Goal: Information Seeking & Learning: Learn about a topic

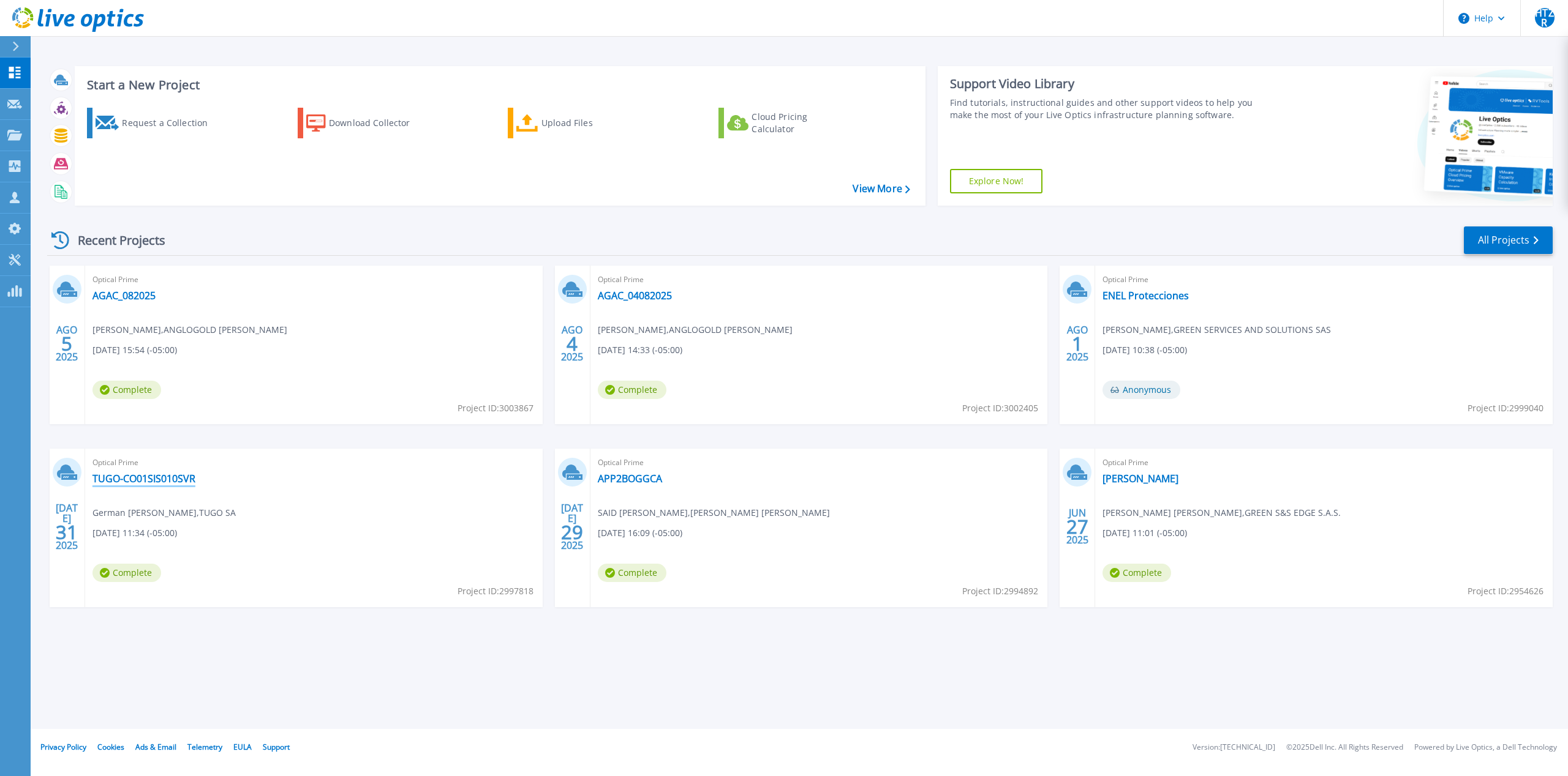
click at [179, 479] on link "TUGO-CO01SIS010SVR" at bounding box center [144, 478] width 103 height 12
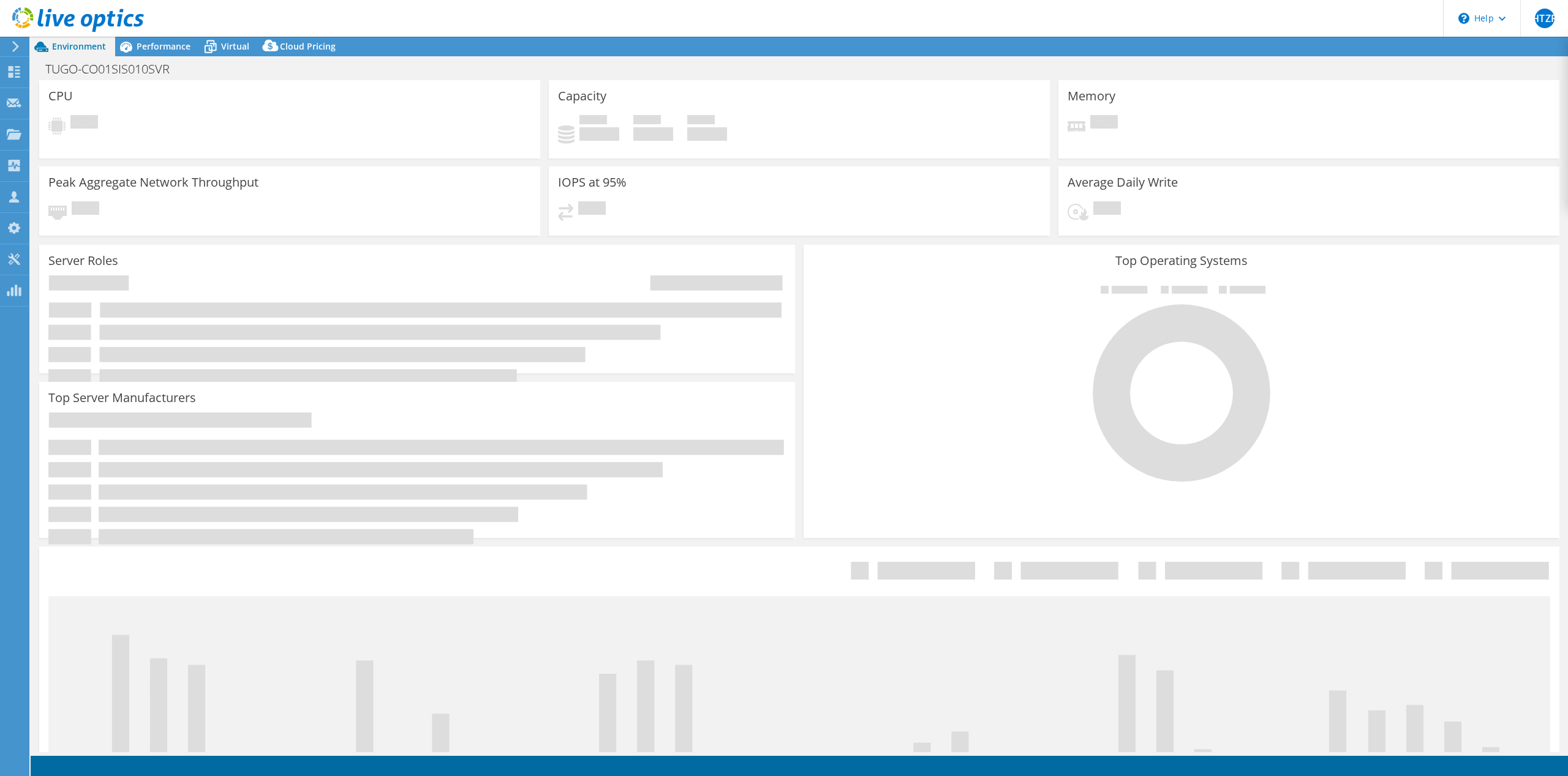
select select "USD"
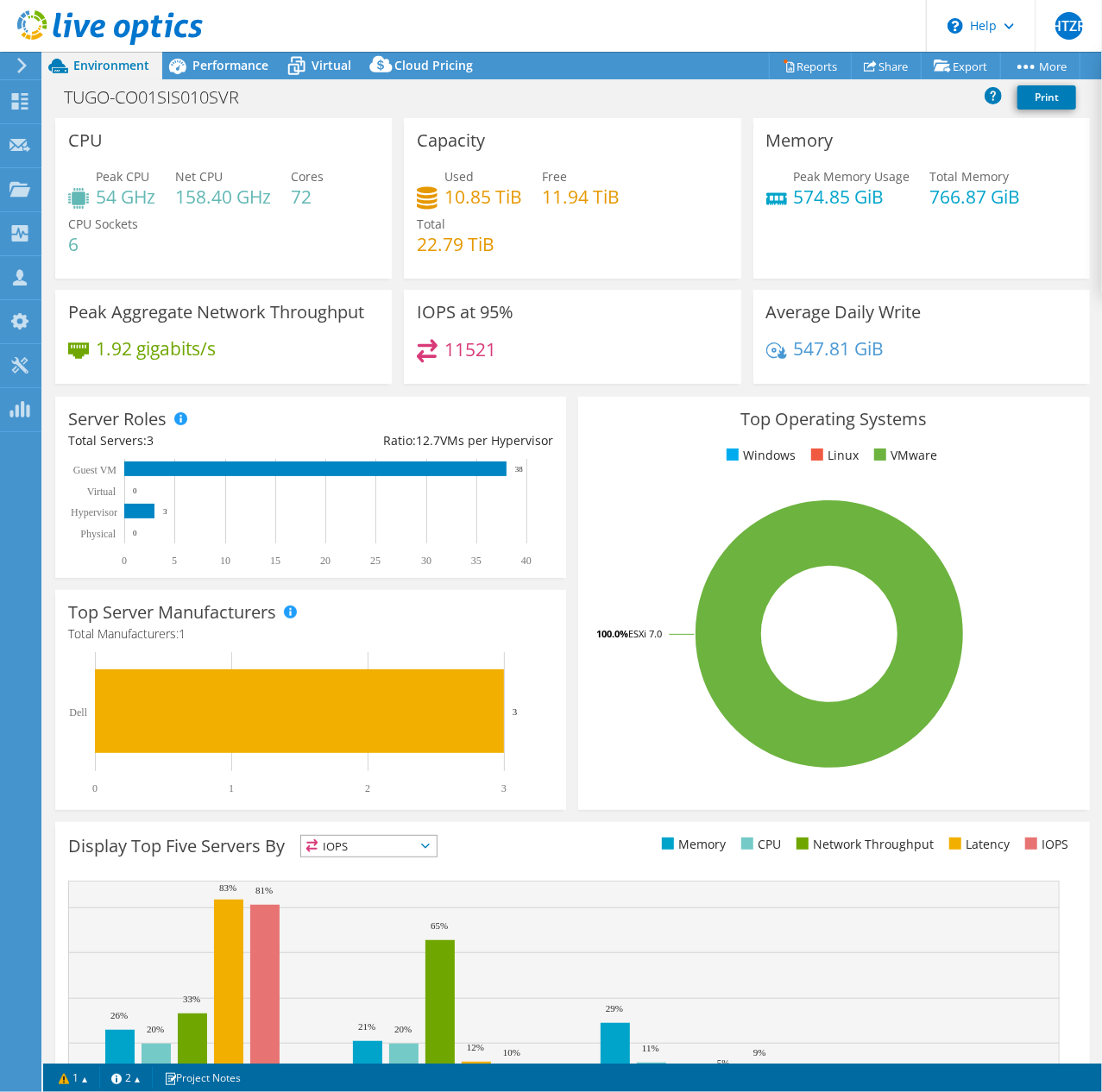
click at [644, 346] on div "11521" at bounding box center [572, 358] width 311 height 38
click at [191, 66] on icon at bounding box center [178, 66] width 30 height 30
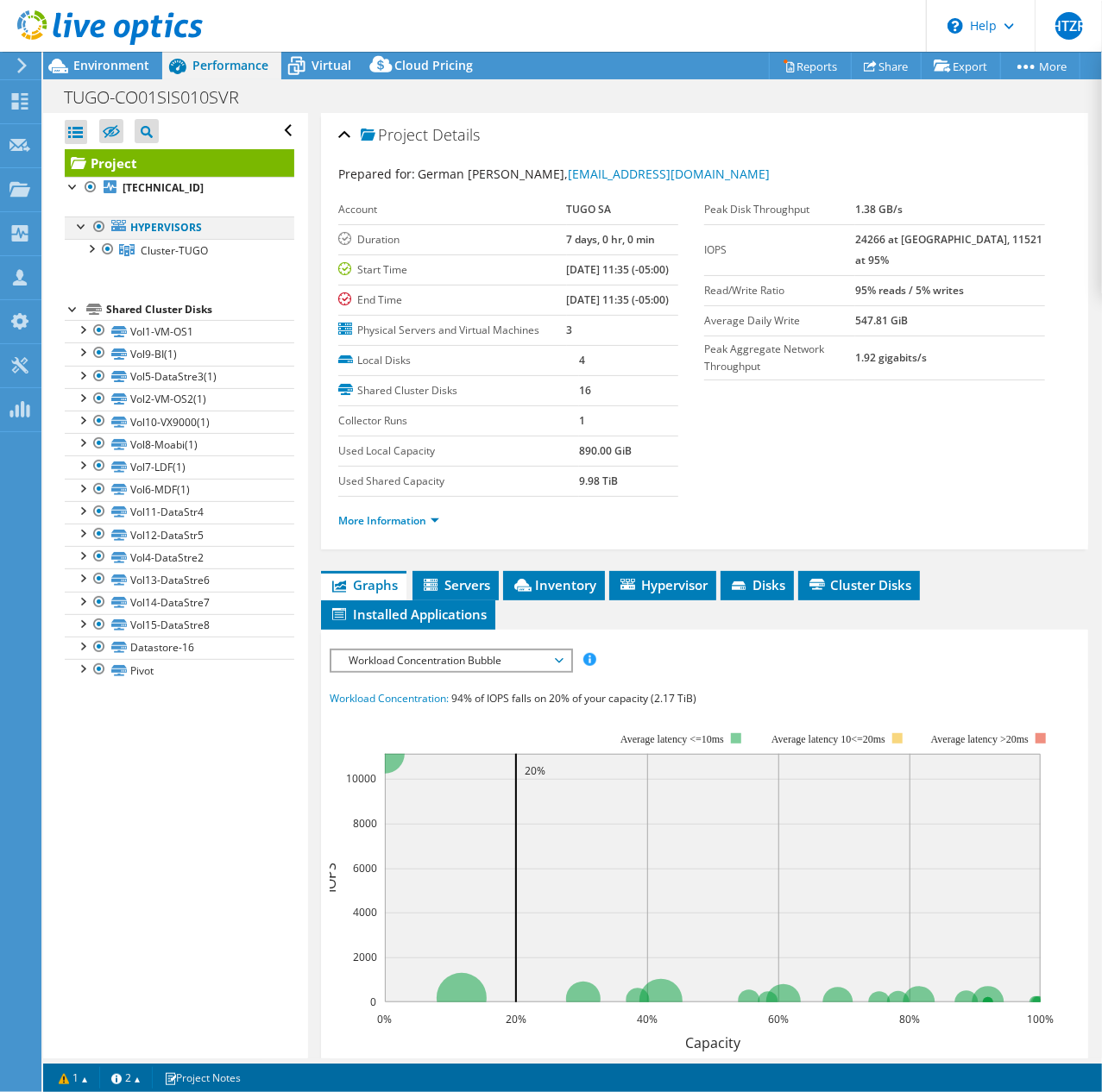
click at [79, 226] on div at bounding box center [81, 225] width 17 height 17
click at [180, 248] on span "Cluster-TUGO" at bounding box center [173, 250] width 67 height 14
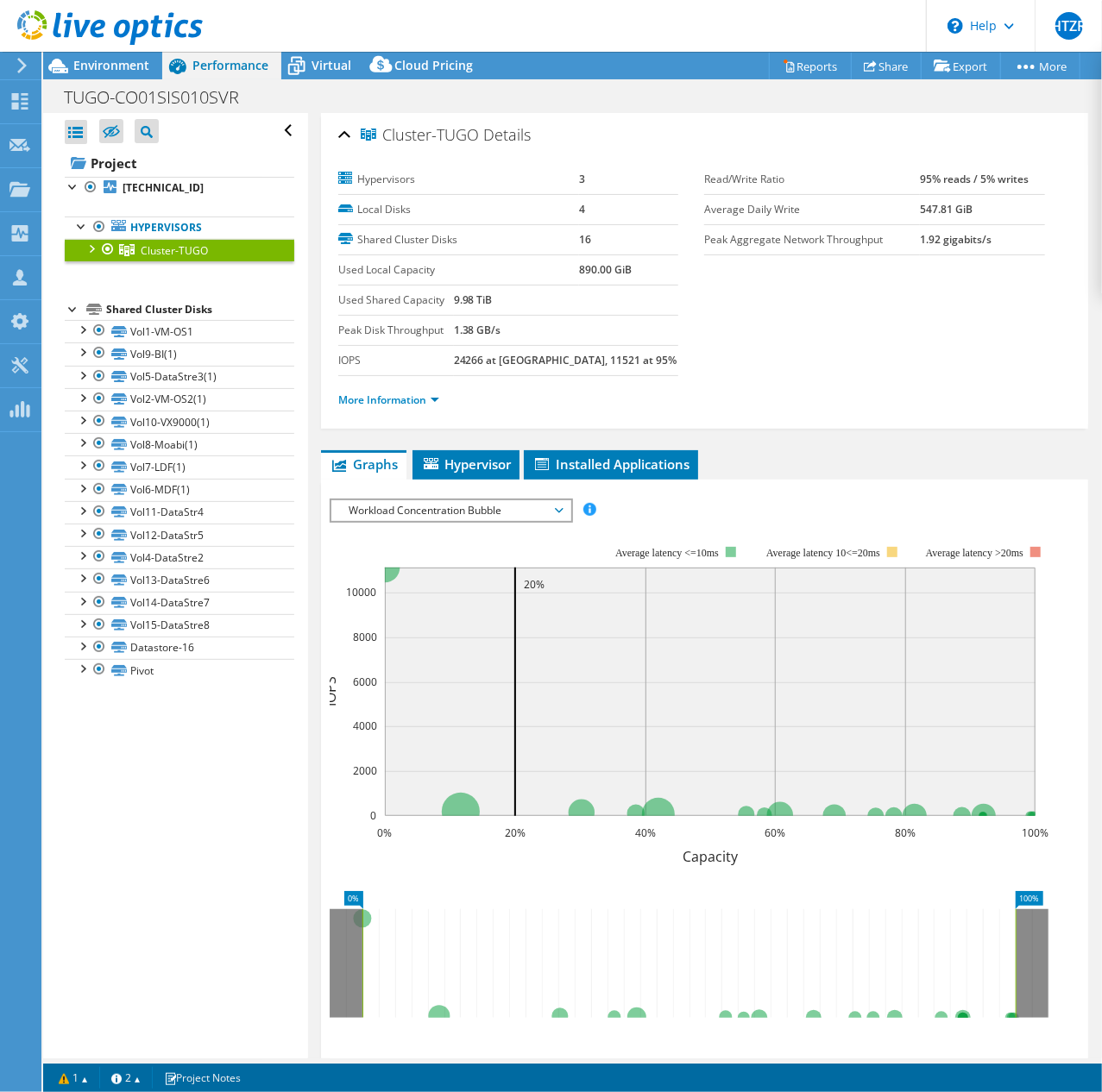
click at [88, 246] on div at bounding box center [90, 247] width 17 height 17
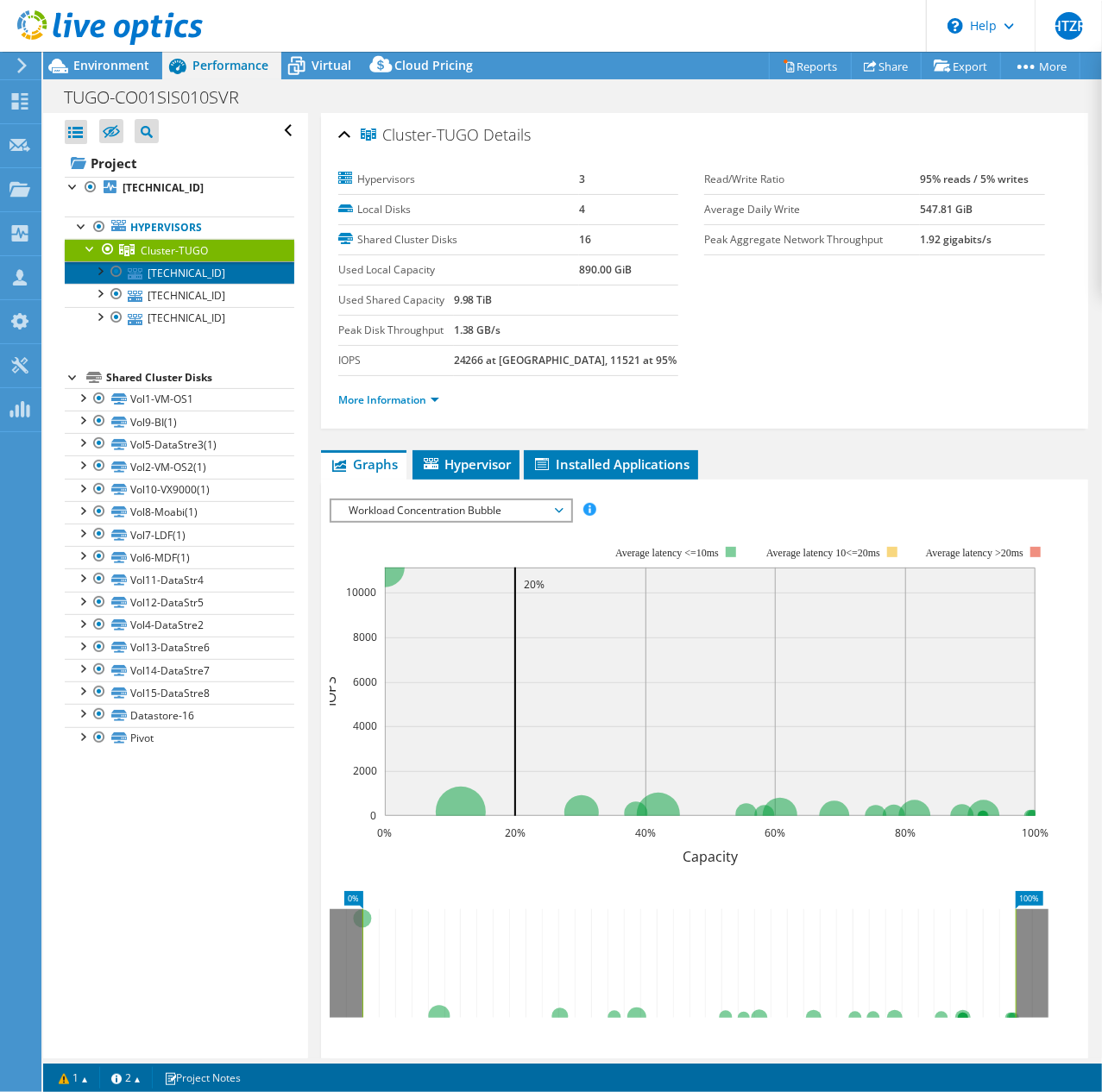
click at [240, 273] on link "[TECHNICAL_ID]" at bounding box center [179, 272] width 230 height 22
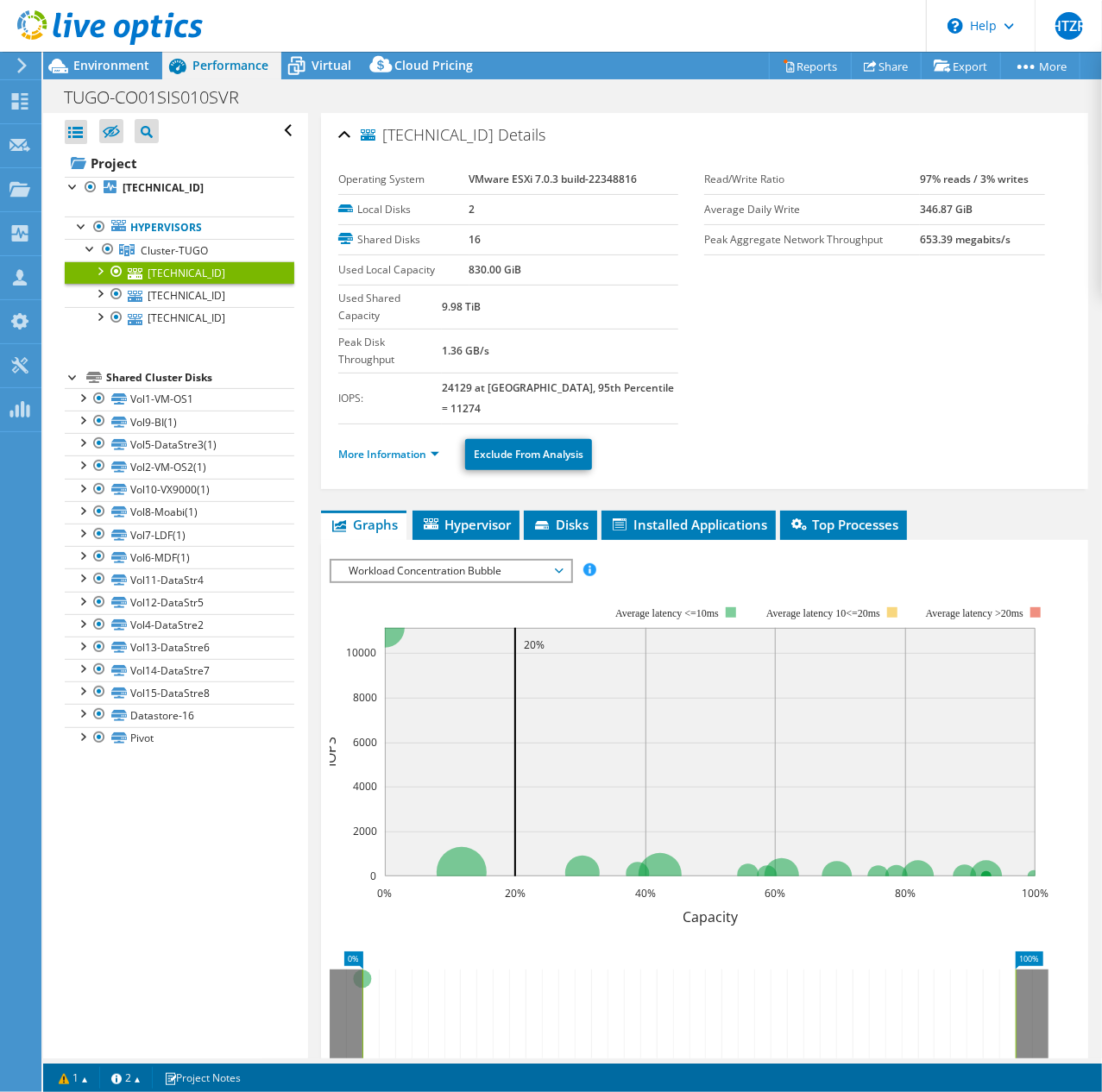
drag, startPoint x: 473, startPoint y: 138, endPoint x: 384, endPoint y: 138, distance: 89.0
click at [384, 138] on h2 "172.16.1.103 Details" at bounding box center [442, 134] width 207 height 35
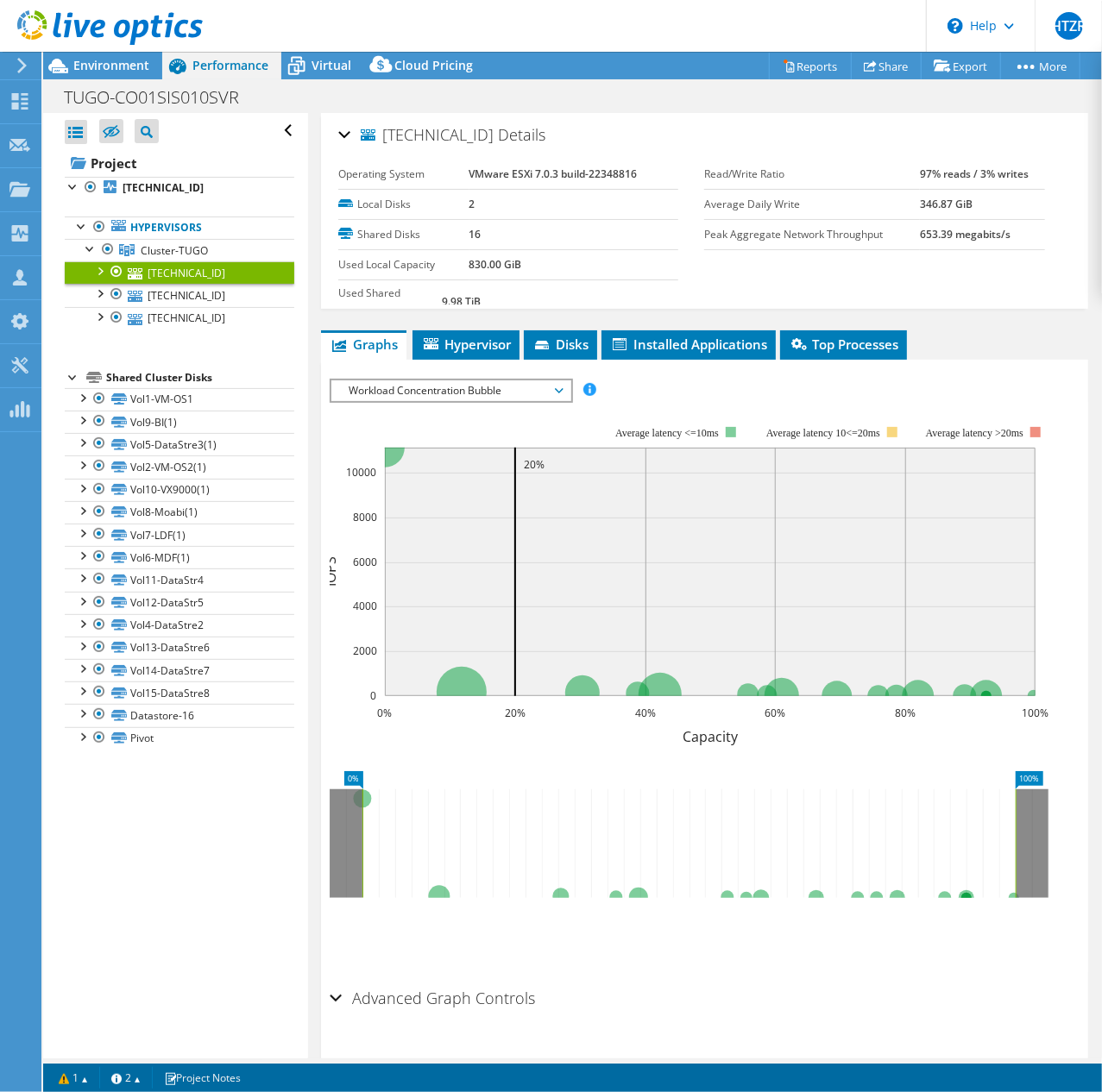
copy span "[TECHNICAL_ID]"
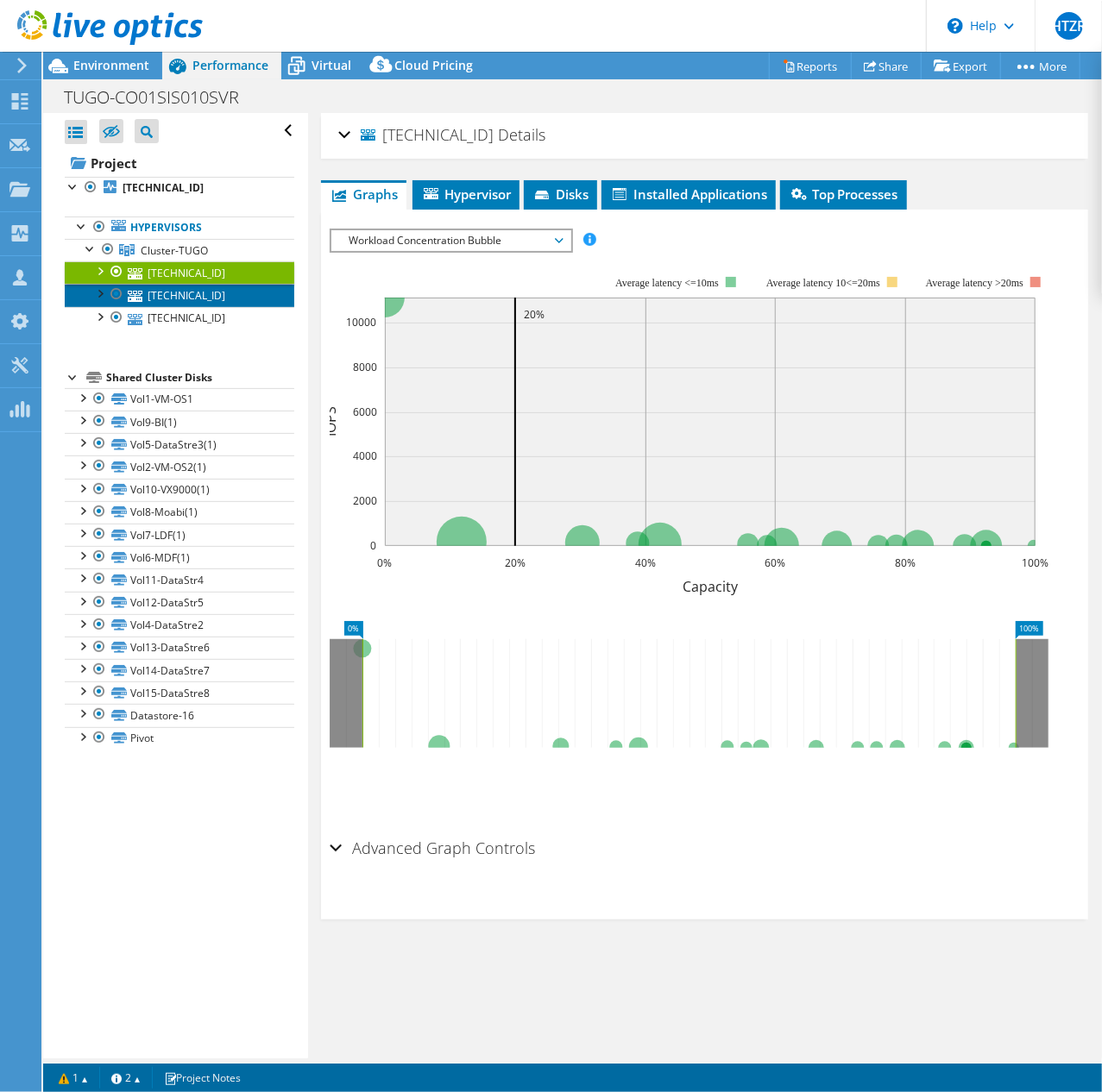
click at [211, 288] on link "[TECHNICAL_ID]" at bounding box center [179, 295] width 230 height 22
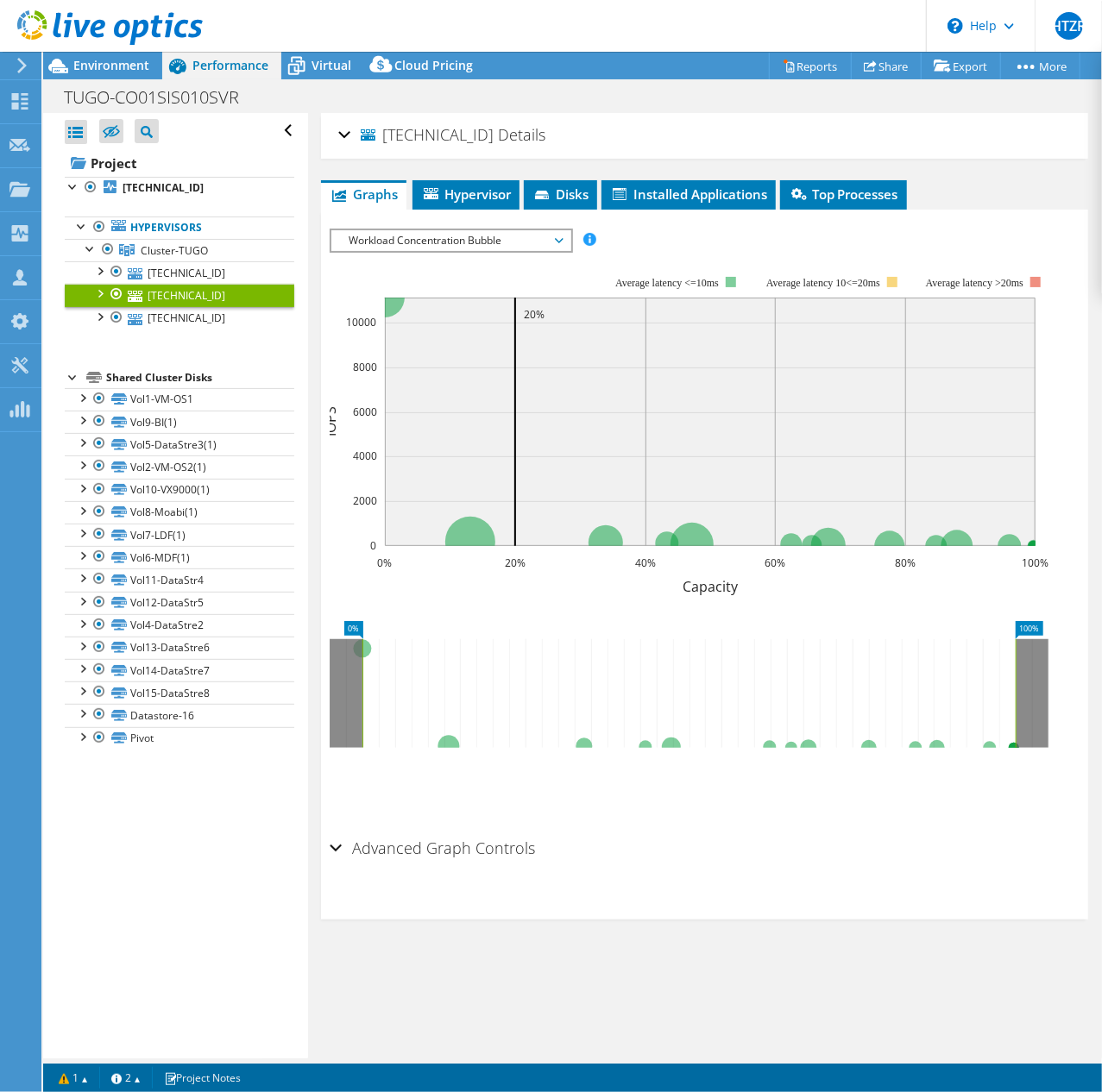
drag, startPoint x: 473, startPoint y: 133, endPoint x: 381, endPoint y: 126, distance: 92.3
click at [381, 127] on span "[TECHNICAL_ID]" at bounding box center [427, 135] width 133 height 17
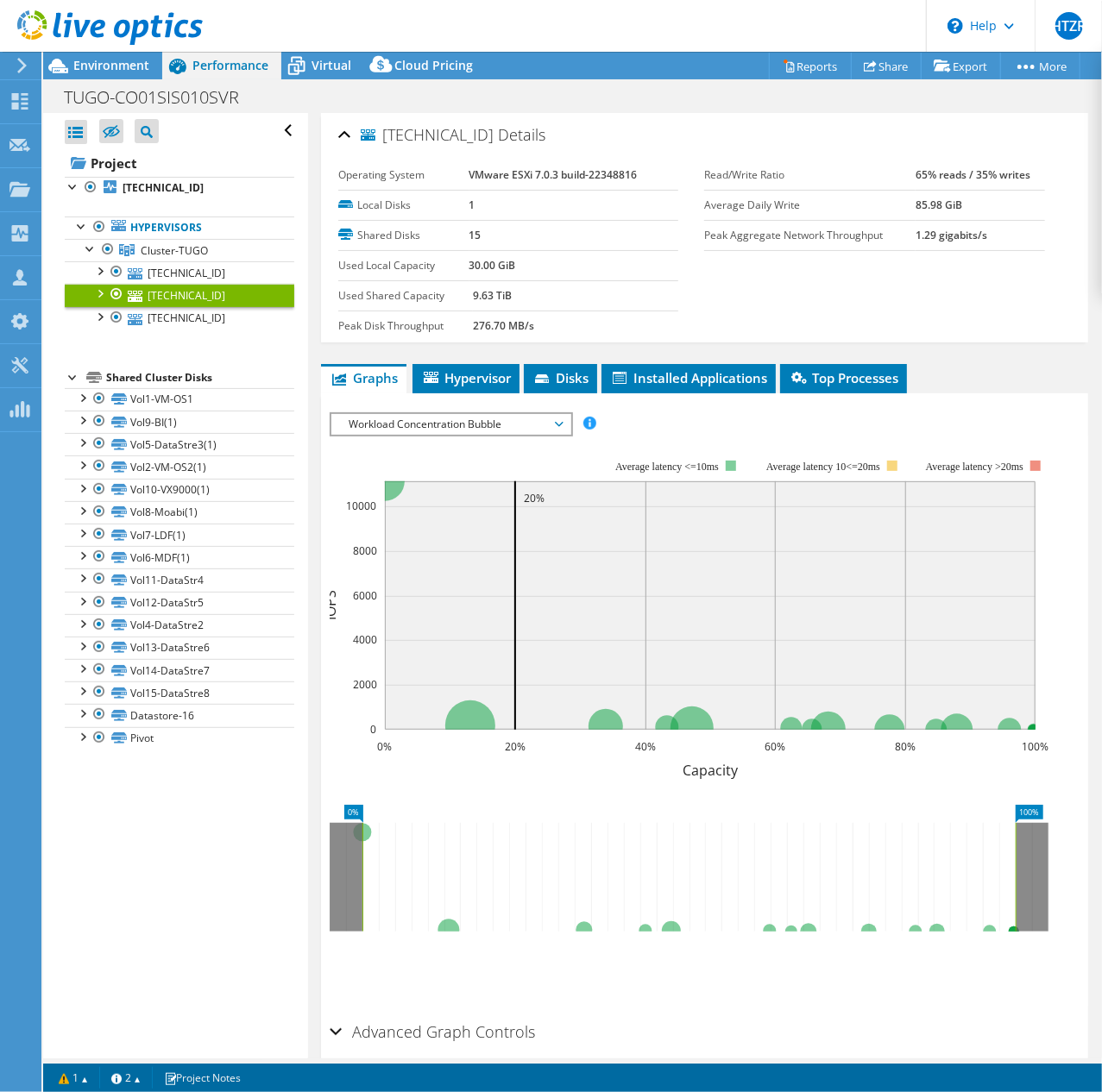
copy span "[TECHNICAL_ID]"
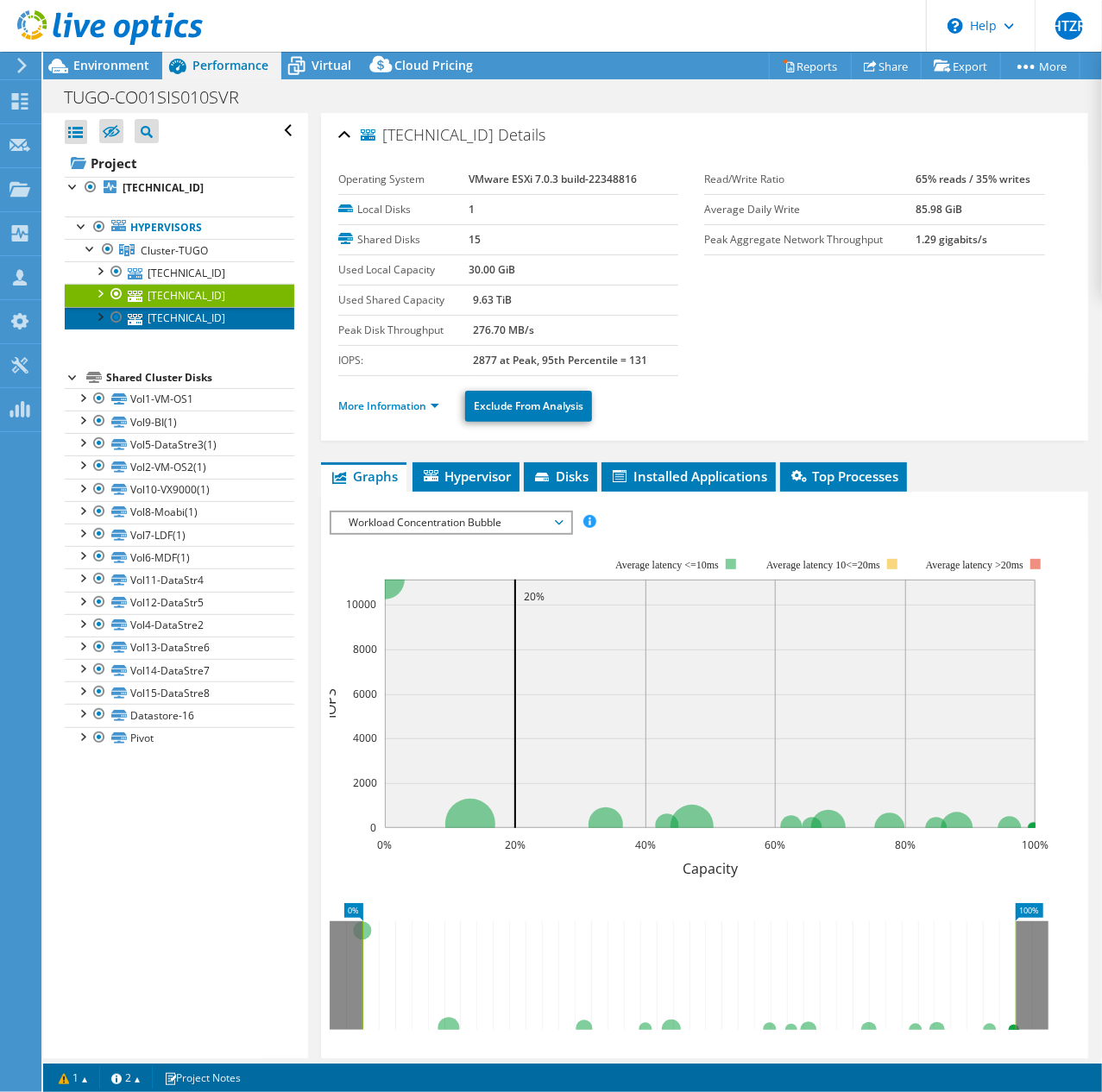
click at [183, 318] on link "[TECHNICAL_ID]" at bounding box center [179, 318] width 230 height 22
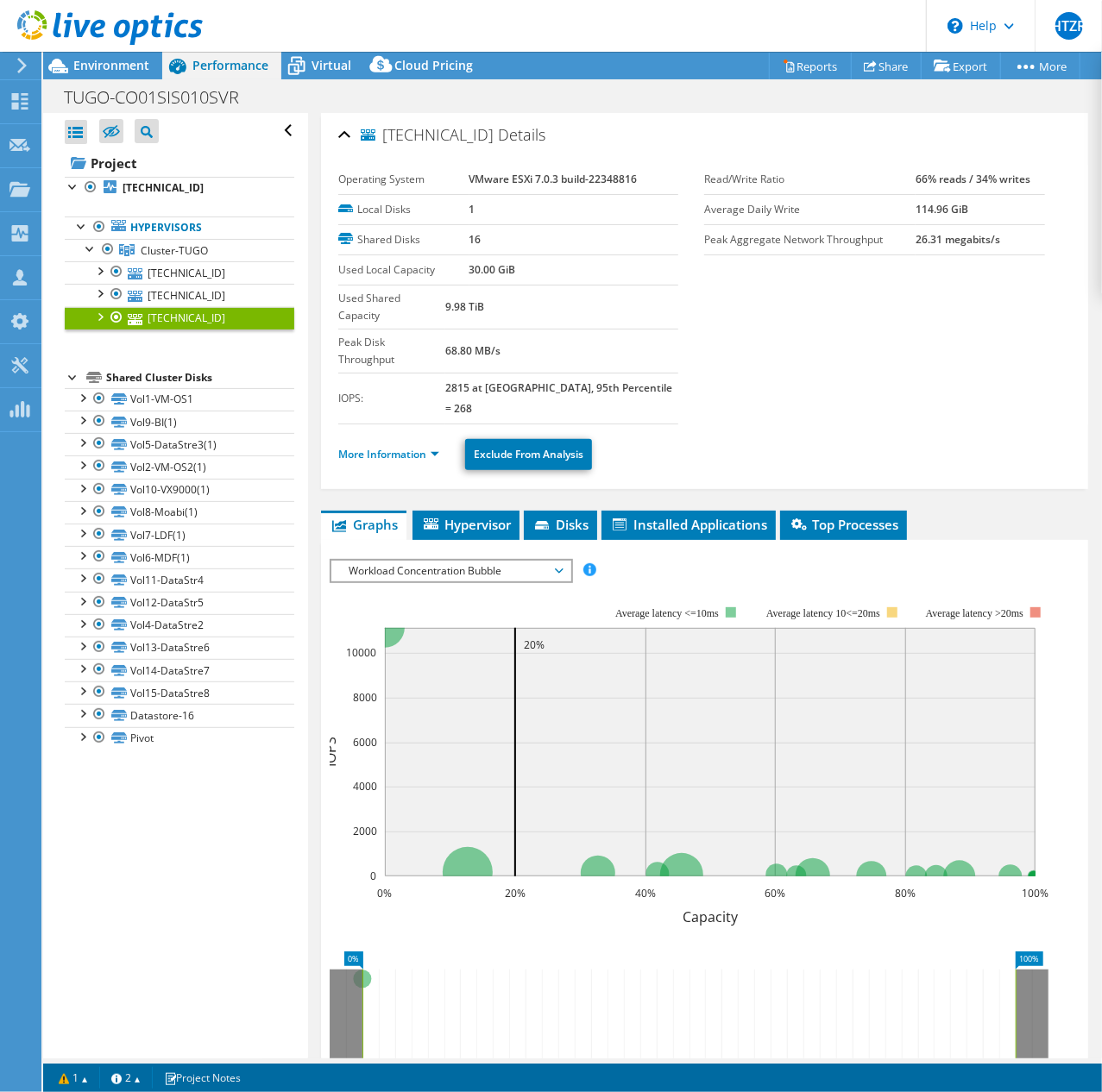
drag, startPoint x: 474, startPoint y: 131, endPoint x: 384, endPoint y: 129, distance: 90.0
click at [384, 129] on h2 "172.16.1.102 Details" at bounding box center [442, 134] width 207 height 35
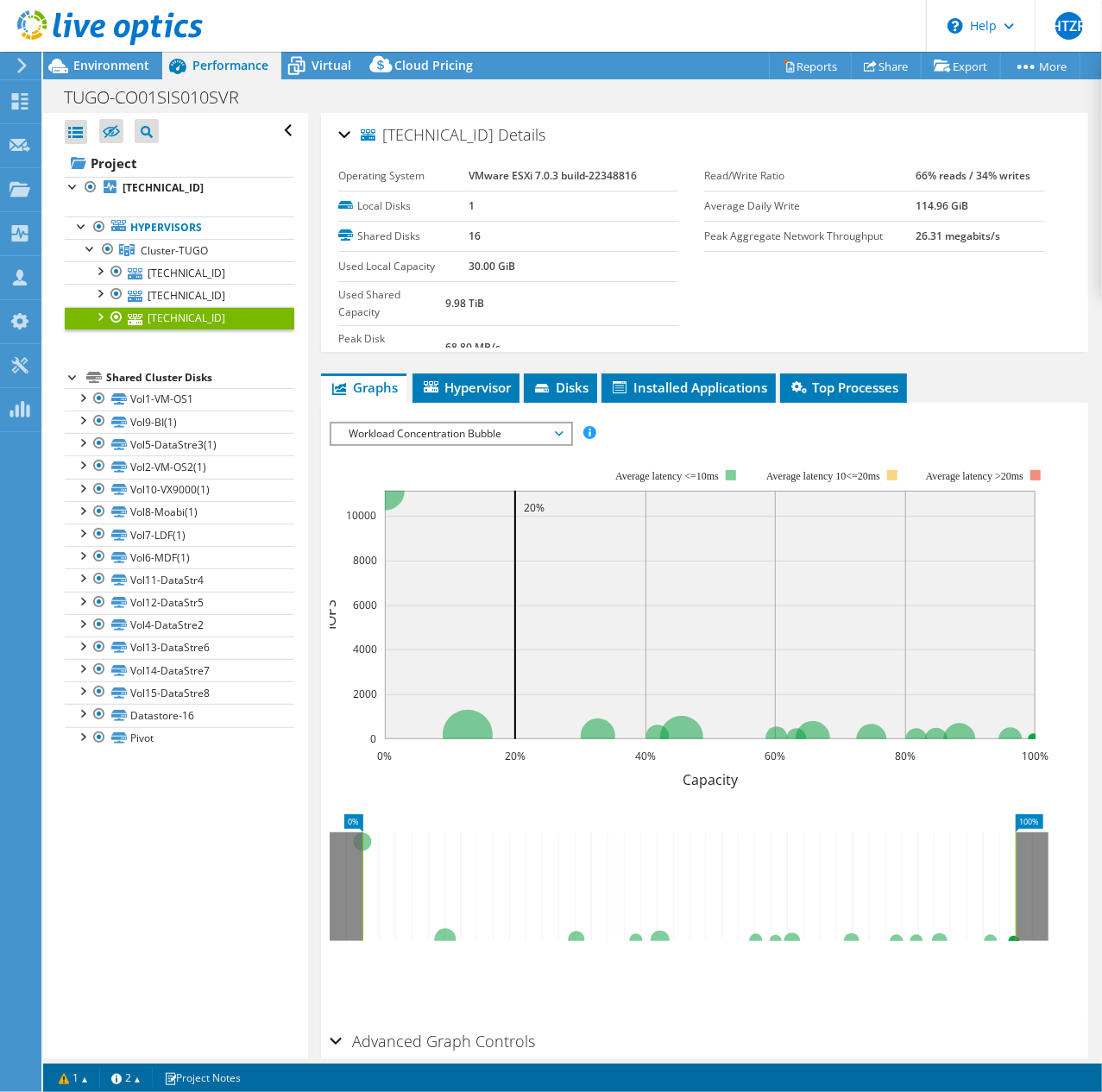
copy h2 "[TECHNICAL_ID]"
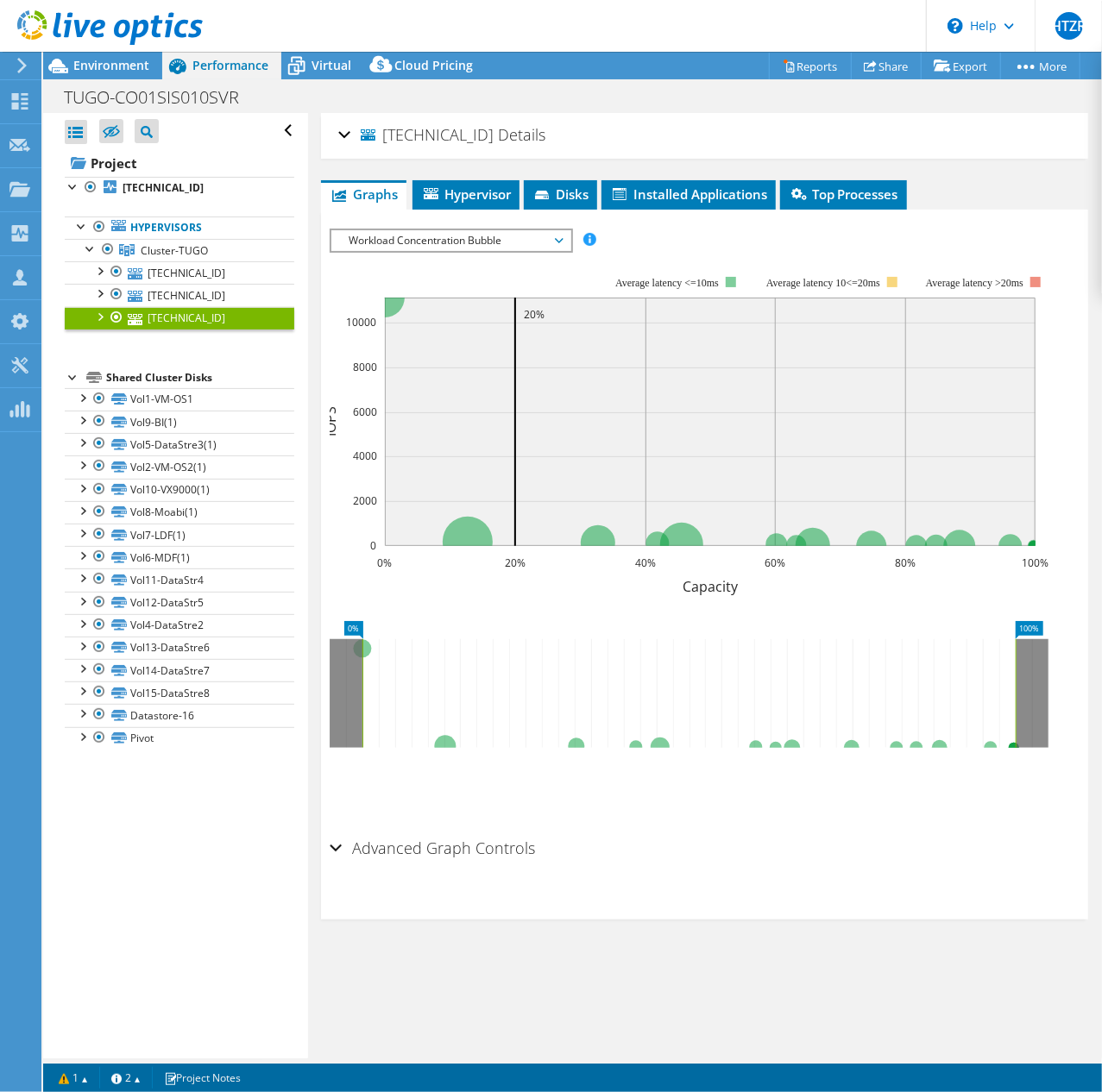
copy h2 "[TECHNICAL_ID]"
click at [166, 273] on link "[TECHNICAL_ID]" at bounding box center [179, 272] width 230 height 22
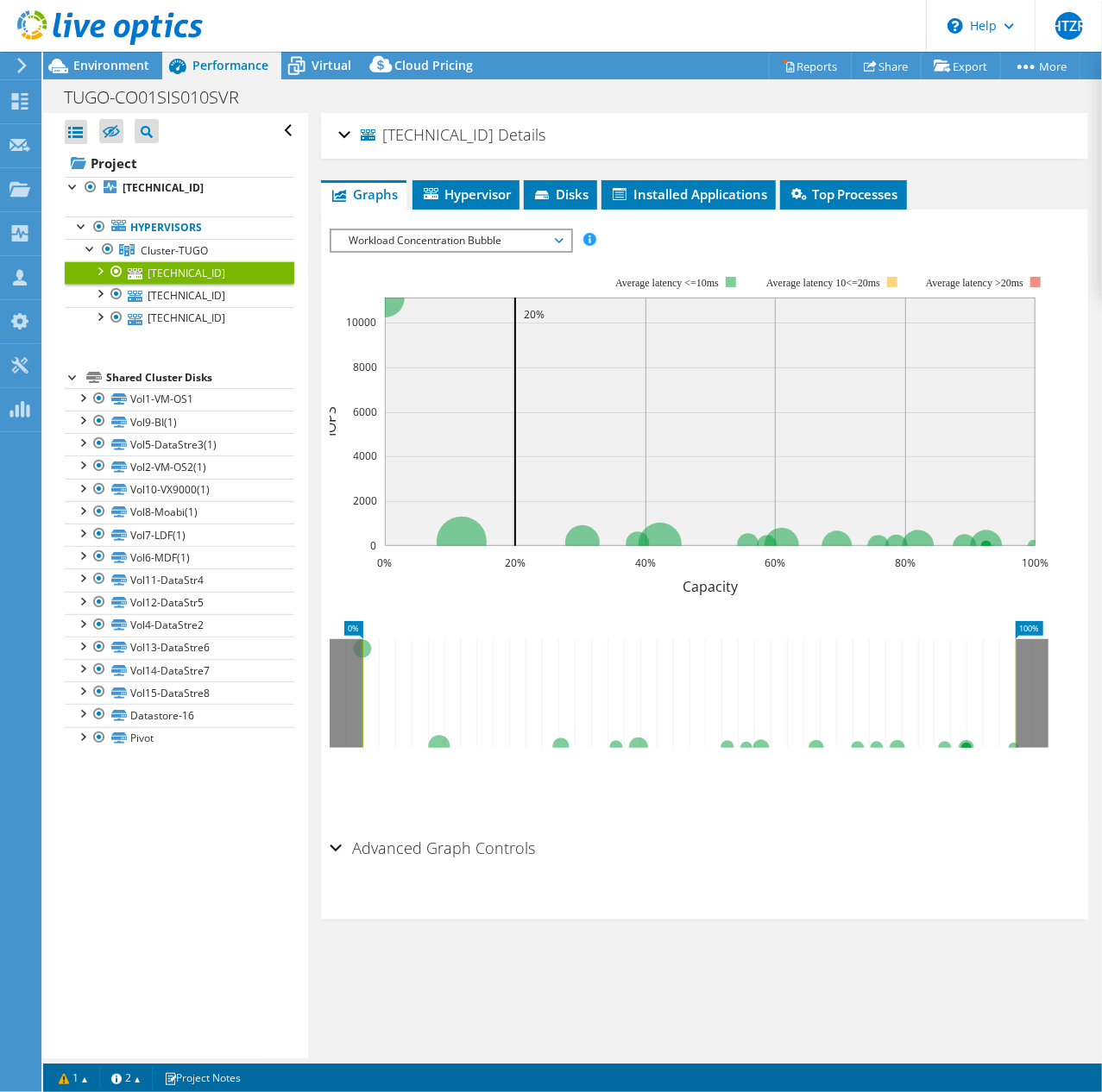
click at [467, 240] on span "Workload Concentration Bubble" at bounding box center [451, 240] width 221 height 21
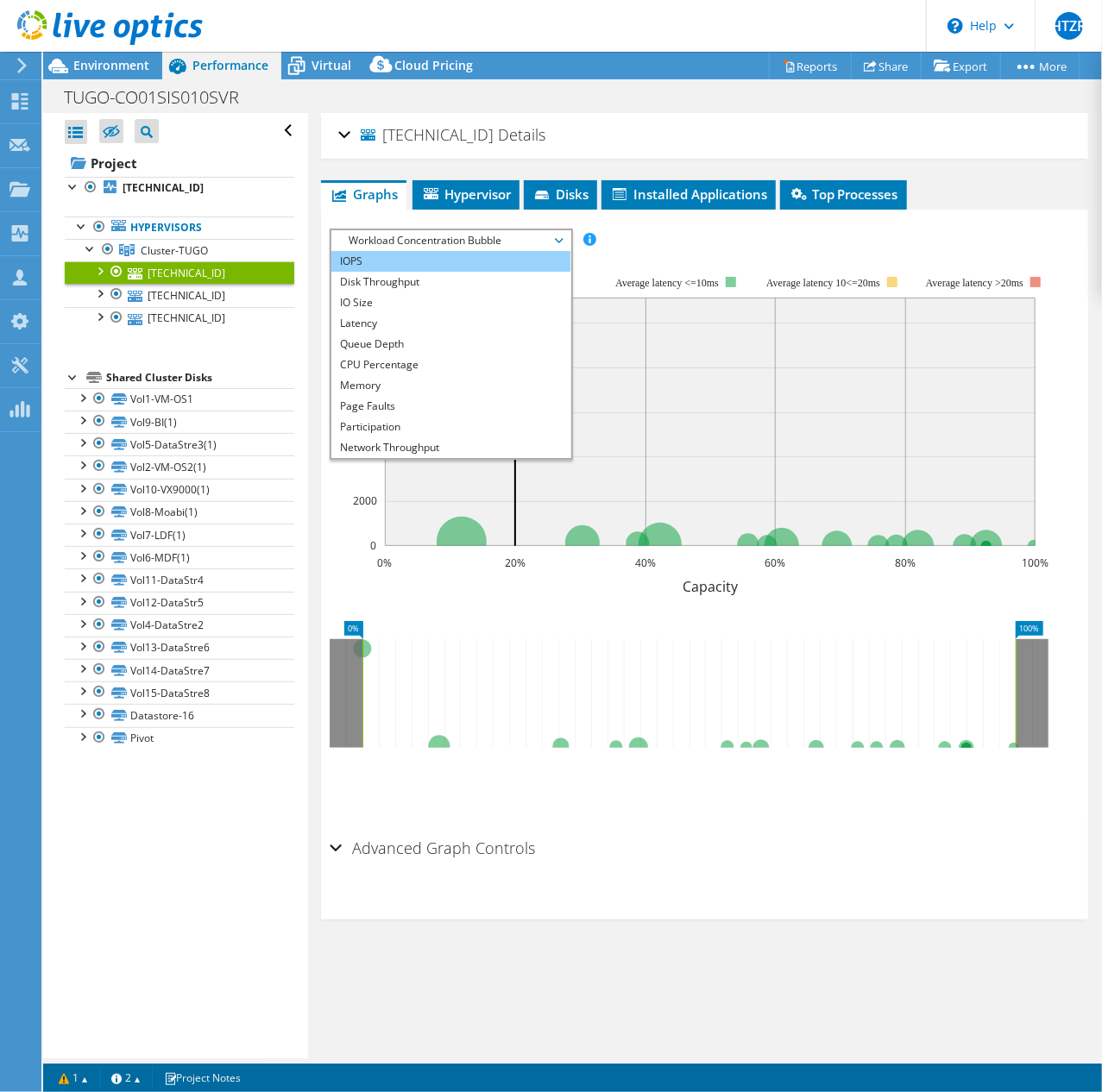
click at [364, 263] on li "IOPS" at bounding box center [451, 261] width 239 height 21
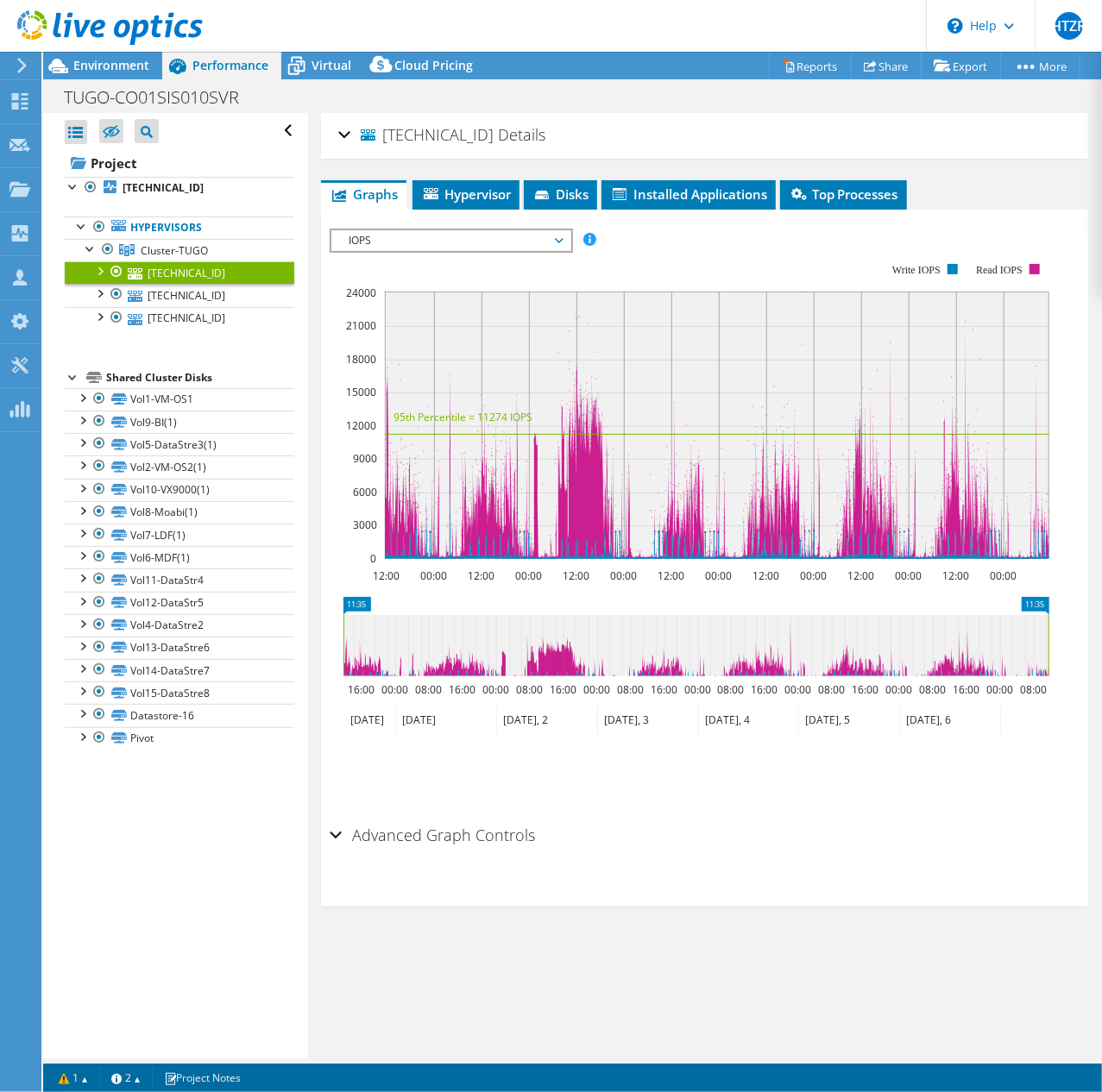
click at [673, 242] on rect at bounding box center [689, 412] width 720 height 346
click at [343, 143] on div "172.16.1.103 Details" at bounding box center [705, 136] width 732 height 38
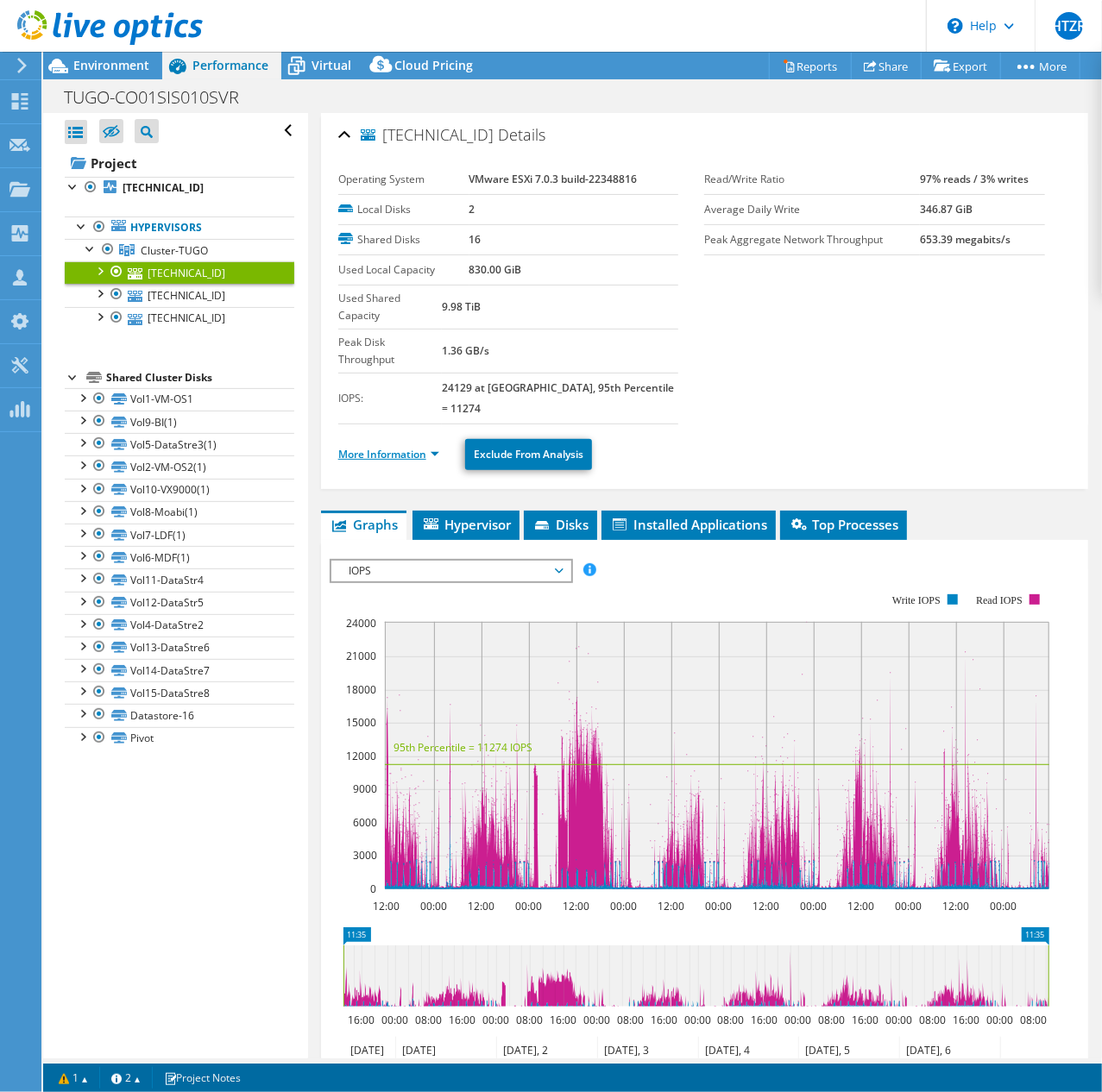
click at [424, 447] on link "More Information" at bounding box center [388, 454] width 101 height 14
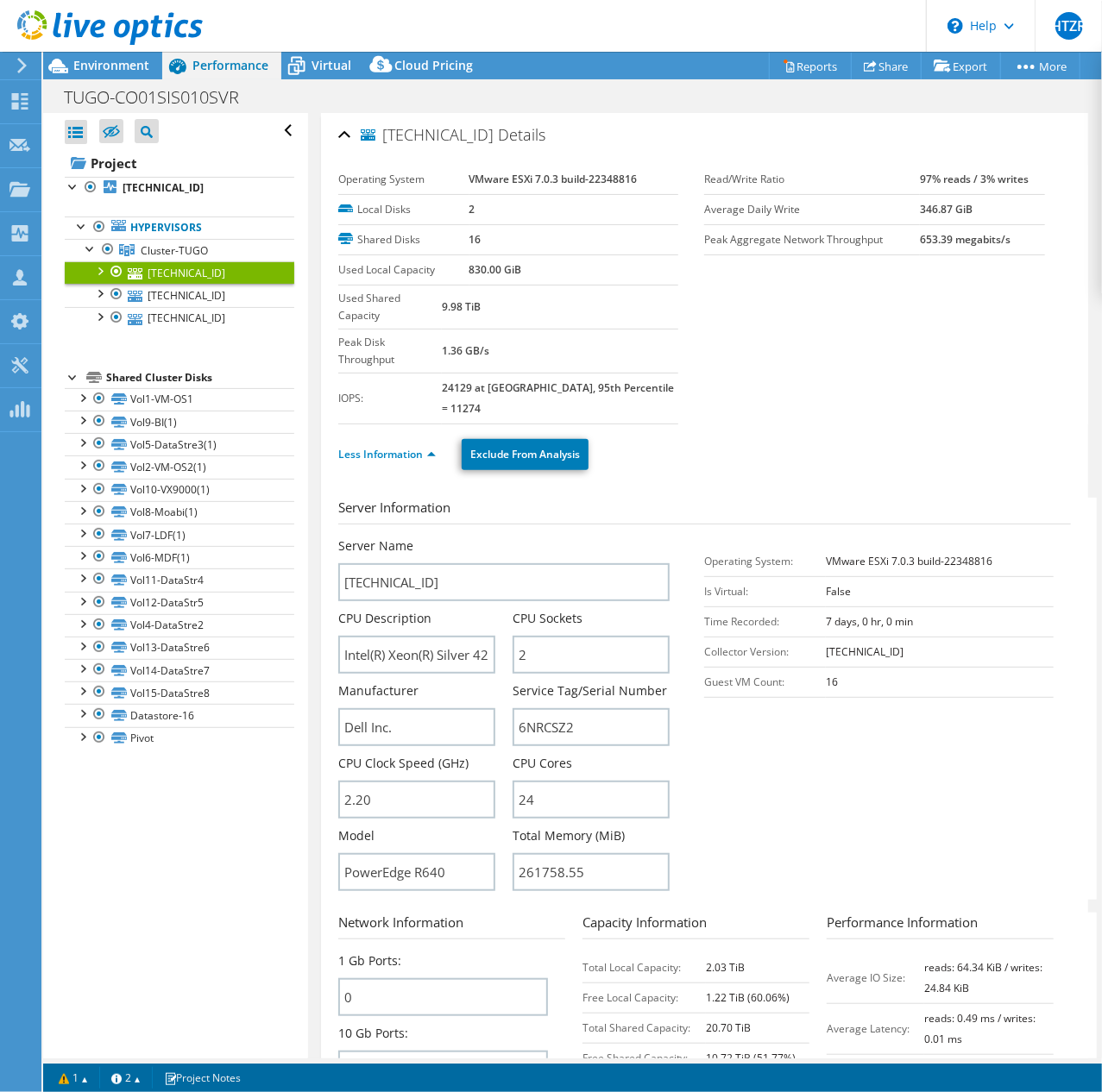
click at [556, 219] on td "2" at bounding box center [574, 209] width 210 height 30
click at [494, 269] on b "830.00 GiB" at bounding box center [496, 270] width 53 height 14
drag, startPoint x: 464, startPoint y: 270, endPoint x: 481, endPoint y: 271, distance: 17.0
click at [481, 271] on b "830.00 GiB" at bounding box center [496, 270] width 53 height 14
click at [432, 636] on input "Intel(R) Xeon(R) Silver 4214 CPU @ 2.20GHz 219 GHz" at bounding box center [417, 654] width 157 height 38
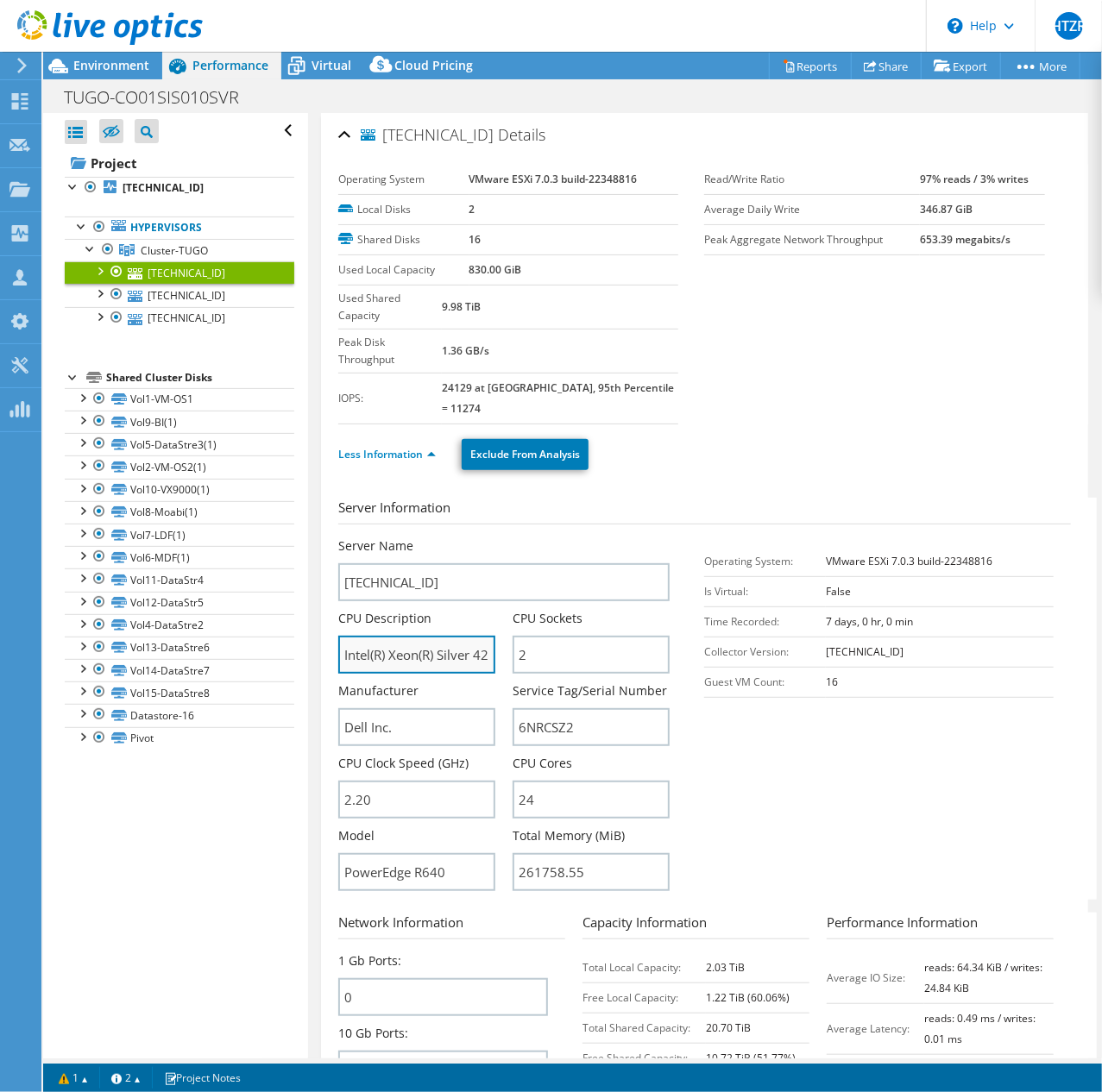
click at [432, 636] on input "Intel(R) Xeon(R) Silver 4214 CPU @ 2.20GHz 219 GHz" at bounding box center [417, 654] width 157 height 38
click at [443, 636] on input "Intel(R) Xeon(R) Silver 4214 CPU @ 2.20GHz 219 GHz" at bounding box center [417, 654] width 157 height 38
drag, startPoint x: 339, startPoint y: 609, endPoint x: 699, endPoint y: 646, distance: 361.9
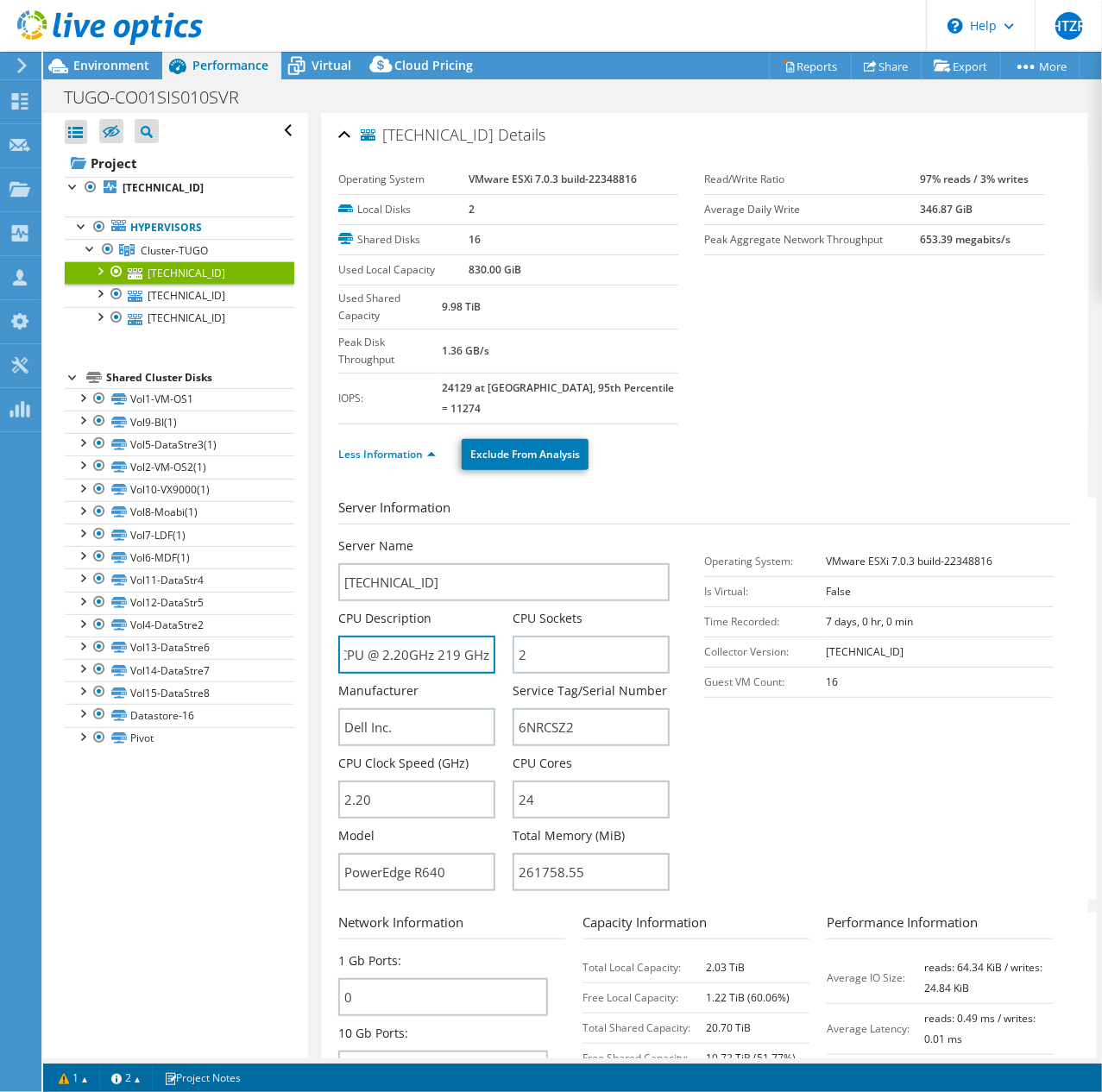
click at [694, 646] on div "Server Name 172.16.1.103 CPU Description Intel(R) Xeon(R) Silver 4214 CPU @ 2.2…" at bounding box center [522, 719] width 367 height 363
click at [596, 708] on input "6NRCSZ2" at bounding box center [591, 727] width 157 height 38
drag, startPoint x: 598, startPoint y: 681, endPoint x: 515, endPoint y: 671, distance: 83.6
click at [515, 708] on input "6NRCSZ2" at bounding box center [591, 727] width 157 height 38
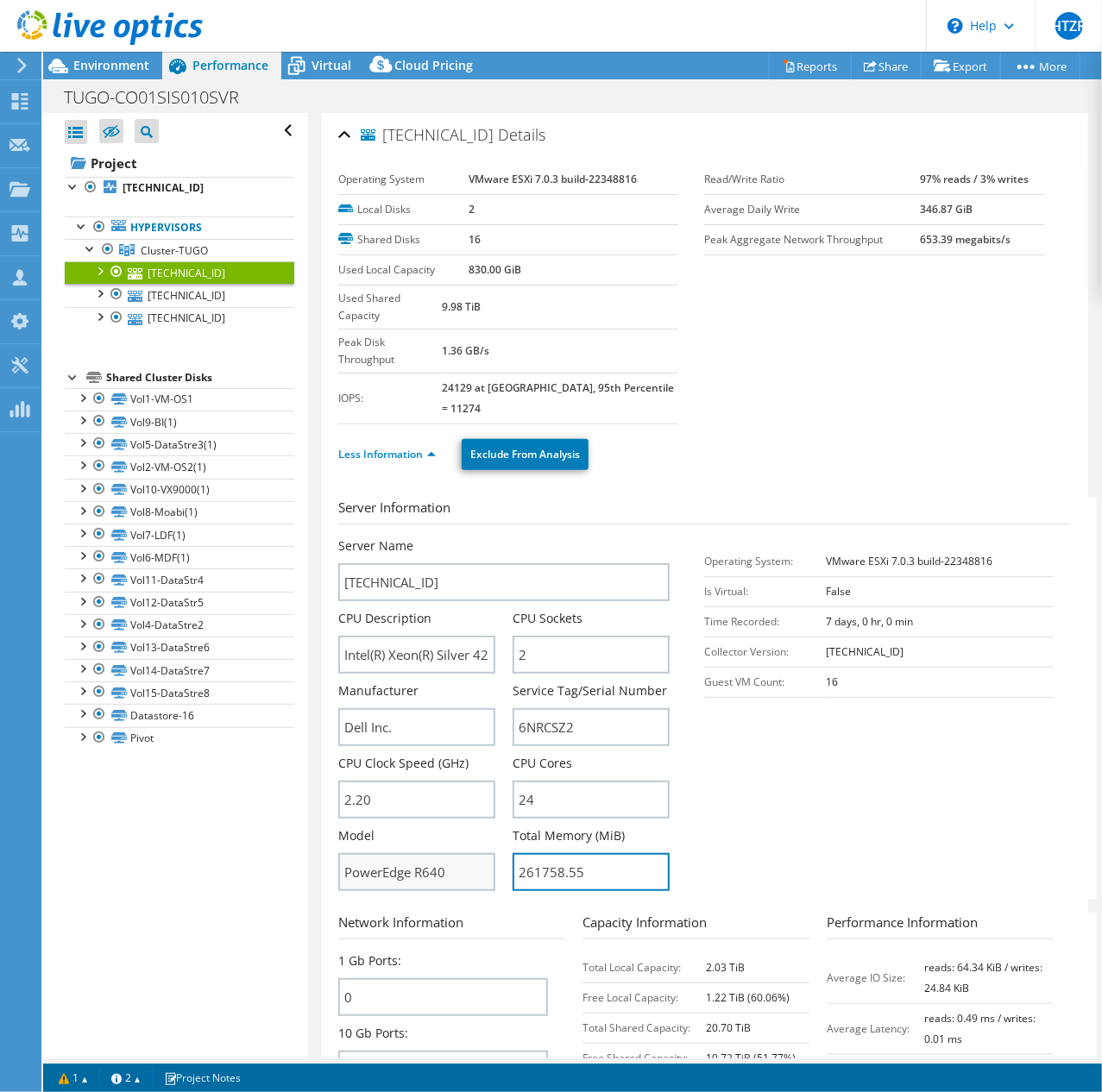
drag, startPoint x: 597, startPoint y: 823, endPoint x: 473, endPoint y: 811, distance: 124.6
click at [473, 538] on div "Server Name 172.16.1.103 CPU Description Intel(R) Xeon(R) Silver 4214 CPU @ 2.2…" at bounding box center [513, 538] width 349 height 0
click at [856, 732] on section "Server Information Server Name 172.16.1.103 CPU Description Intel(R) Xeon(R) Si…" at bounding box center [709, 699] width 741 height 402
click at [820, 733] on section "Server Information Server Name 172.16.1.103 CPU Description Intel(R) Xeon(R) Si…" at bounding box center [709, 699] width 741 height 402
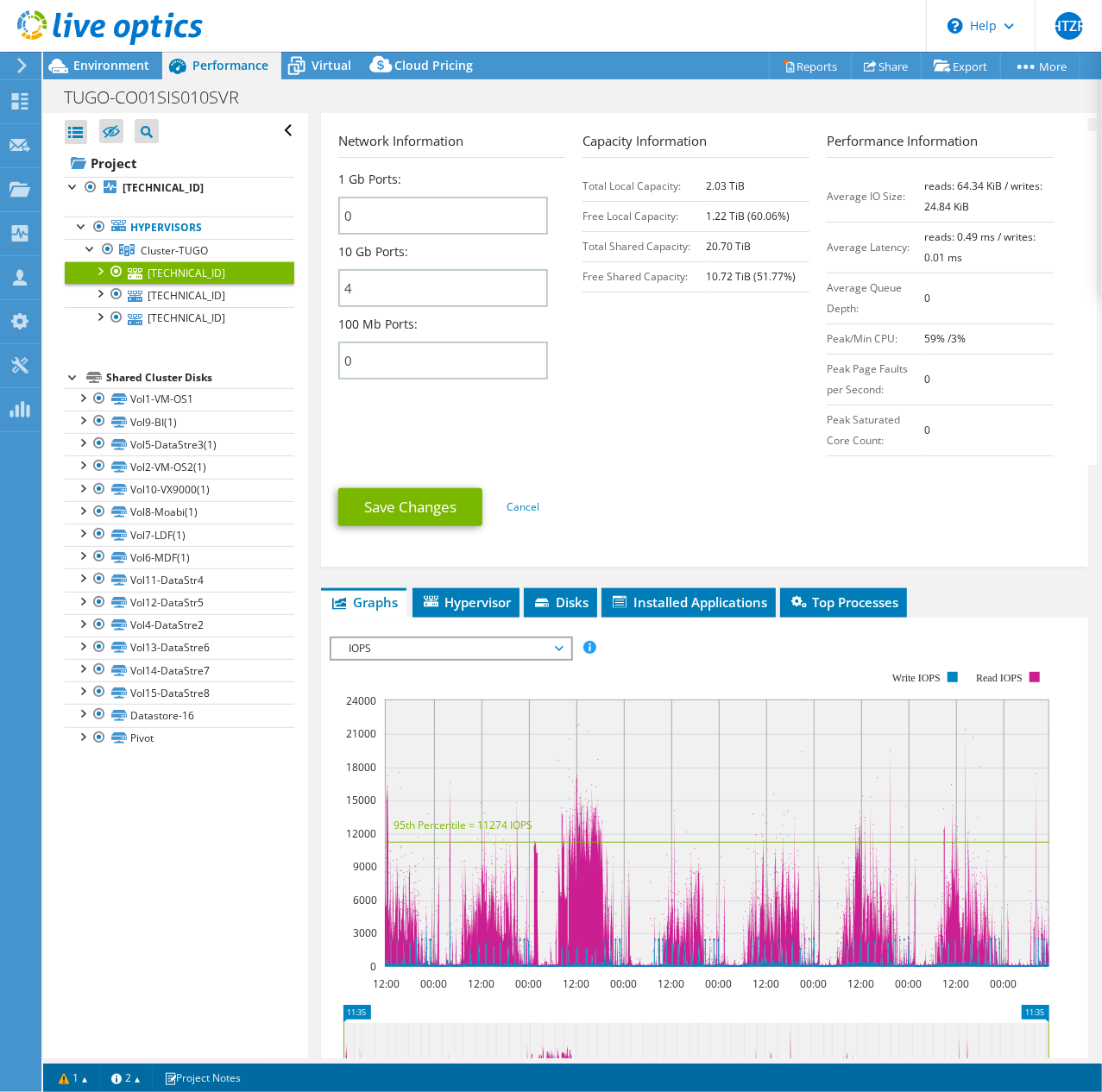
scroll to position [920, 0]
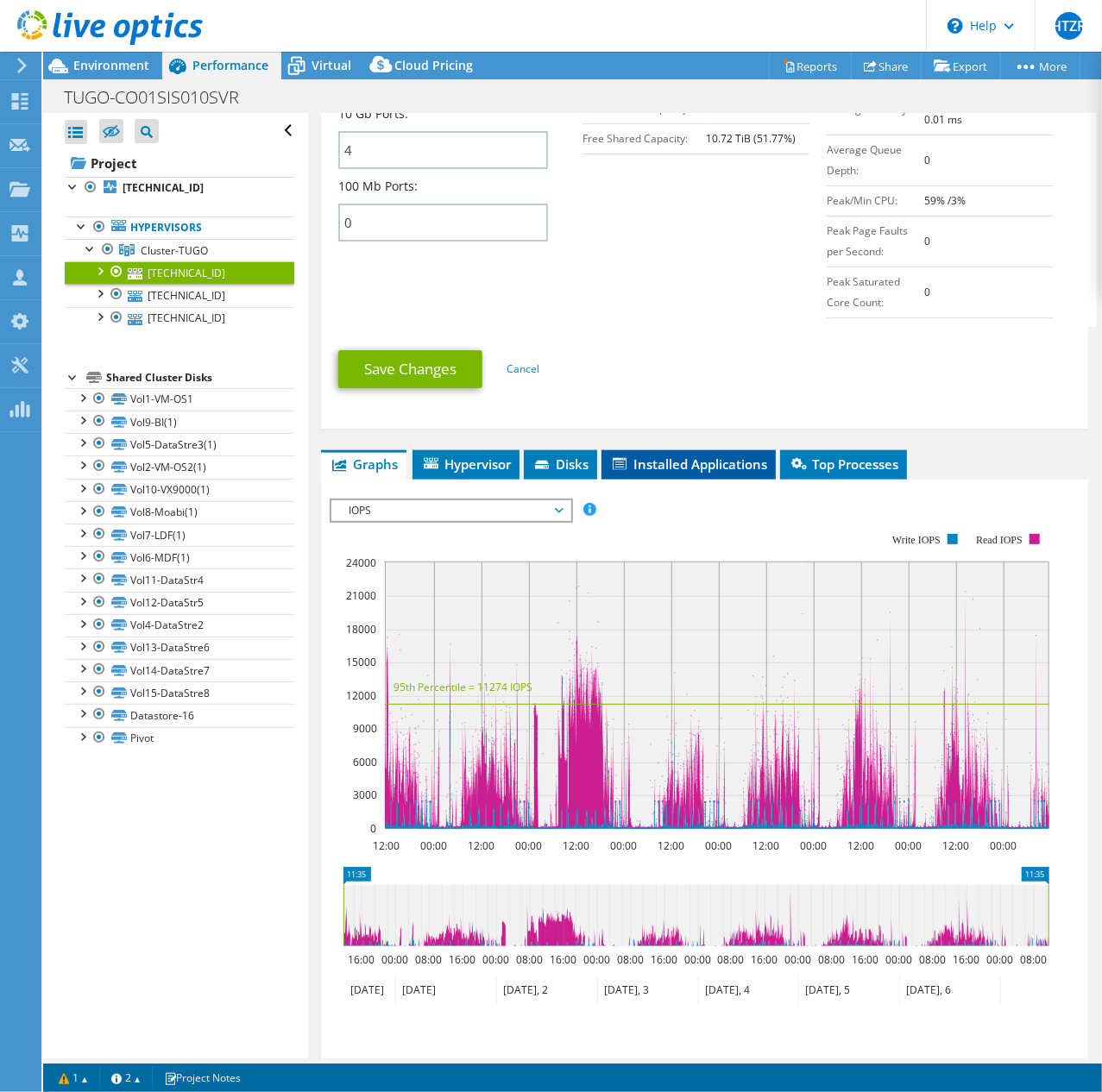
click at [681, 455] on span "Installed Applications" at bounding box center [689, 463] width 157 height 17
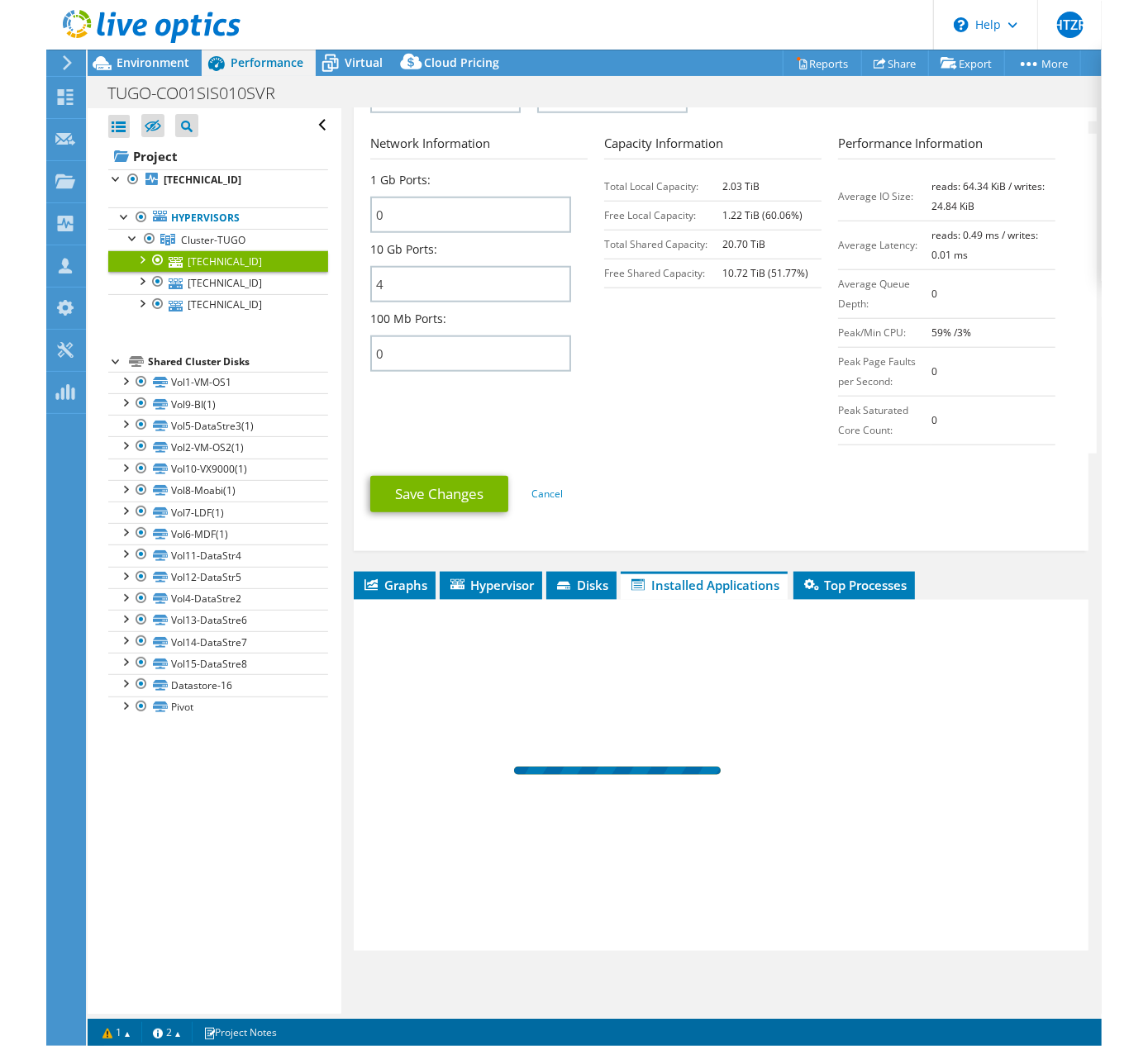
scroll to position [692, 0]
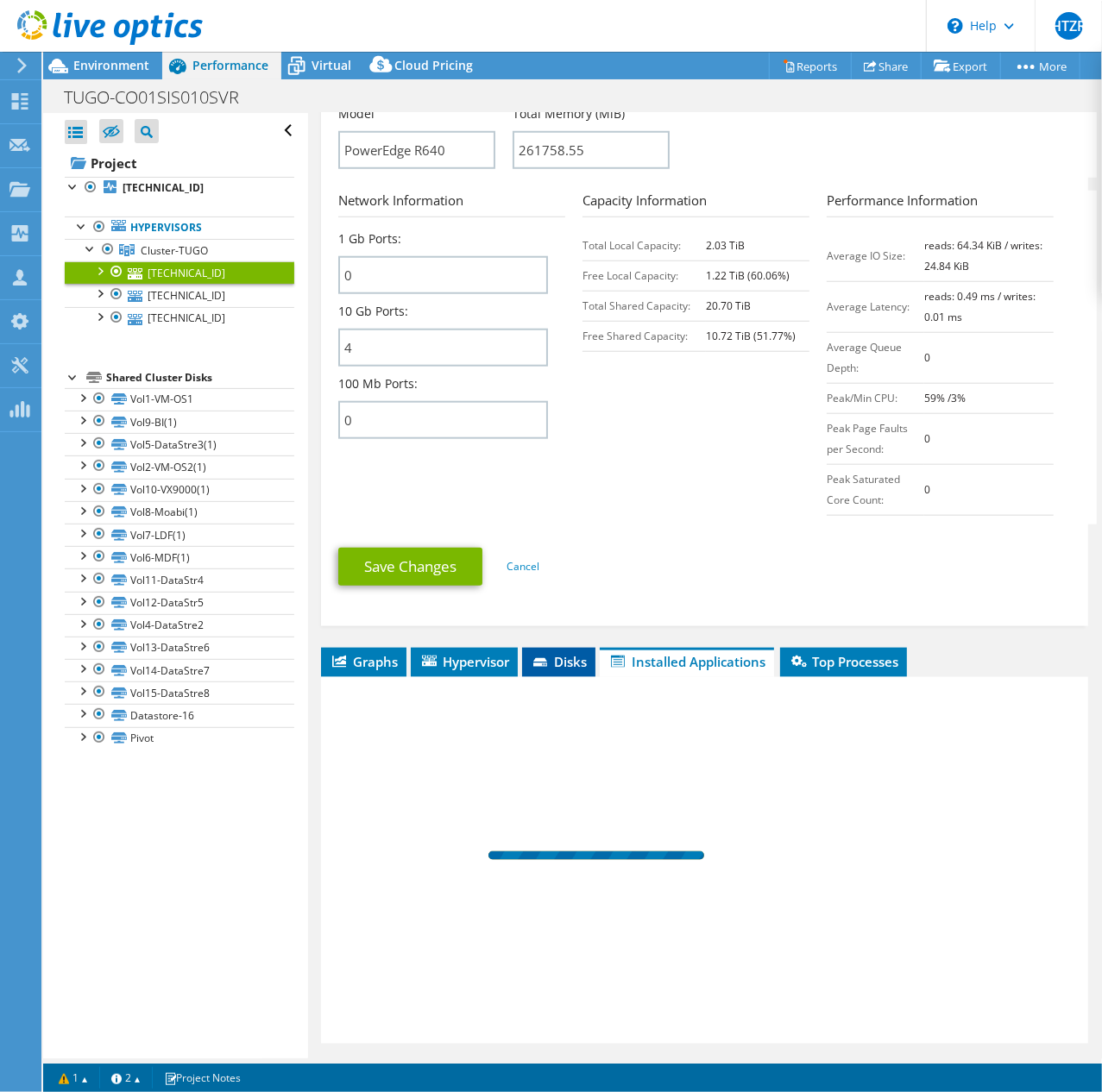
click at [564, 653] on span "Disks" at bounding box center [558, 661] width 56 height 17
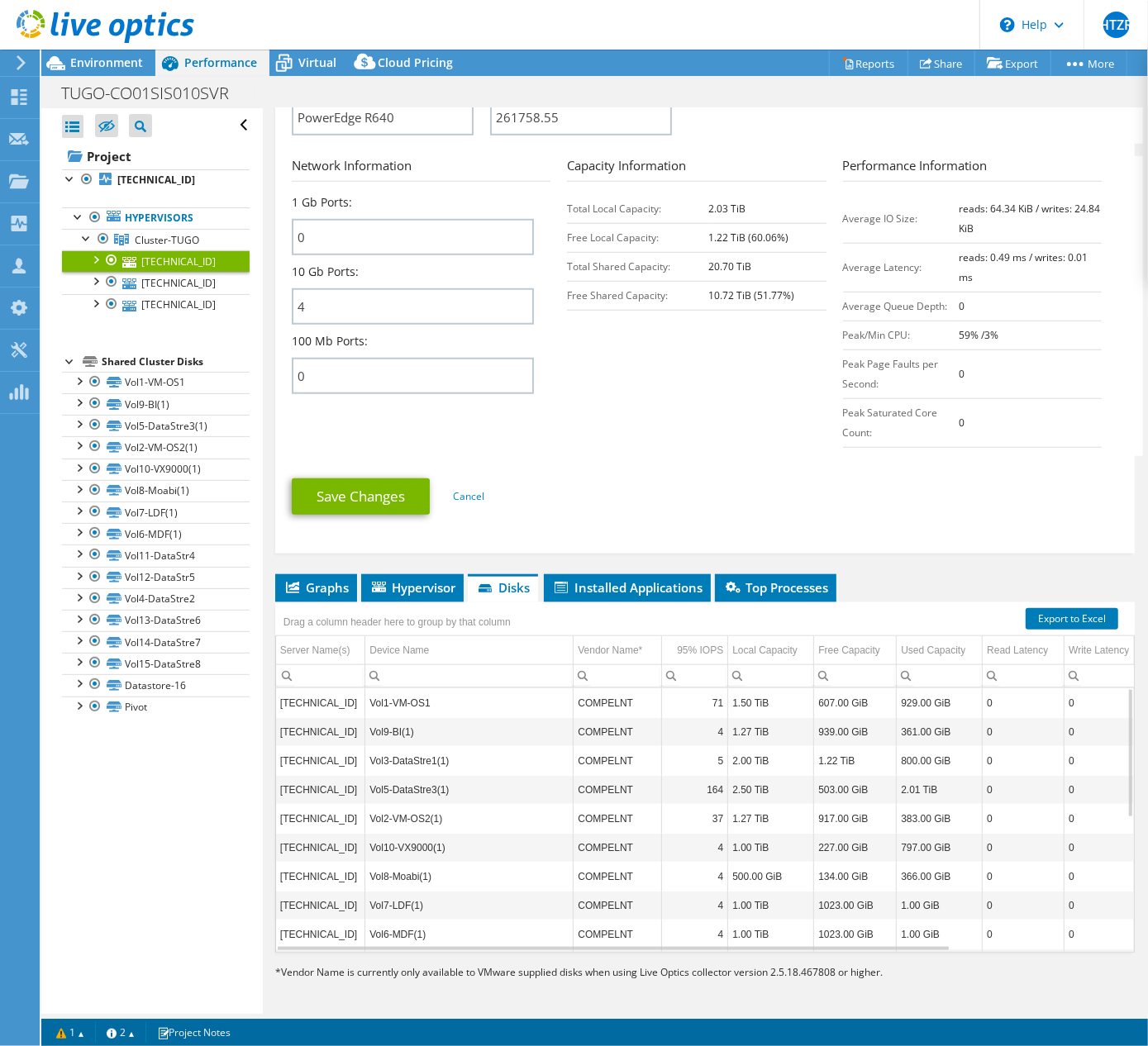
scroll to position [269, 0]
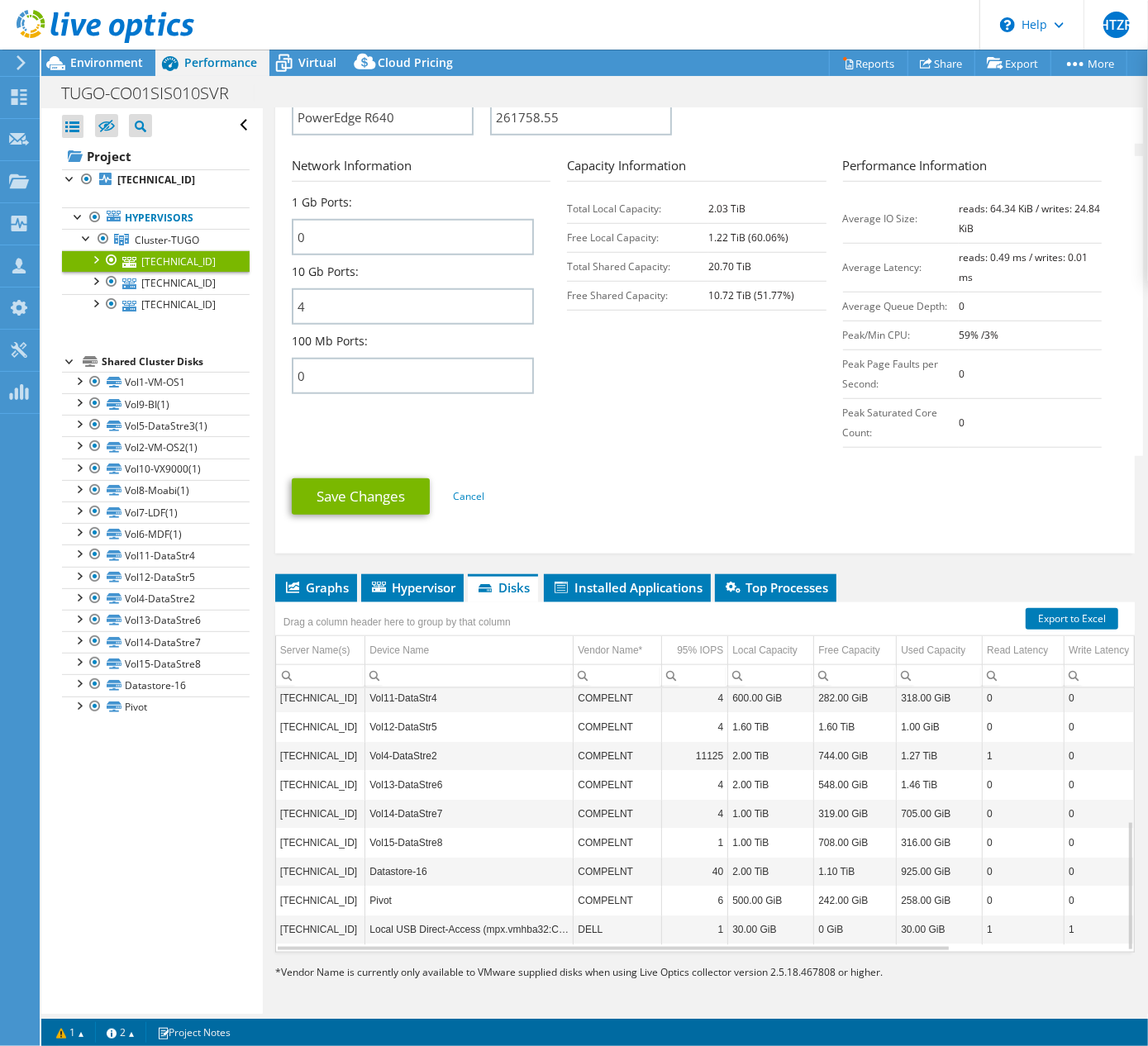
click at [424, 700] on td "Vol11-DataStr4" at bounding box center [469, 699] width 208 height 29
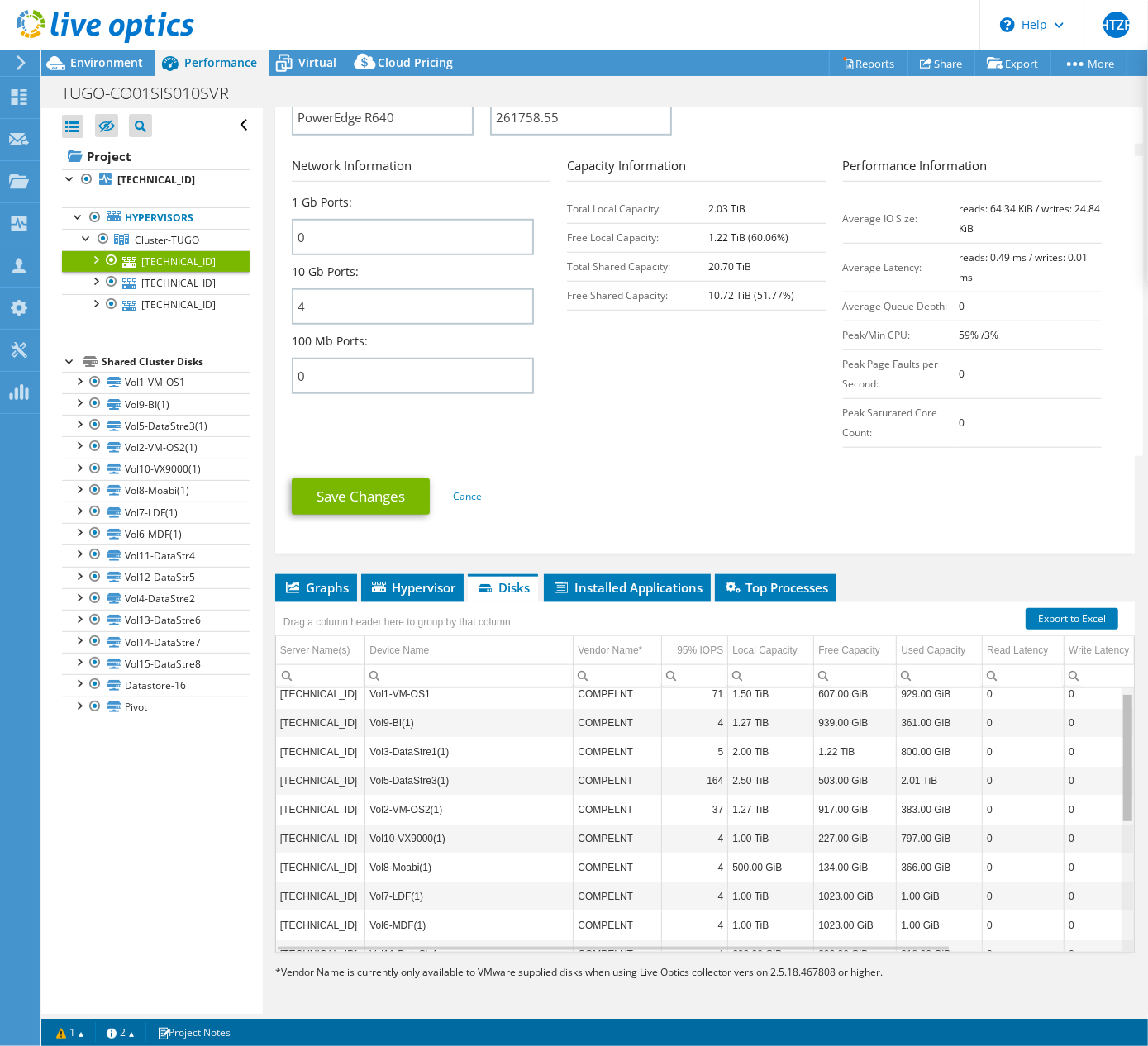
scroll to position [1, 0]
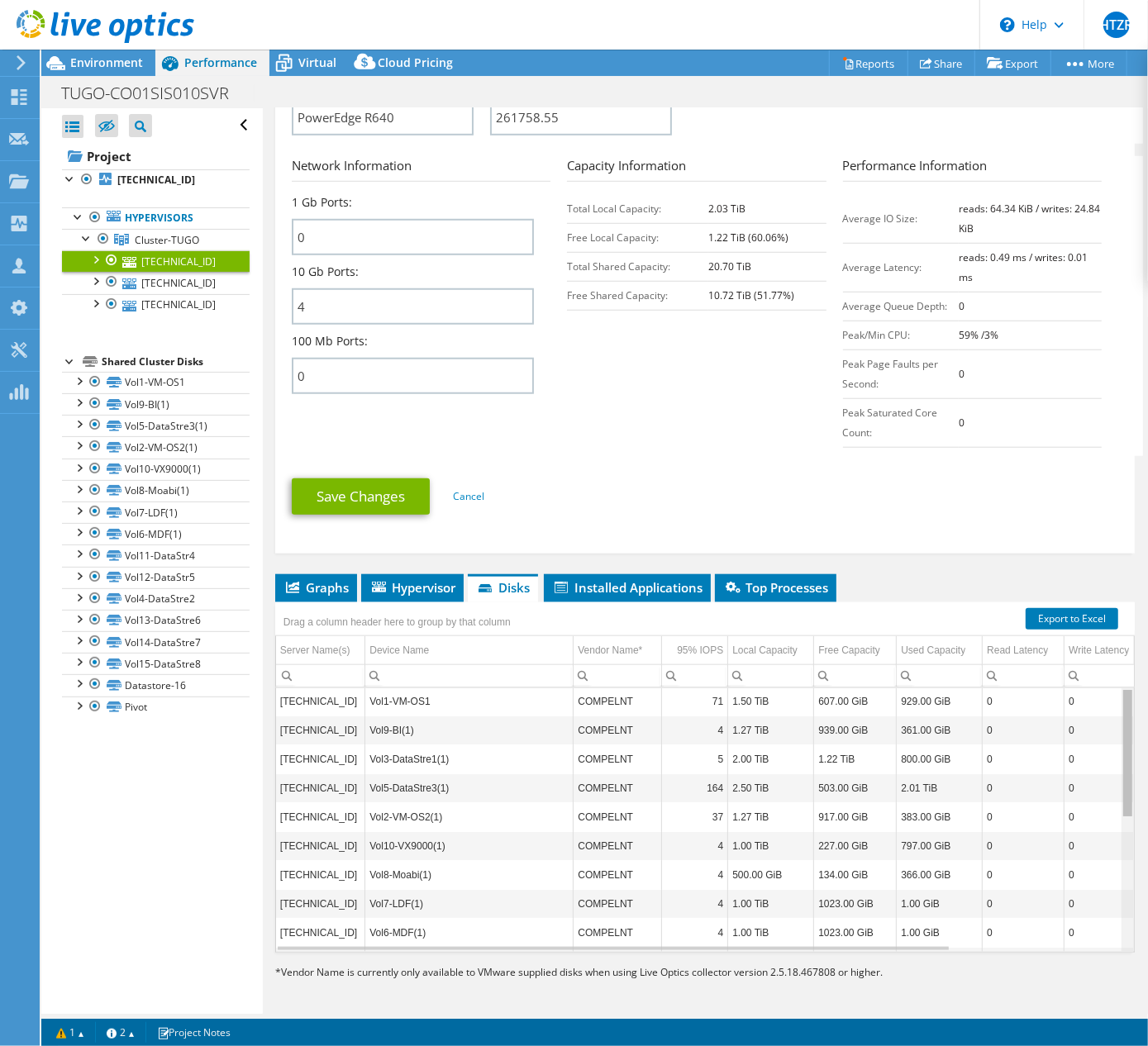
drag, startPoint x: 1115, startPoint y: 791, endPoint x: 1118, endPoint y: 714, distance: 77.1
click at [1118, 714] on body "HTZR Channel Partner Heidy Tatiana Zarate Ramirez heidy.zarate@greencss.com GRE…" at bounding box center [574, 523] width 1148 height 1046
drag, startPoint x: 1113, startPoint y: 742, endPoint x: 1109, endPoint y: 702, distance: 40.2
click at [1109, 702] on body "HTZR Channel Partner Heidy Tatiana Zarate Ramirez heidy.zarate@greencss.com GRE…" at bounding box center [574, 523] width 1148 height 1046
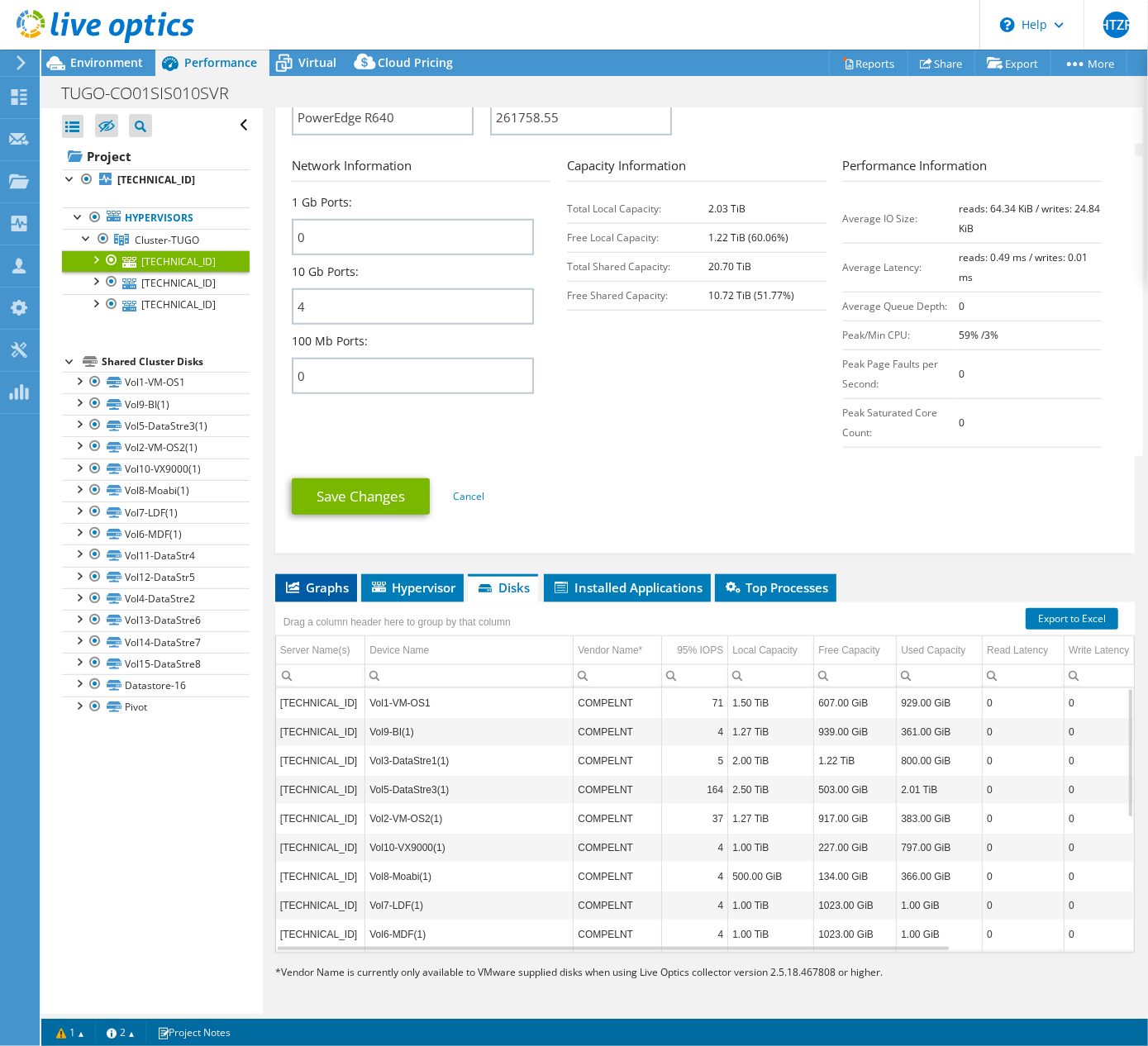
click at [331, 586] on span "Graphs" at bounding box center [316, 587] width 65 height 16
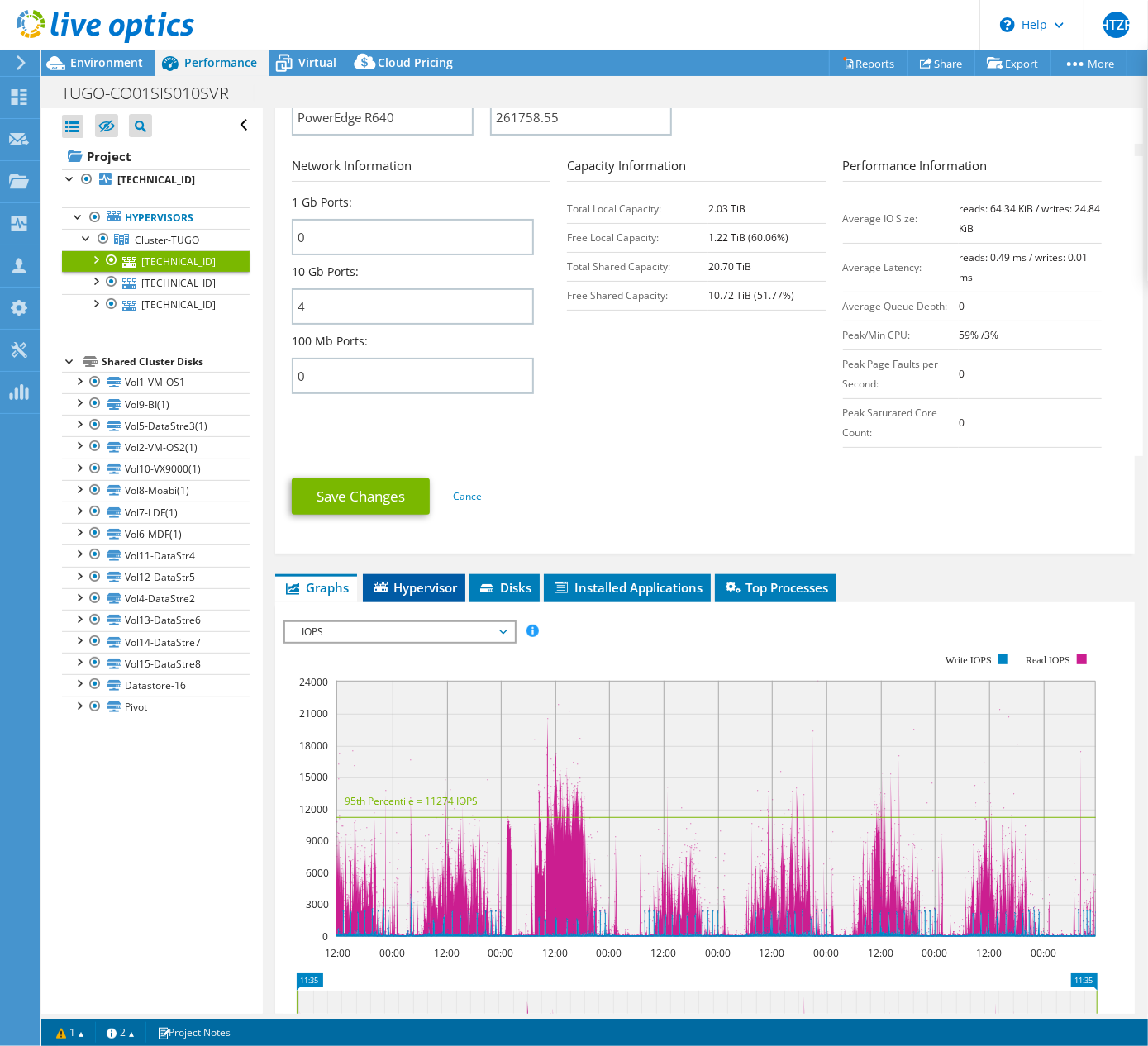
click at [441, 590] on span "Hypervisor" at bounding box center [414, 587] width 86 height 16
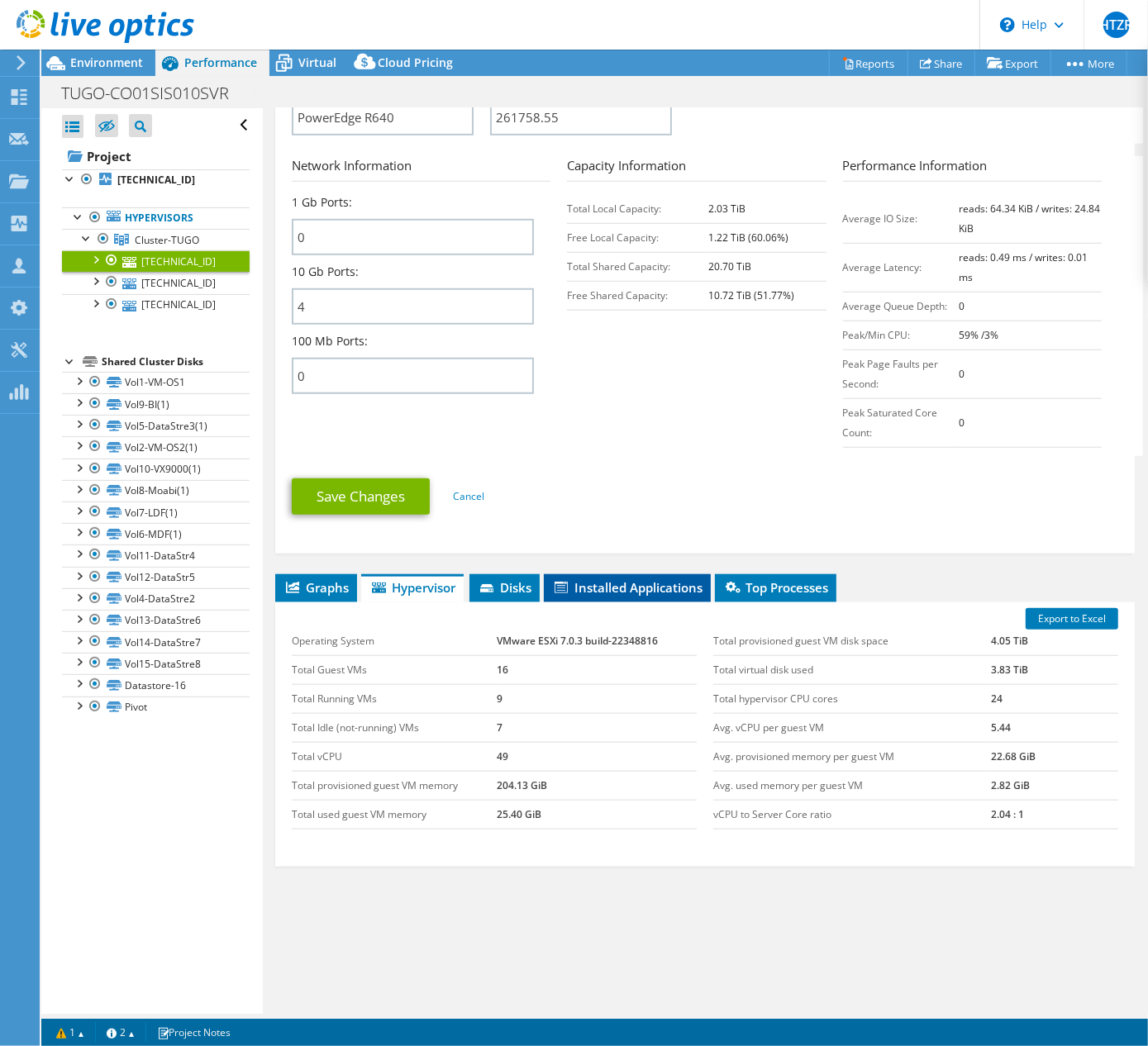
click at [572, 576] on li "Installed Applications" at bounding box center [627, 588] width 167 height 28
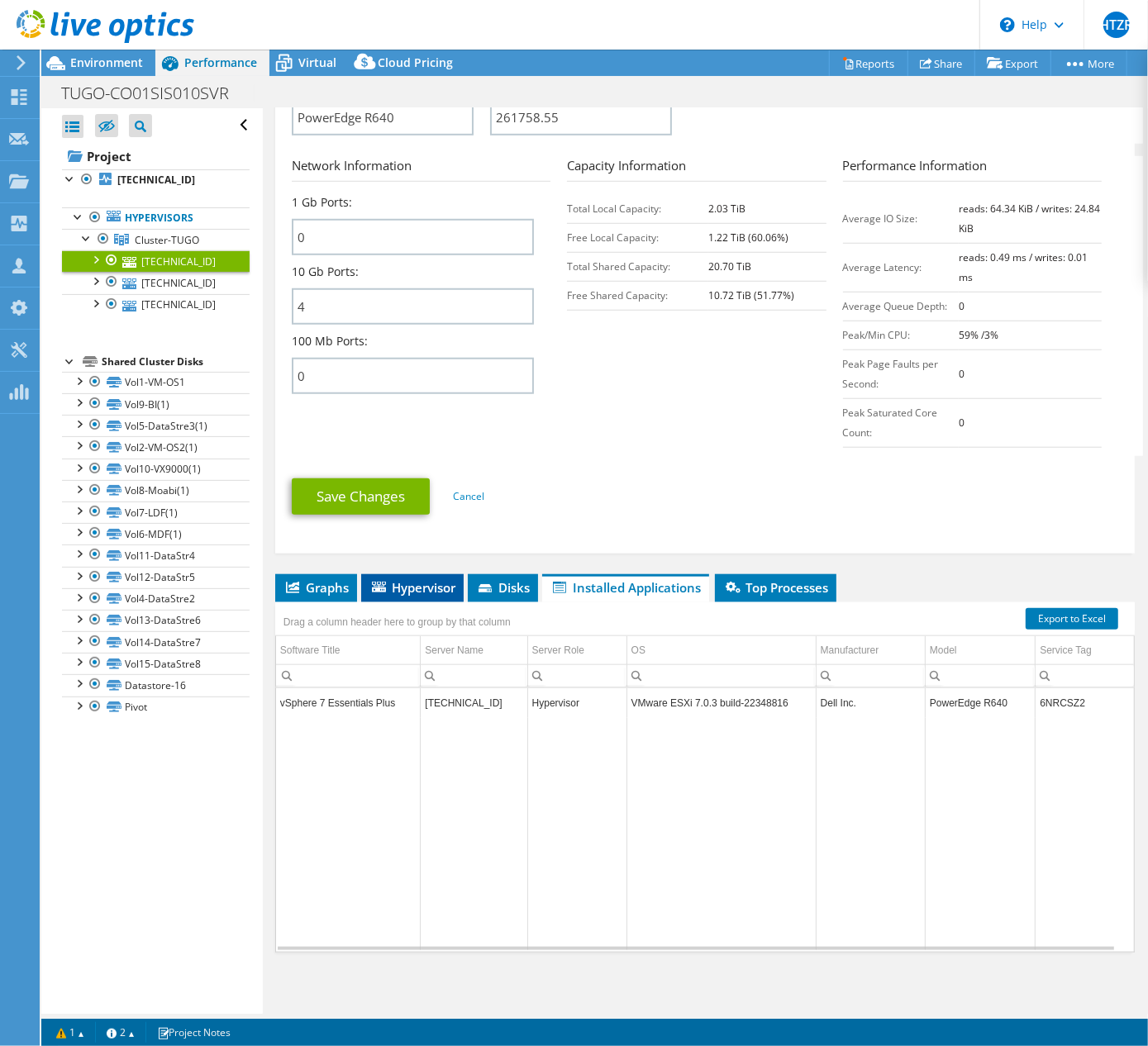
click at [429, 590] on span "Hypervisor" at bounding box center [412, 587] width 86 height 16
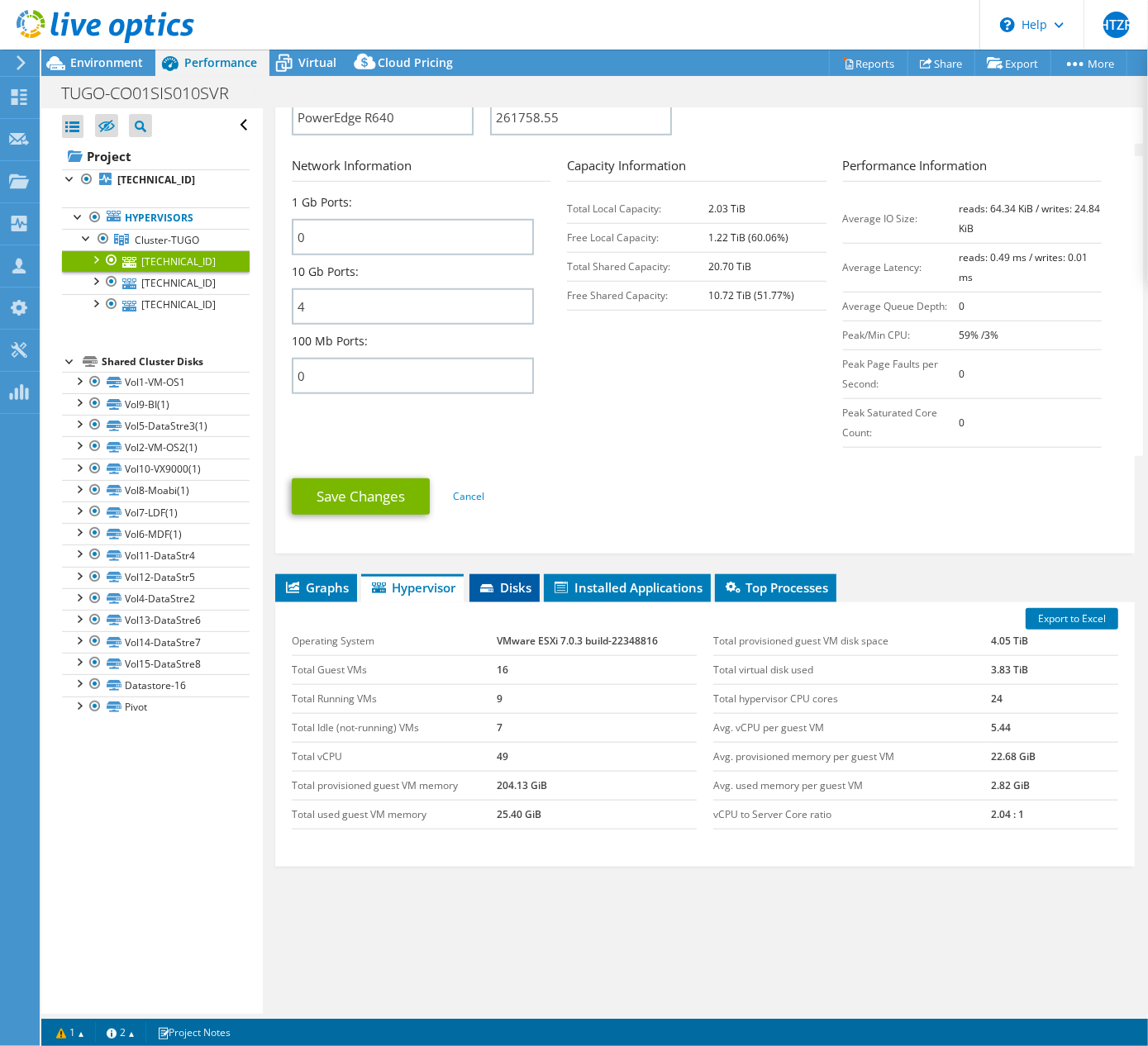
click at [527, 588] on span "Disks" at bounding box center [504, 587] width 54 height 16
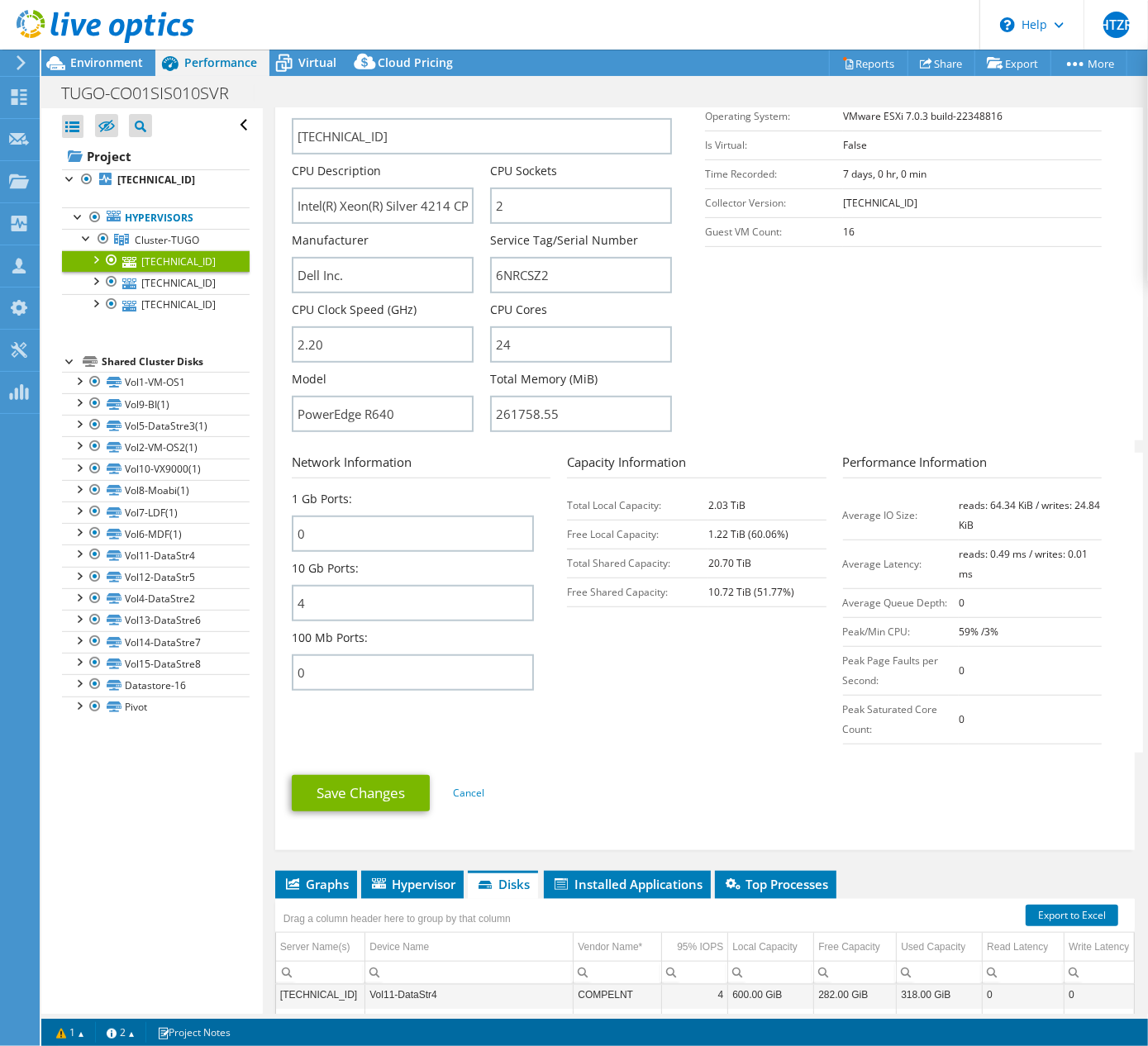
scroll to position [672, 0]
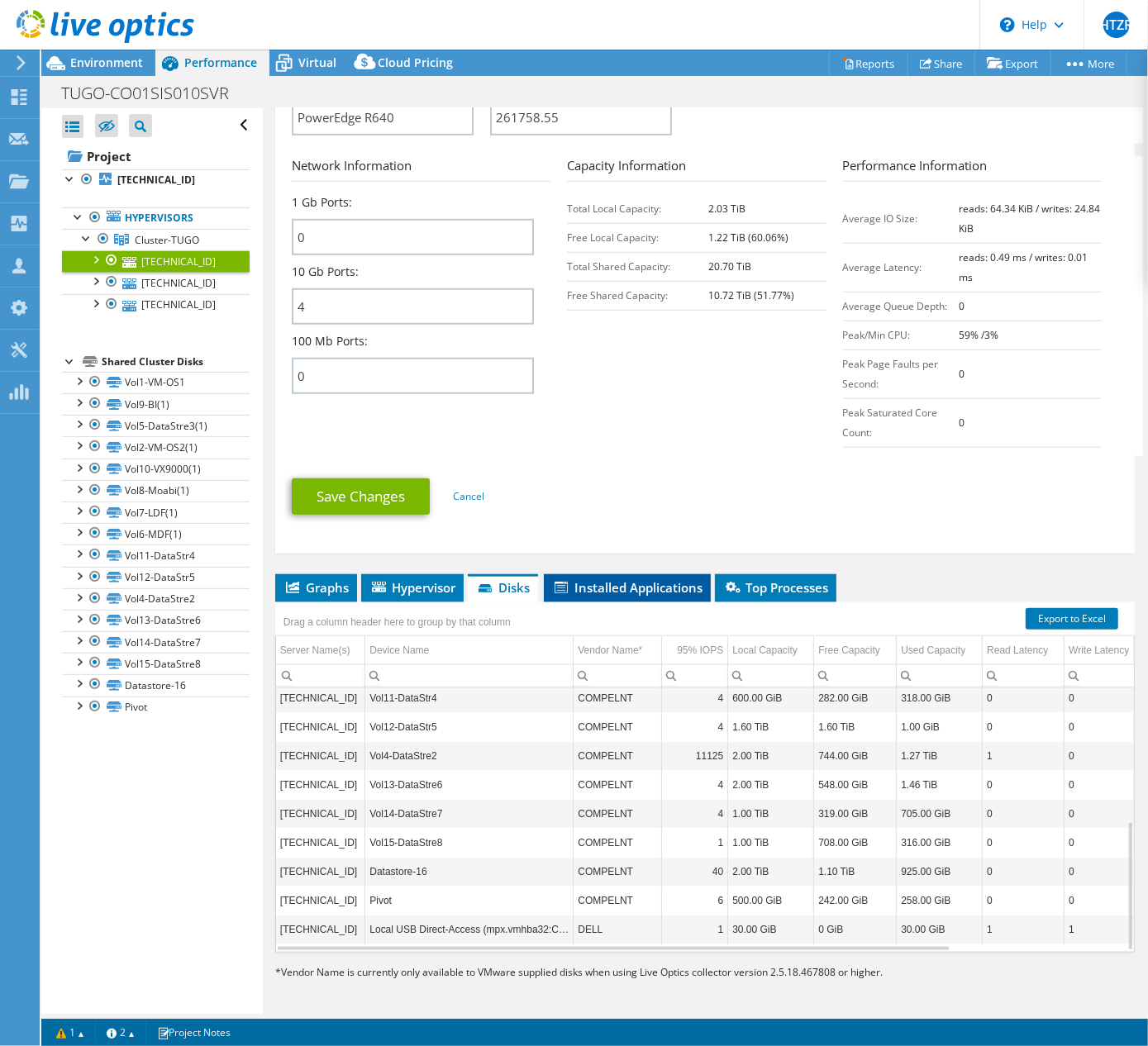
click at [606, 588] on span "Installed Applications" at bounding box center [627, 587] width 151 height 16
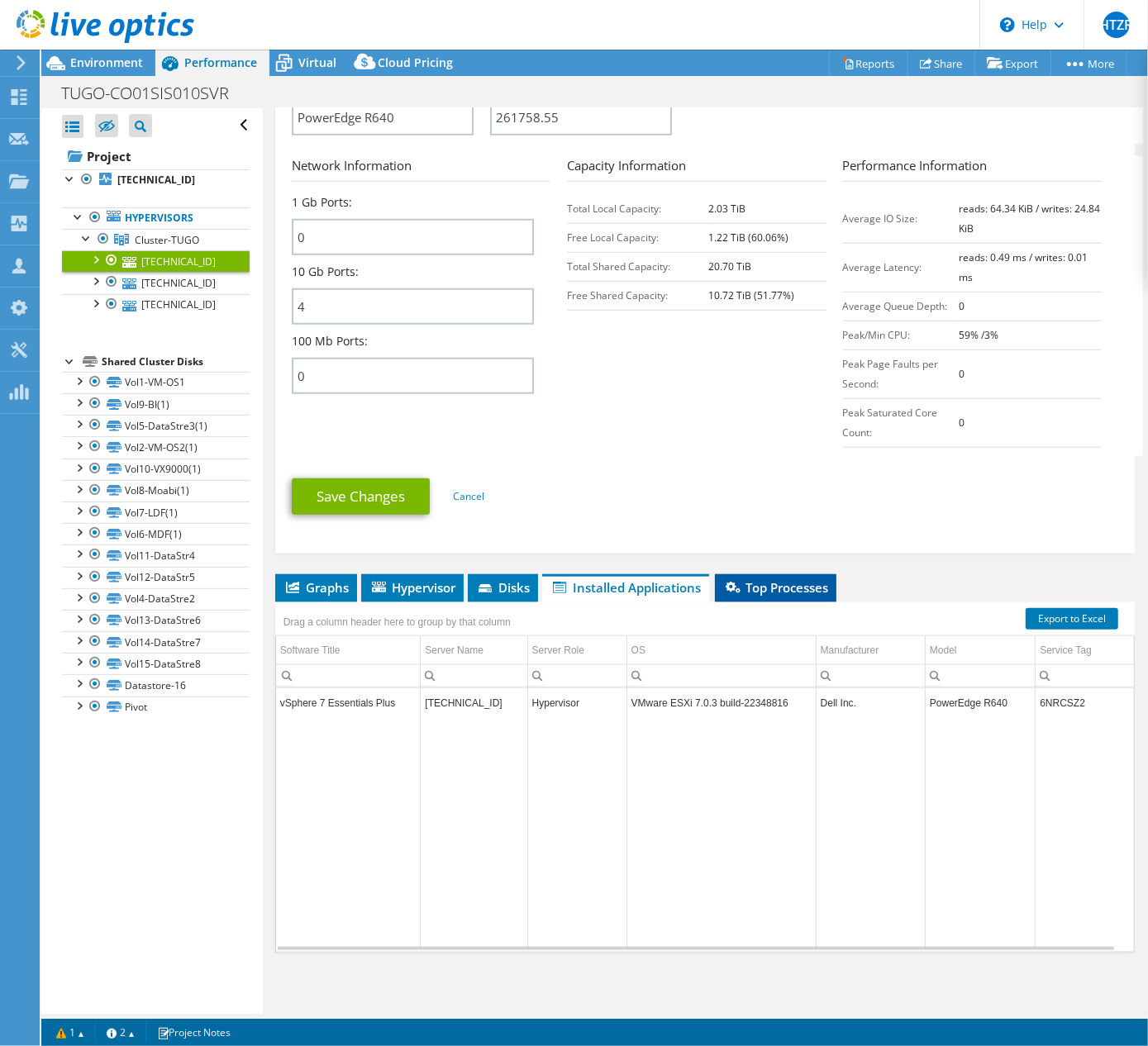
click at [798, 585] on span "Top Processes" at bounding box center [775, 587] width 105 height 16
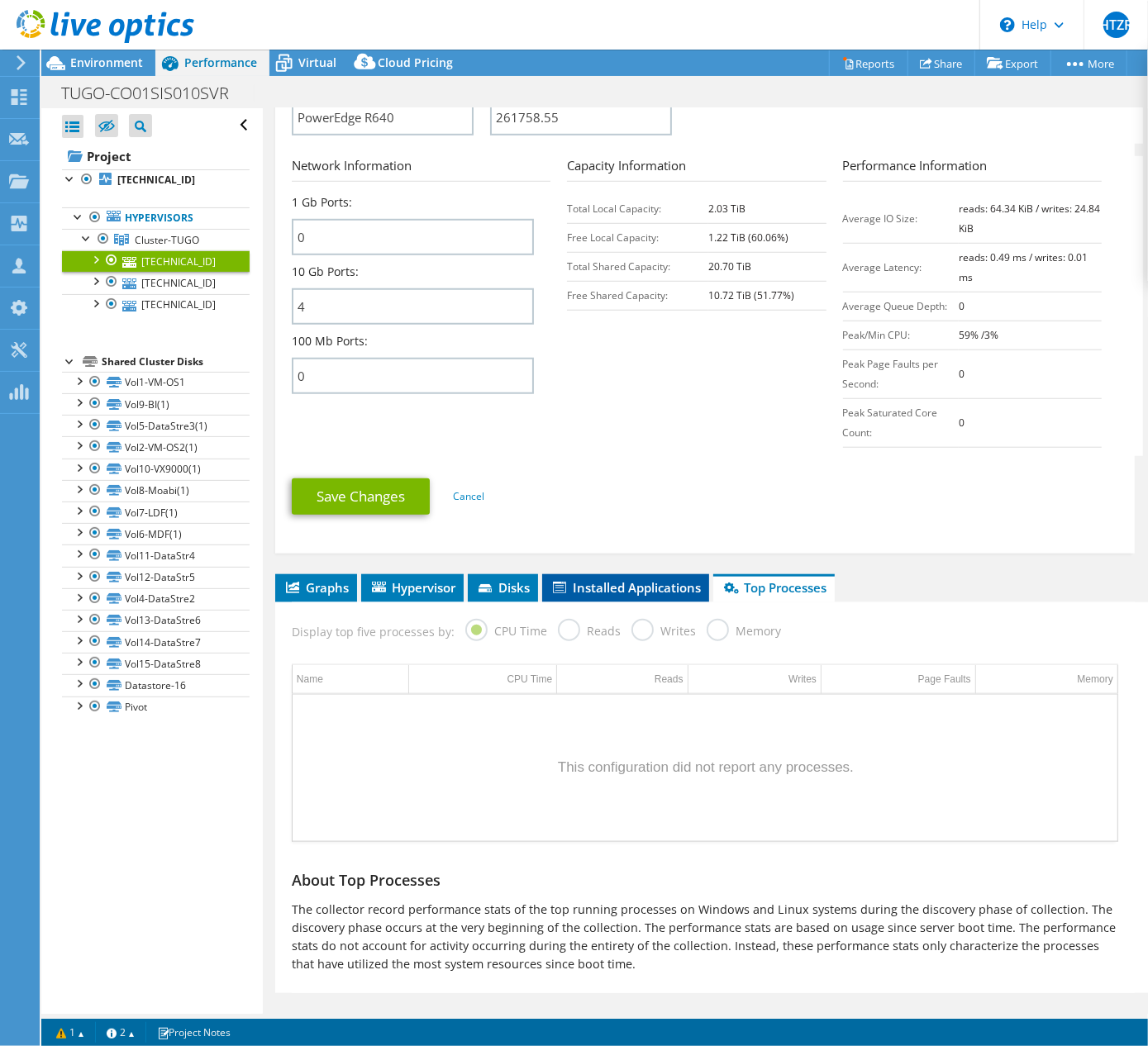
click at [642, 576] on li "Installed Applications" at bounding box center [625, 588] width 167 height 28
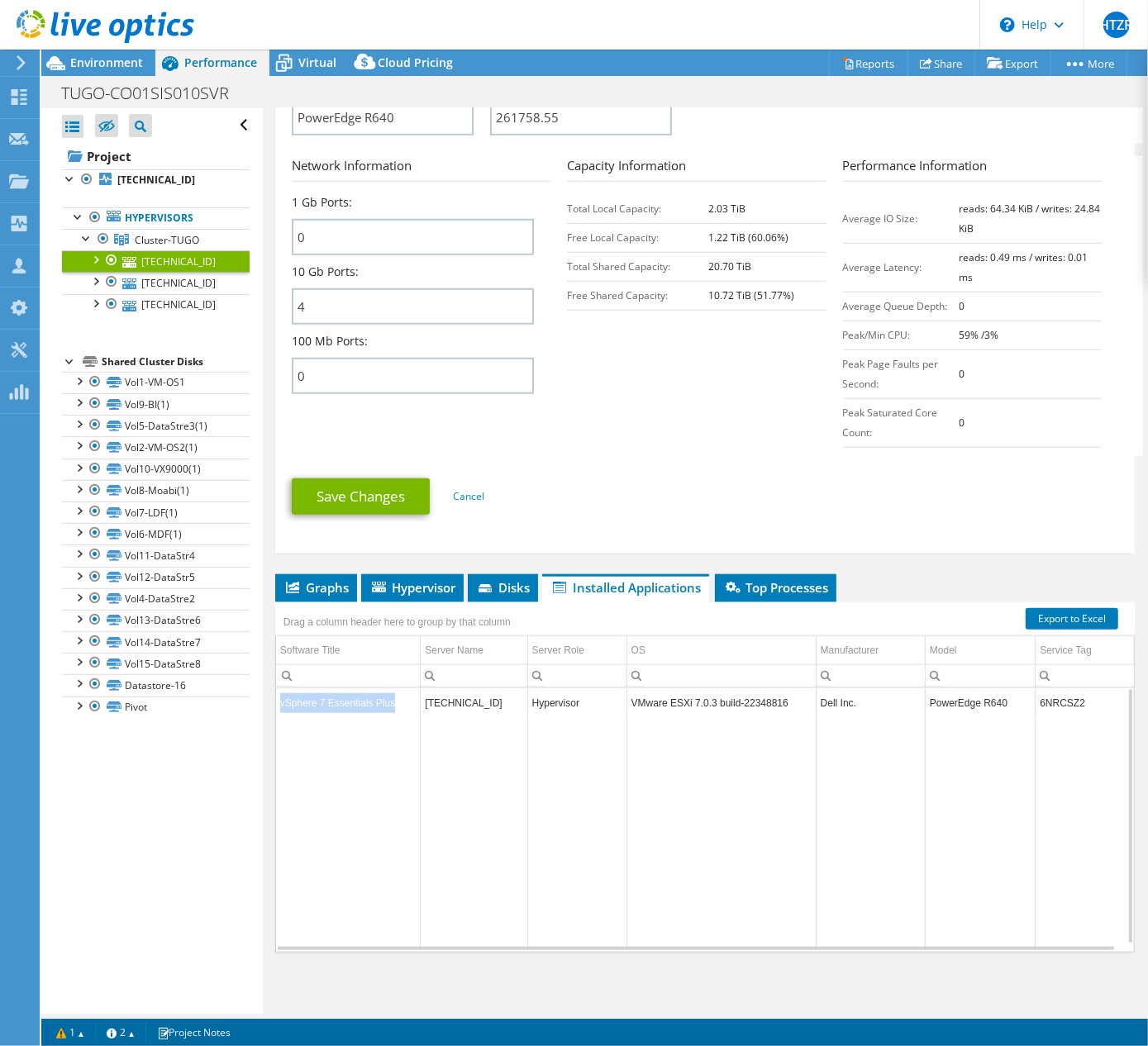
drag, startPoint x: 388, startPoint y: 706, endPoint x: 271, endPoint y: 706, distance: 117.0
click at [271, 706] on div "172.16.1.103 Details Operating System VMware ESXi 7.0.3 build-22348816 Local Di…" at bounding box center [705, 226] width 885 height 1580
copy table "vSphere 7 Essentials Plus"
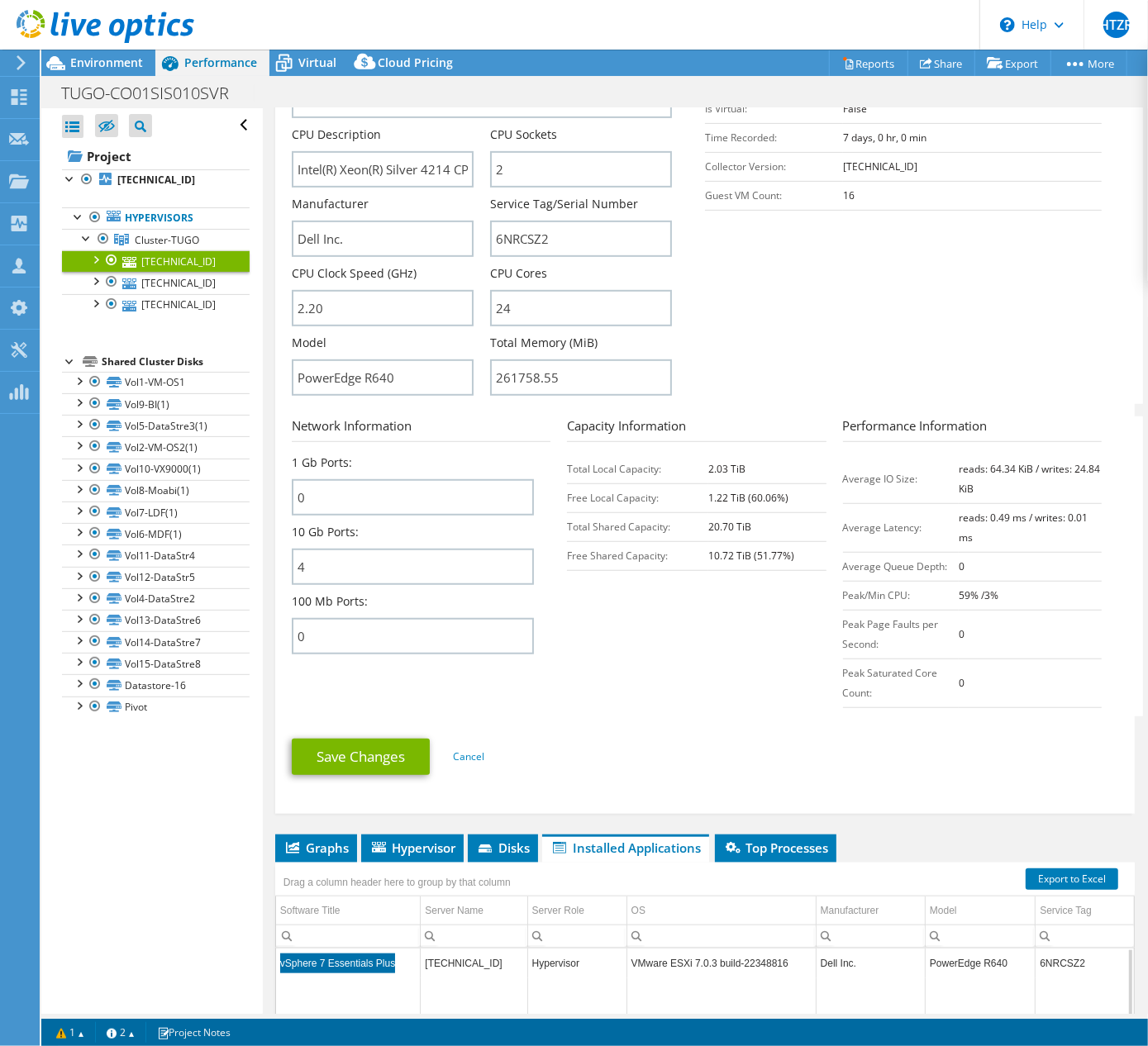
scroll to position [110, 0]
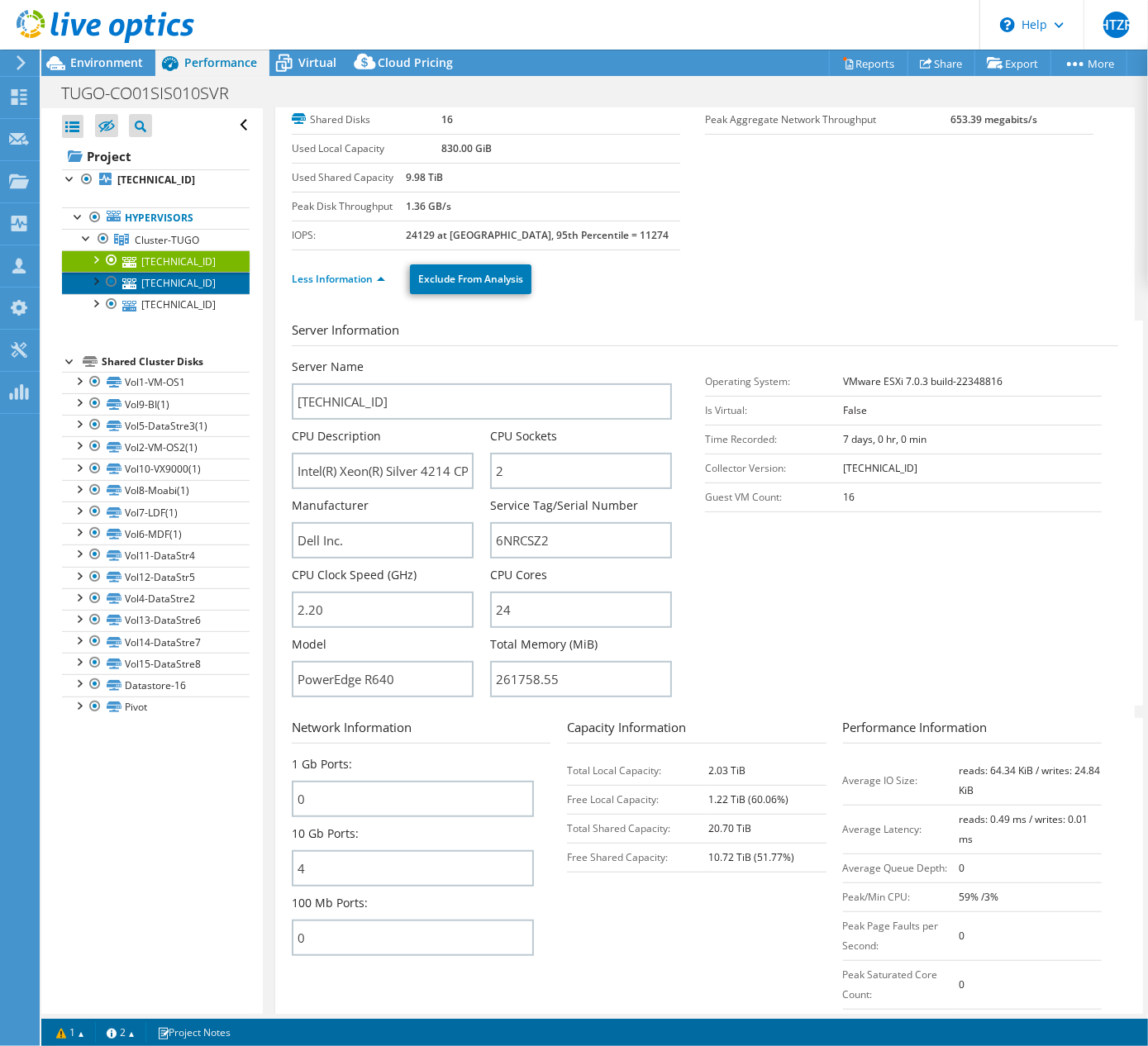
click at [143, 281] on link "[TECHNICAL_ID]" at bounding box center [155, 282] width 187 height 21
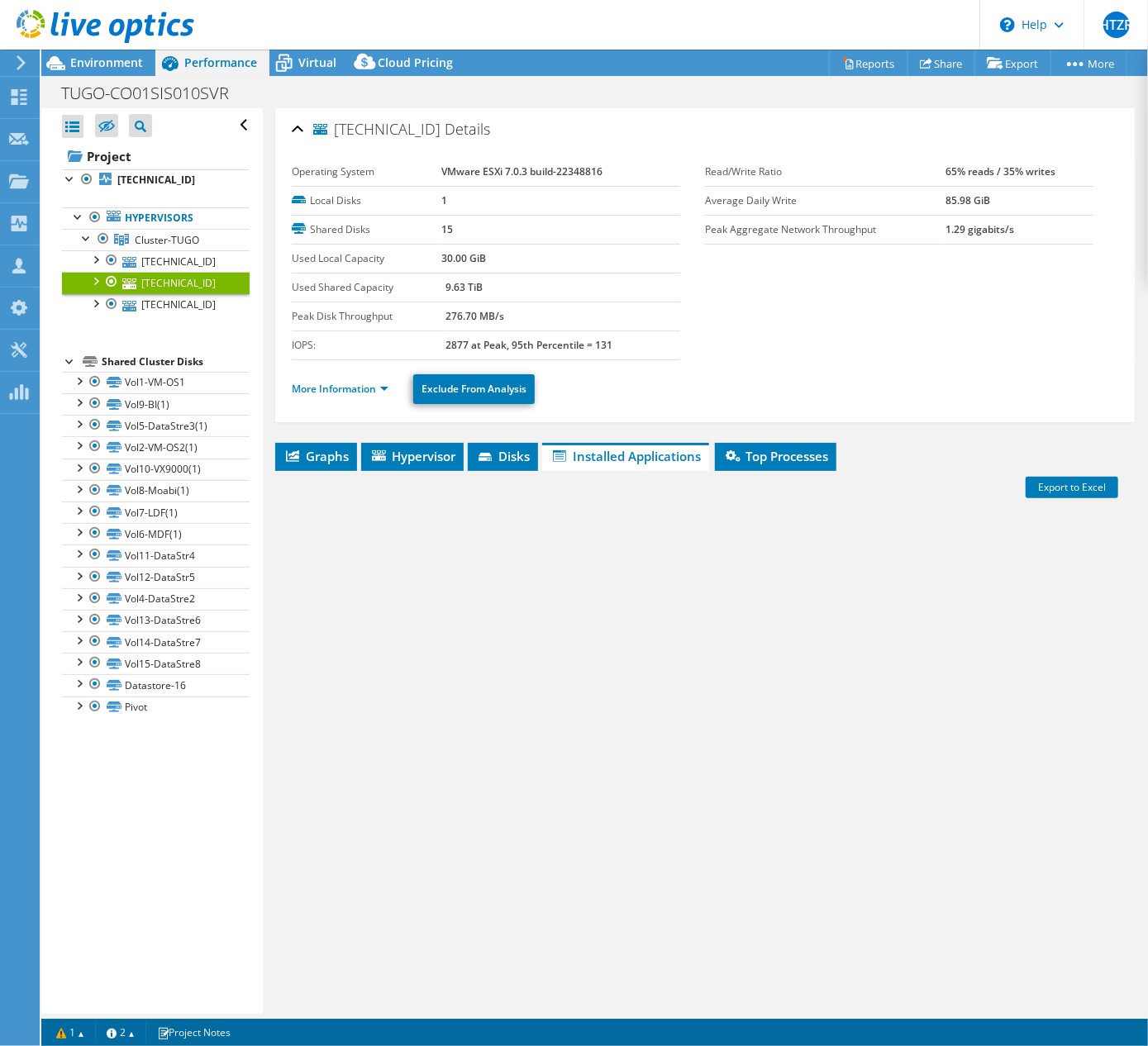
scroll to position [5, 0]
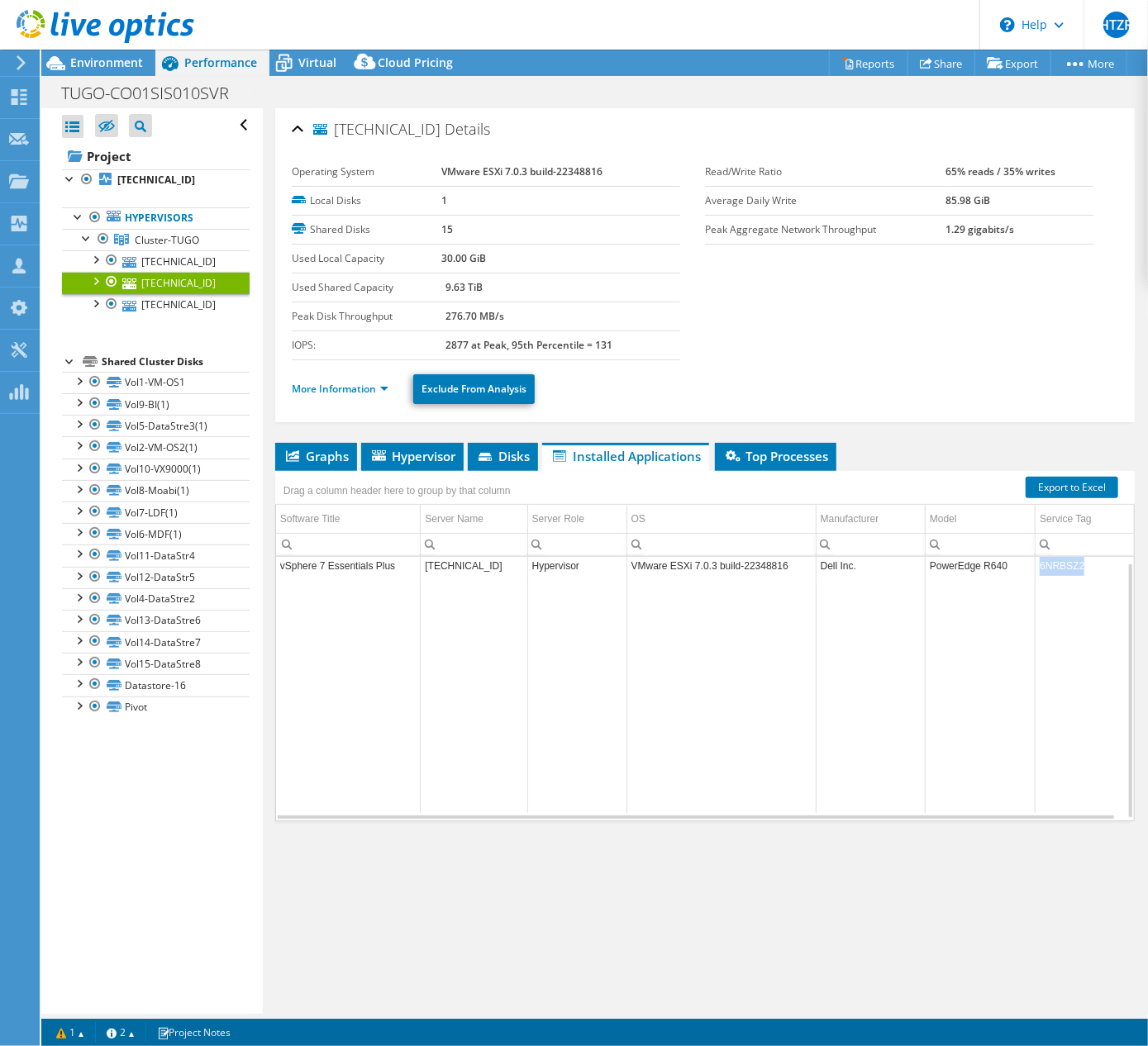
drag, startPoint x: 1075, startPoint y: 574, endPoint x: 1029, endPoint y: 572, distance: 46.0
click at [1036, 572] on td "6NRBSZ2" at bounding box center [1085, 565] width 98 height 29
copy td "6NRBSZ2"
click at [186, 257] on link "[TECHNICAL_ID]" at bounding box center [155, 261] width 187 height 21
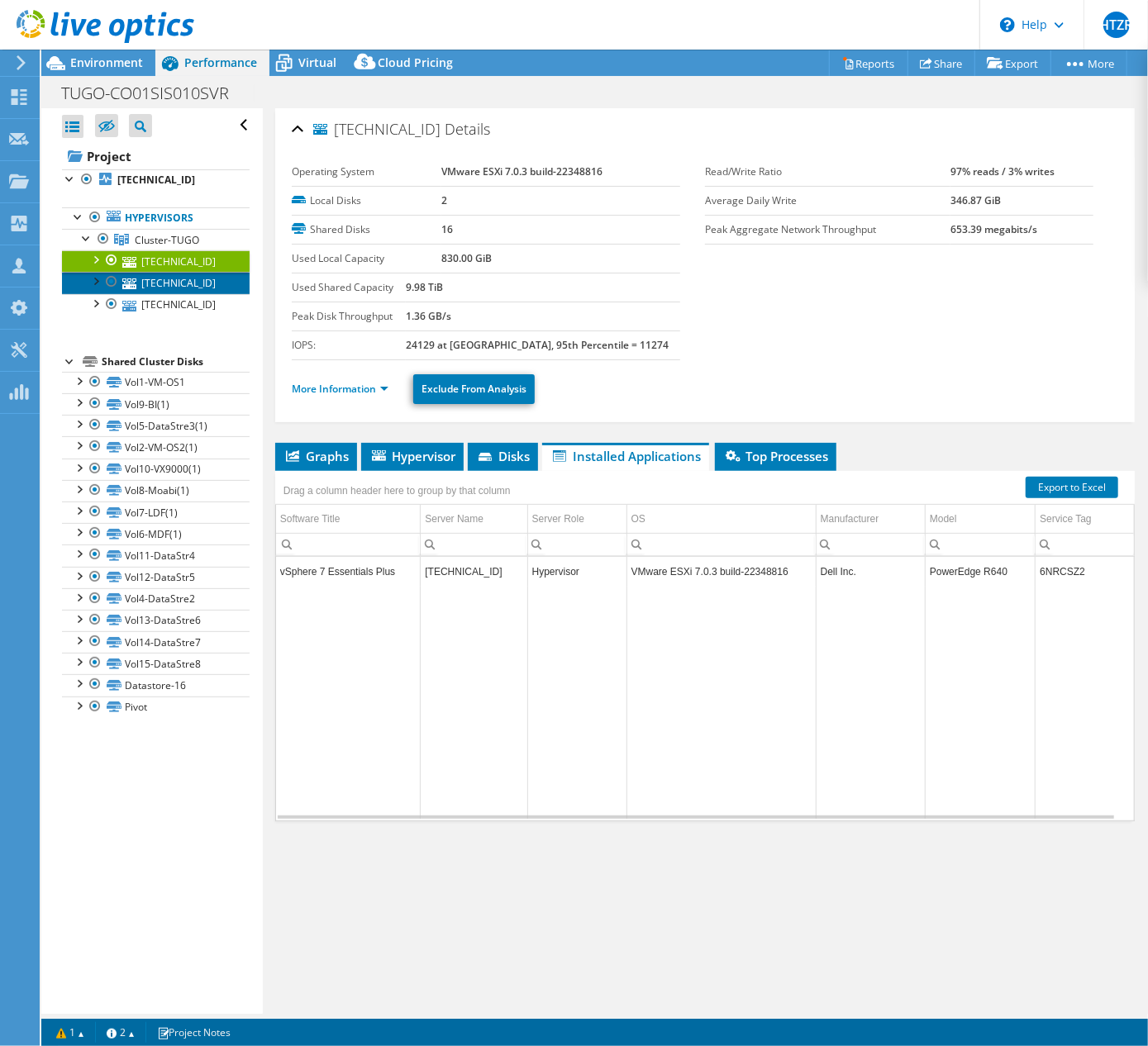
click at [157, 281] on link "[TECHNICAL_ID]" at bounding box center [155, 282] width 187 height 21
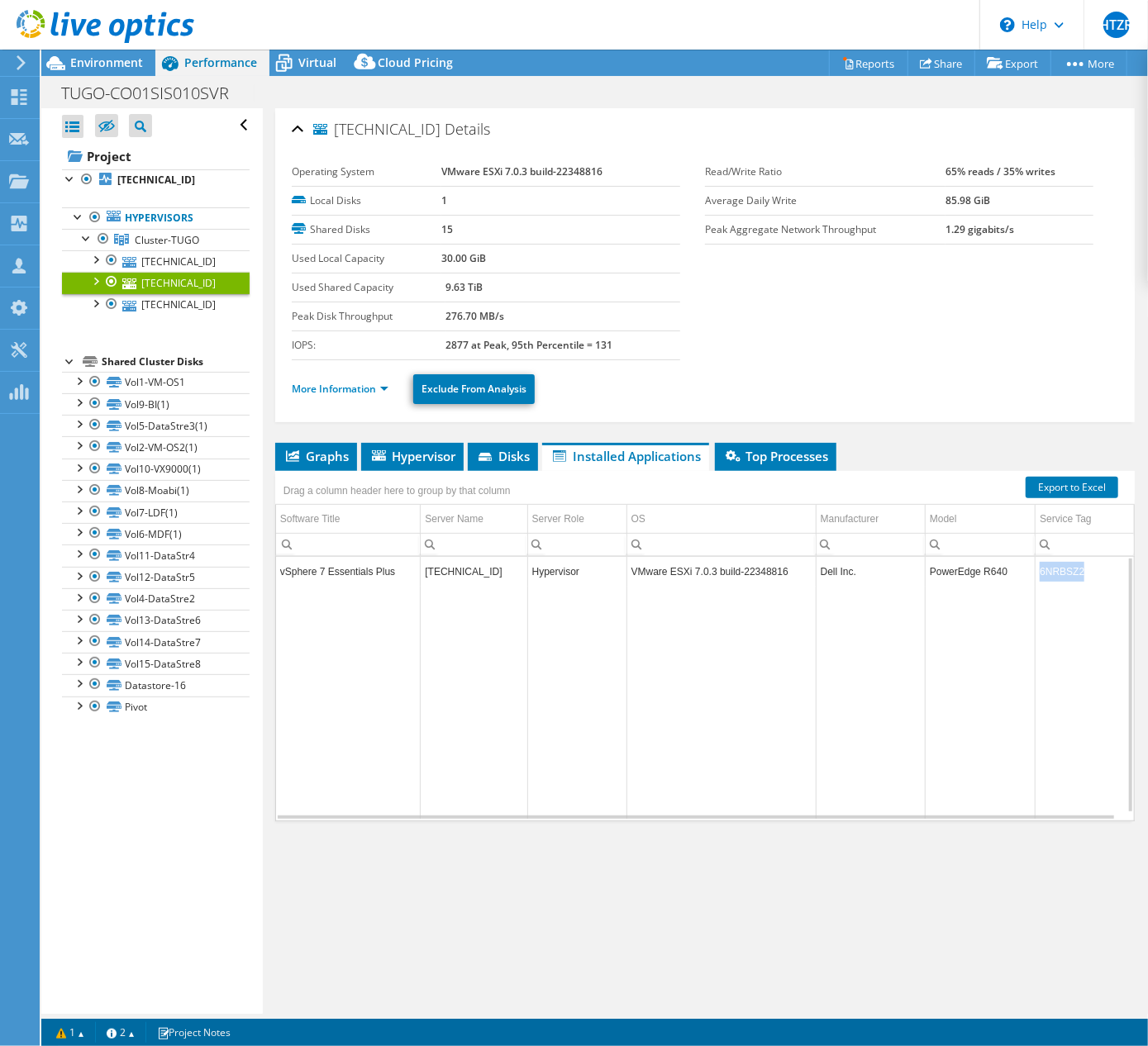
drag, startPoint x: 1051, startPoint y: 570, endPoint x: 1023, endPoint y: 570, distance: 28.0
click at [1036, 570] on td "6NRBSZ2" at bounding box center [1085, 571] width 98 height 29
copy td "6NRBSZ2"
click at [319, 457] on span "Graphs" at bounding box center [316, 456] width 65 height 16
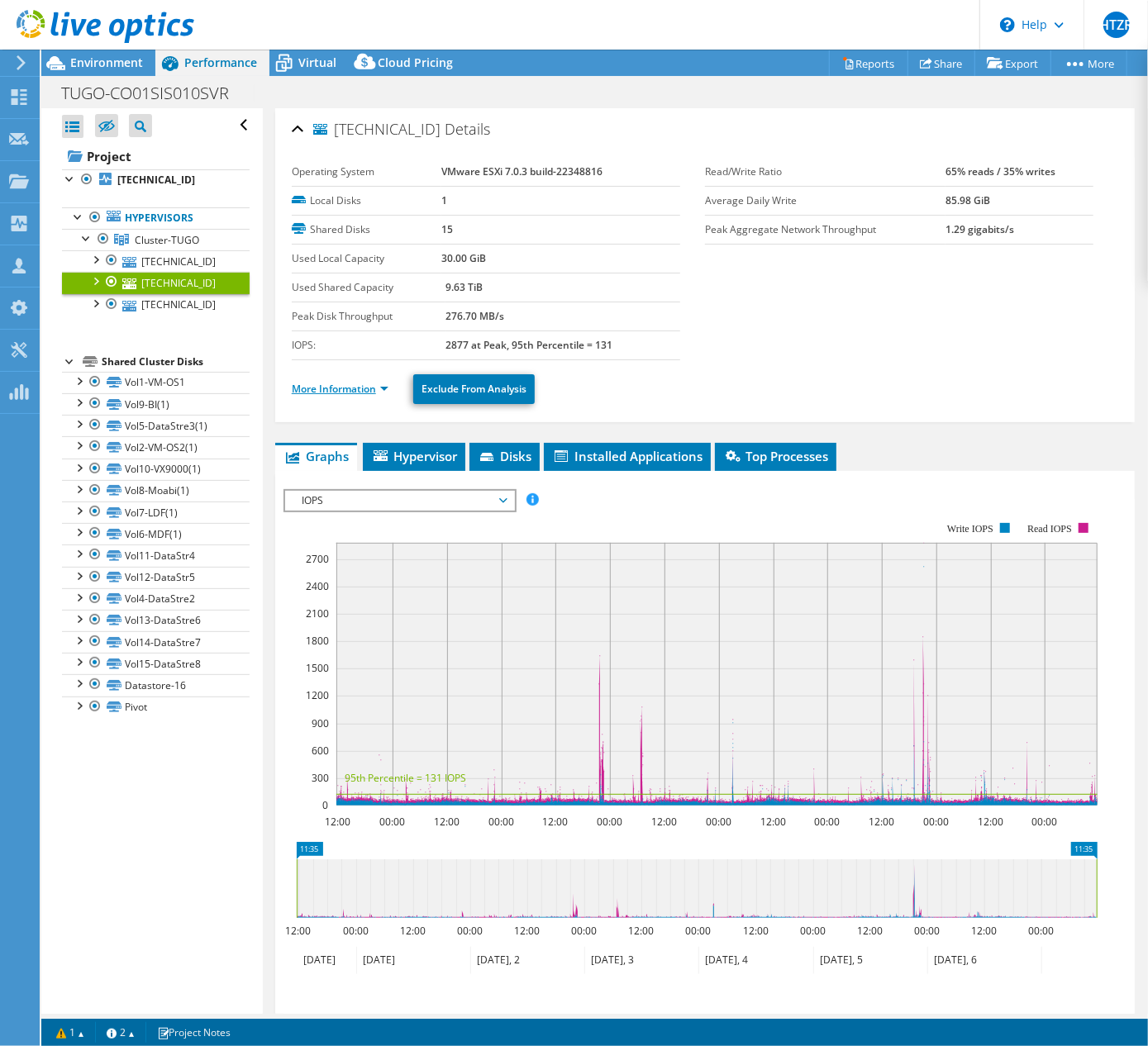
click at [338, 393] on link "More Information" at bounding box center [340, 388] width 97 height 14
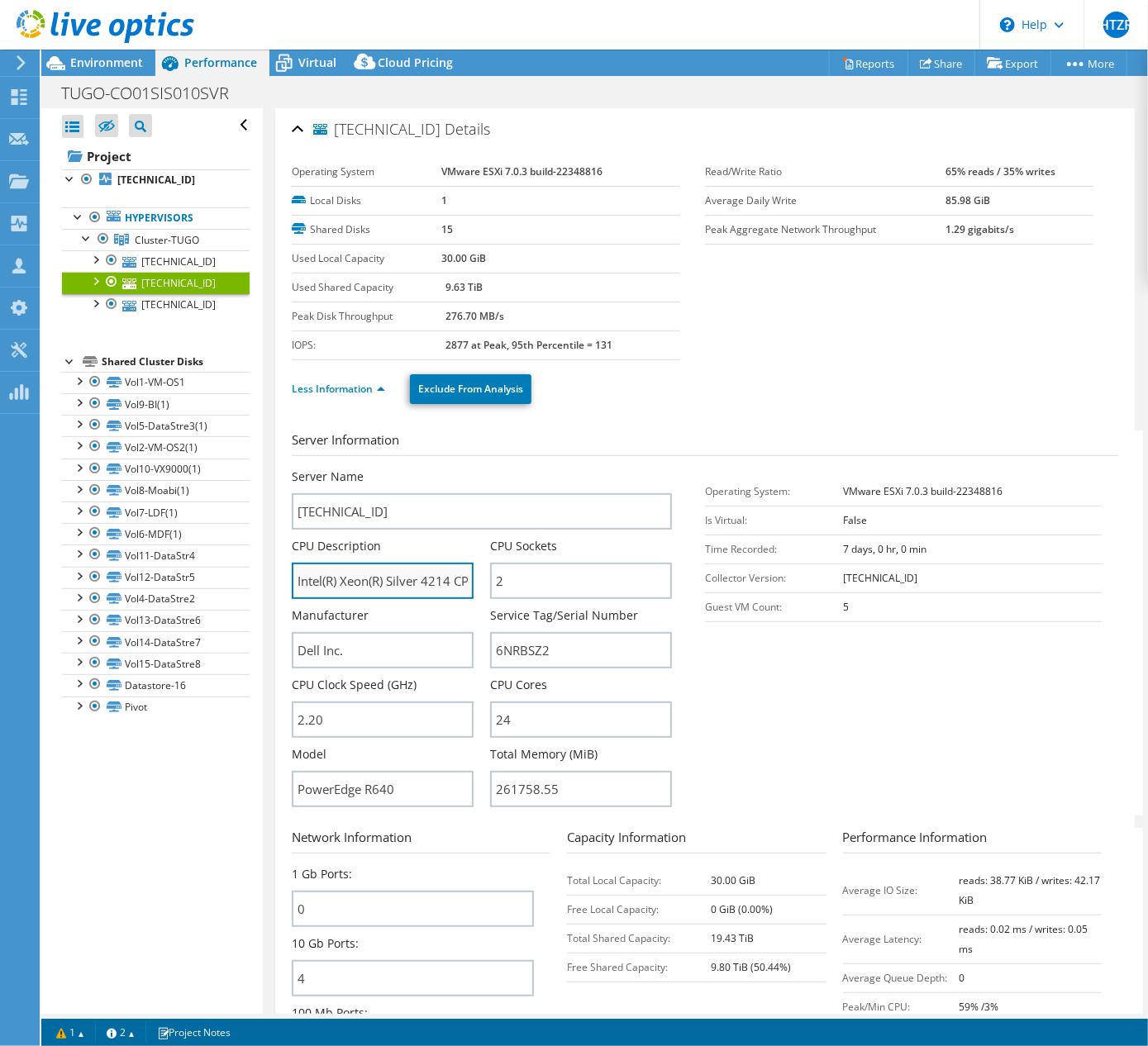
click at [392, 582] on input "Intel(R) Xeon(R) Silver 4214 CPU @ 2.20GHz 219 GHz" at bounding box center [382, 581] width 182 height 37
drag, startPoint x: 555, startPoint y: 783, endPoint x: 475, endPoint y: 771, distance: 80.9
click at [475, 469] on div "Server Name 172.16.1.104 CPU Description Intel(R) Xeon(R) Silver 4214 CPU @ 2.2…" at bounding box center [490, 469] width 397 height 0
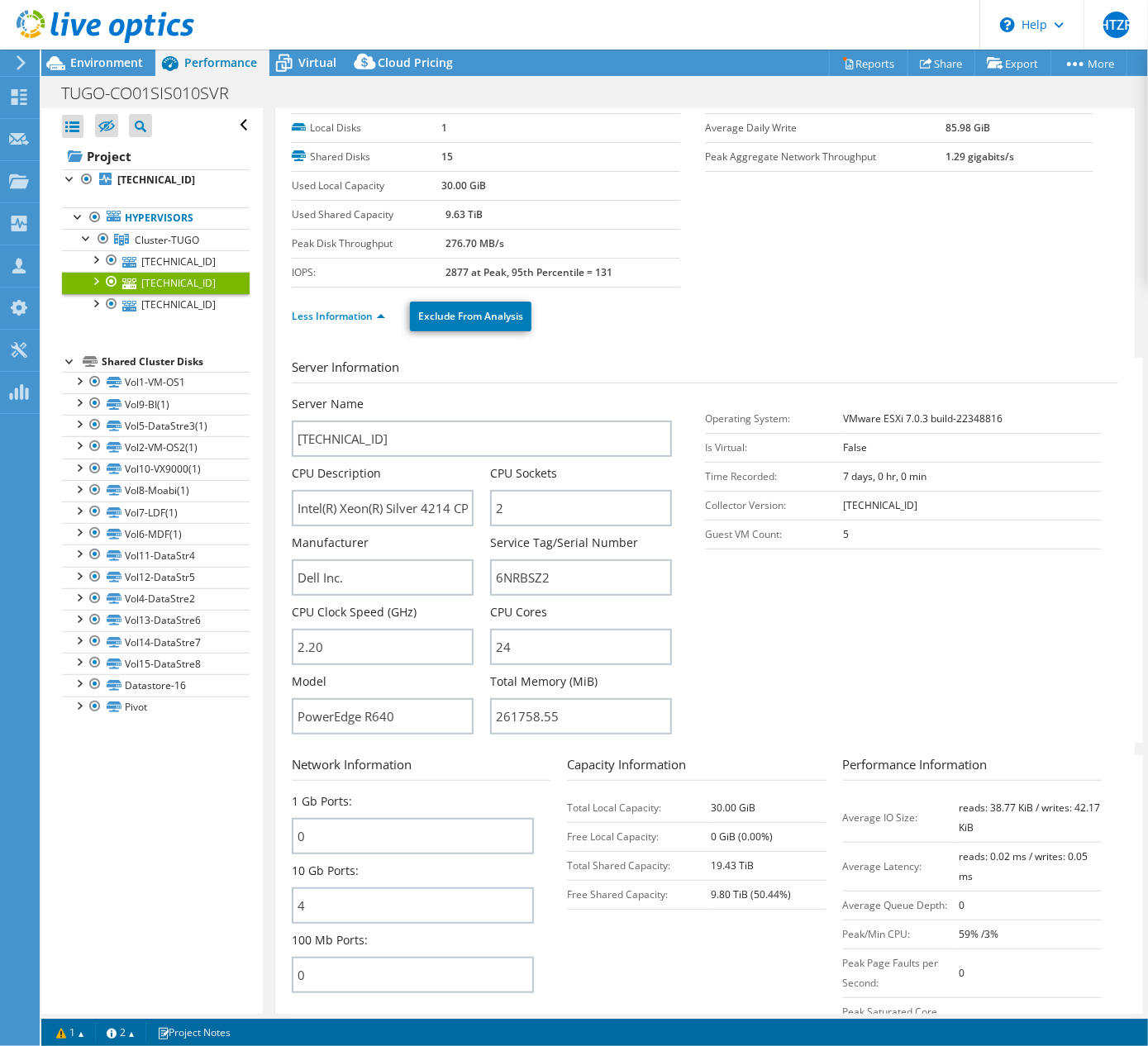
scroll to position [110, 0]
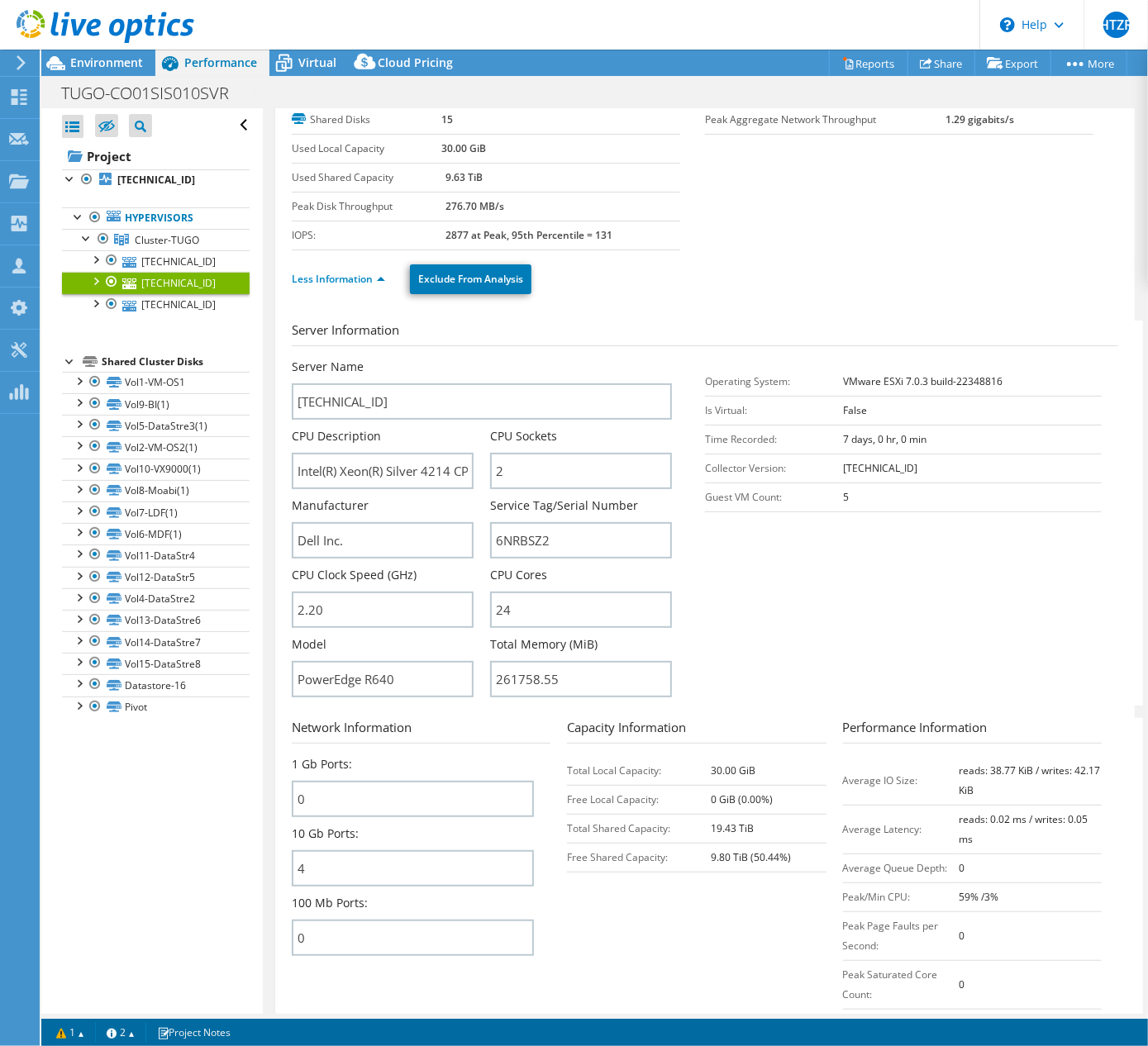
click at [831, 556] on section "Server Information Server Name 172.16.1.104 CPU Description Intel(R) Xeon(R) Si…" at bounding box center [709, 513] width 835 height 385
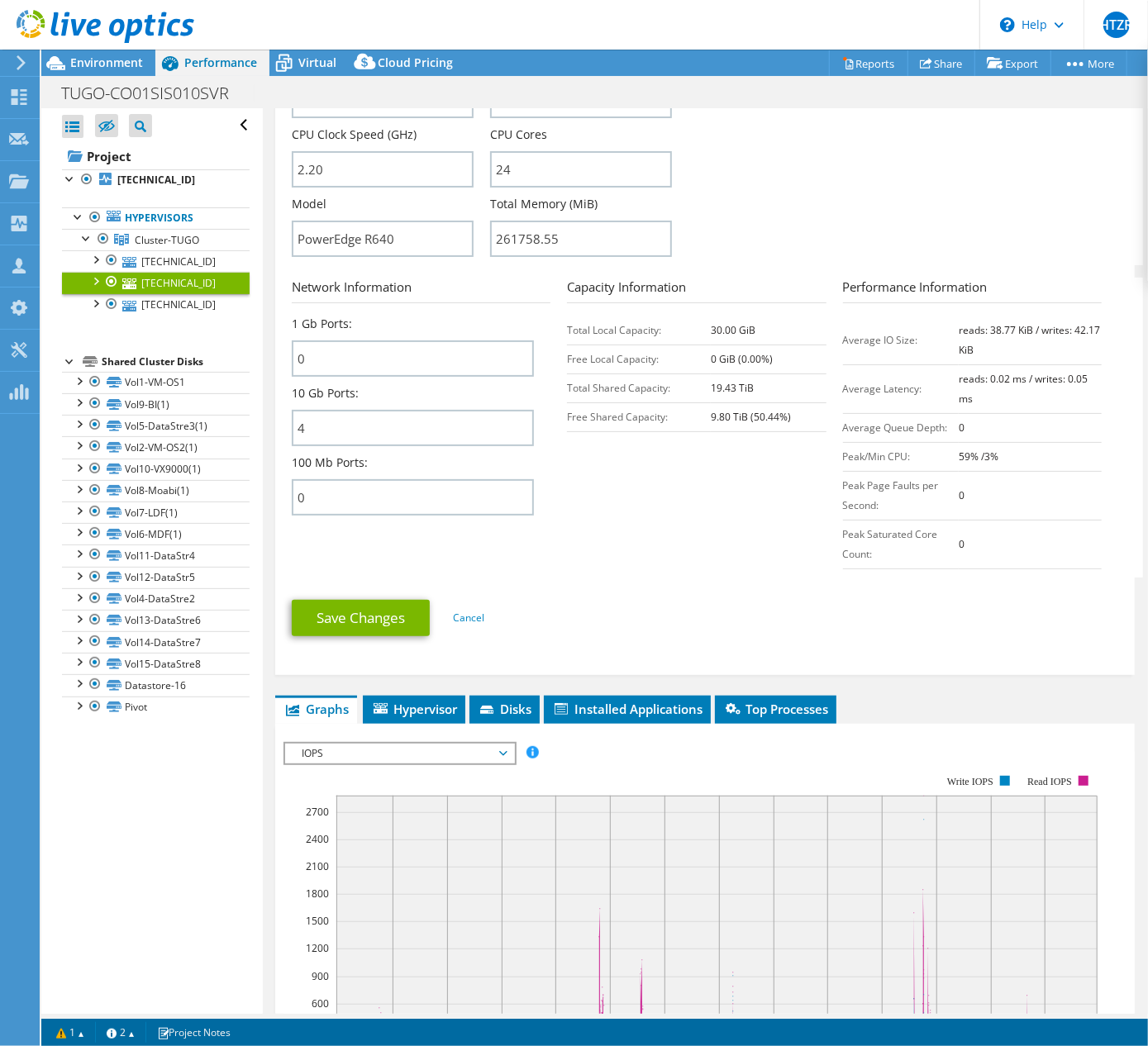
scroll to position [661, 0]
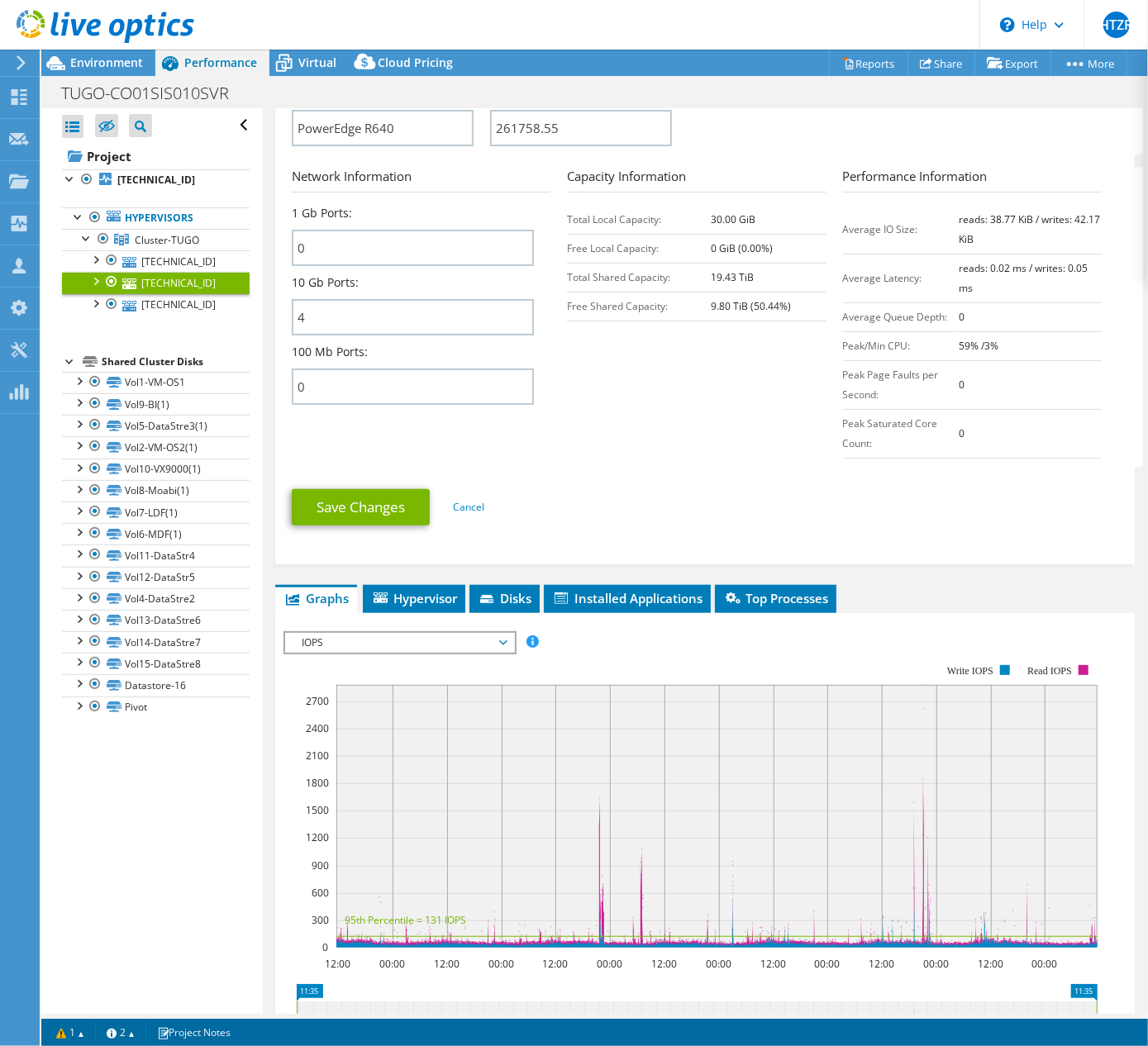
click at [410, 636] on span "IOPS" at bounding box center [399, 642] width 212 height 20
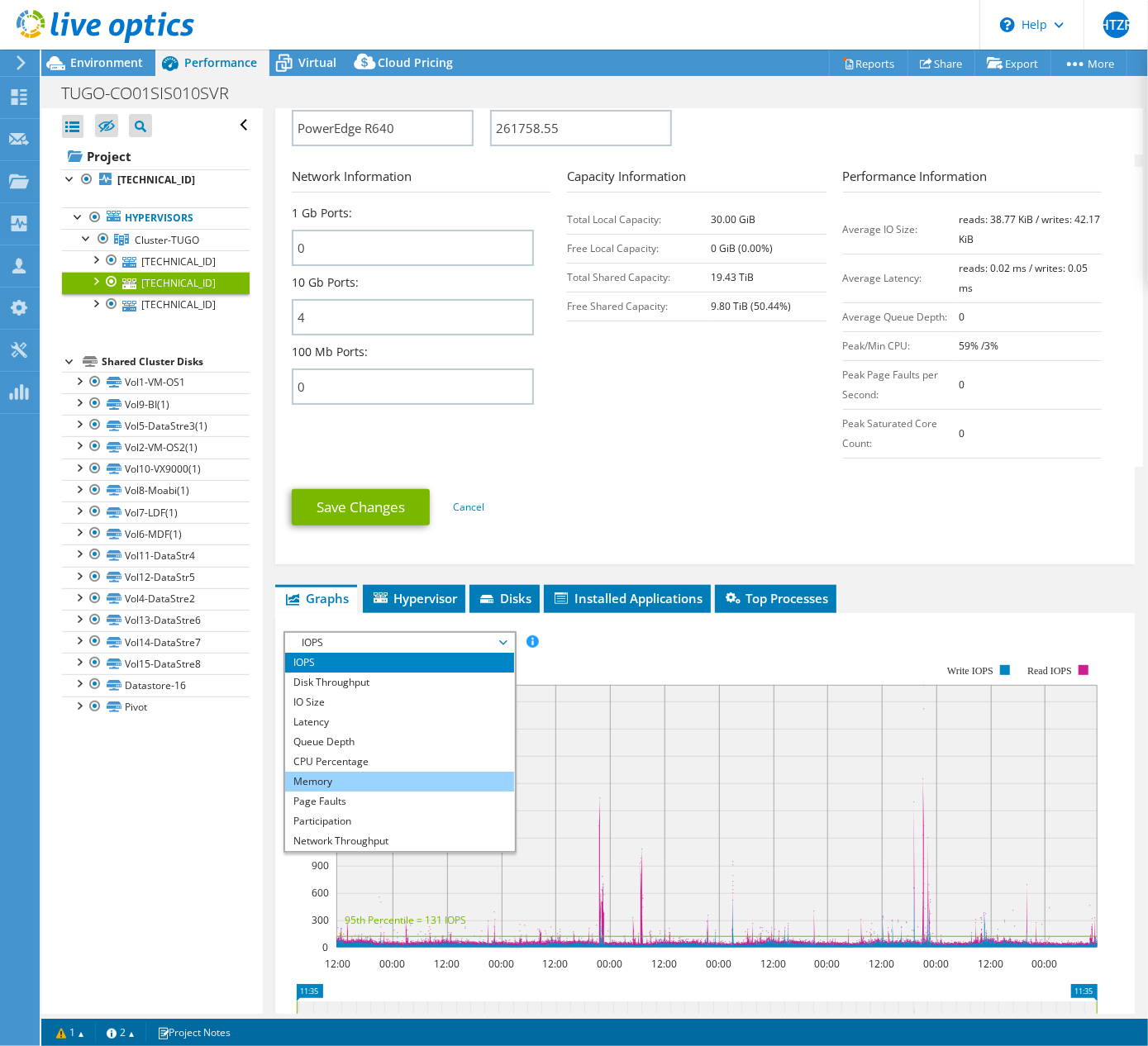
click at [395, 778] on li "Memory" at bounding box center [399, 781] width 229 height 20
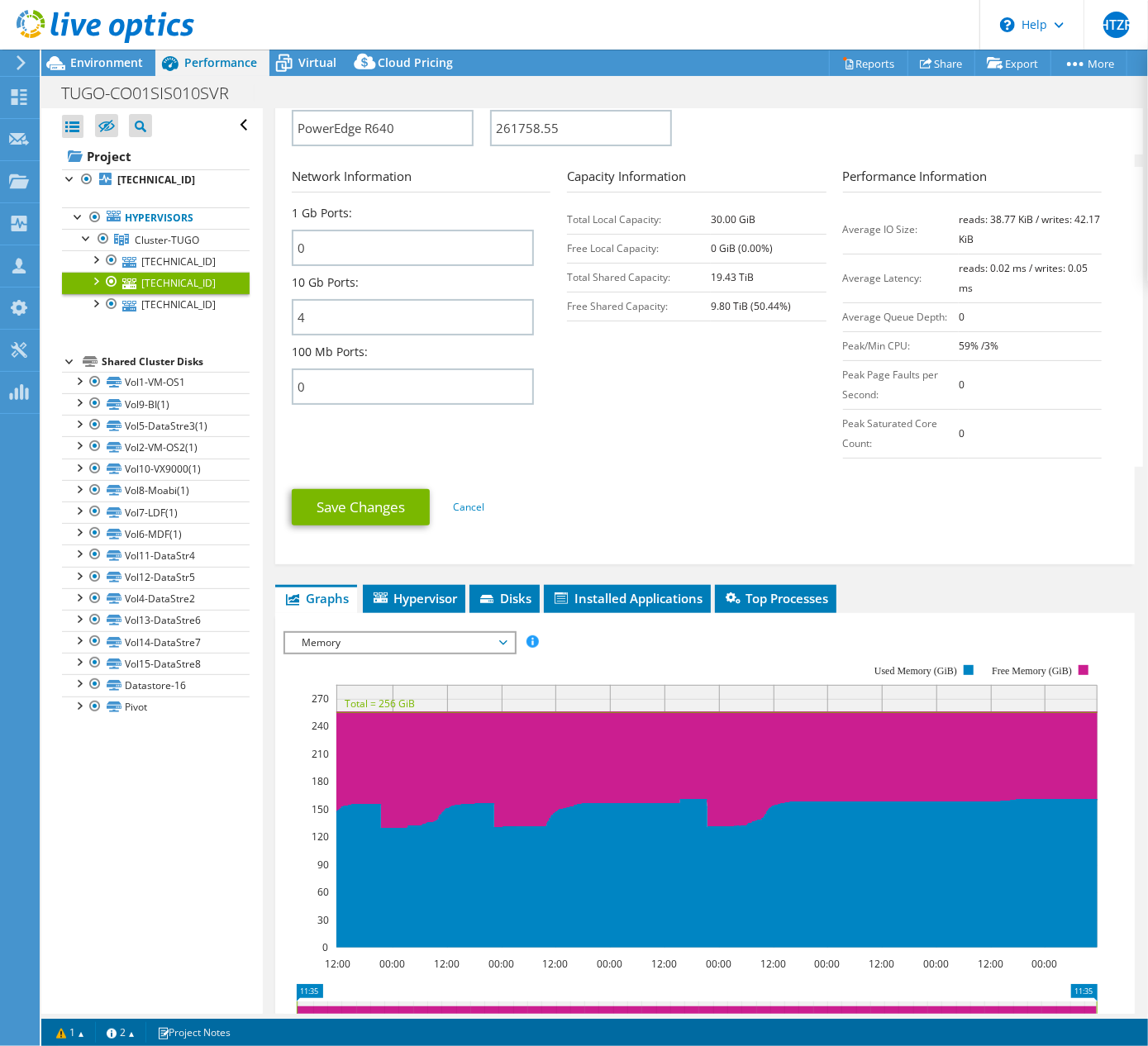
scroll to position [881, 0]
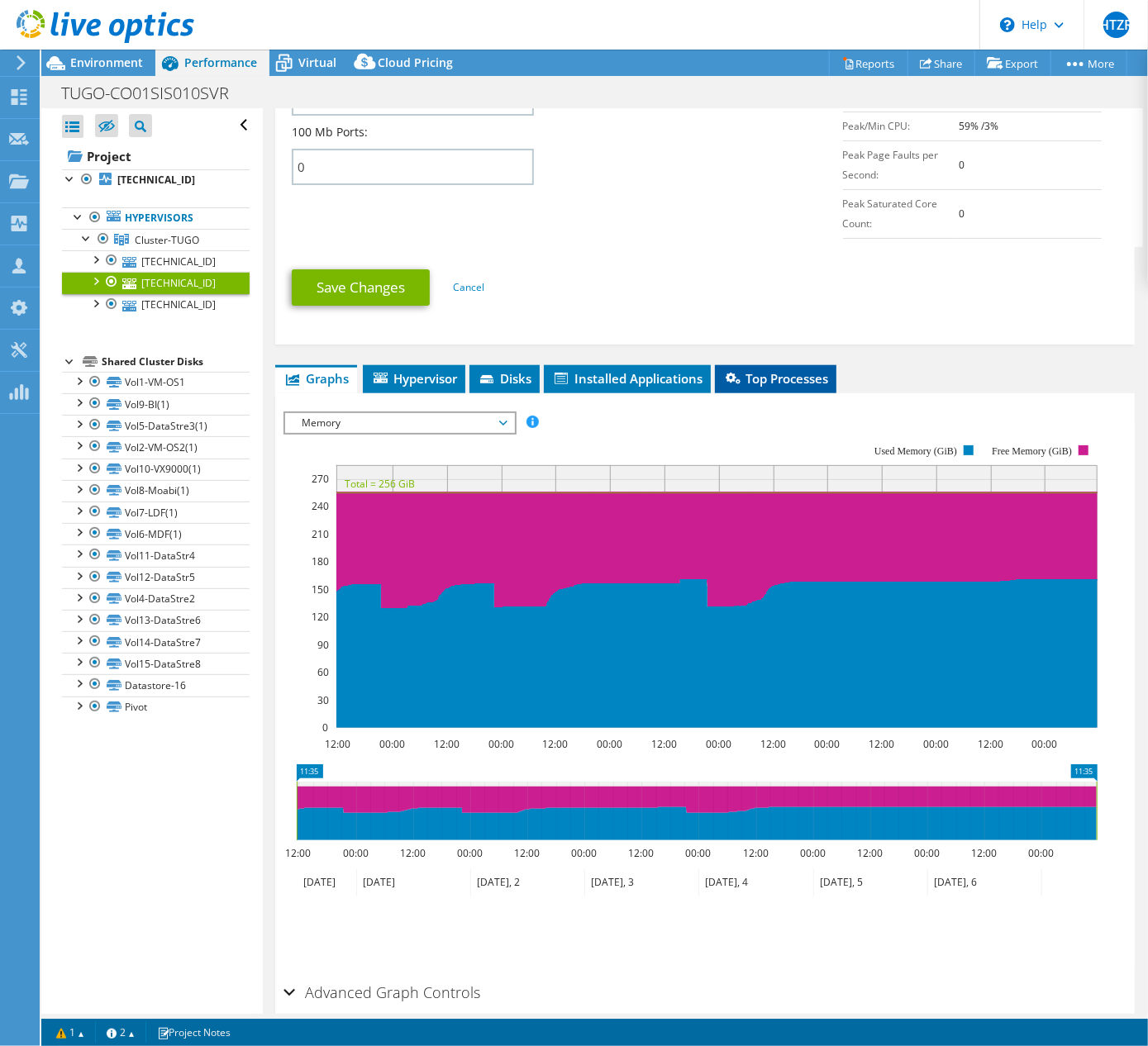
click at [781, 372] on span "Top Processes" at bounding box center [775, 378] width 105 height 16
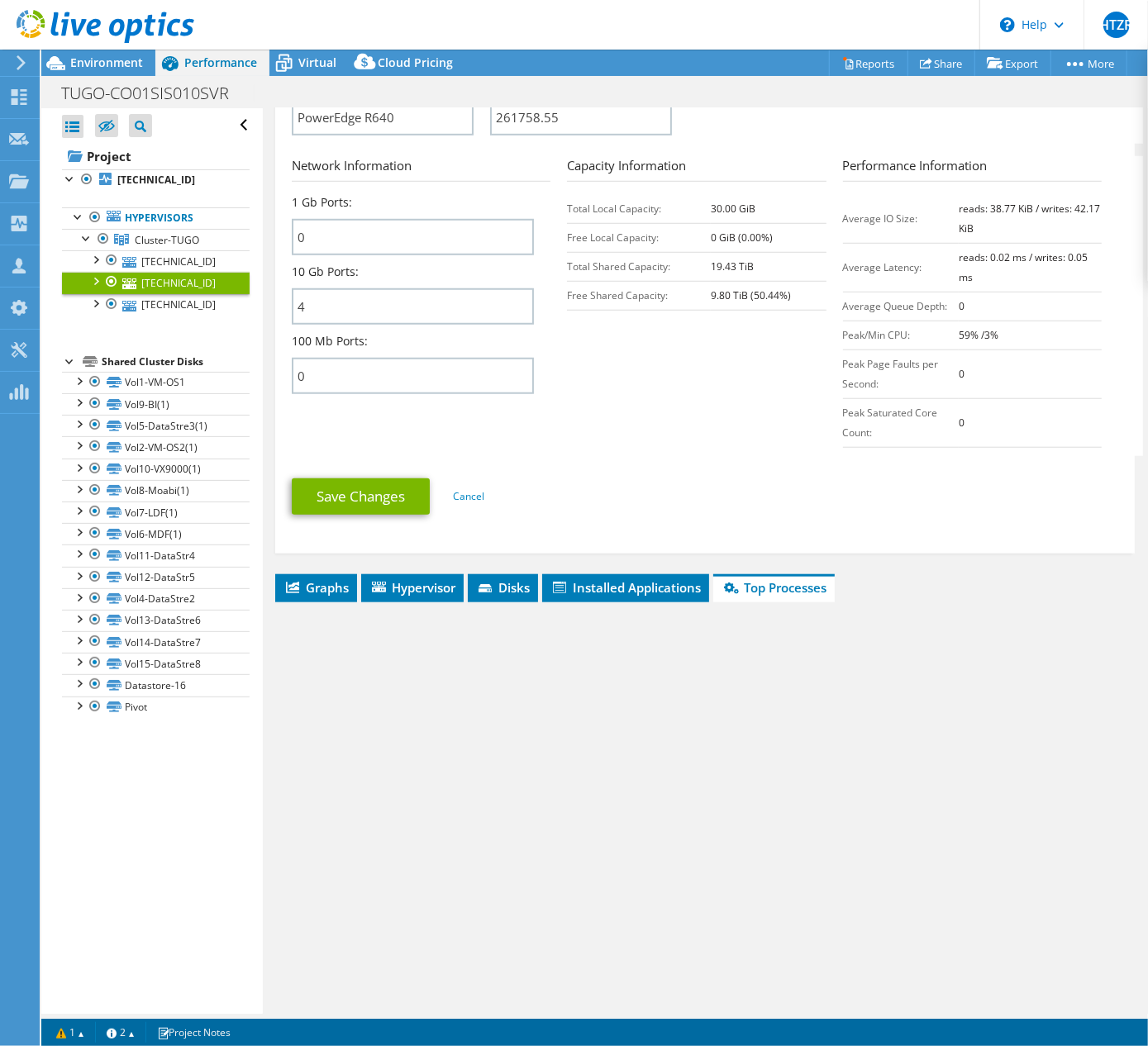
scroll to position [677, 0]
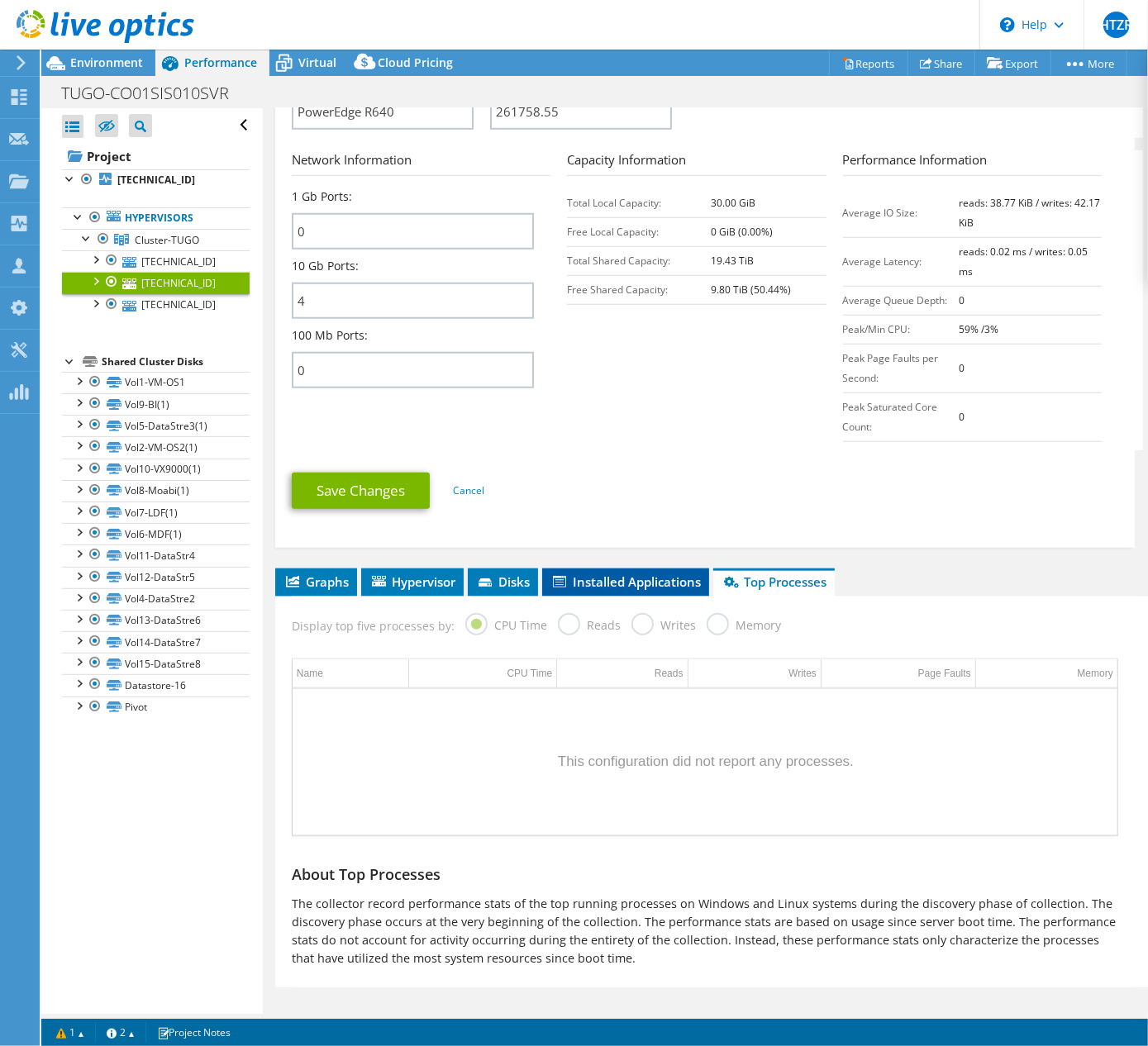
click at [653, 574] on span "Installed Applications" at bounding box center [626, 582] width 151 height 16
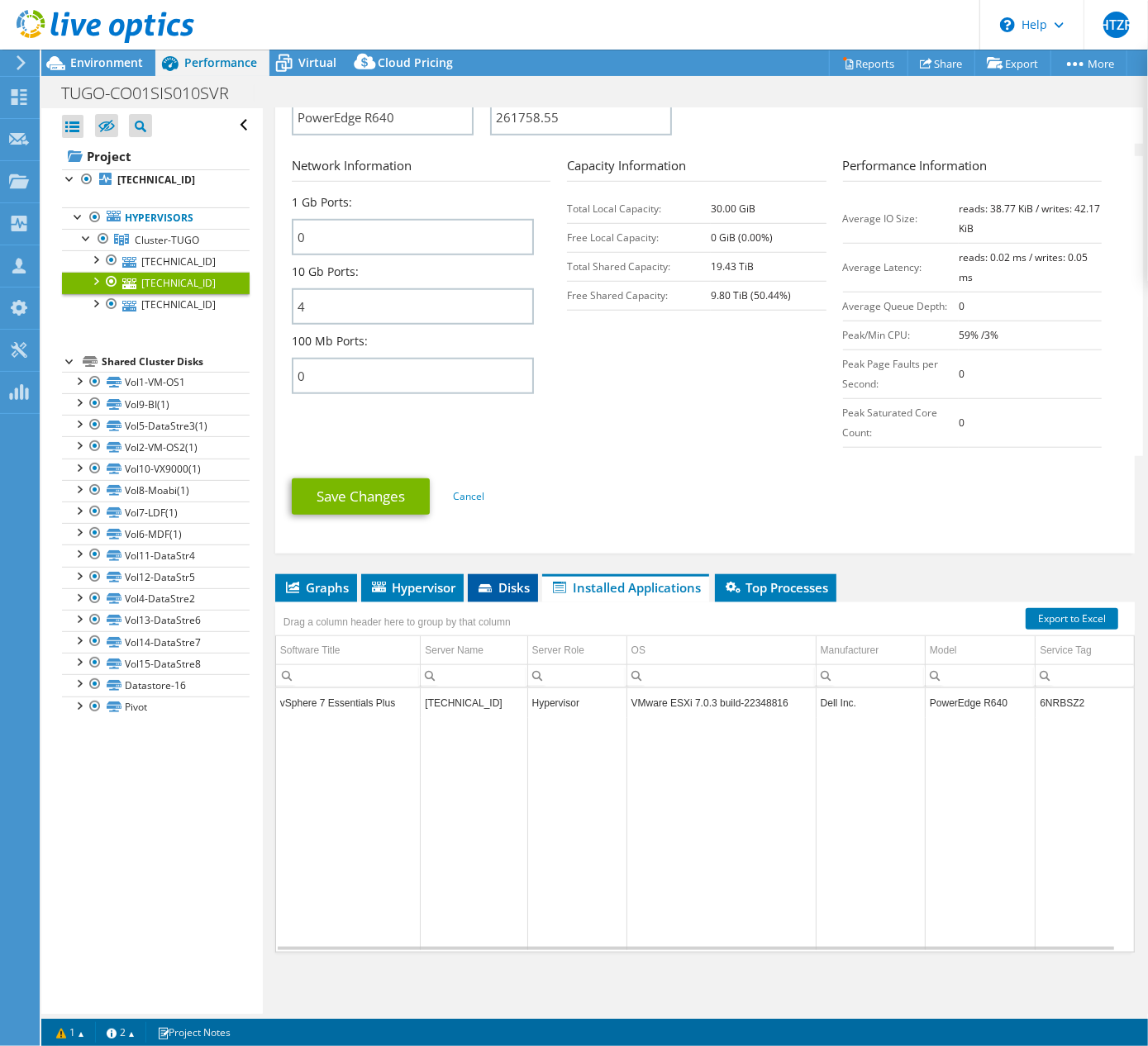
click at [509, 586] on span "Disks" at bounding box center [503, 587] width 54 height 16
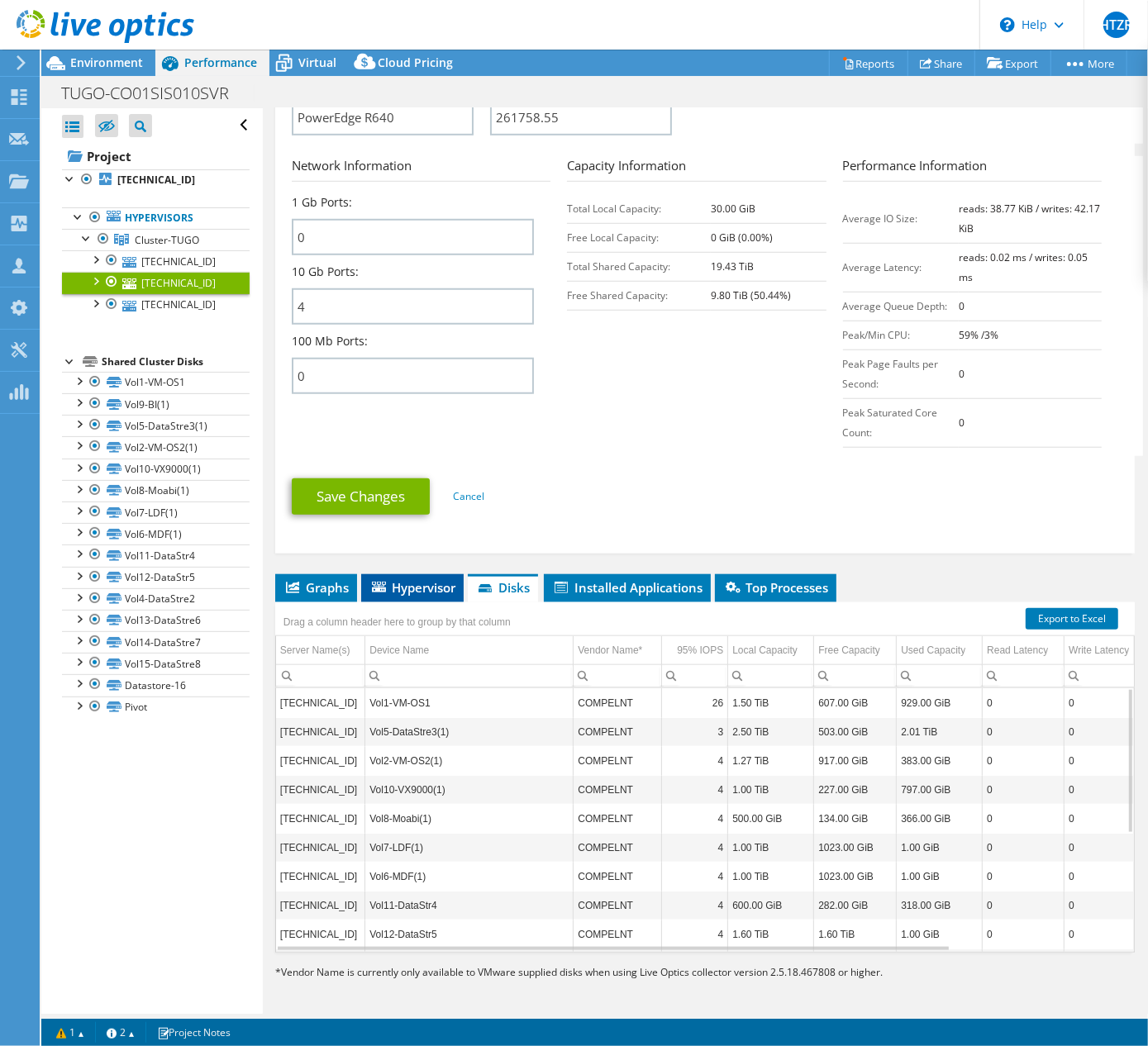
click at [431, 587] on span "Hypervisor" at bounding box center [412, 587] width 86 height 16
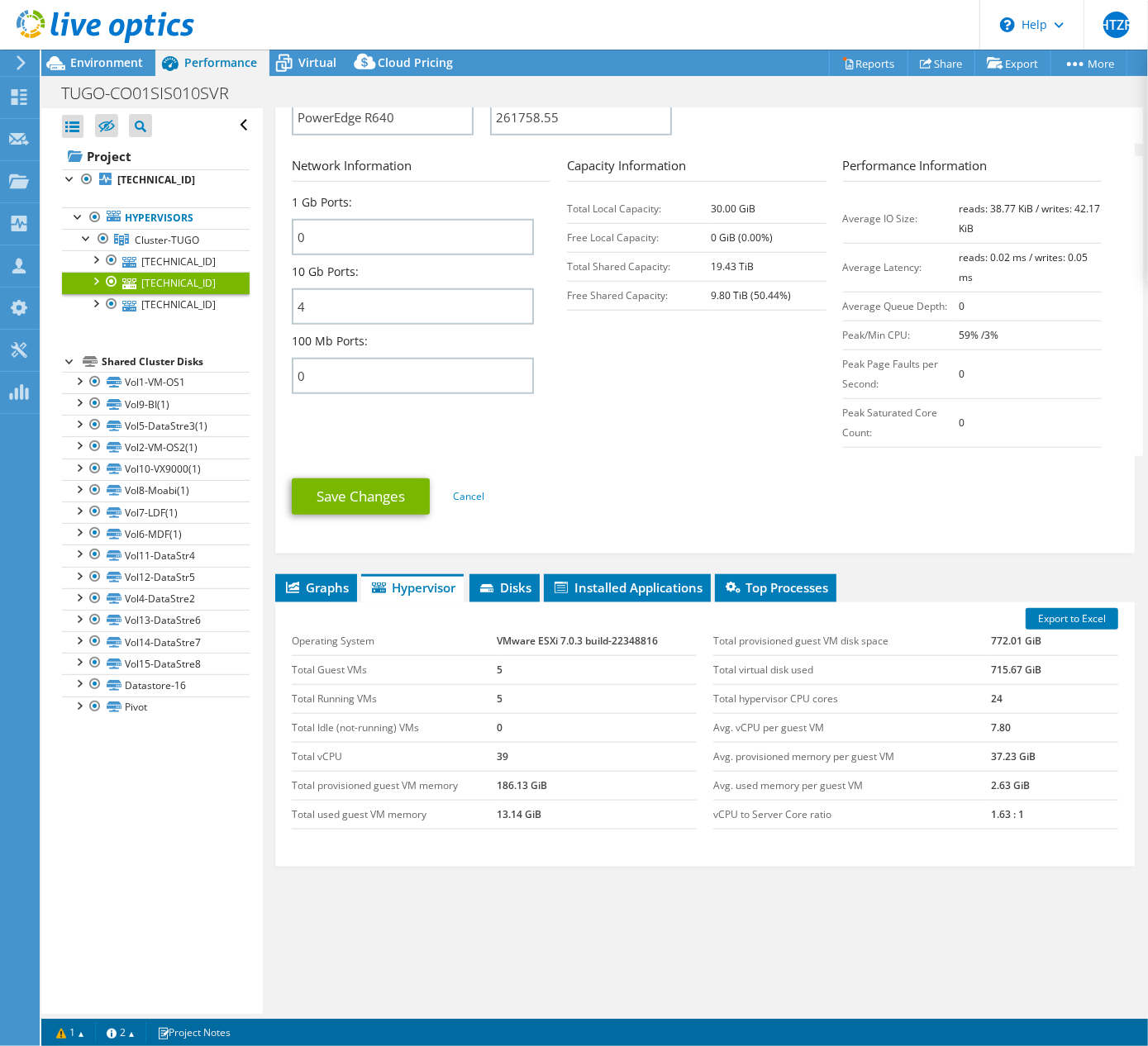
click at [876, 669] on td "Total virtual disk used" at bounding box center [852, 670] width 278 height 29
click at [858, 896] on div "Graphs Servers Inventory Hypervisor Disks Cluster Disks Installed Applications …" at bounding box center [705, 781] width 860 height 413
click at [93, 61] on span "Environment" at bounding box center [106, 62] width 73 height 15
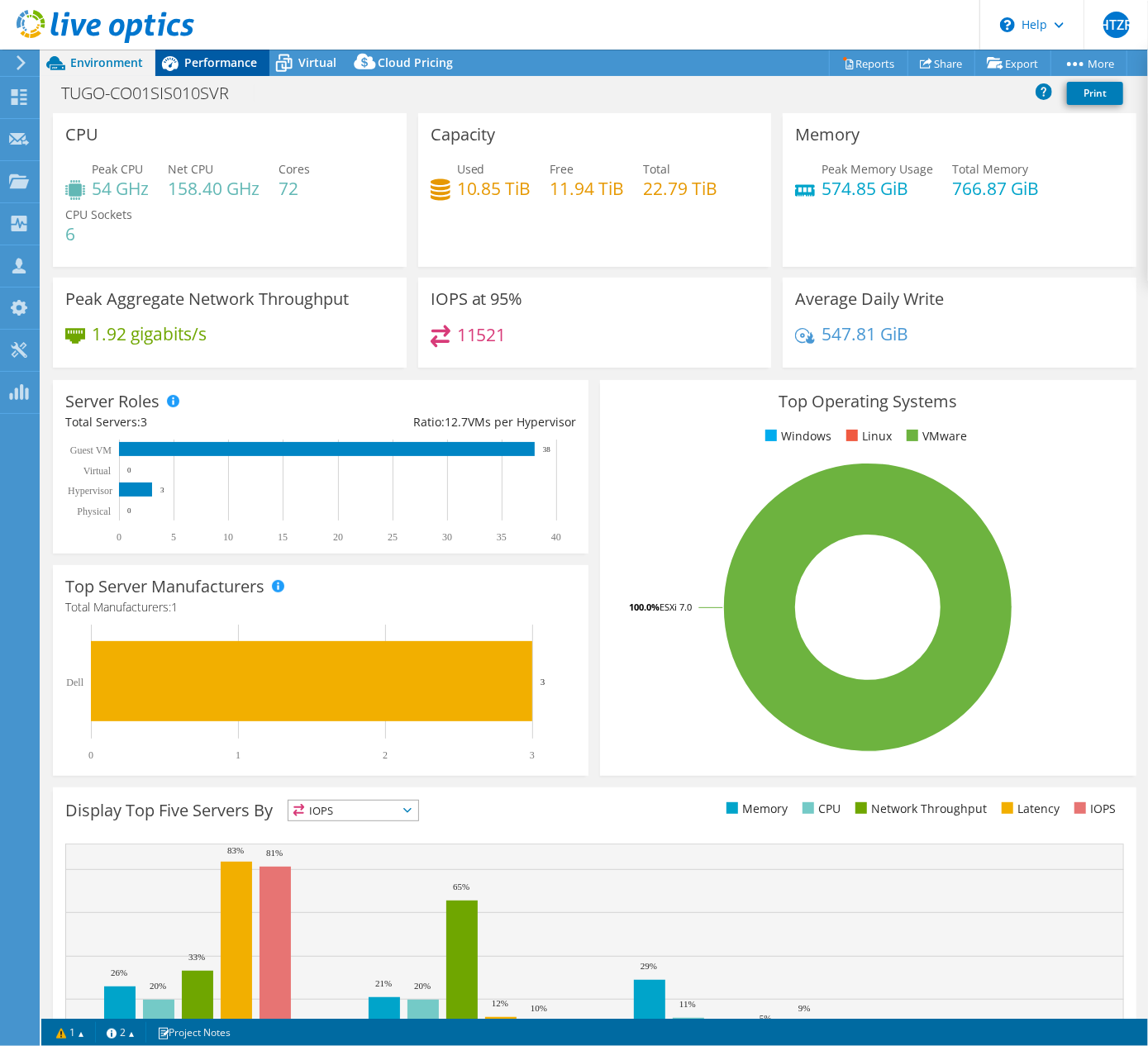
click at [223, 62] on span "Performance" at bounding box center [220, 62] width 73 height 15
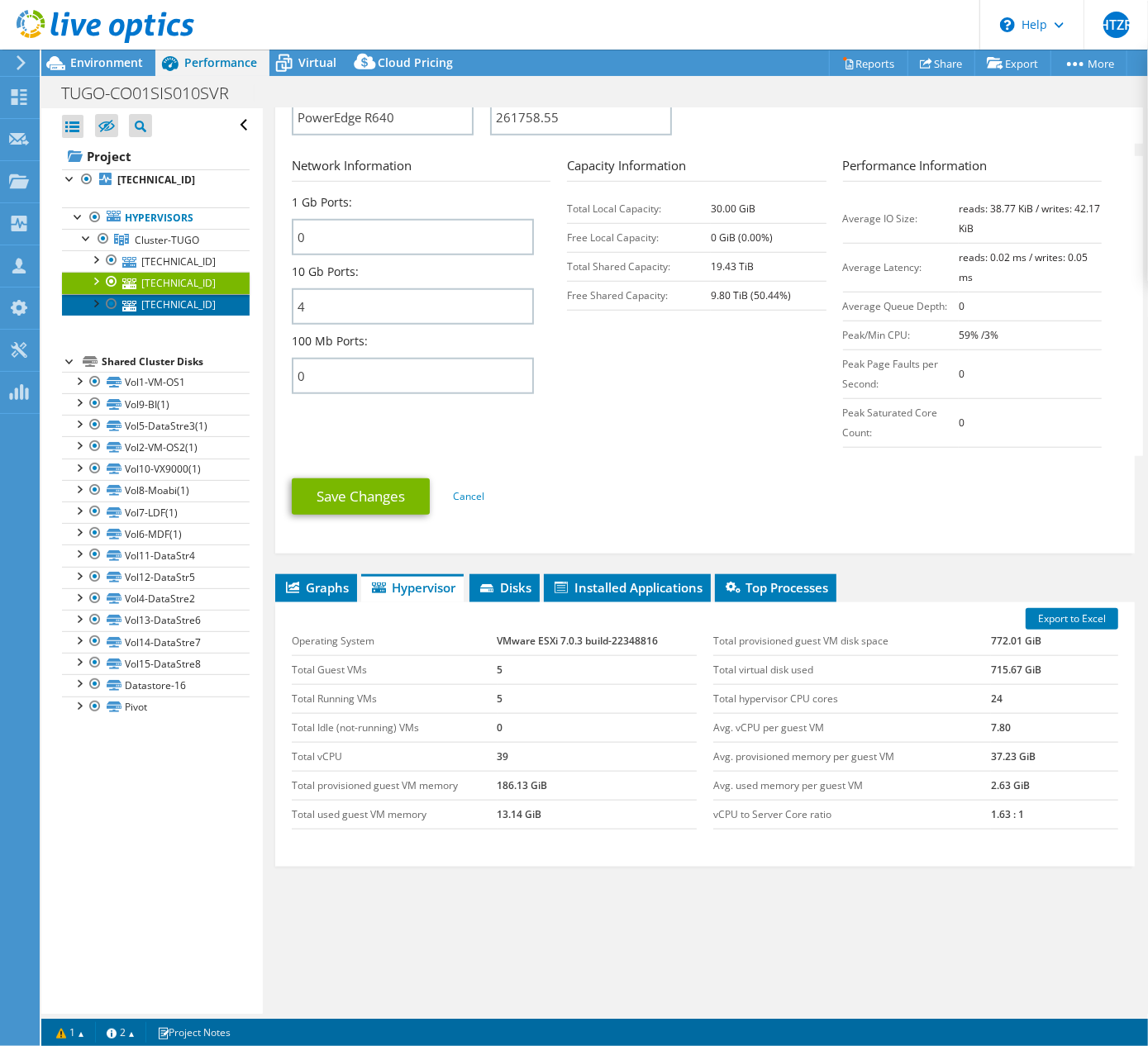
click at [163, 304] on link "[TECHNICAL_ID]" at bounding box center [155, 304] width 187 height 21
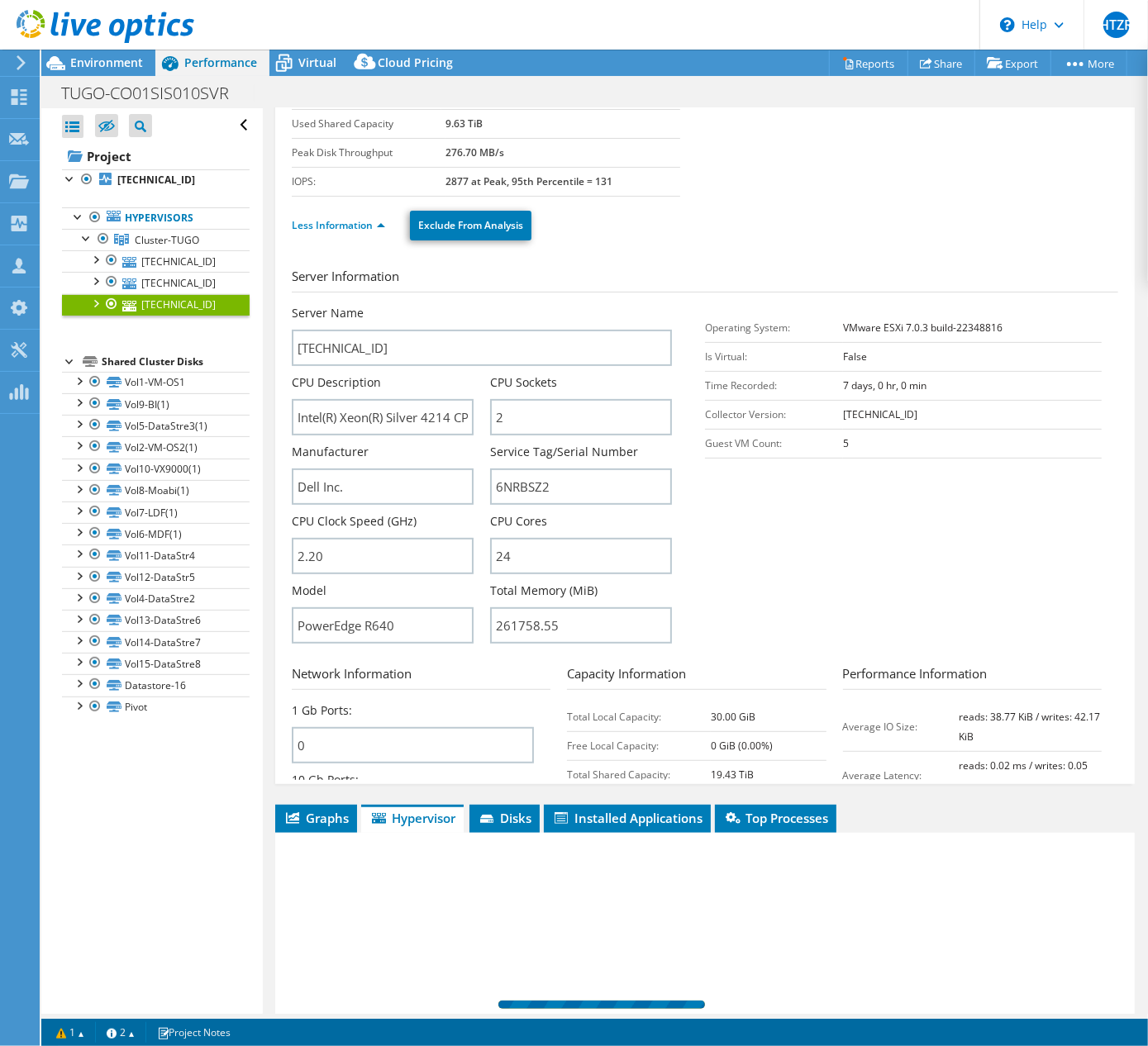
scroll to position [0, 0]
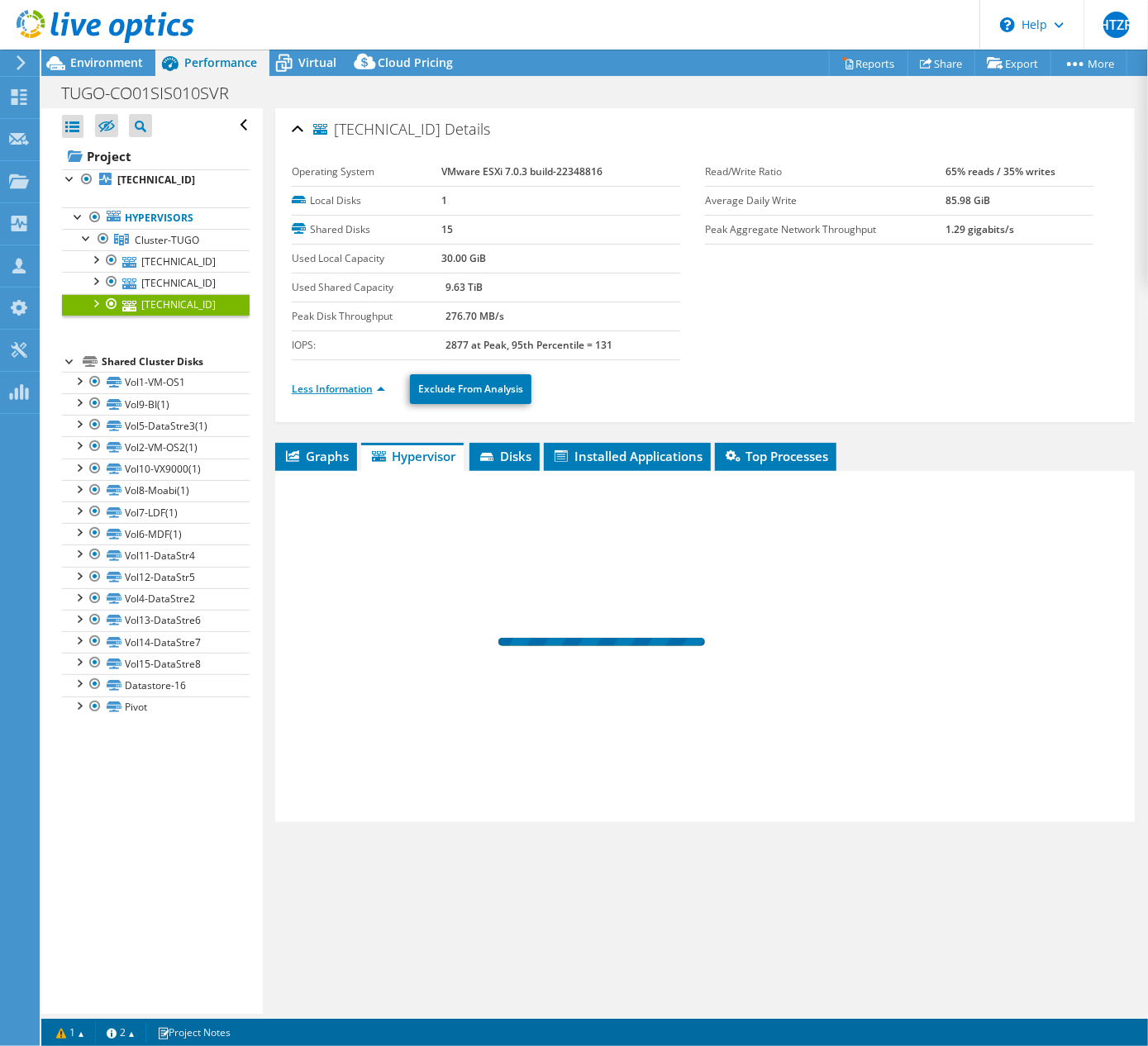
click at [329, 387] on link "Less Information" at bounding box center [338, 388] width 93 height 14
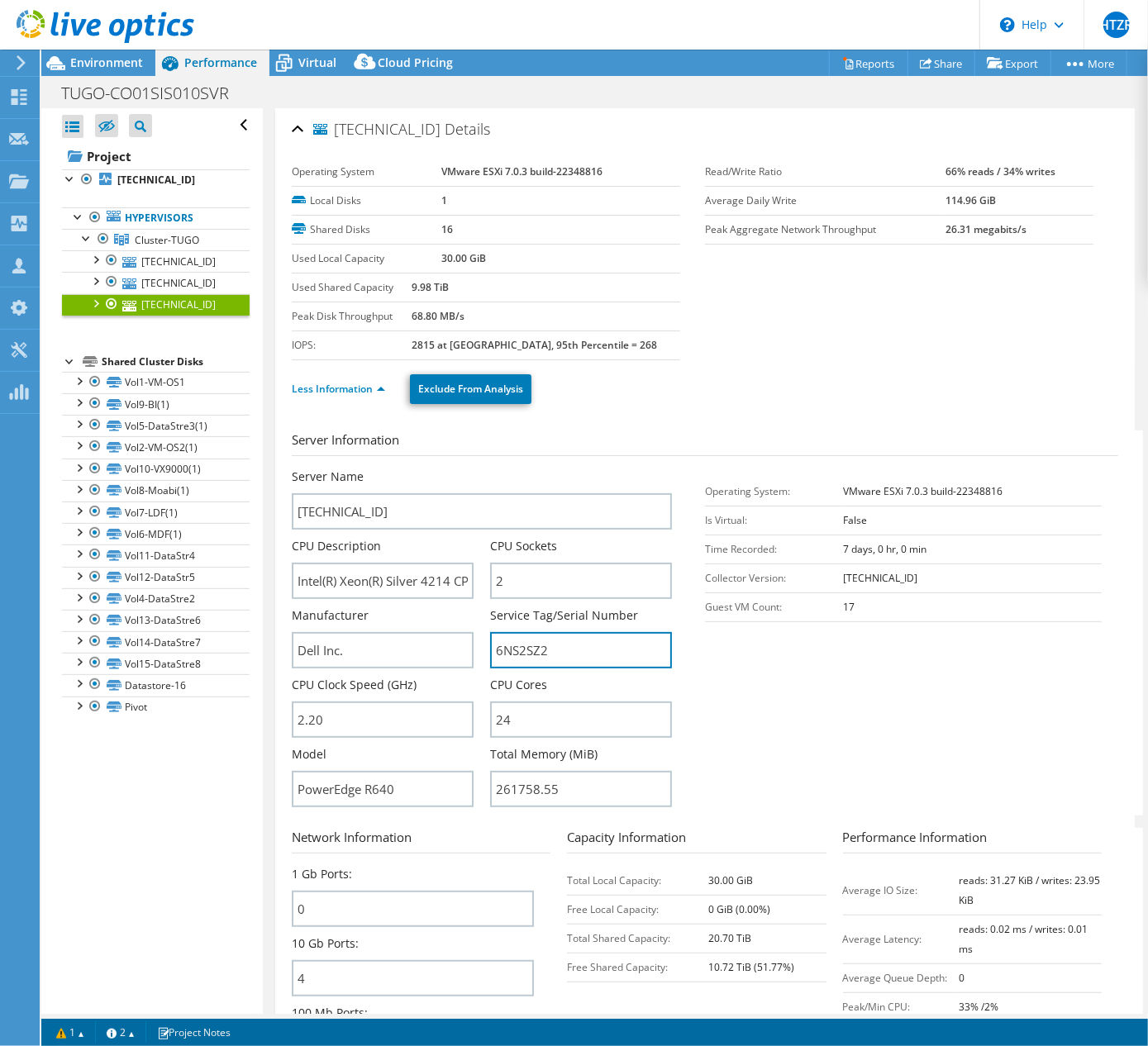
drag, startPoint x: 593, startPoint y: 655, endPoint x: 477, endPoint y: 658, distance: 116.0
click at [477, 469] on div "Server Name 172.16.1.102 CPU Description Intel(R) Xeon(R) Silver 4214 CPU @ 2.2…" at bounding box center [490, 469] width 397 height 0
drag, startPoint x: 577, startPoint y: 778, endPoint x: 453, endPoint y: 783, distance: 124.1
click at [453, 469] on div "Server Name 172.16.1.102 CPU Description Intel(R) Xeon(R) Silver 4214 CPU @ 2.2…" at bounding box center [490, 469] width 397 height 0
click at [739, 777] on section "Server Information Server Name 172.16.1.102 CPU Description Intel(R) Xeon(R) Si…" at bounding box center [709, 623] width 835 height 385
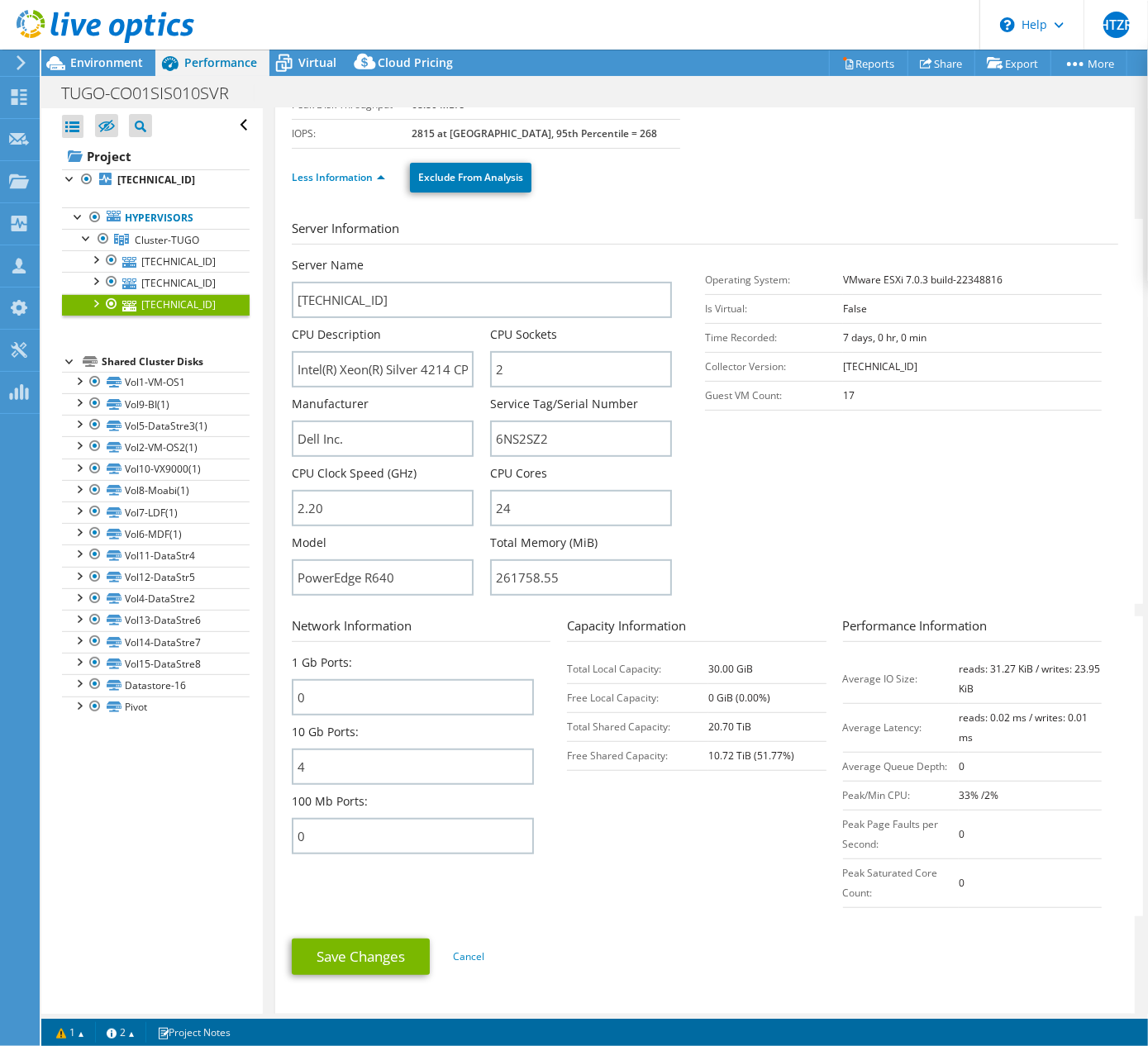
scroll to position [220, 0]
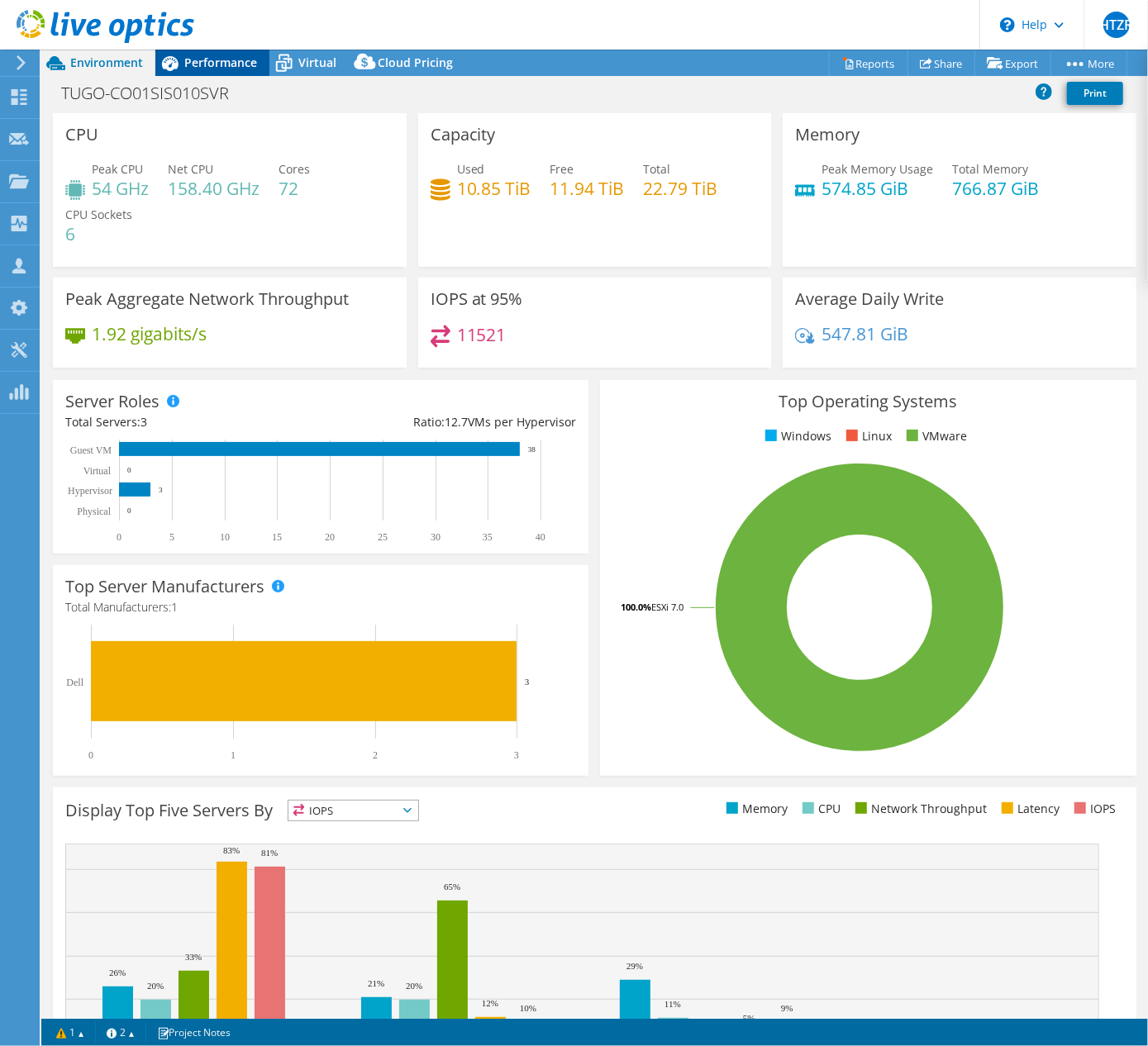
click at [208, 62] on span "Performance" at bounding box center [220, 62] width 73 height 15
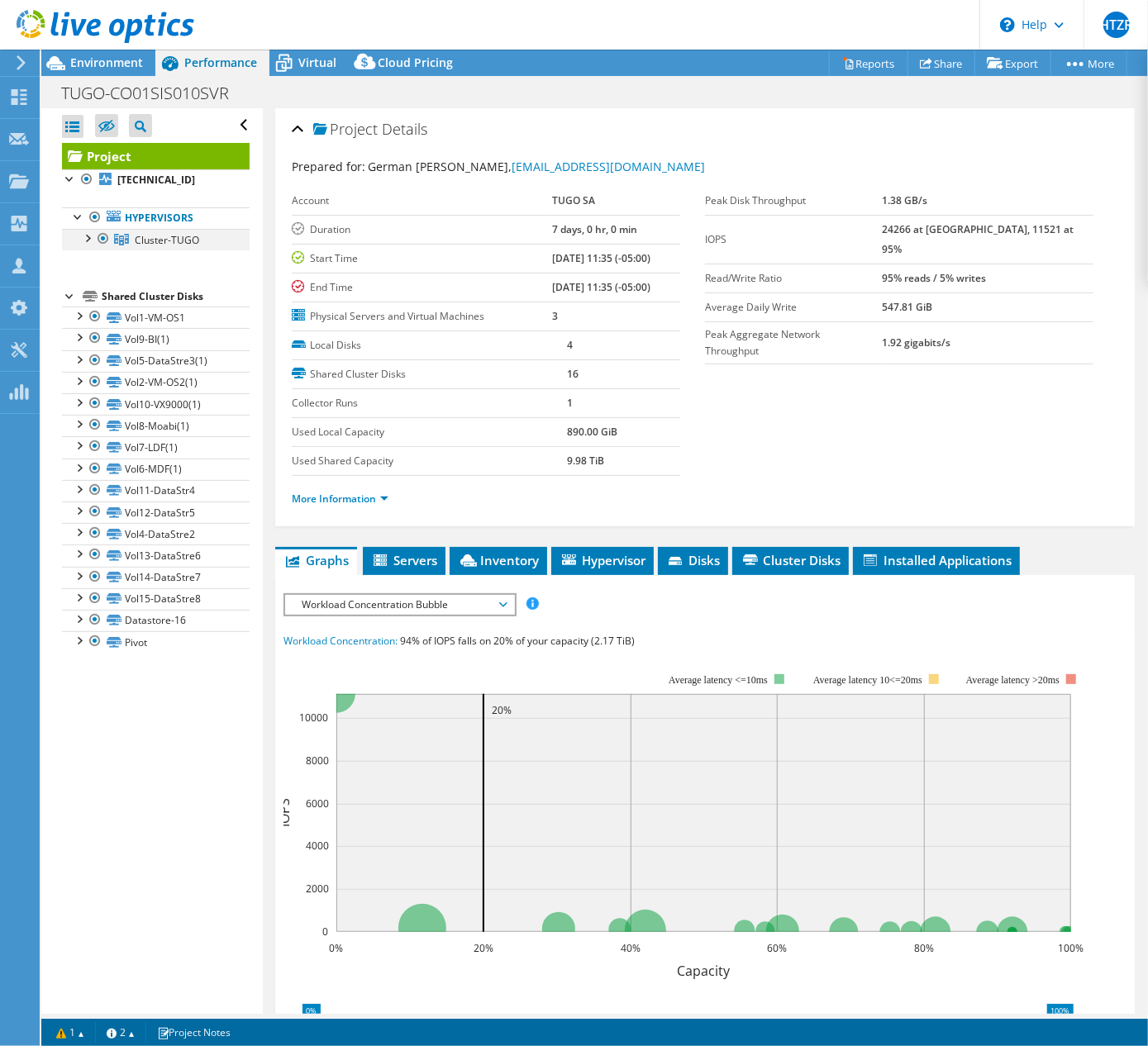
click at [84, 235] on div at bounding box center [86, 237] width 16 height 16
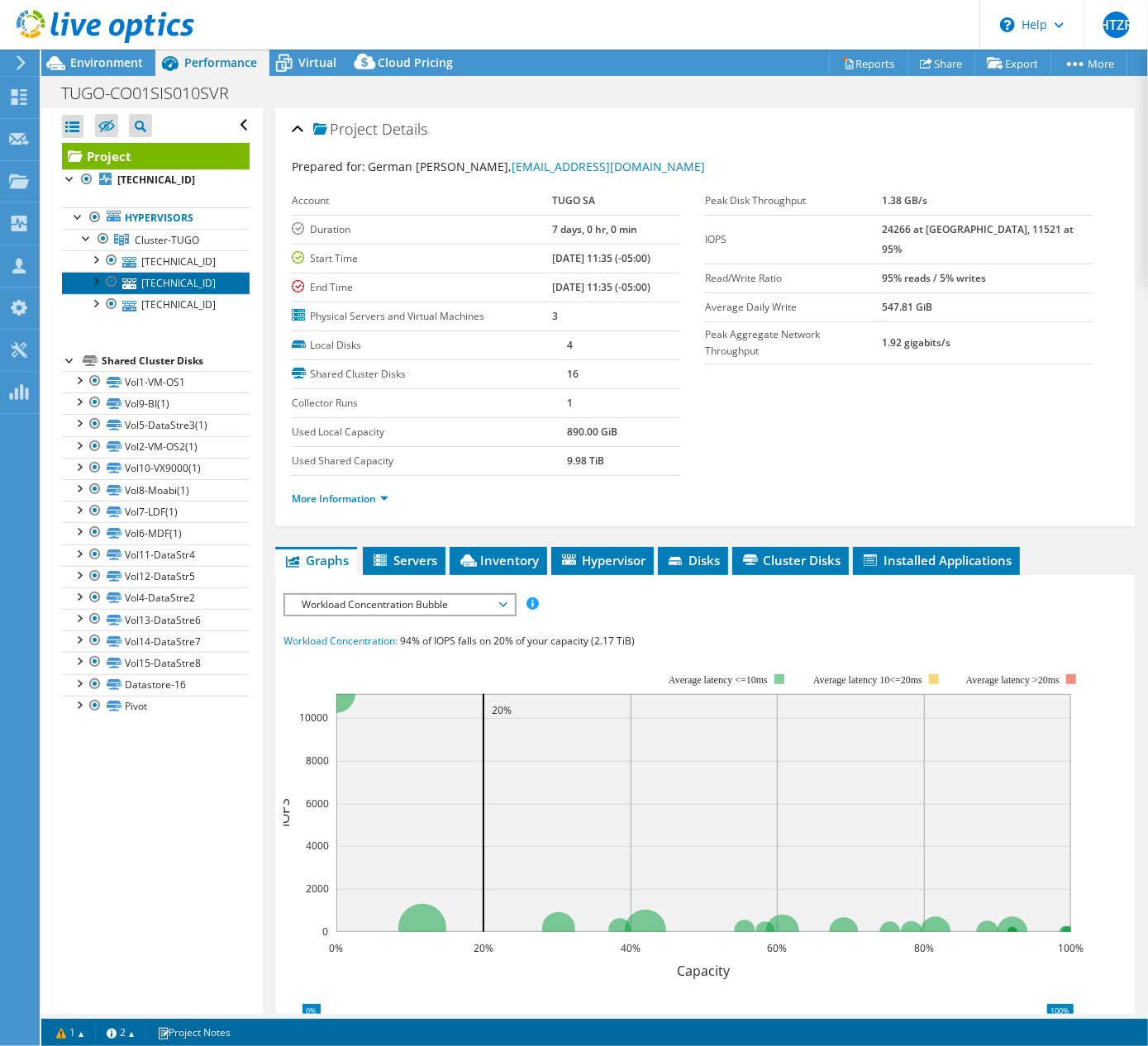
click at [169, 289] on link "[TECHNICAL_ID]" at bounding box center [155, 282] width 187 height 21
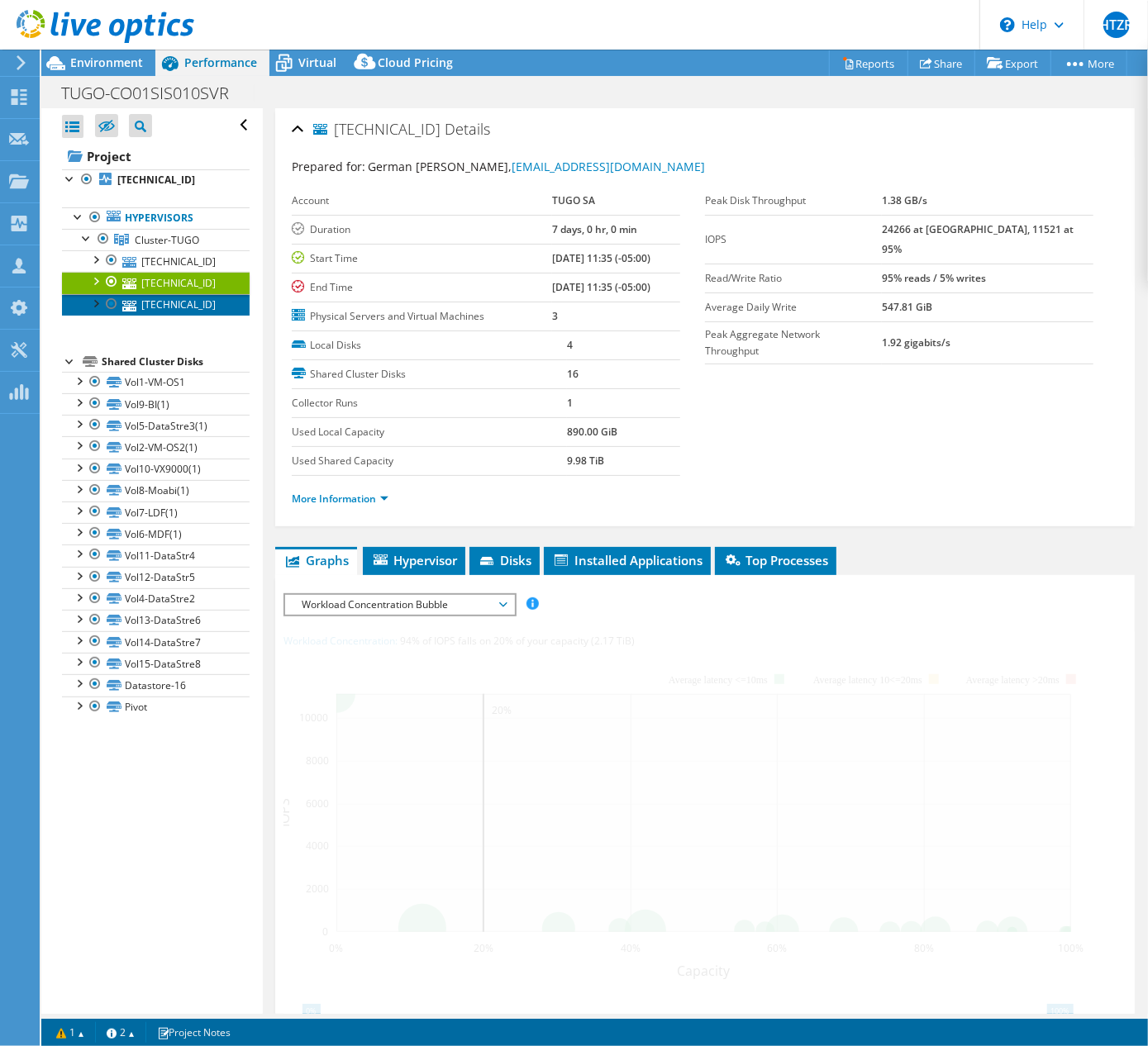
click at [183, 303] on link "[TECHNICAL_ID]" at bounding box center [155, 304] width 187 height 21
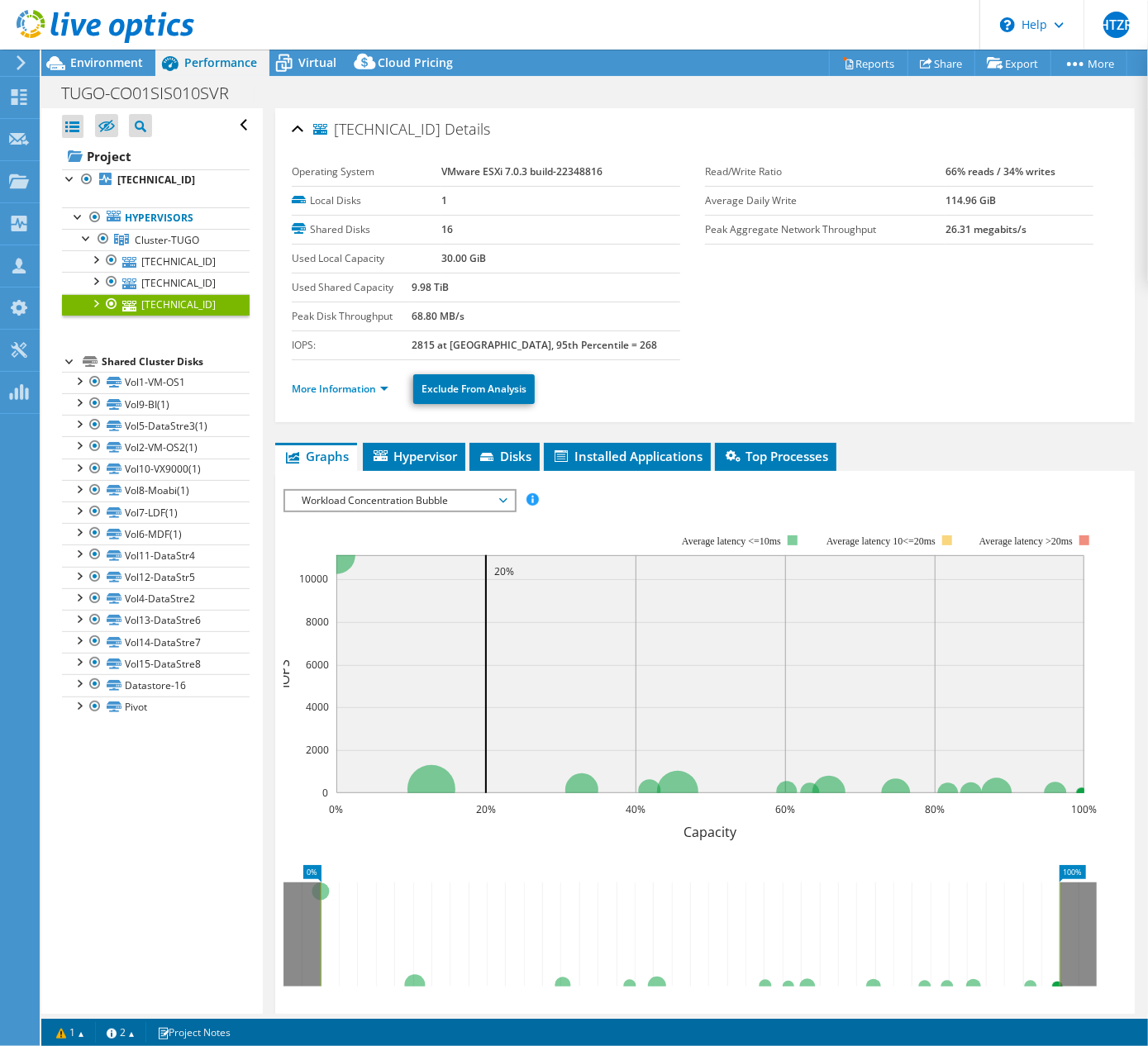
click at [349, 399] on li "More Information" at bounding box center [345, 388] width 107 height 18
click at [344, 391] on link "More Information" at bounding box center [340, 388] width 97 height 14
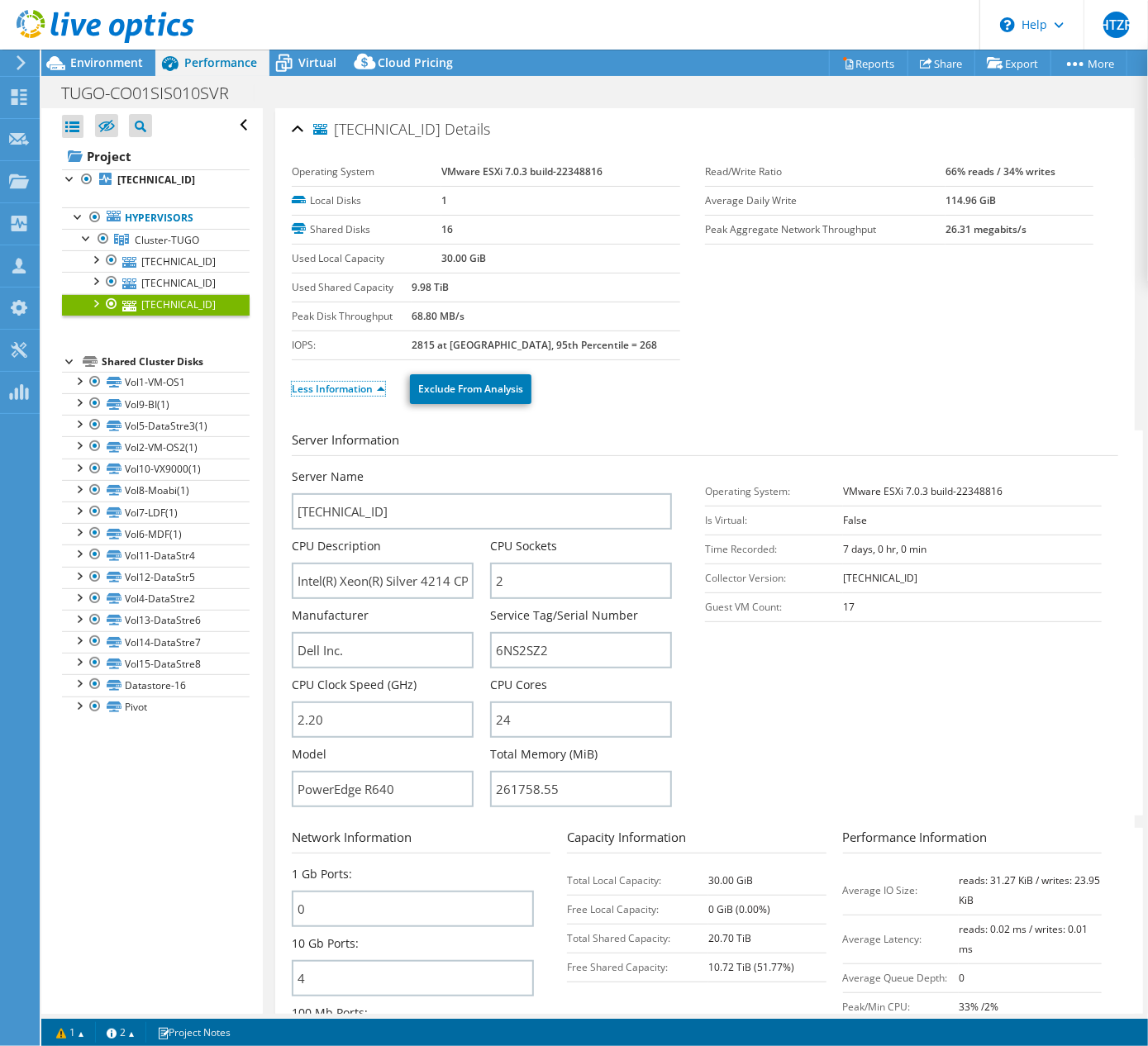
scroll to position [440, 0]
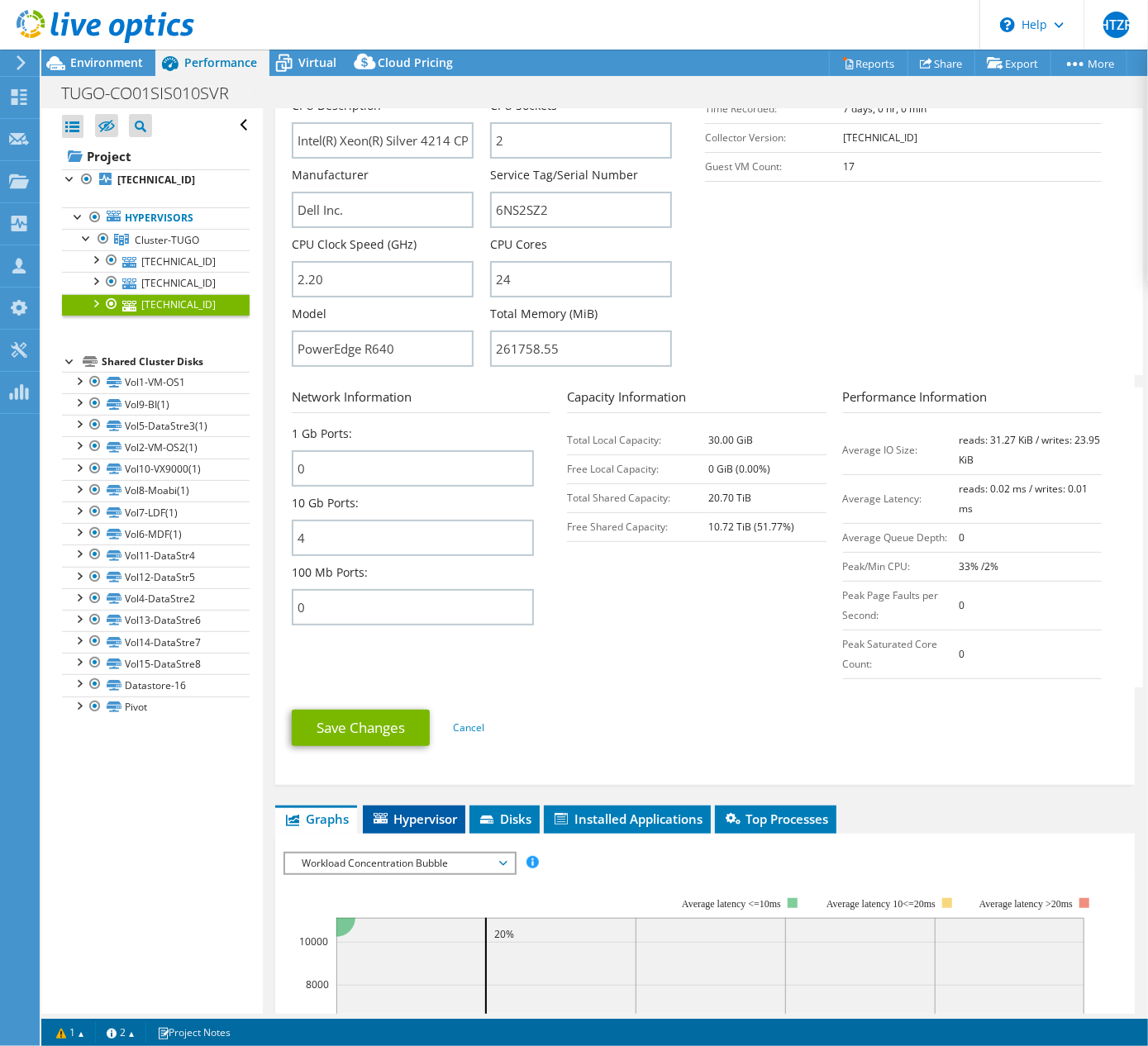
click at [437, 823] on span "Hypervisor" at bounding box center [414, 818] width 86 height 16
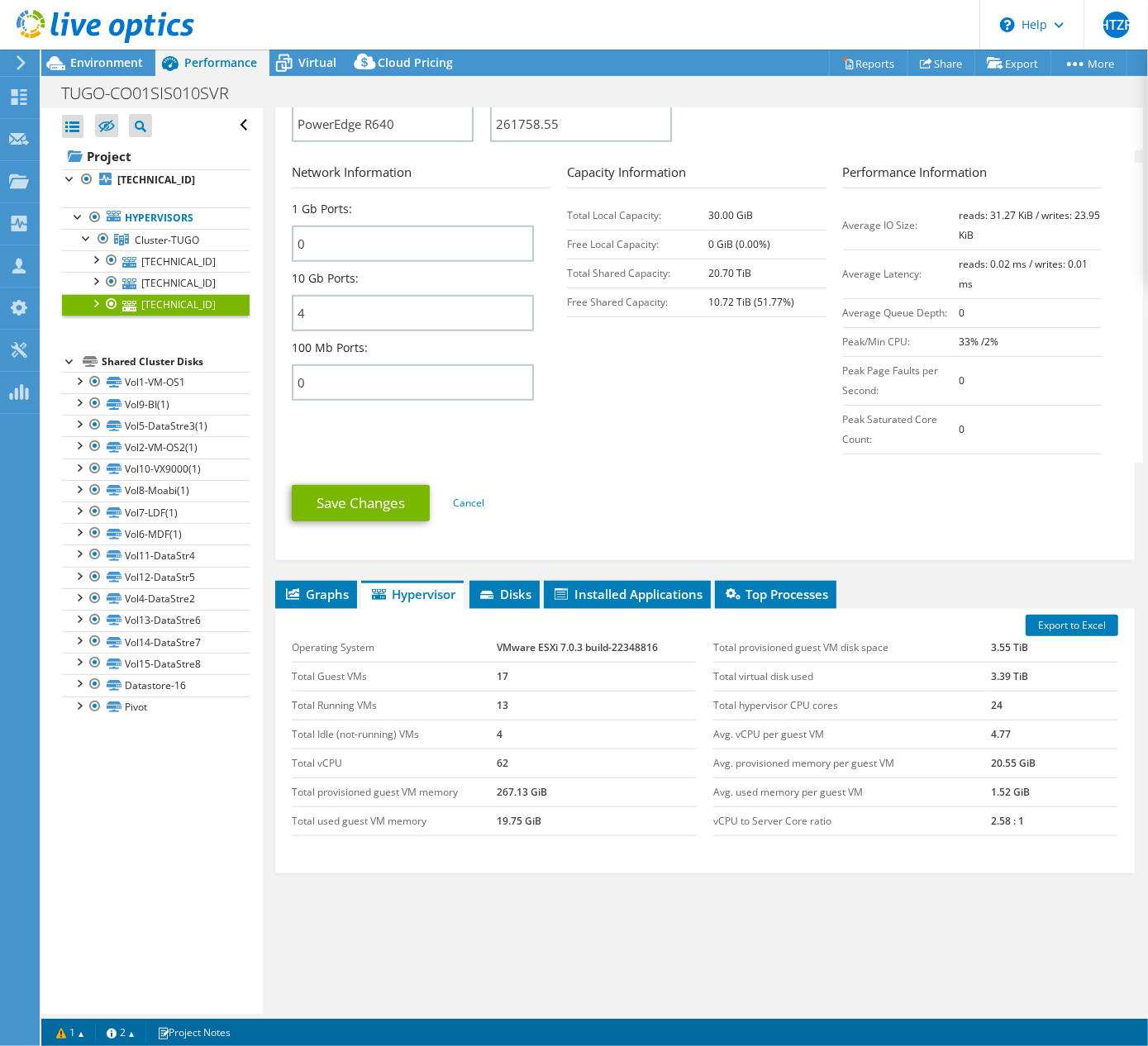
scroll to position [672, 0]
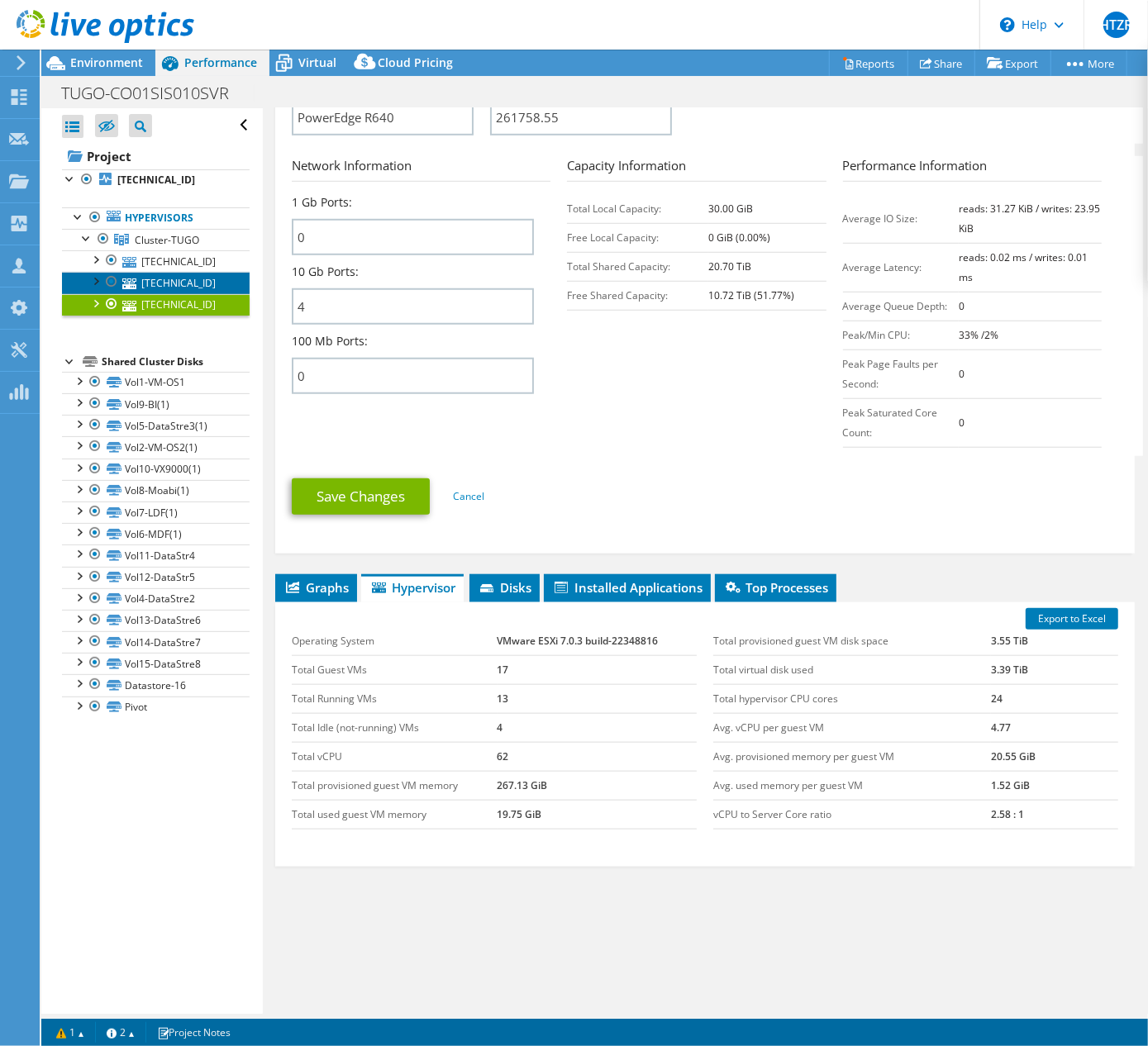
click at [144, 273] on link "[TECHNICAL_ID]" at bounding box center [155, 282] width 187 height 21
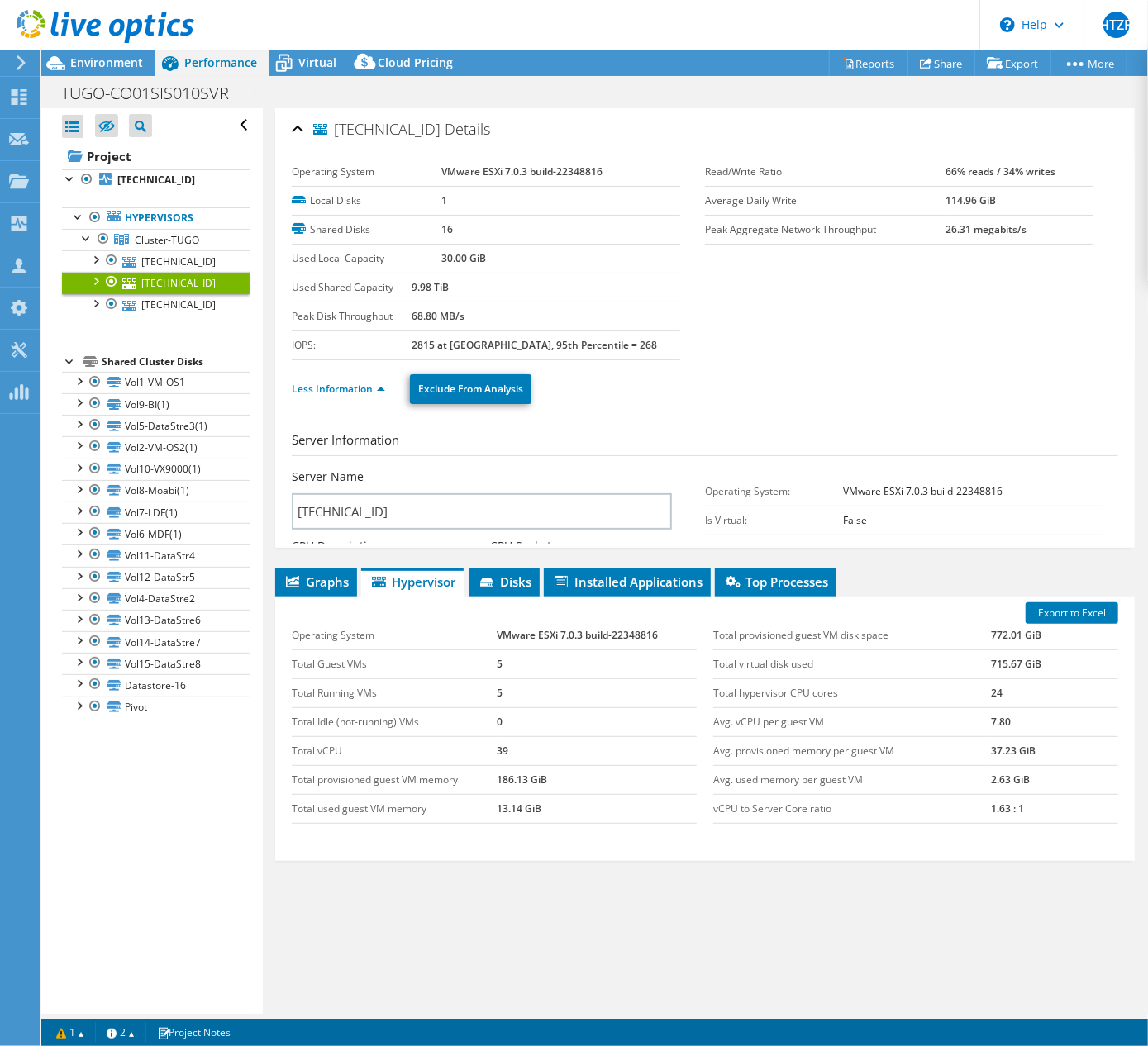
scroll to position [0, 0]
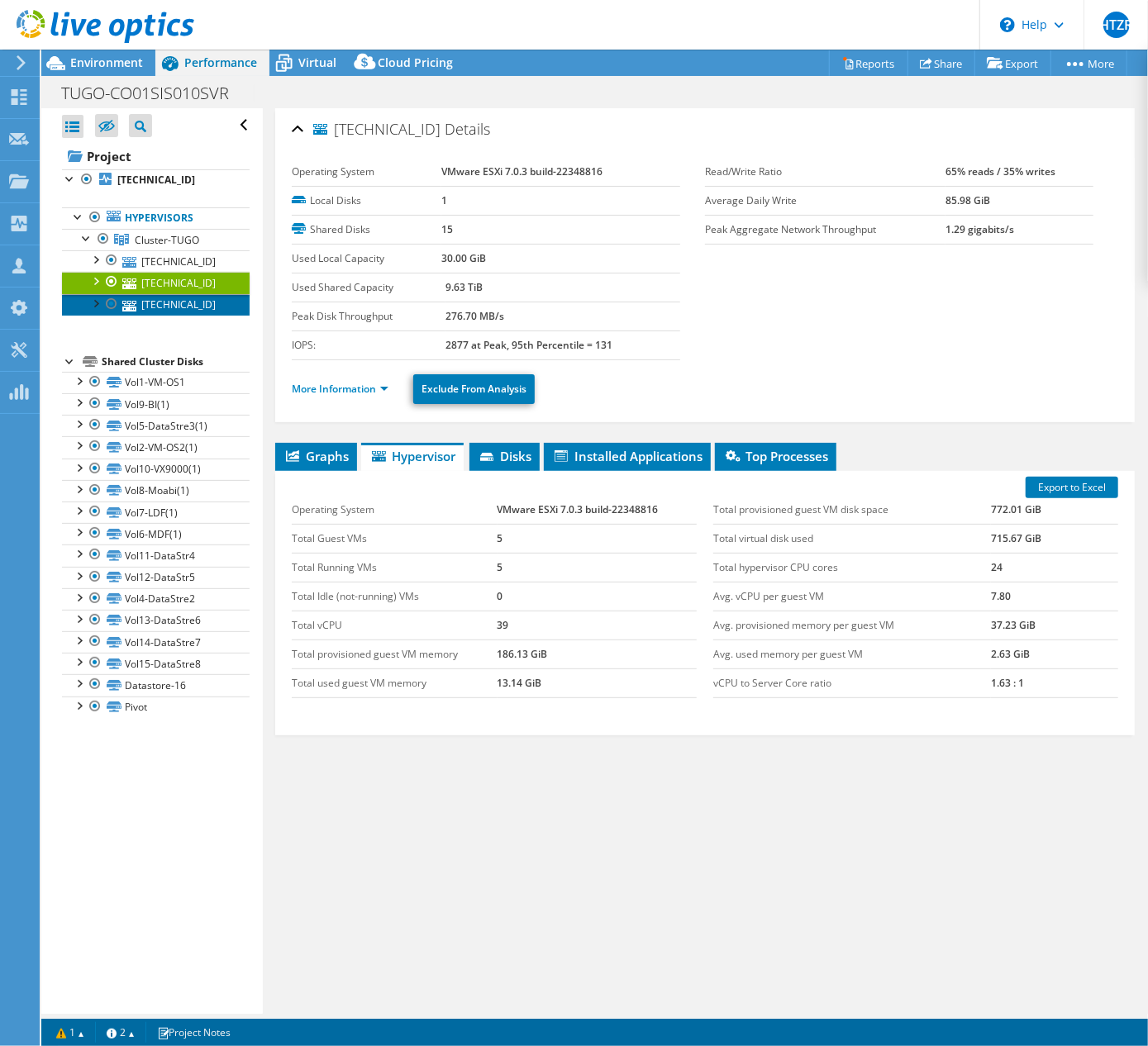
click at [167, 308] on link "[TECHNICAL_ID]" at bounding box center [155, 304] width 187 height 21
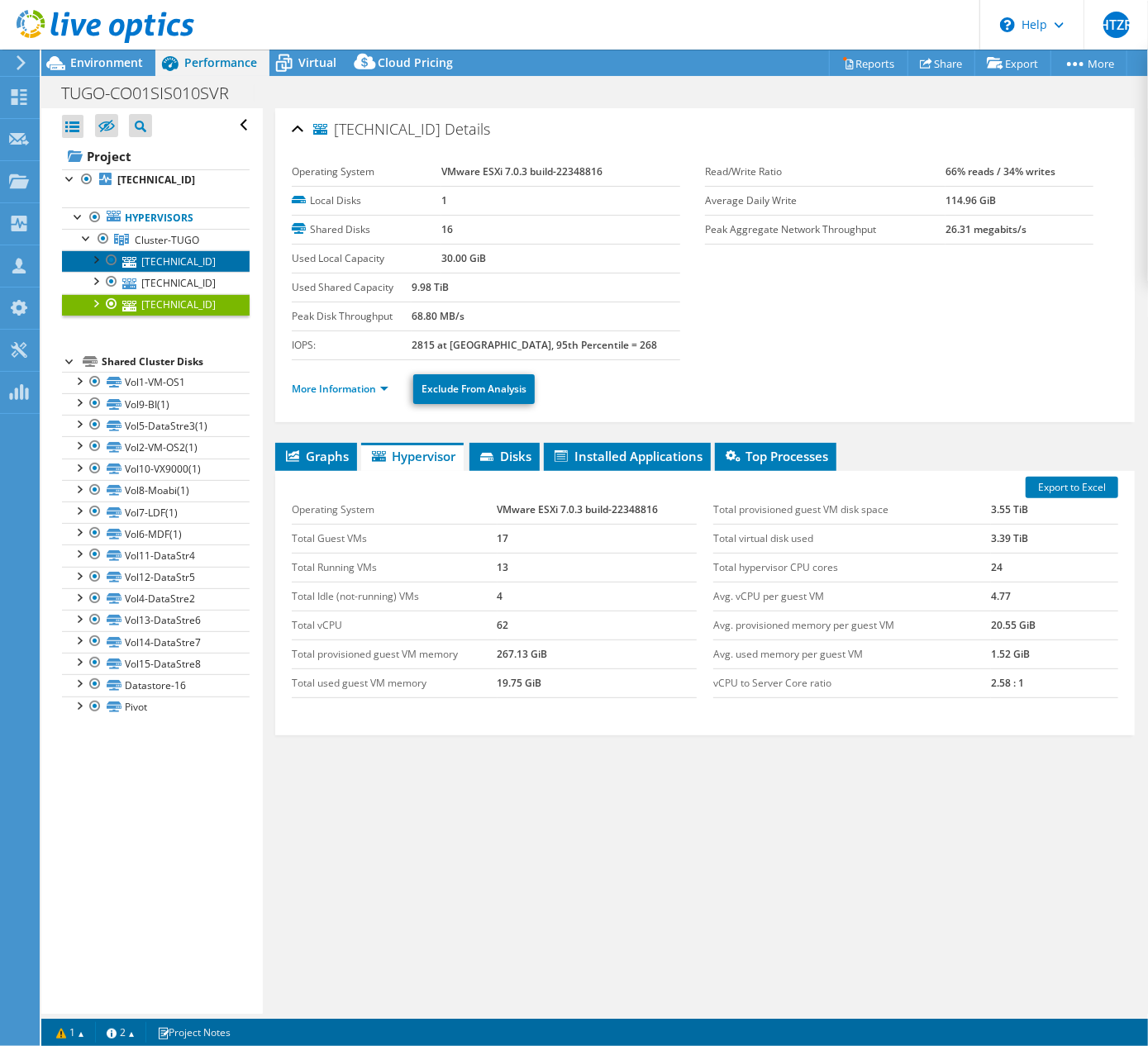
click at [150, 265] on link "[TECHNICAL_ID]" at bounding box center [155, 261] width 187 height 21
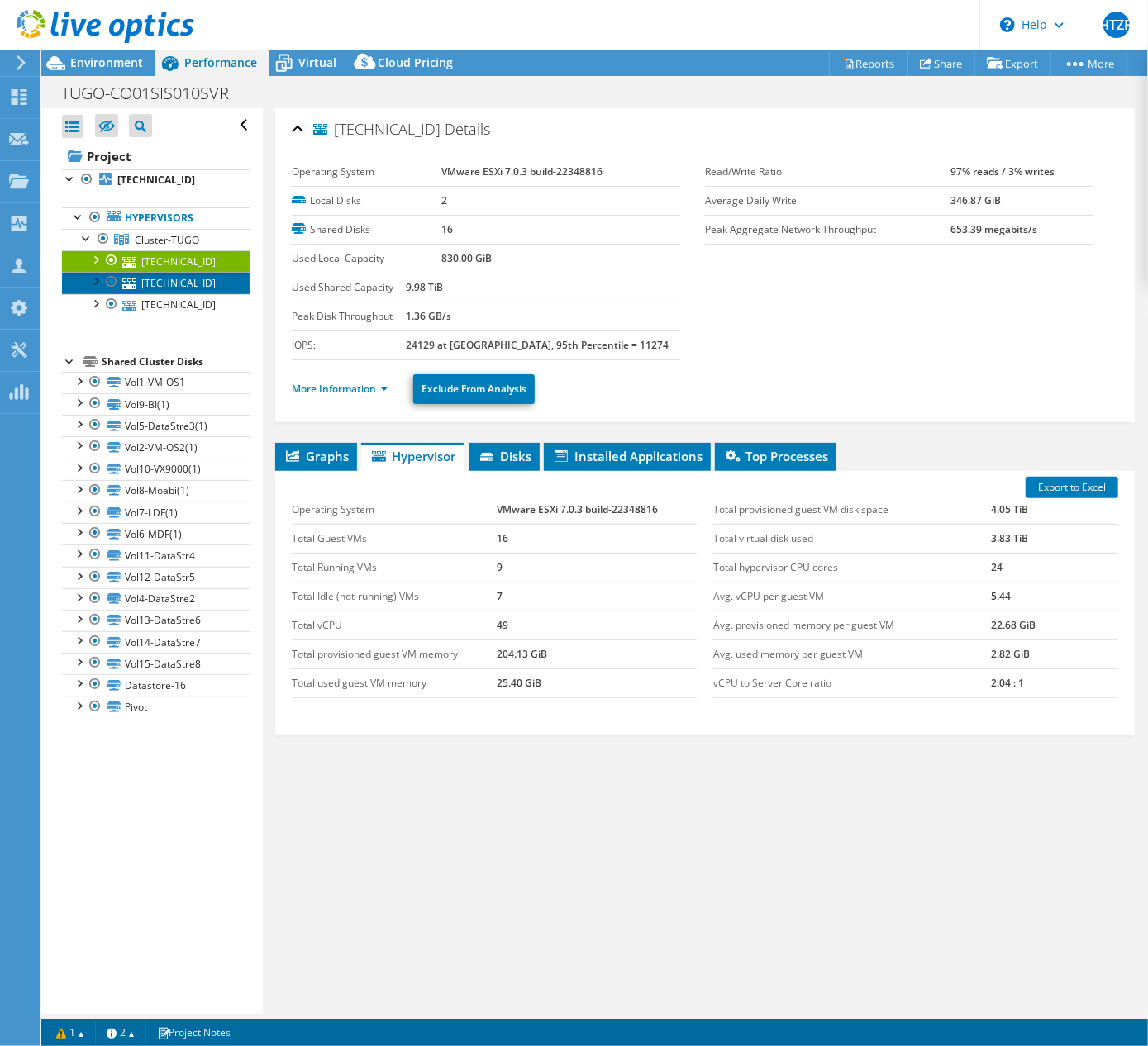
click at [190, 285] on link "[TECHNICAL_ID]" at bounding box center [155, 282] width 187 height 21
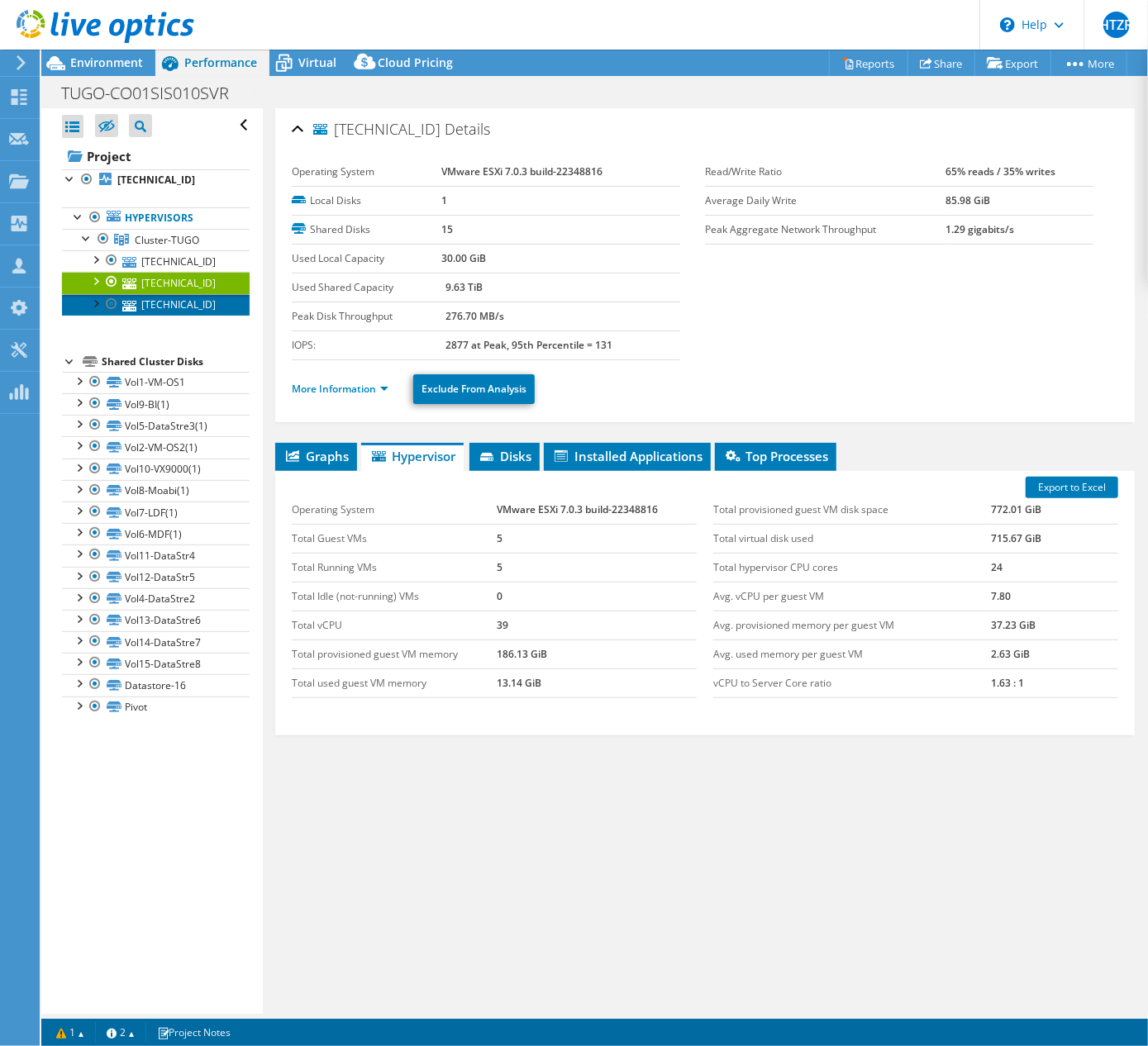
click at [176, 309] on link "[TECHNICAL_ID]" at bounding box center [155, 304] width 187 height 21
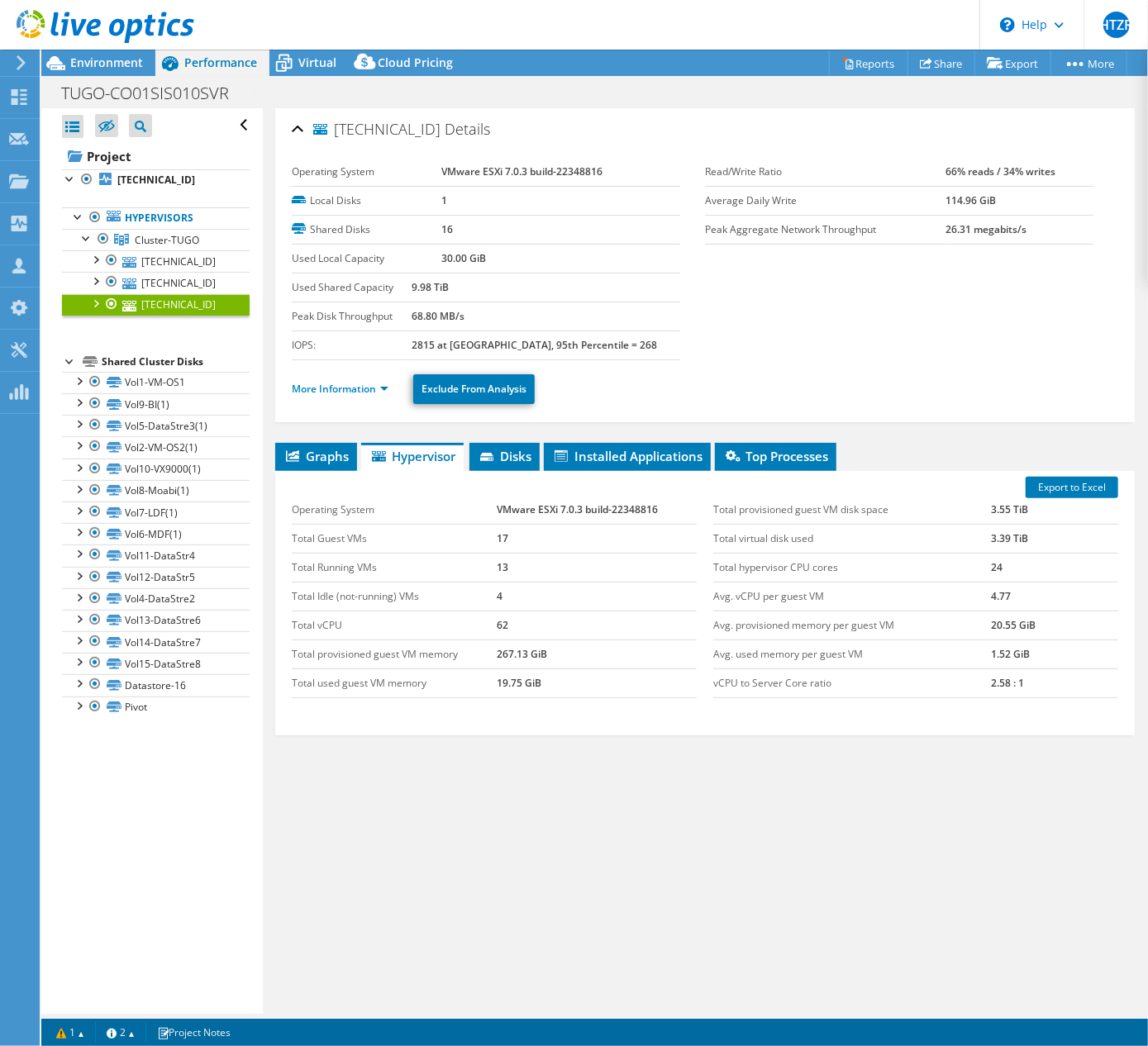
click at [979, 762] on div "Graphs Servers Inventory Hypervisor Disks Cluster Disks Installed Applications …" at bounding box center [705, 649] width 860 height 413
click at [309, 456] on span "Graphs" at bounding box center [316, 456] width 65 height 16
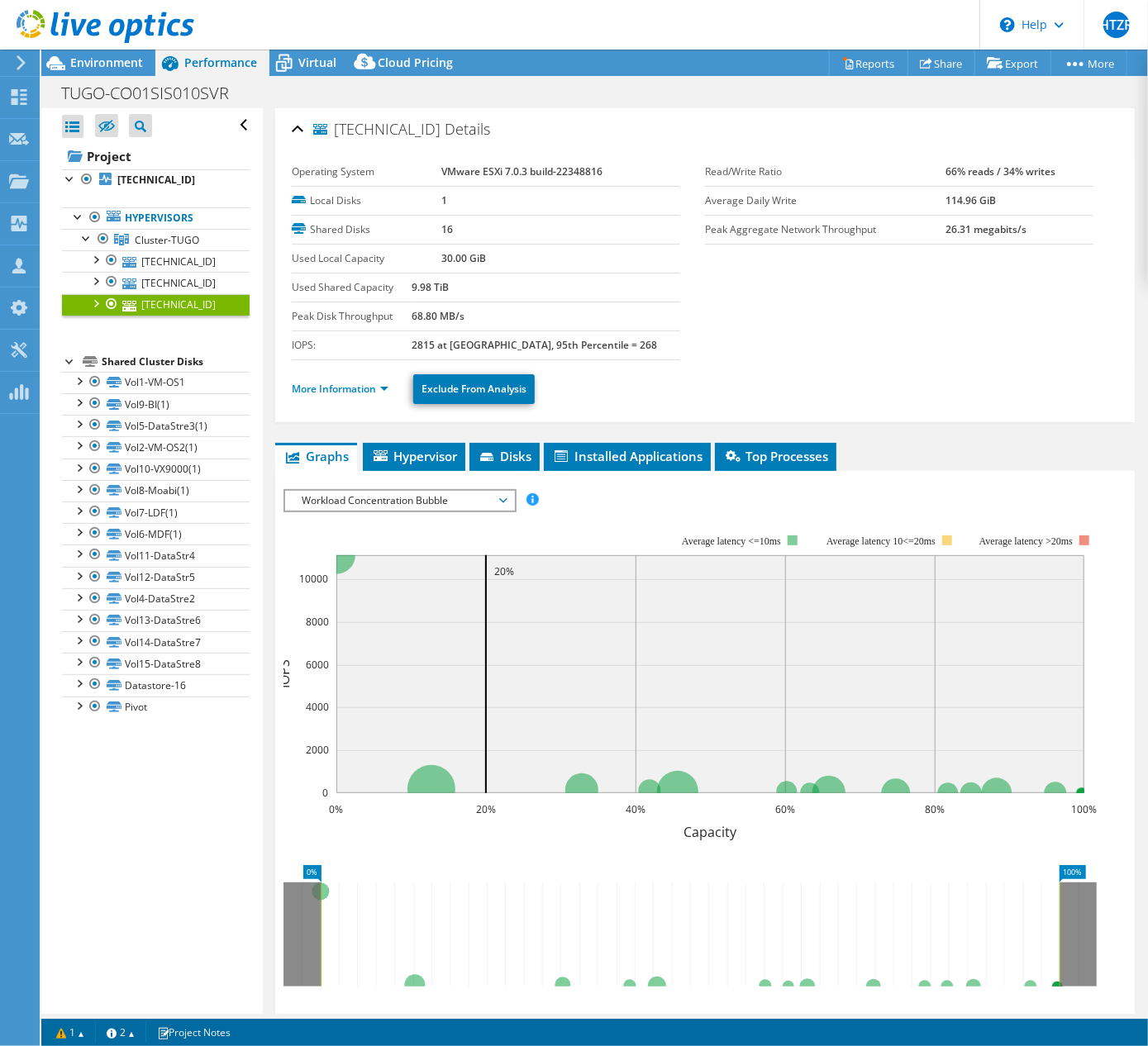
click at [341, 502] on span "Workload Concentration Bubble" at bounding box center [399, 500] width 212 height 20
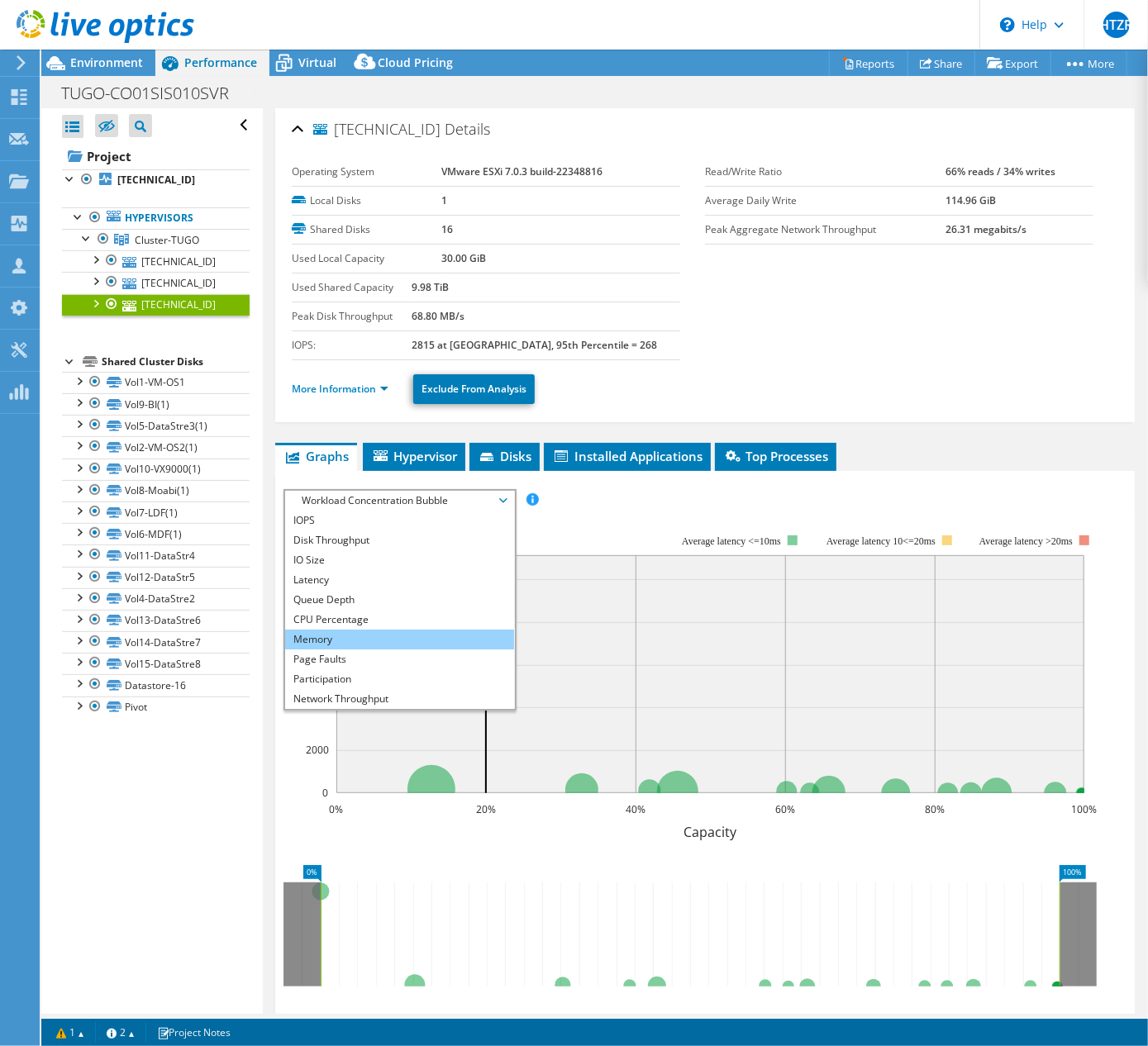
click at [318, 640] on li "Memory" at bounding box center [399, 639] width 229 height 20
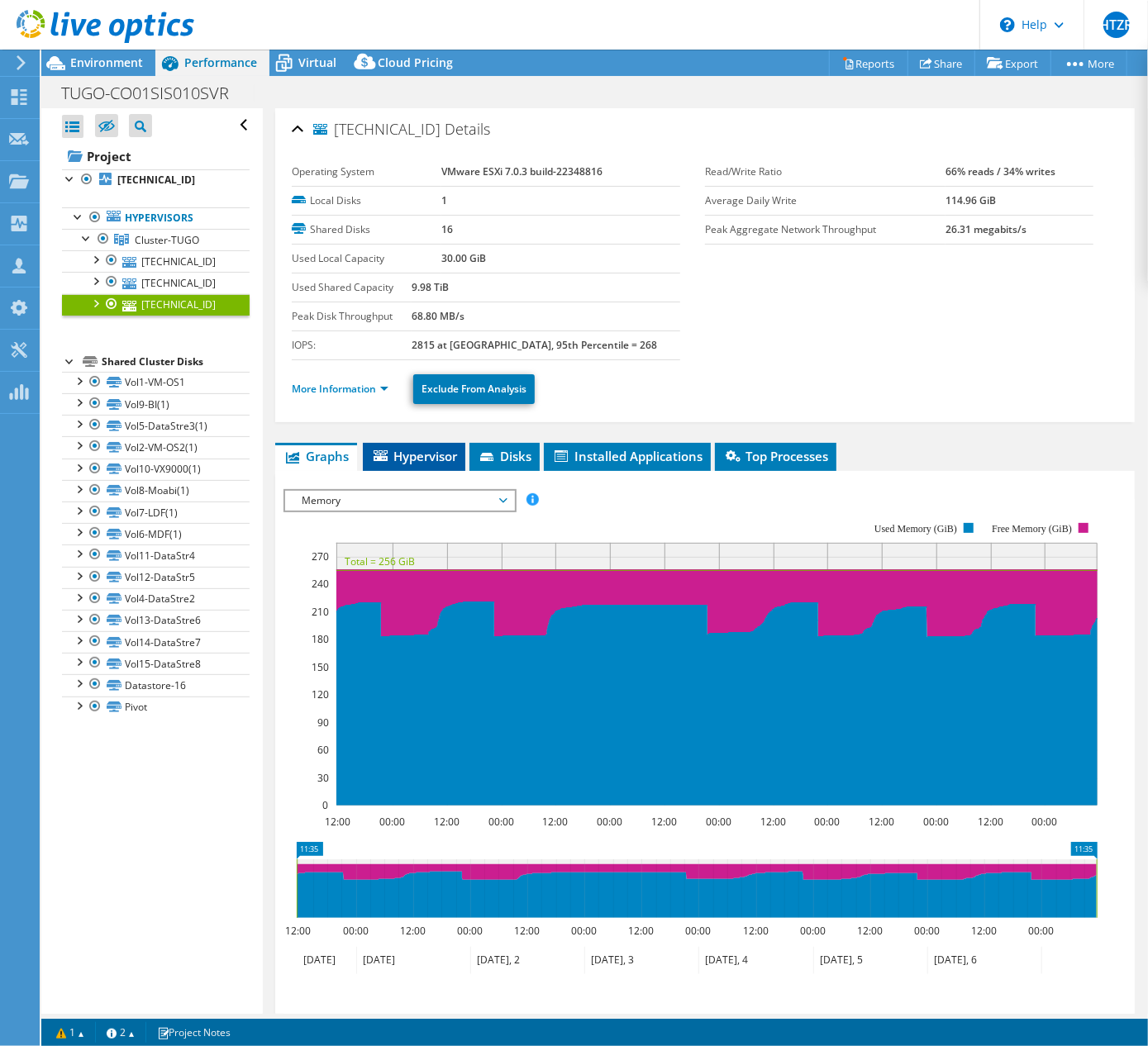
click at [420, 457] on span "Hypervisor" at bounding box center [414, 456] width 86 height 16
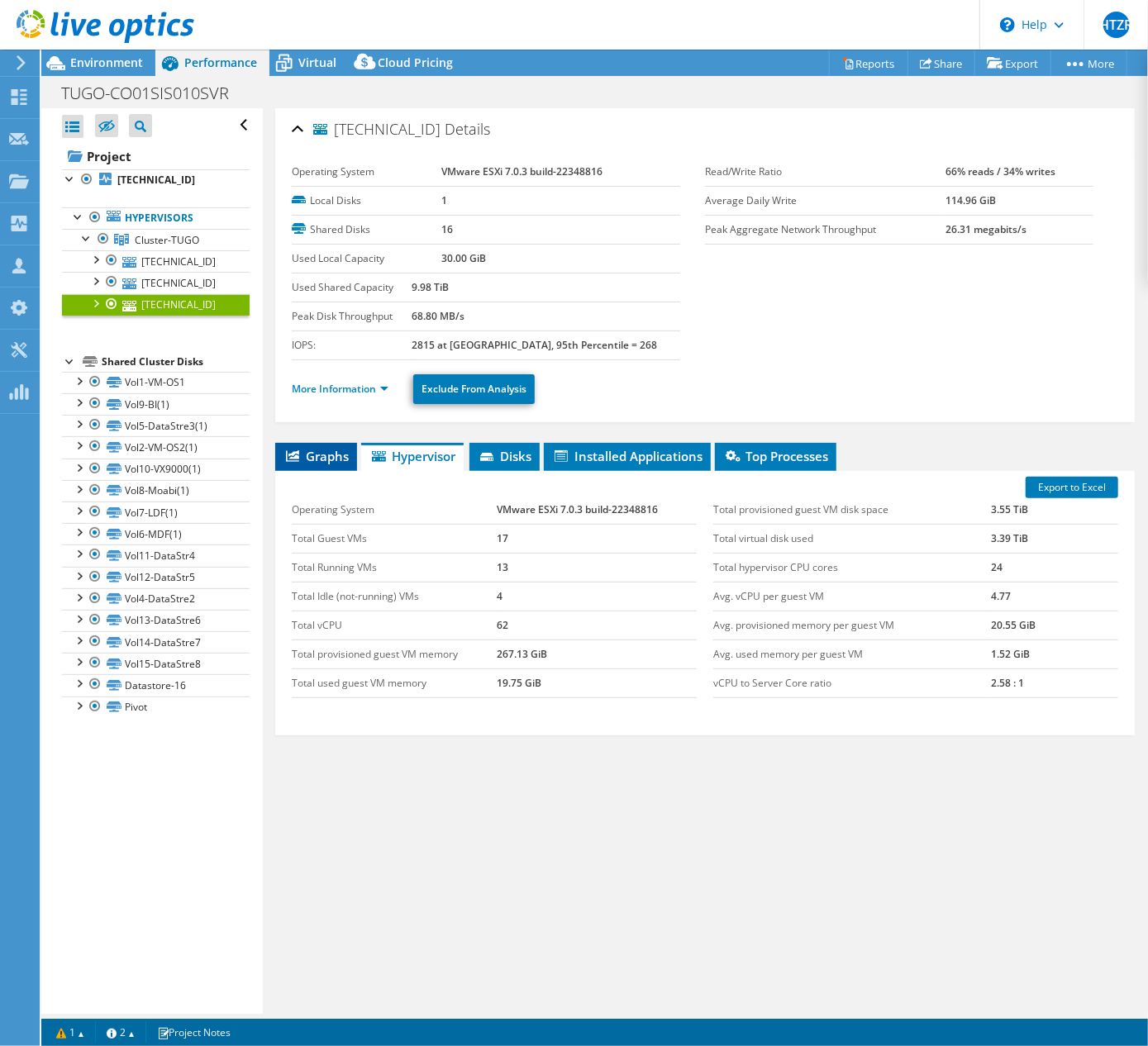
click at [316, 450] on span "Graphs" at bounding box center [316, 456] width 65 height 16
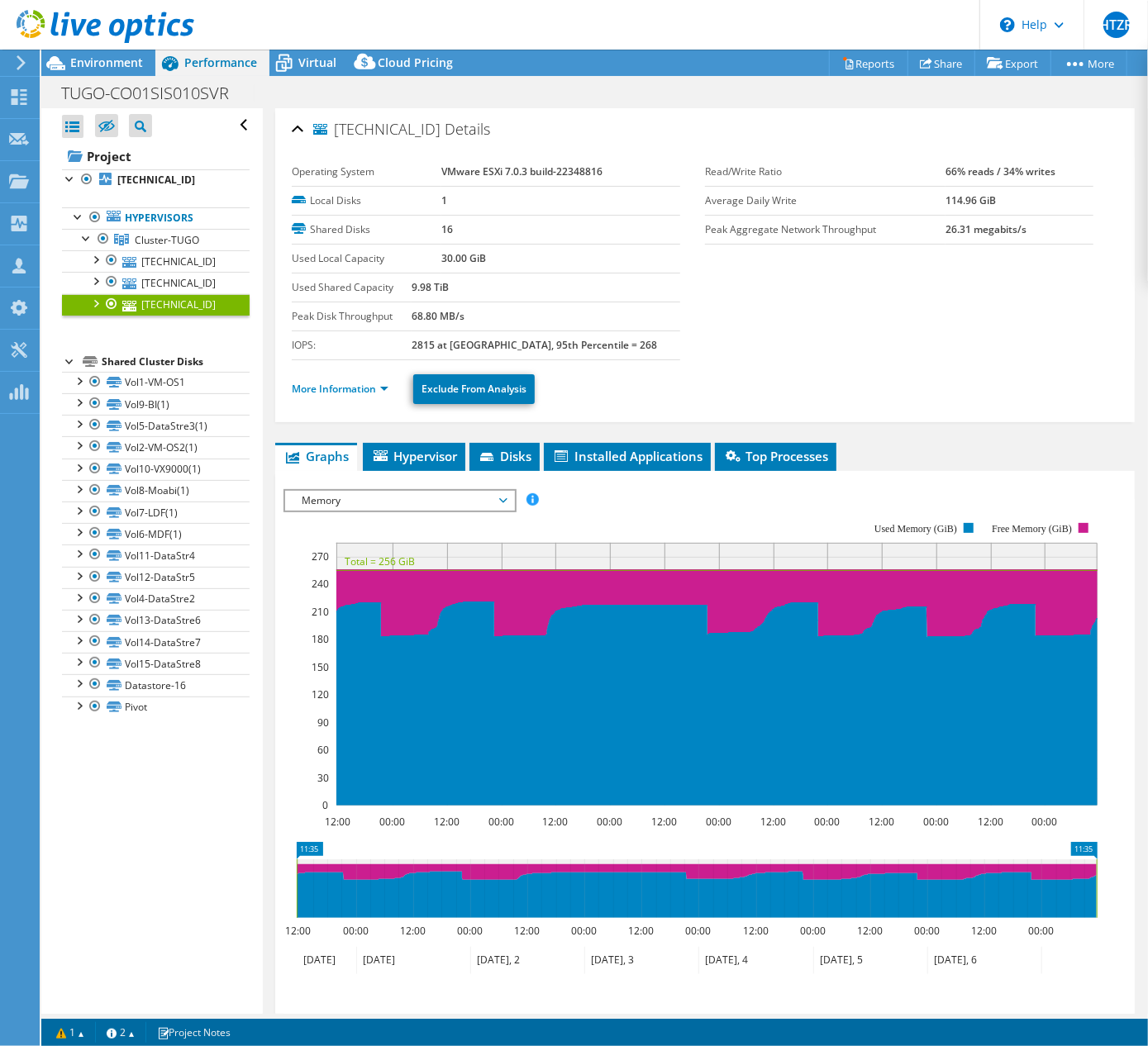
click at [411, 497] on span "Memory" at bounding box center [399, 500] width 212 height 20
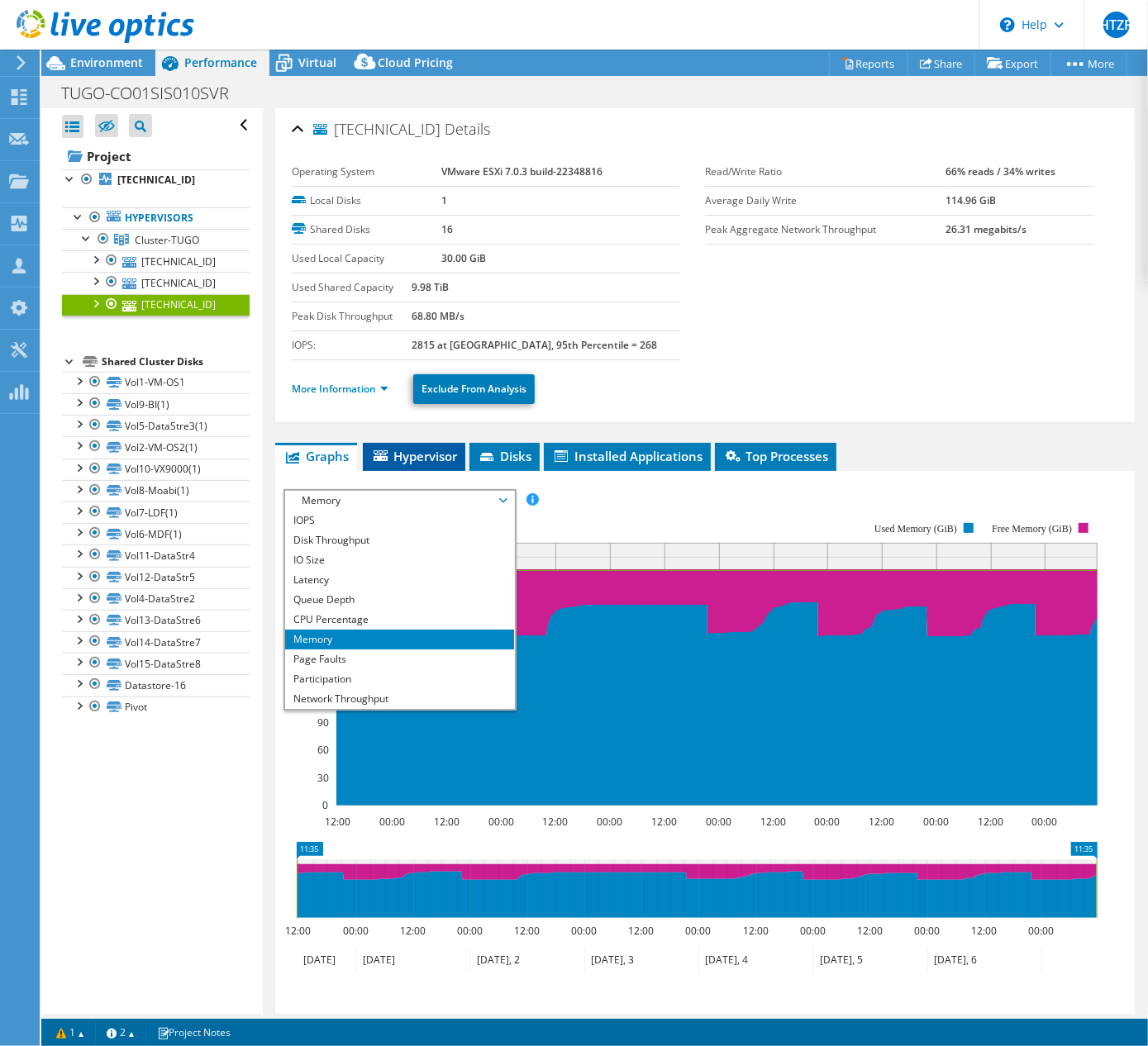
click at [410, 453] on span "Hypervisor" at bounding box center [414, 456] width 86 height 16
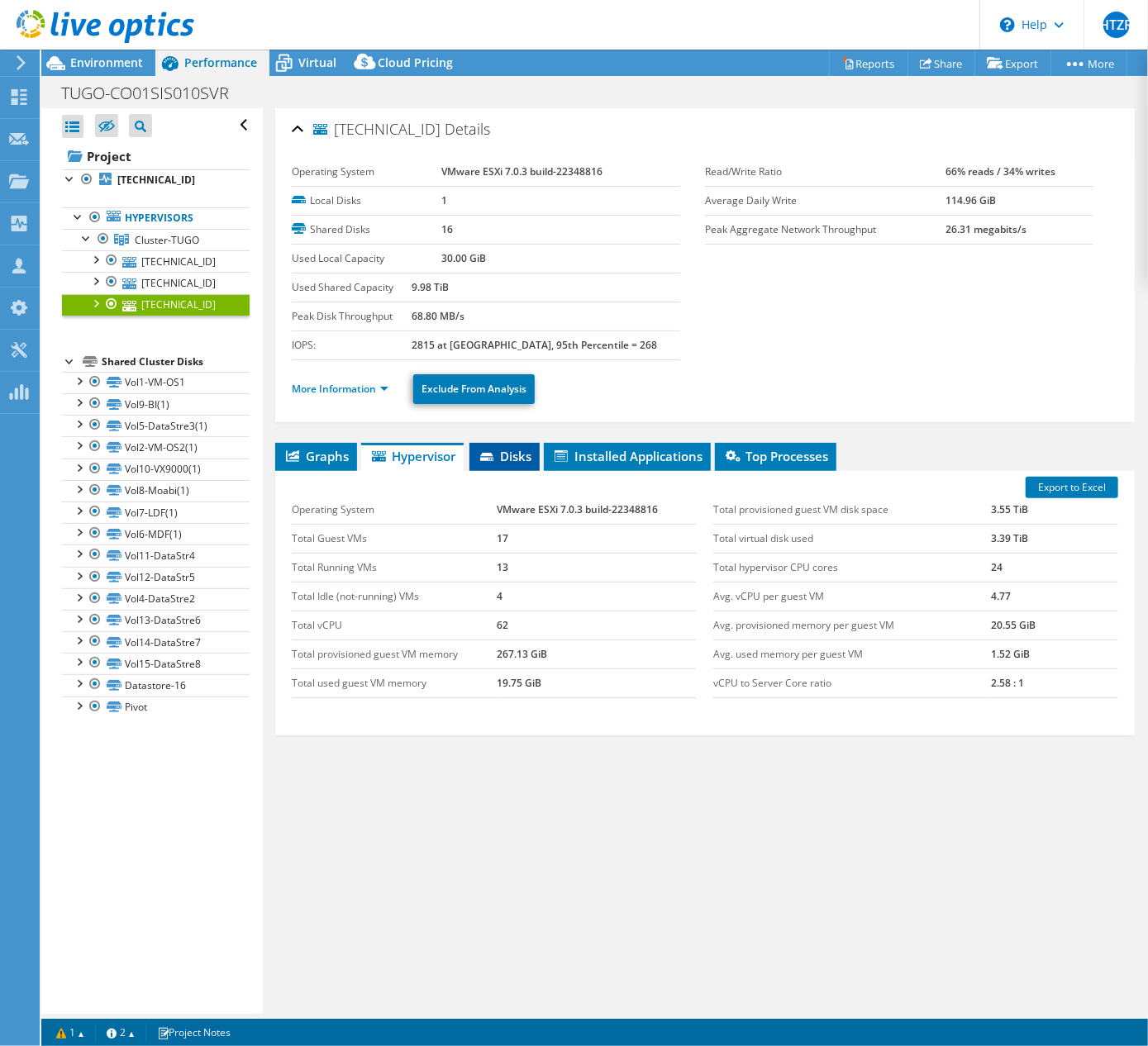
click at [497, 457] on icon at bounding box center [488, 458] width 16 height 11
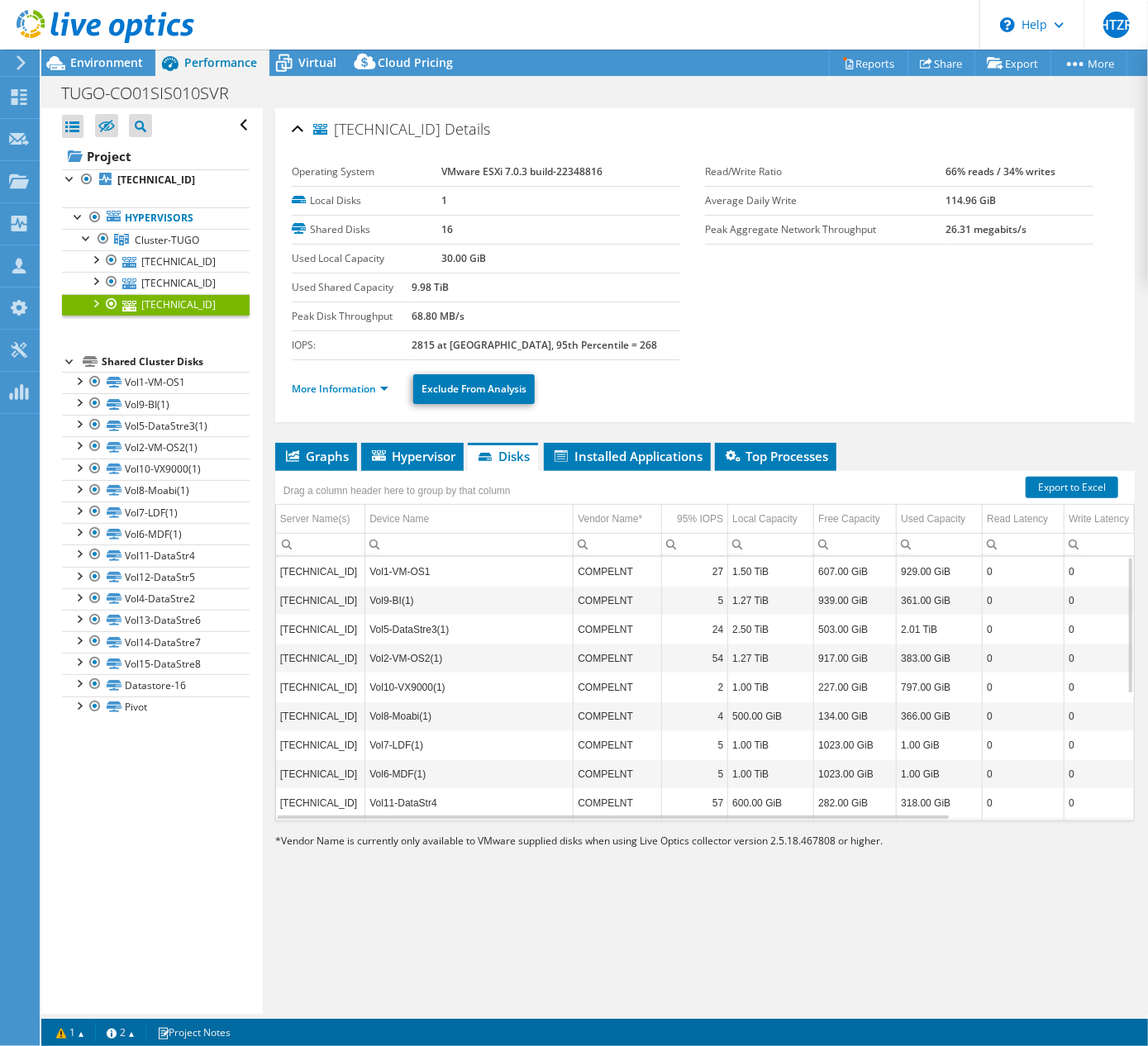
click at [589, 443] on div "[TECHNICAL_ID] Details Operating System VMware ESXi 7.0.3 build-22348816 Local …" at bounding box center [705, 561] width 885 height 906
click at [673, 459] on span "Installed Applications" at bounding box center [627, 456] width 151 height 16
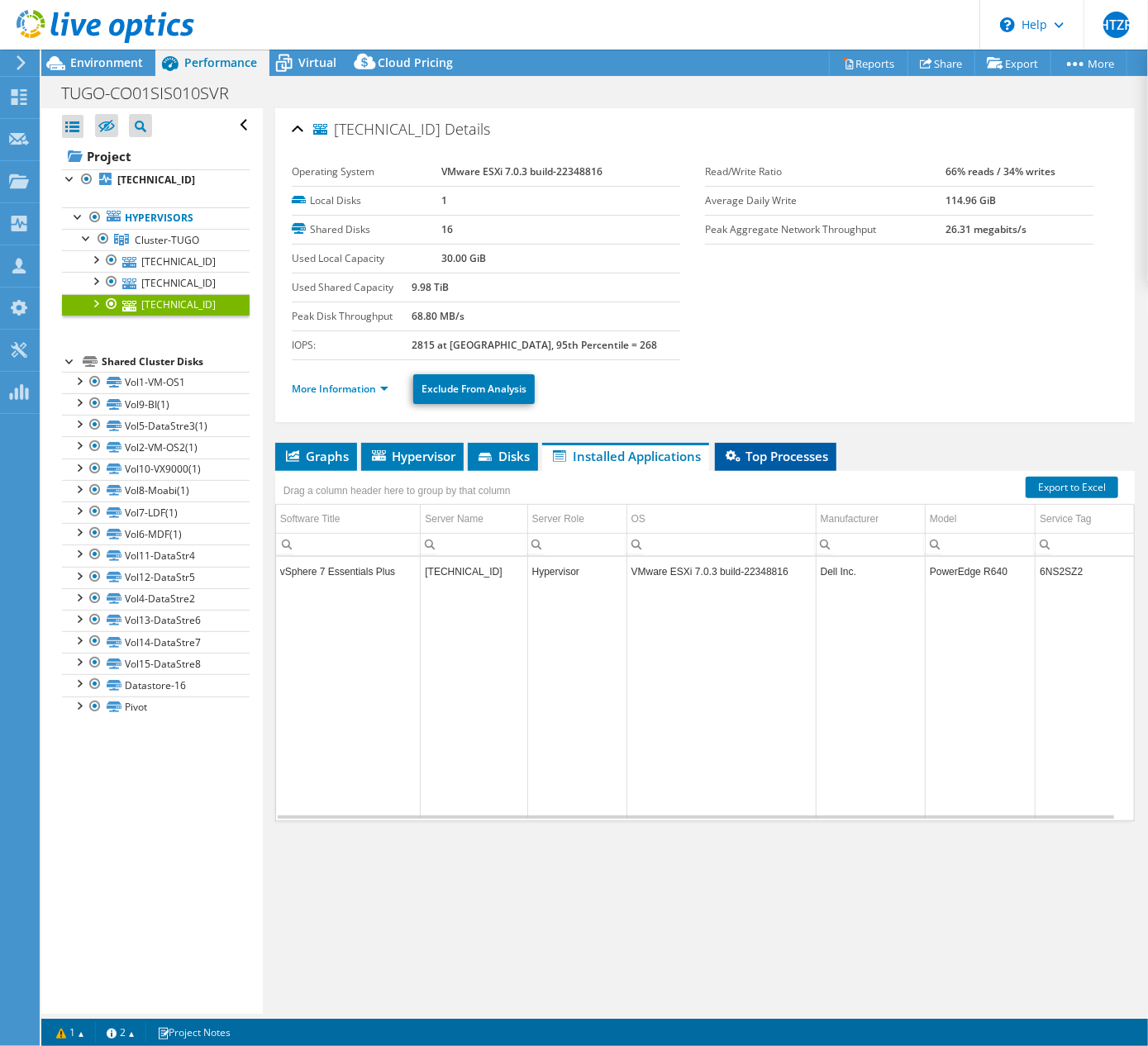
click at [751, 464] on span "Top Processes" at bounding box center [775, 456] width 105 height 16
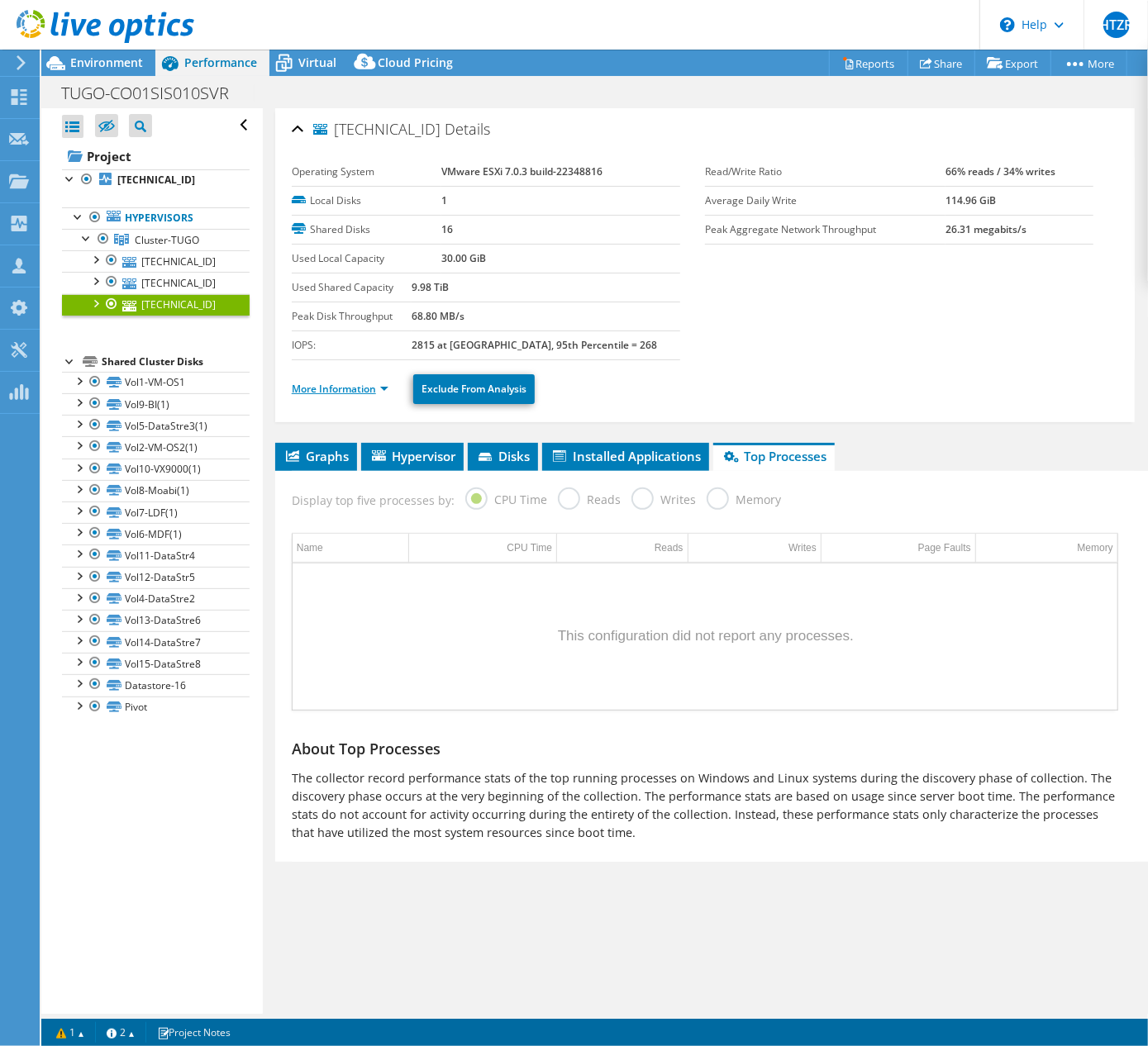
click at [355, 392] on link "More Information" at bounding box center [340, 388] width 97 height 14
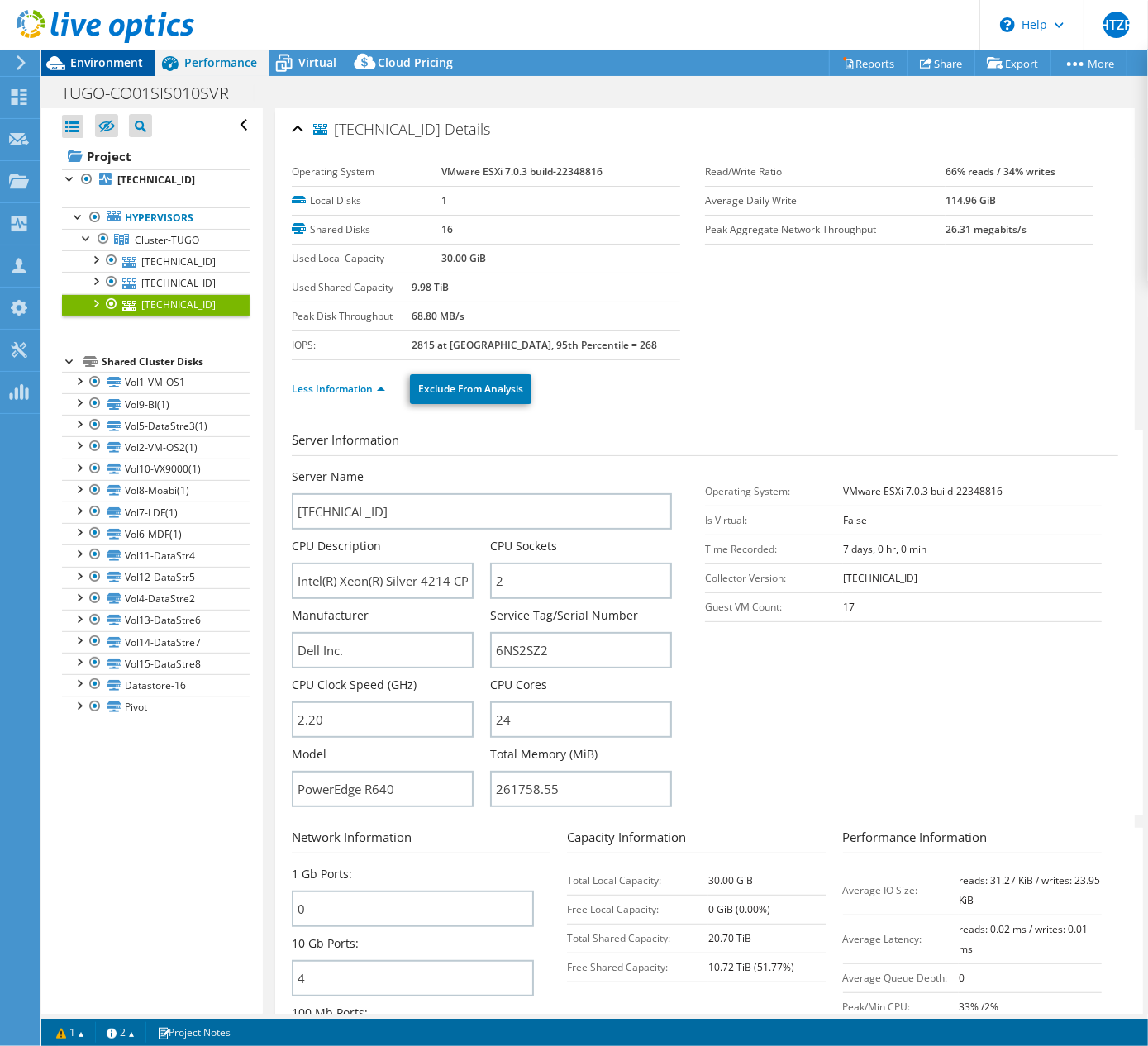
click at [121, 62] on span "Environment" at bounding box center [106, 62] width 73 height 15
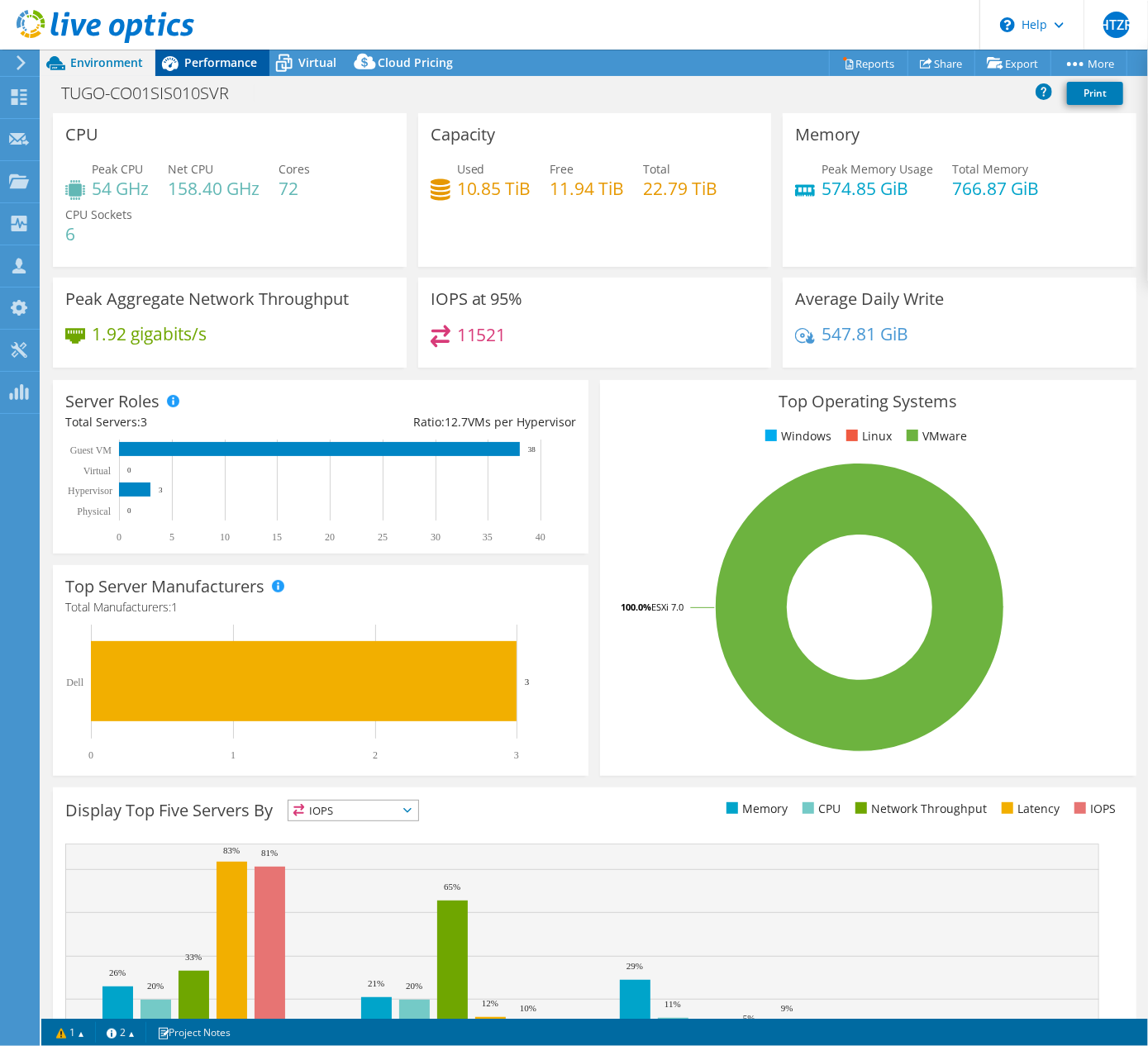
click at [216, 69] on div "Performance" at bounding box center [212, 62] width 114 height 27
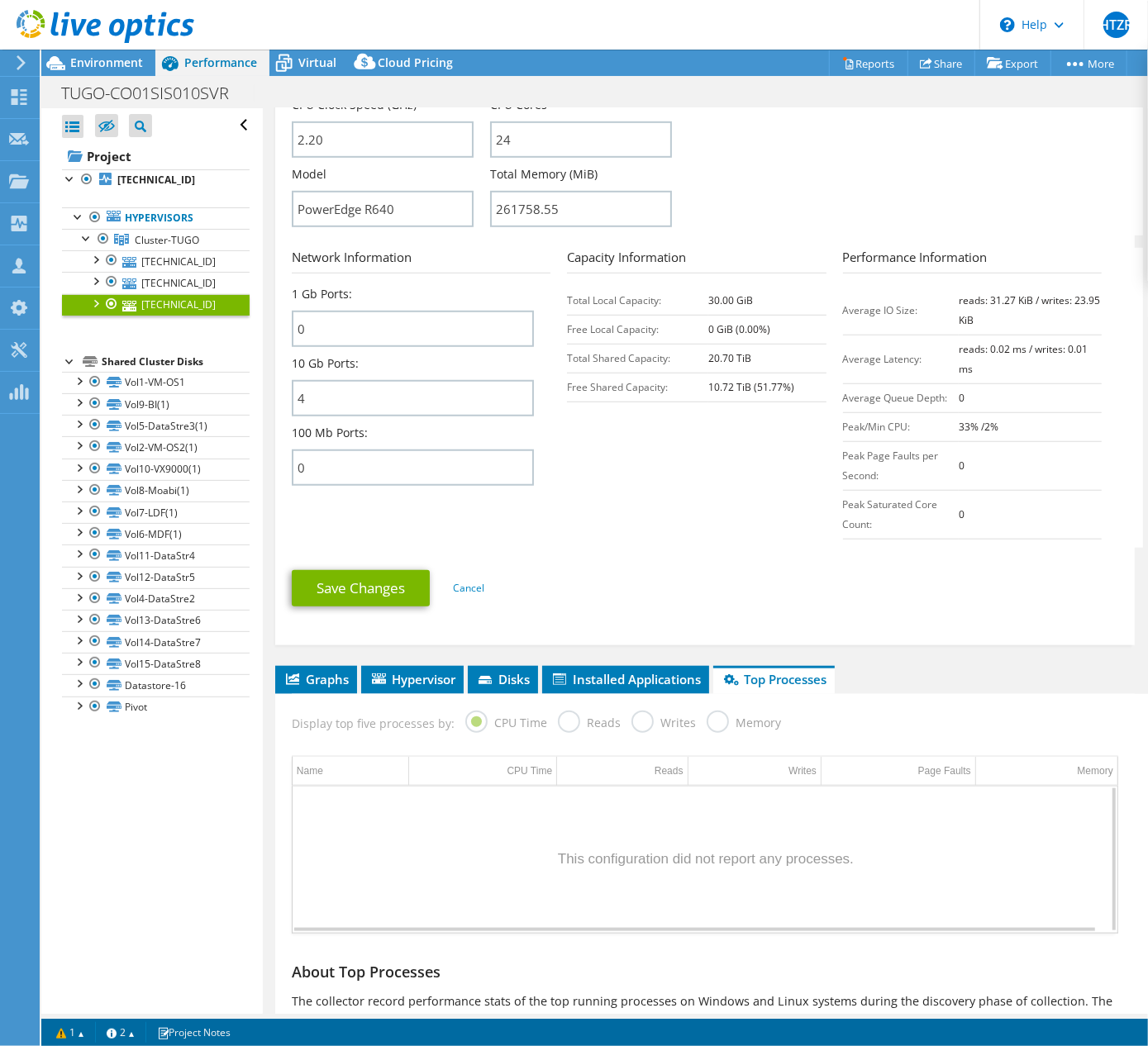
scroll to position [677, 0]
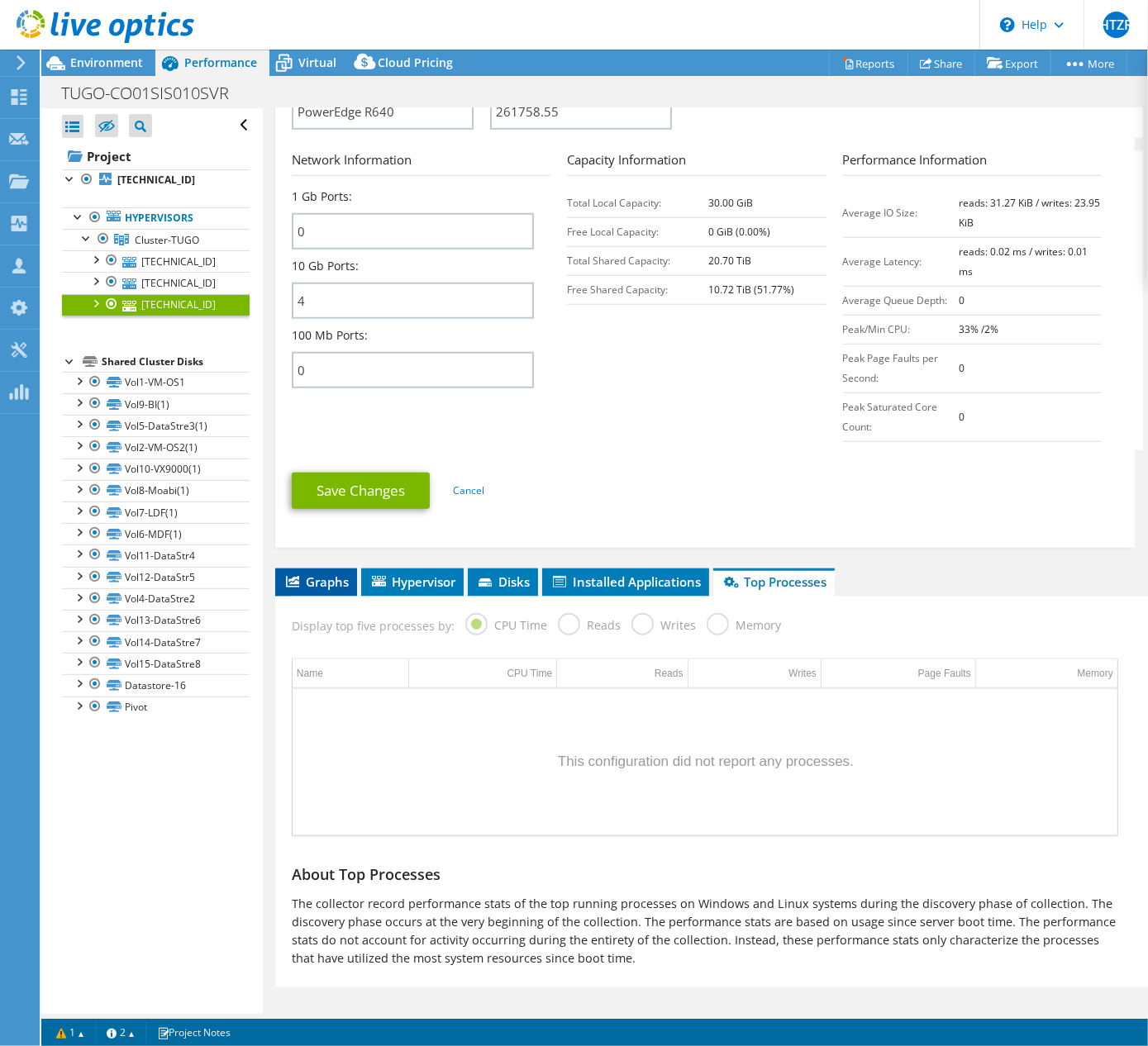
click at [322, 576] on span "Graphs" at bounding box center [316, 582] width 65 height 16
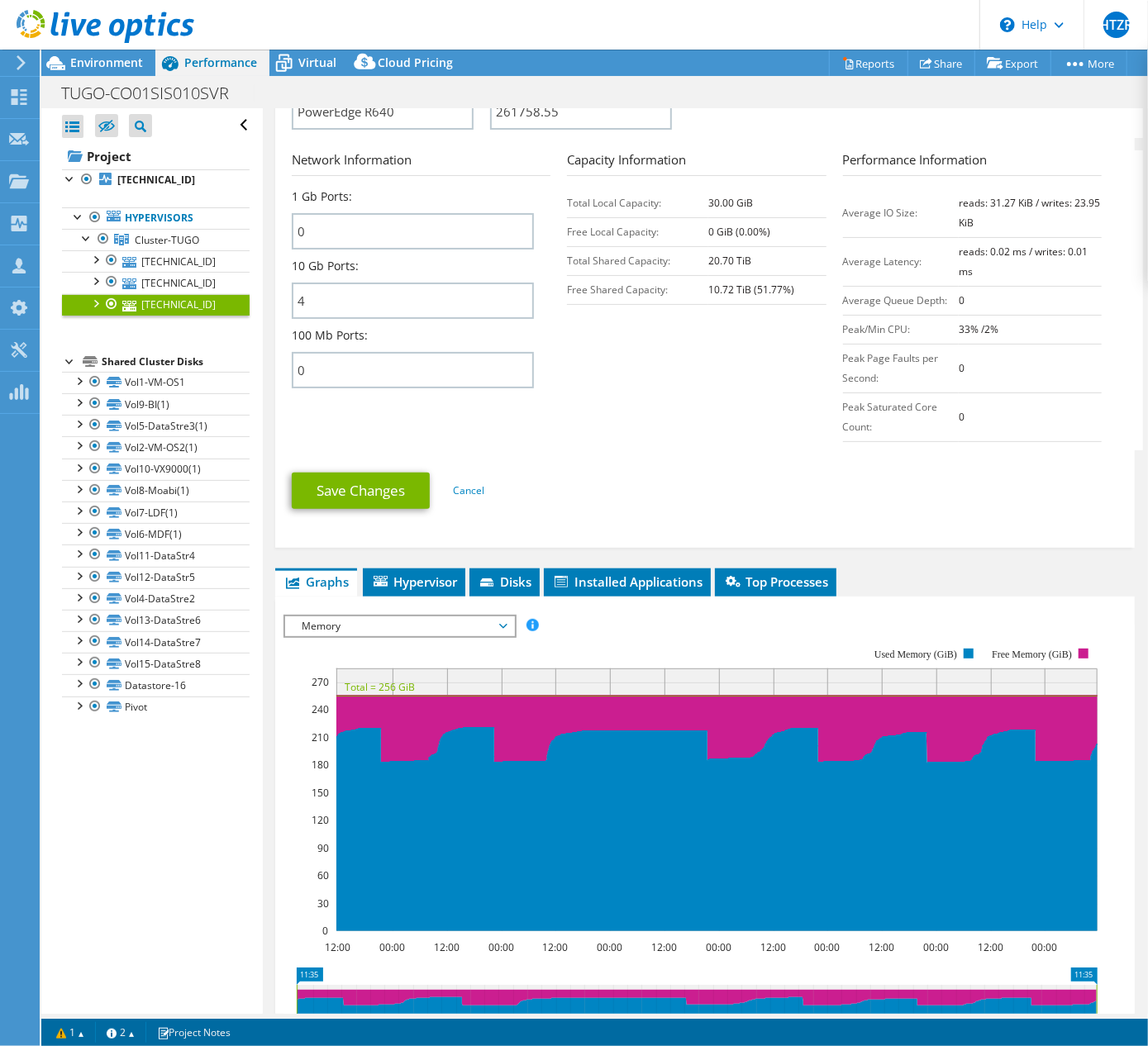
scroll to position [954, 0]
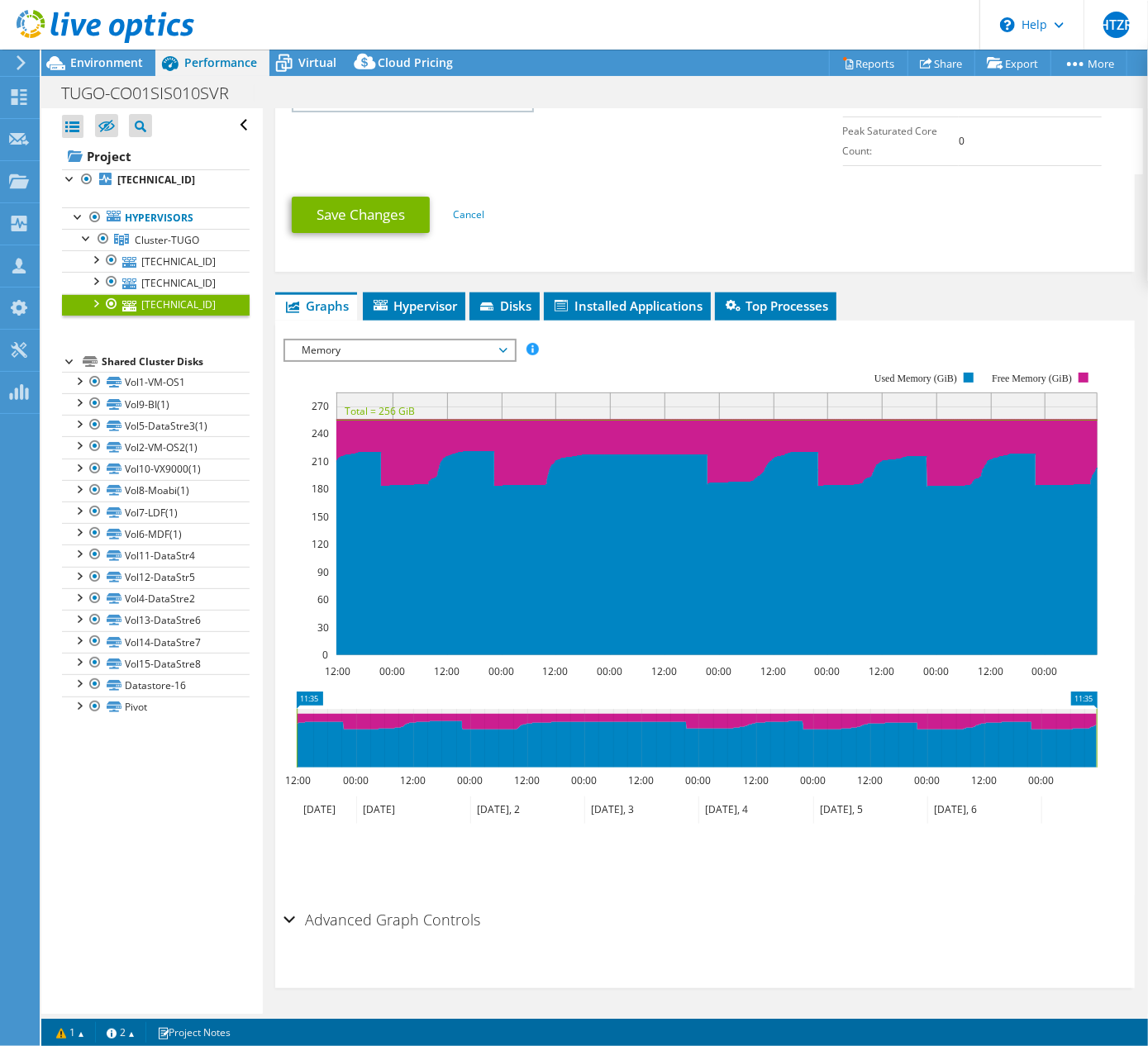
click at [383, 352] on span "Memory" at bounding box center [399, 350] width 212 height 20
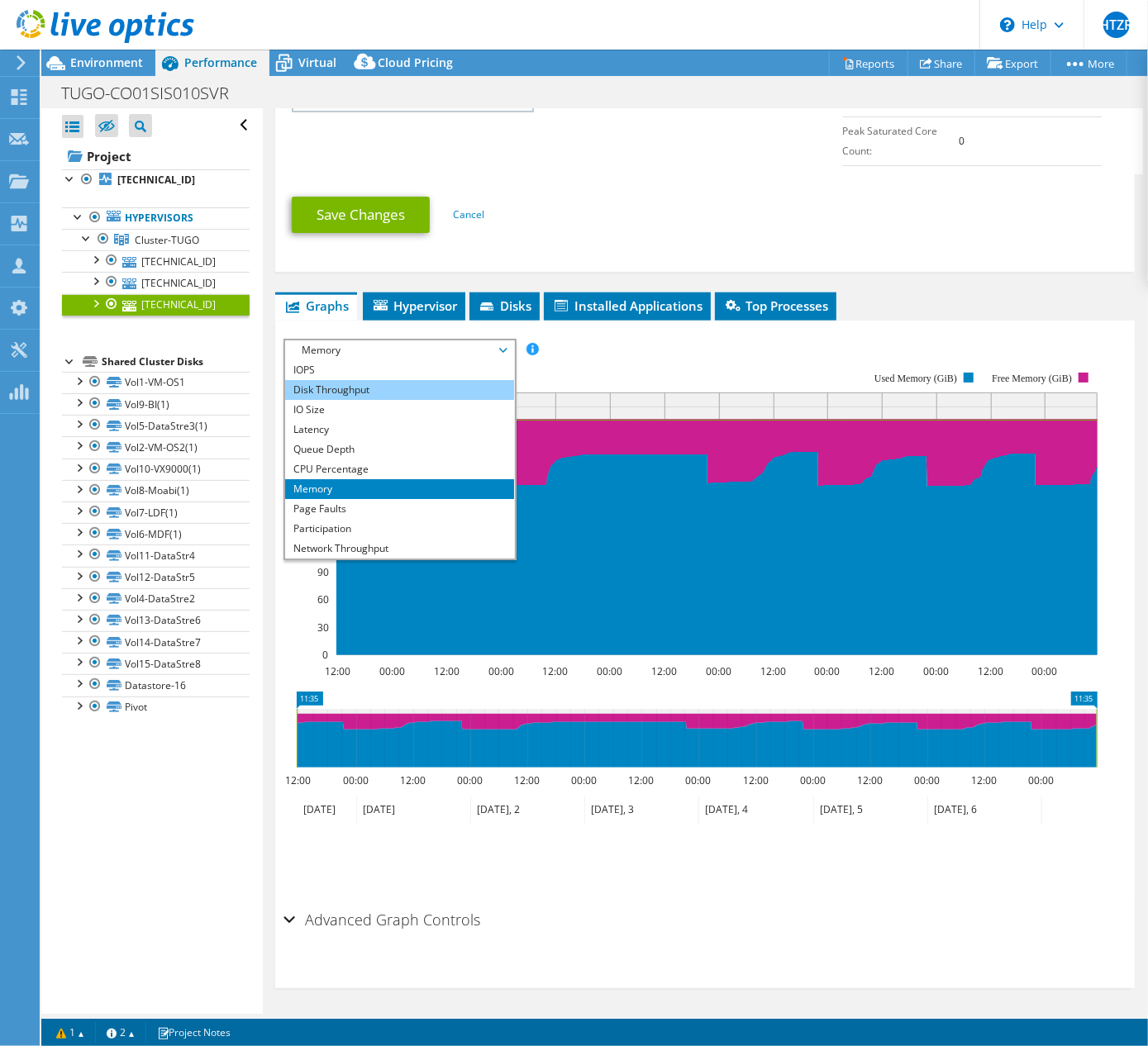
click at [352, 390] on li "Disk Throughput" at bounding box center [399, 389] width 229 height 20
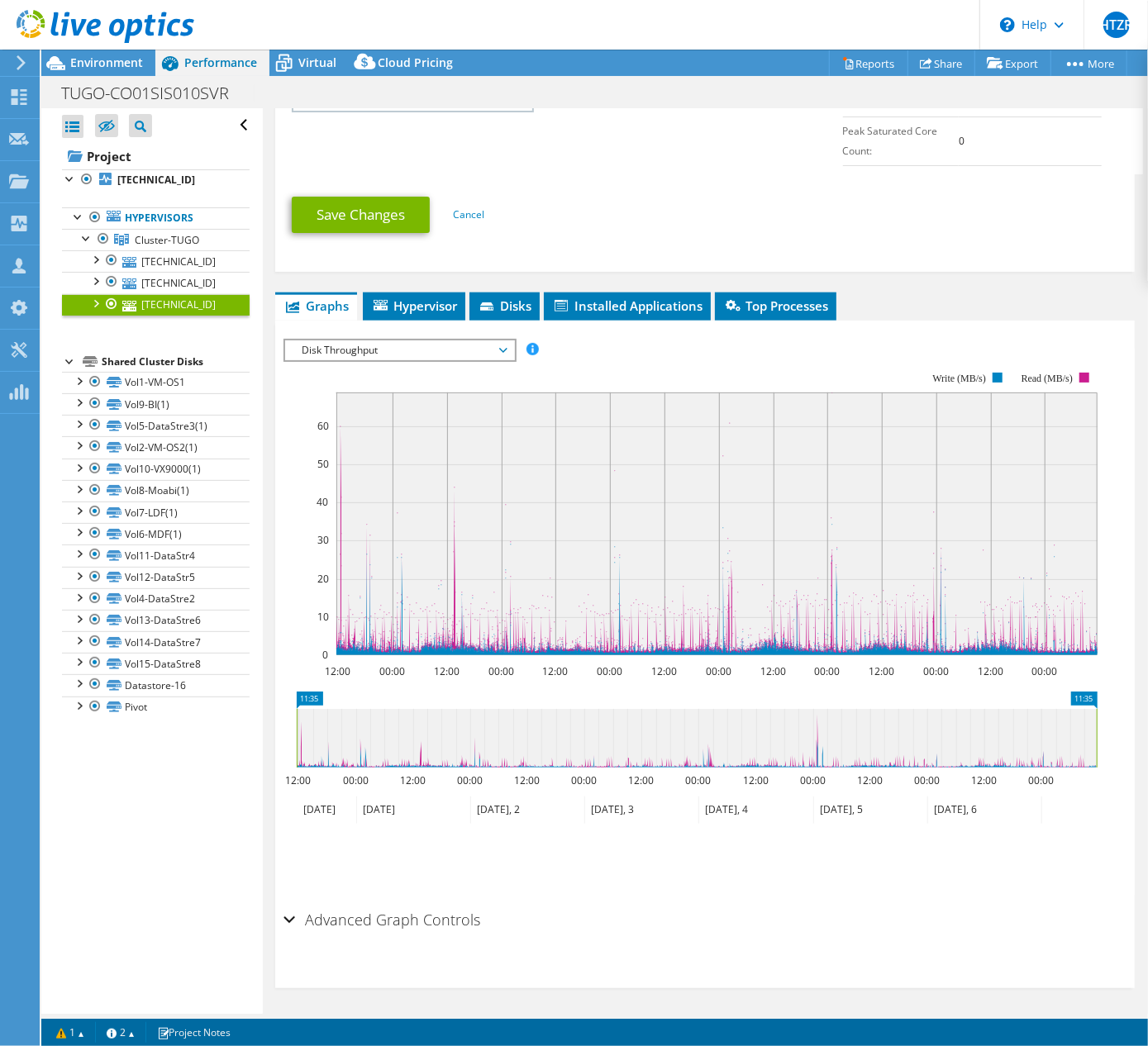
click at [380, 354] on span "Disk Throughput" at bounding box center [399, 350] width 212 height 20
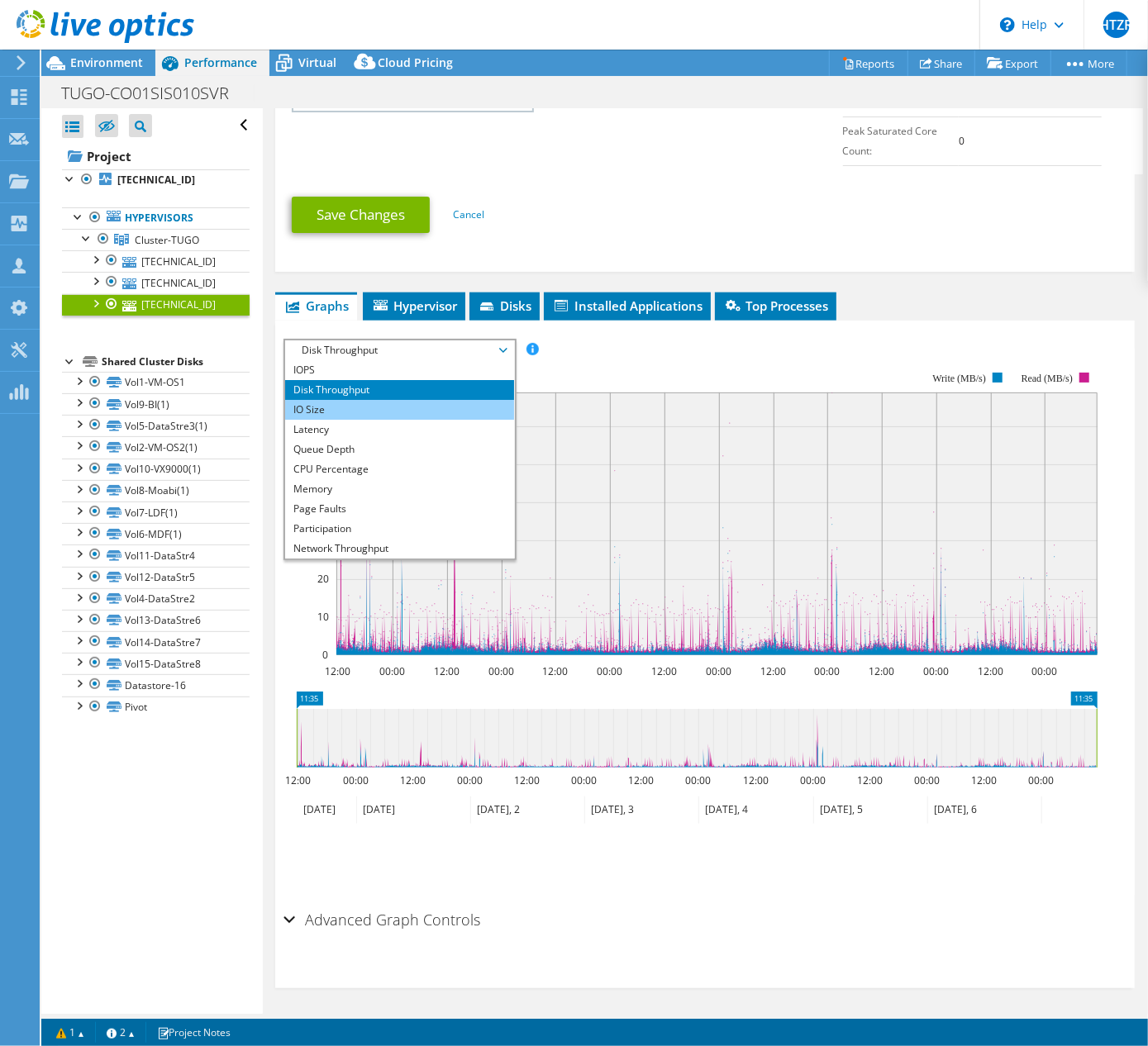
click at [380, 405] on li "IO Size" at bounding box center [399, 410] width 229 height 20
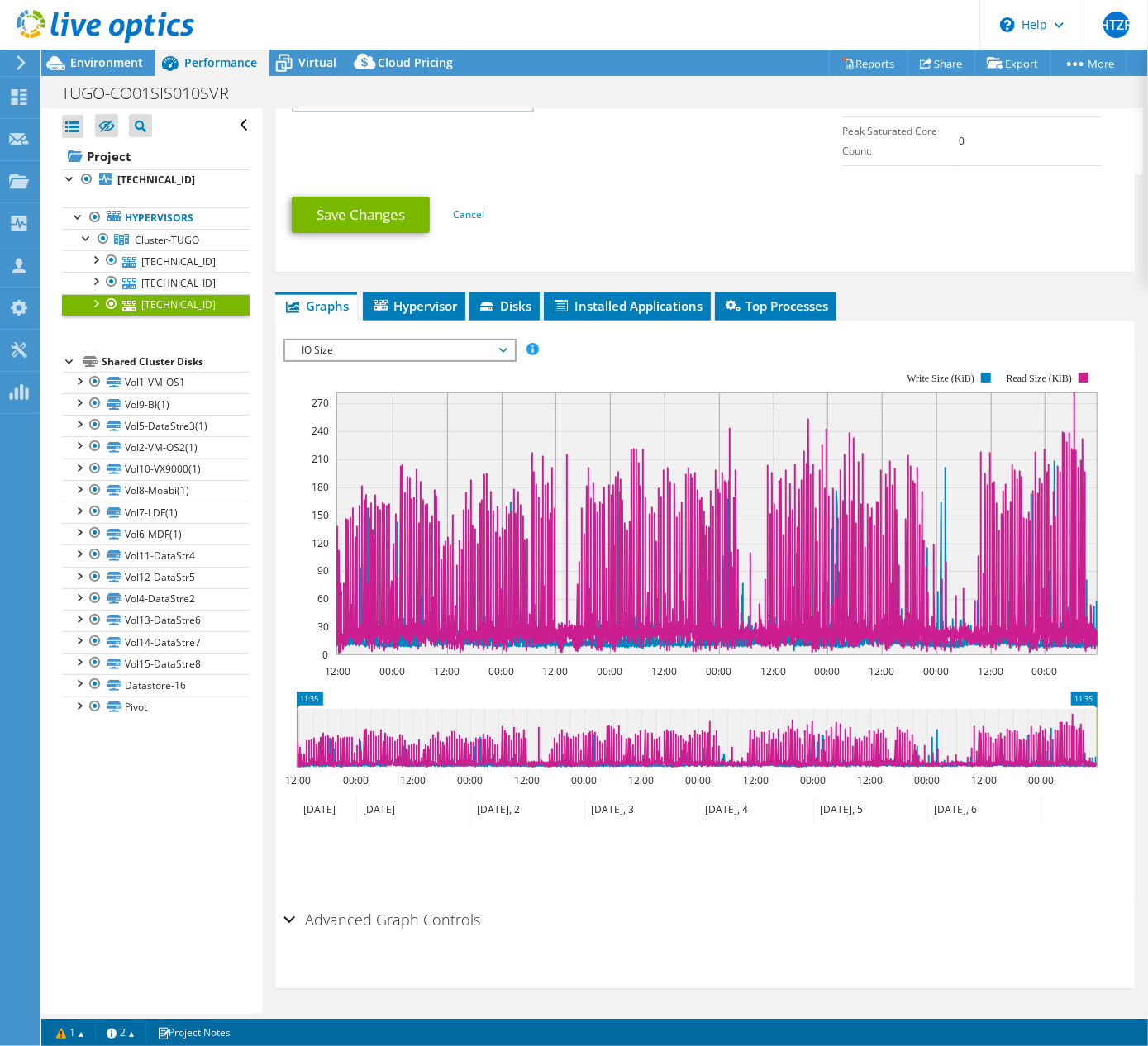
click at [361, 348] on span "IO Size" at bounding box center [399, 350] width 212 height 20
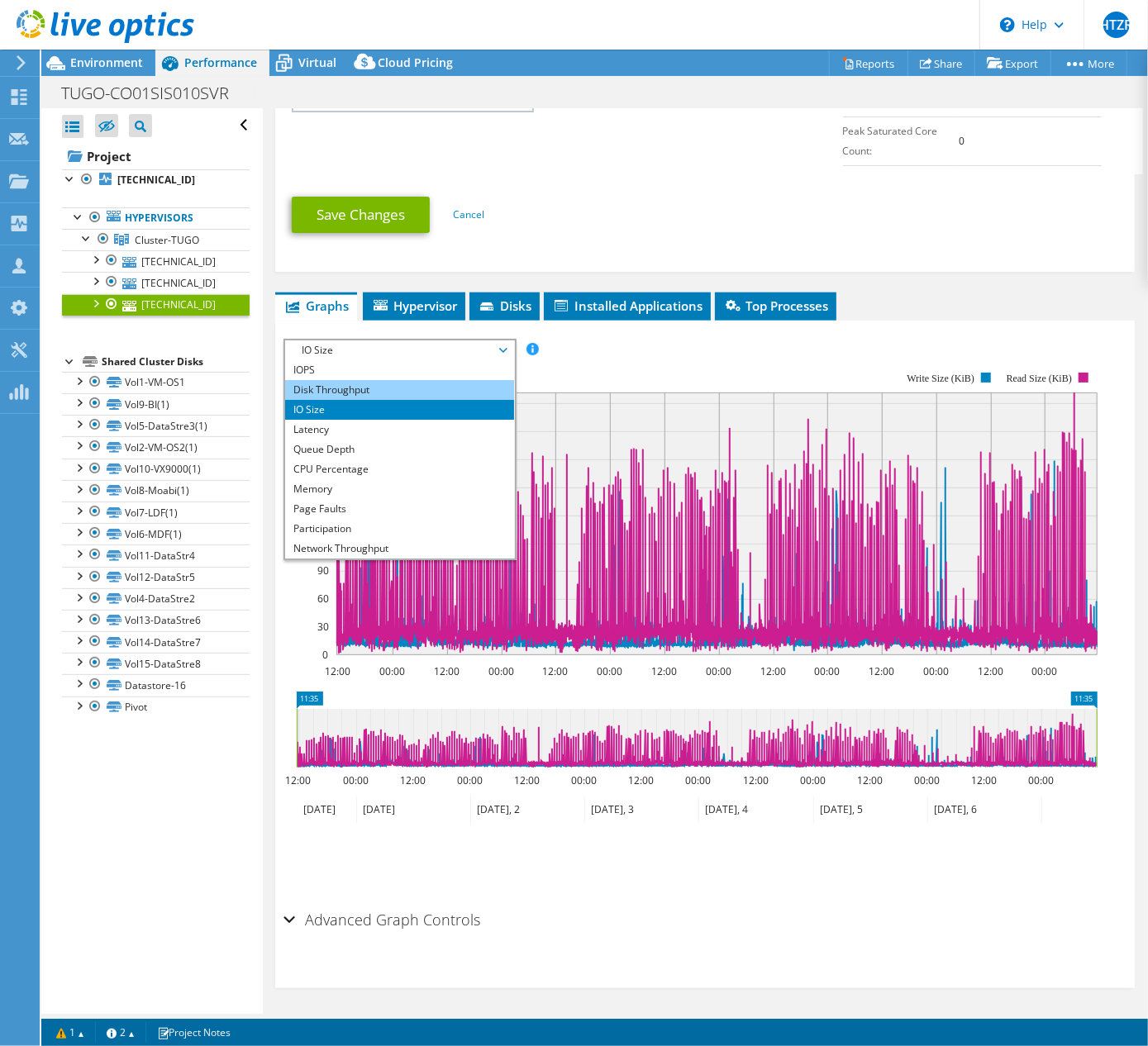
click at [368, 388] on li "Disk Throughput" at bounding box center [399, 389] width 229 height 20
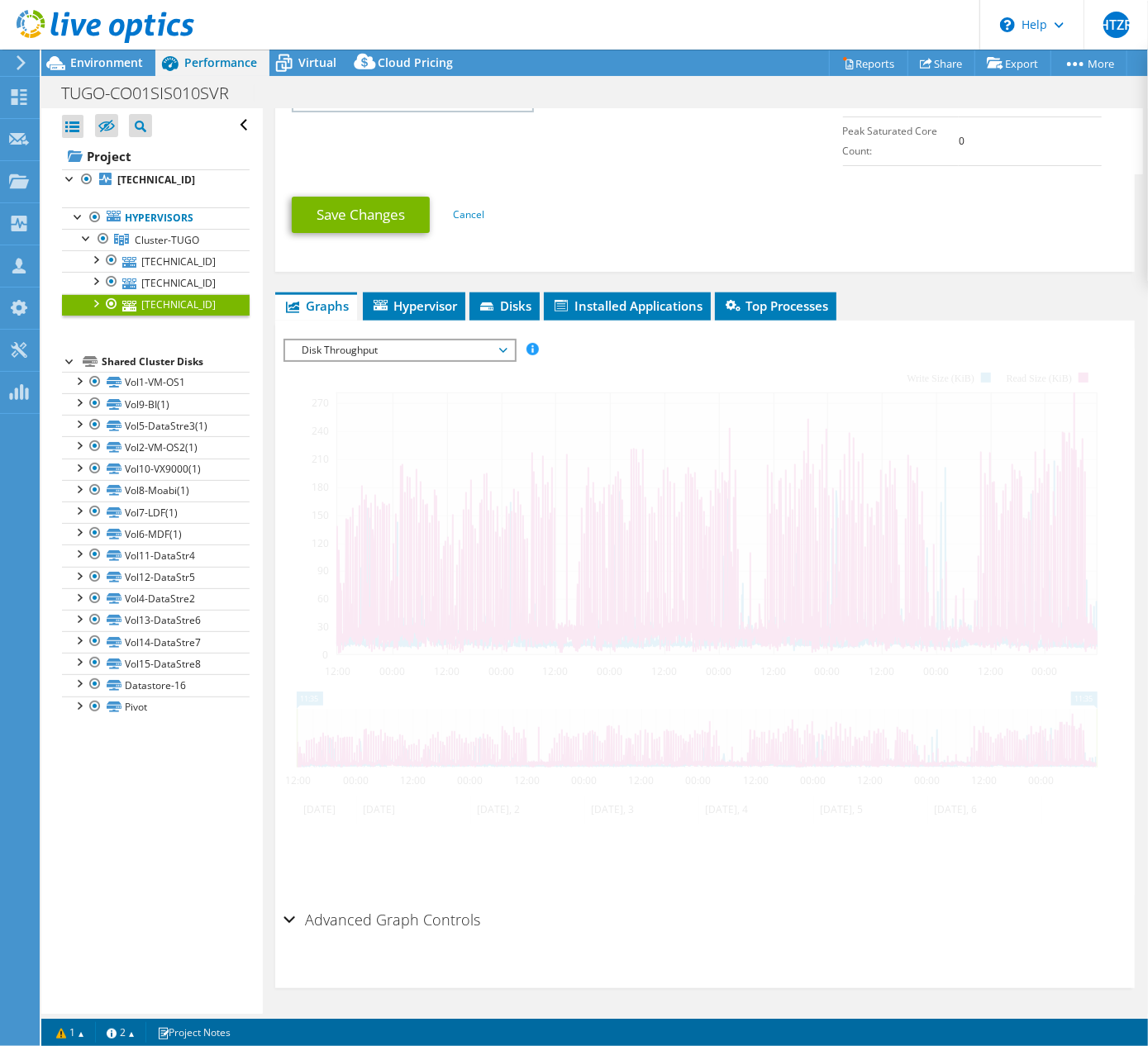
click at [370, 345] on span "Disk Throughput" at bounding box center [399, 350] width 212 height 20
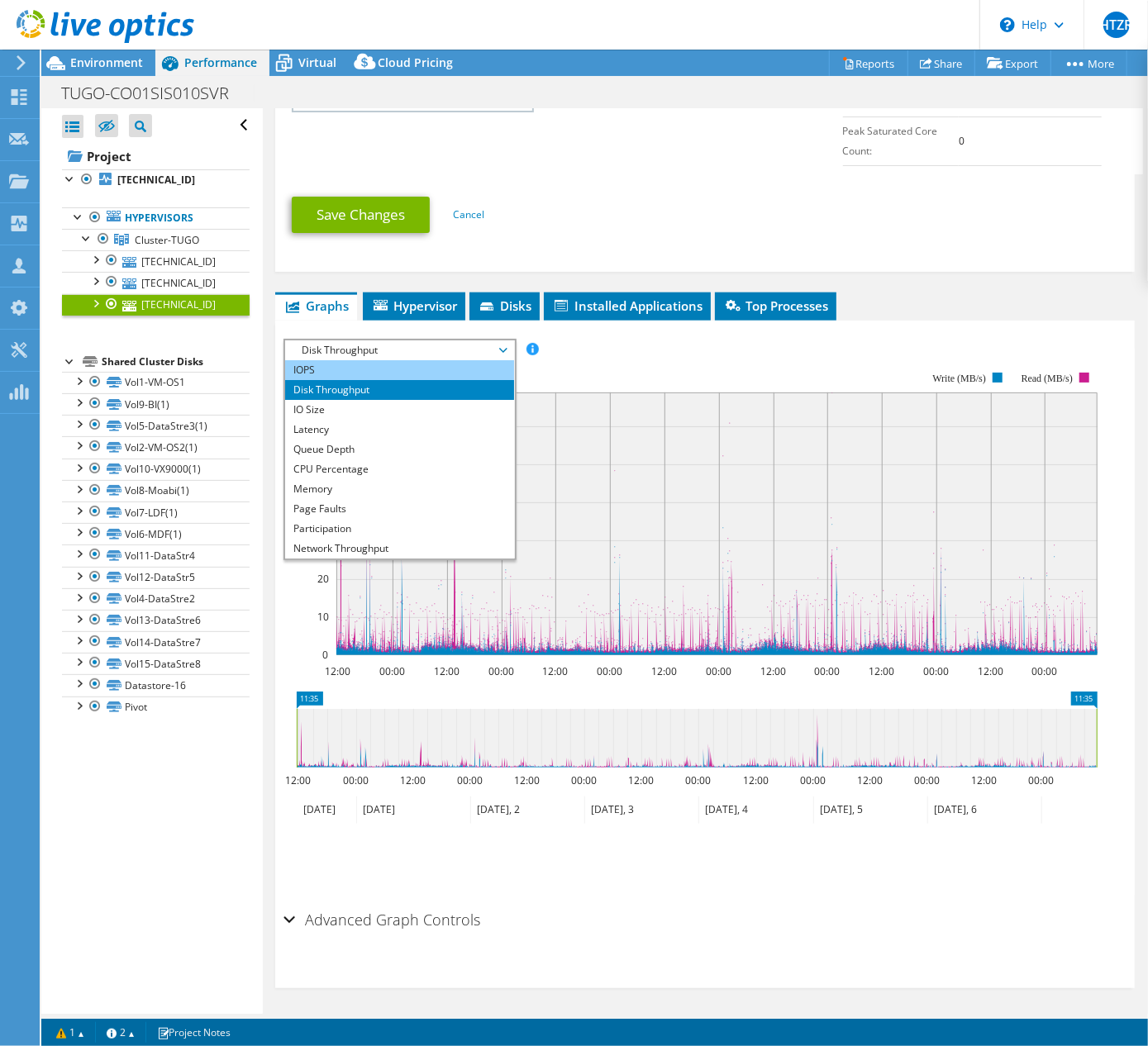
click at [376, 368] on li "IOPS" at bounding box center [399, 369] width 229 height 20
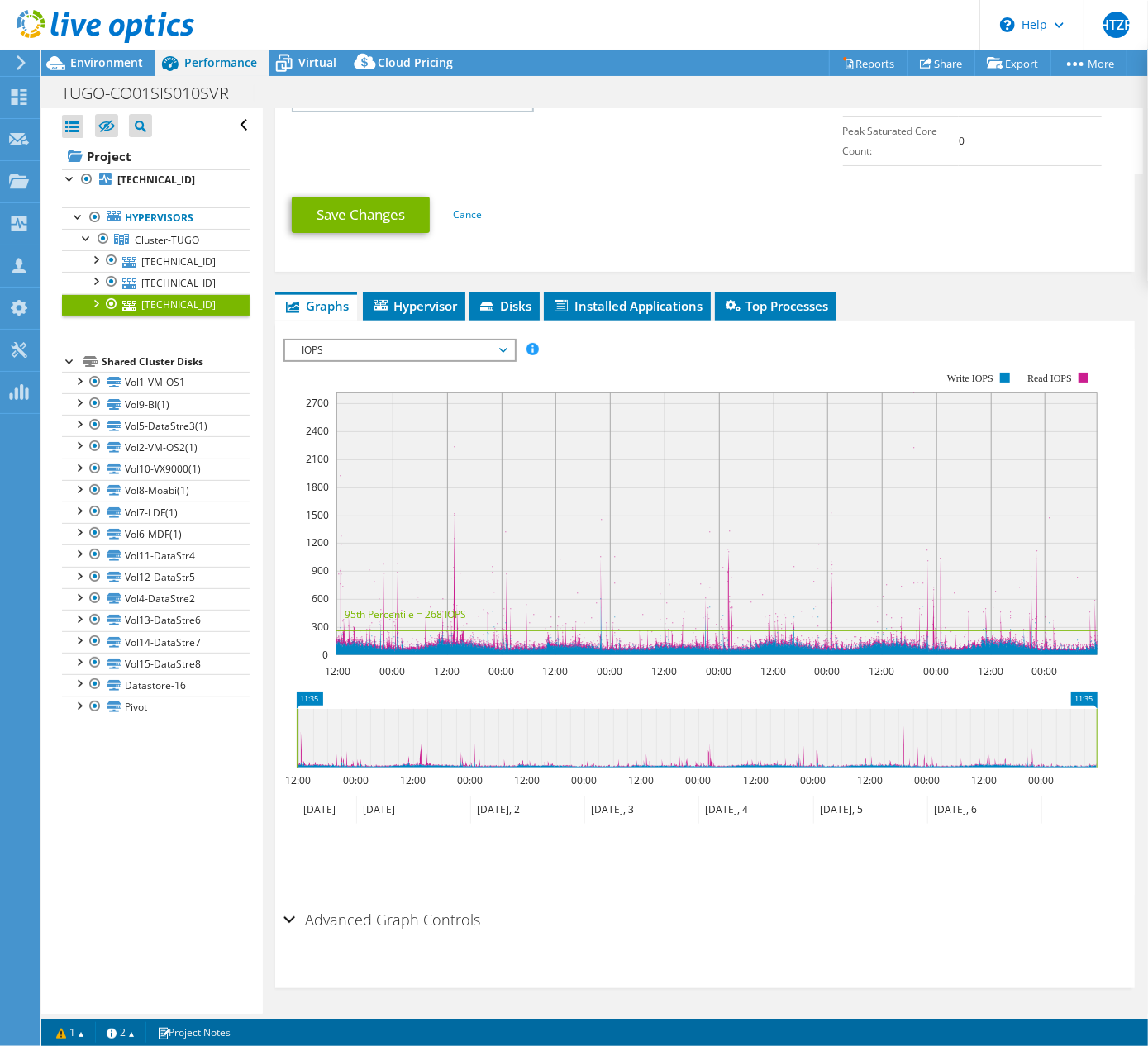
click at [421, 351] on span "IOPS" at bounding box center [399, 350] width 212 height 20
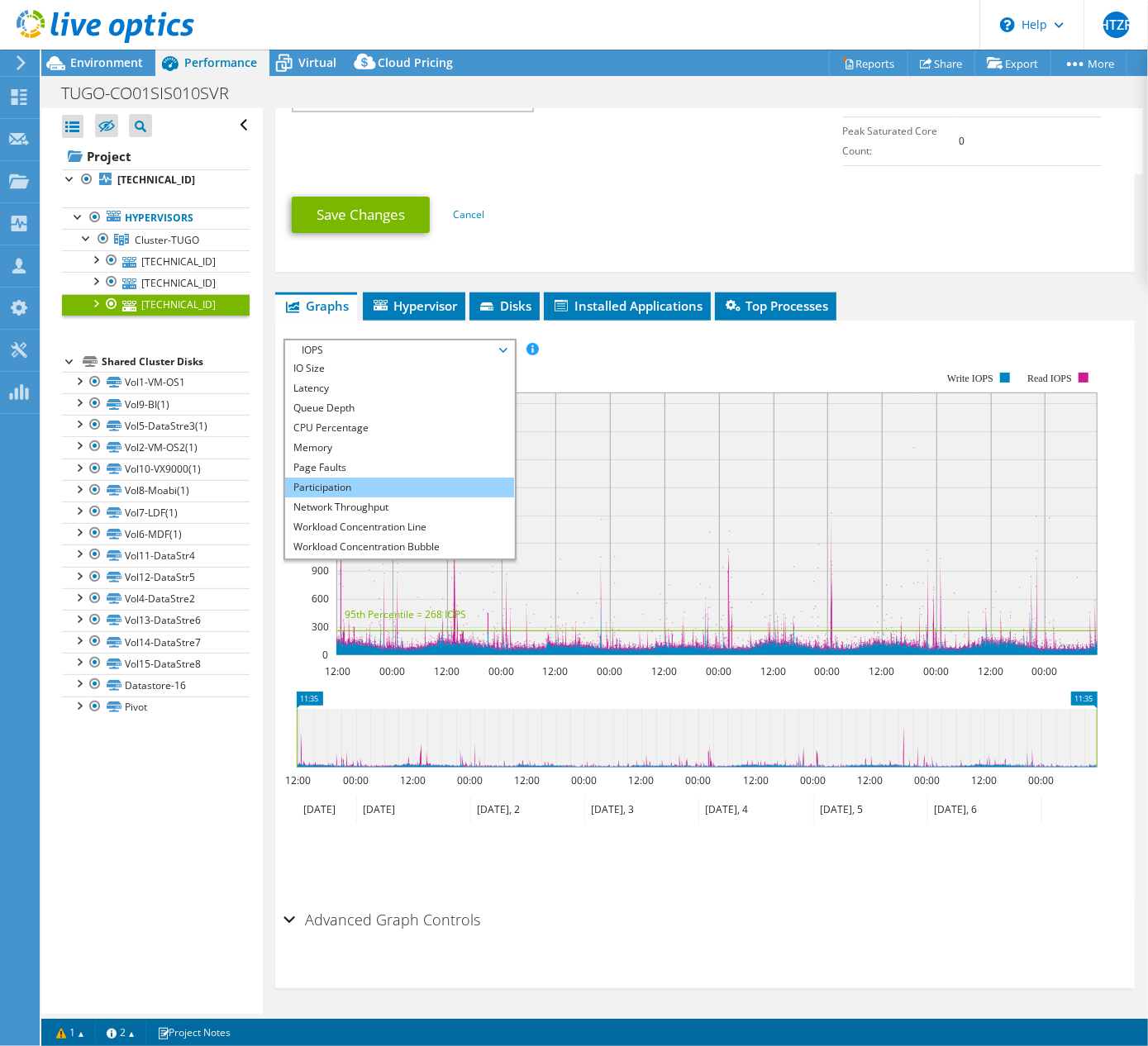
scroll to position [60, 0]
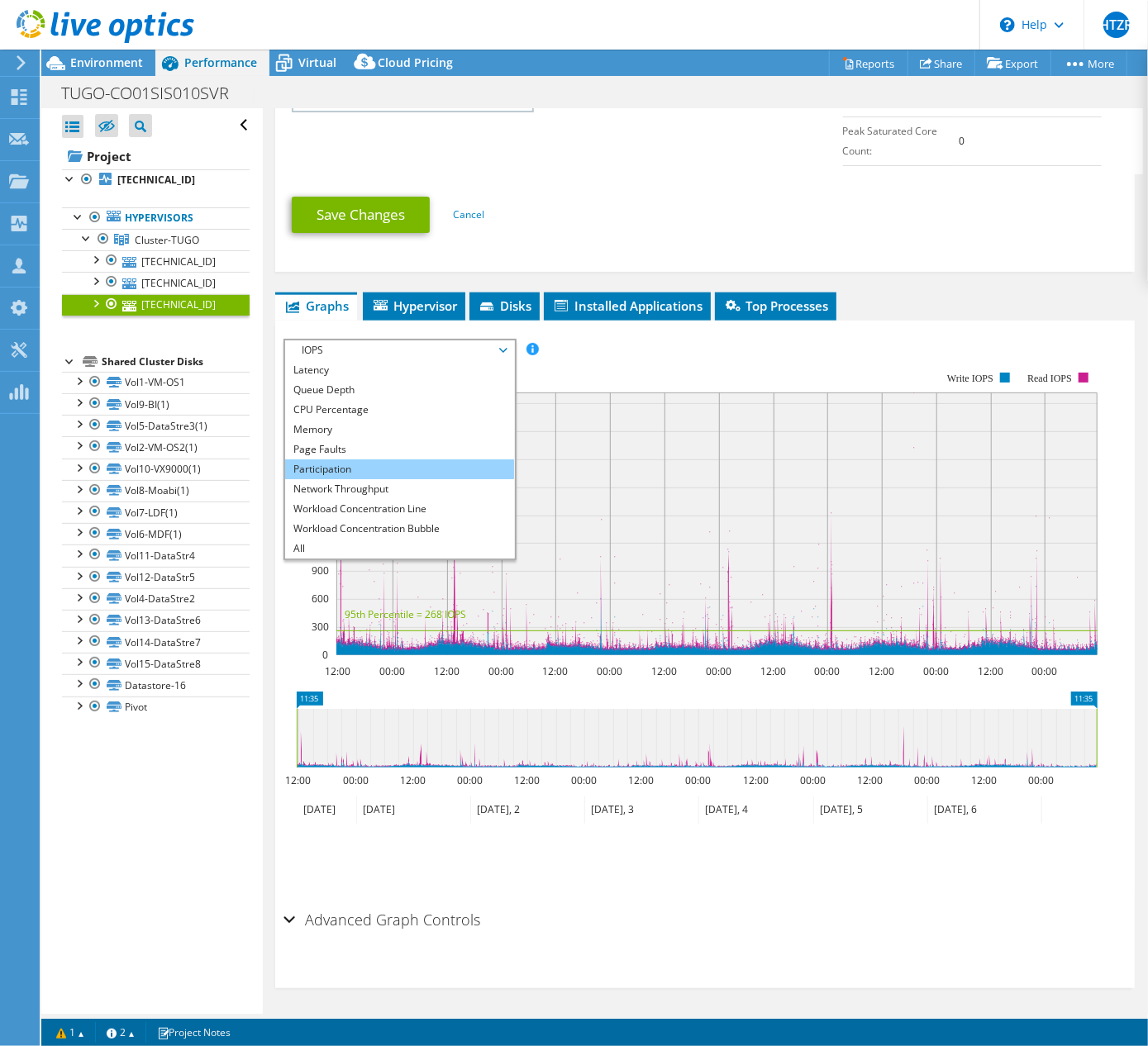
click at [338, 461] on li "Participation" at bounding box center [399, 469] width 229 height 20
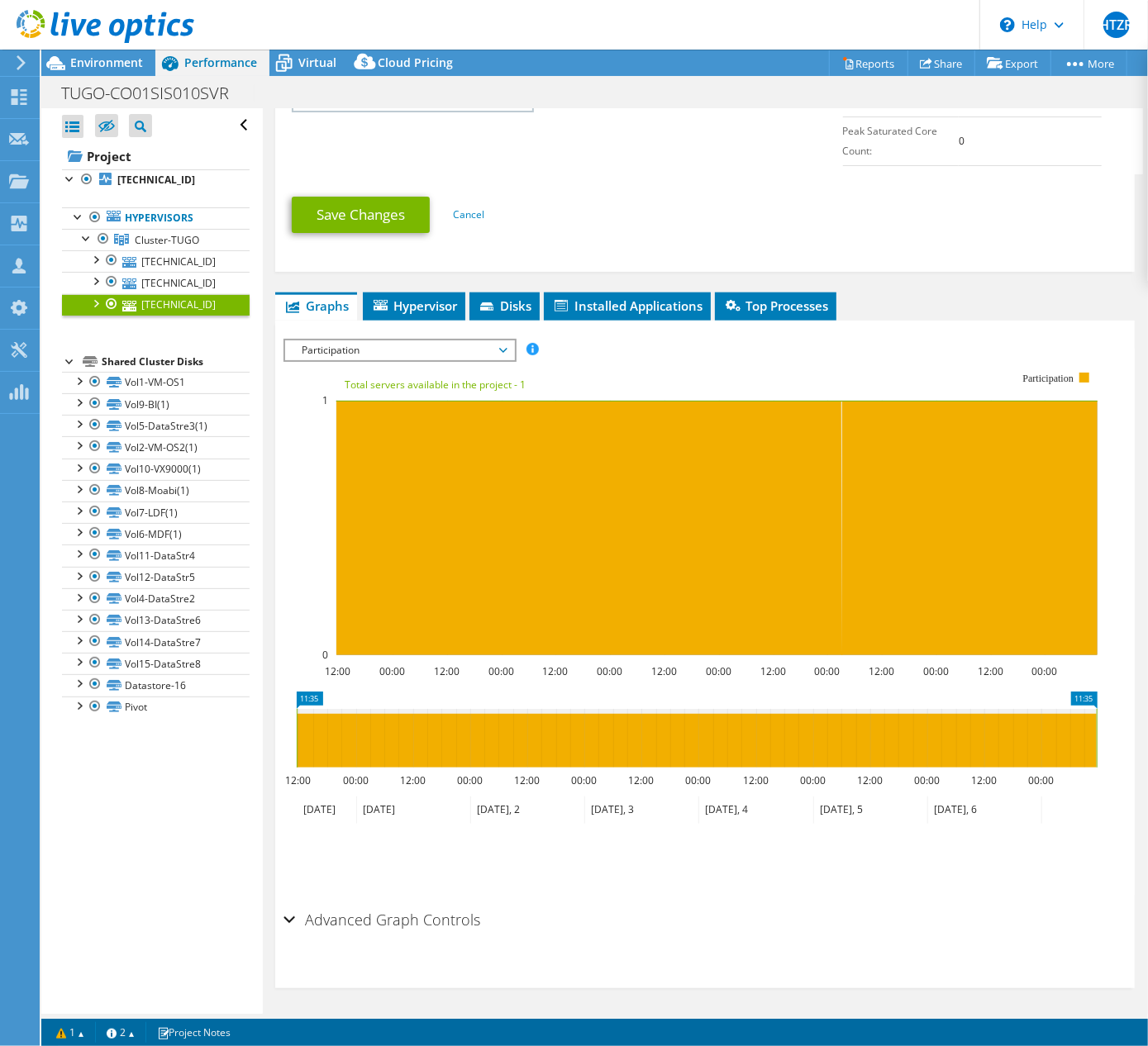
click at [414, 349] on span "Participation" at bounding box center [399, 350] width 212 height 20
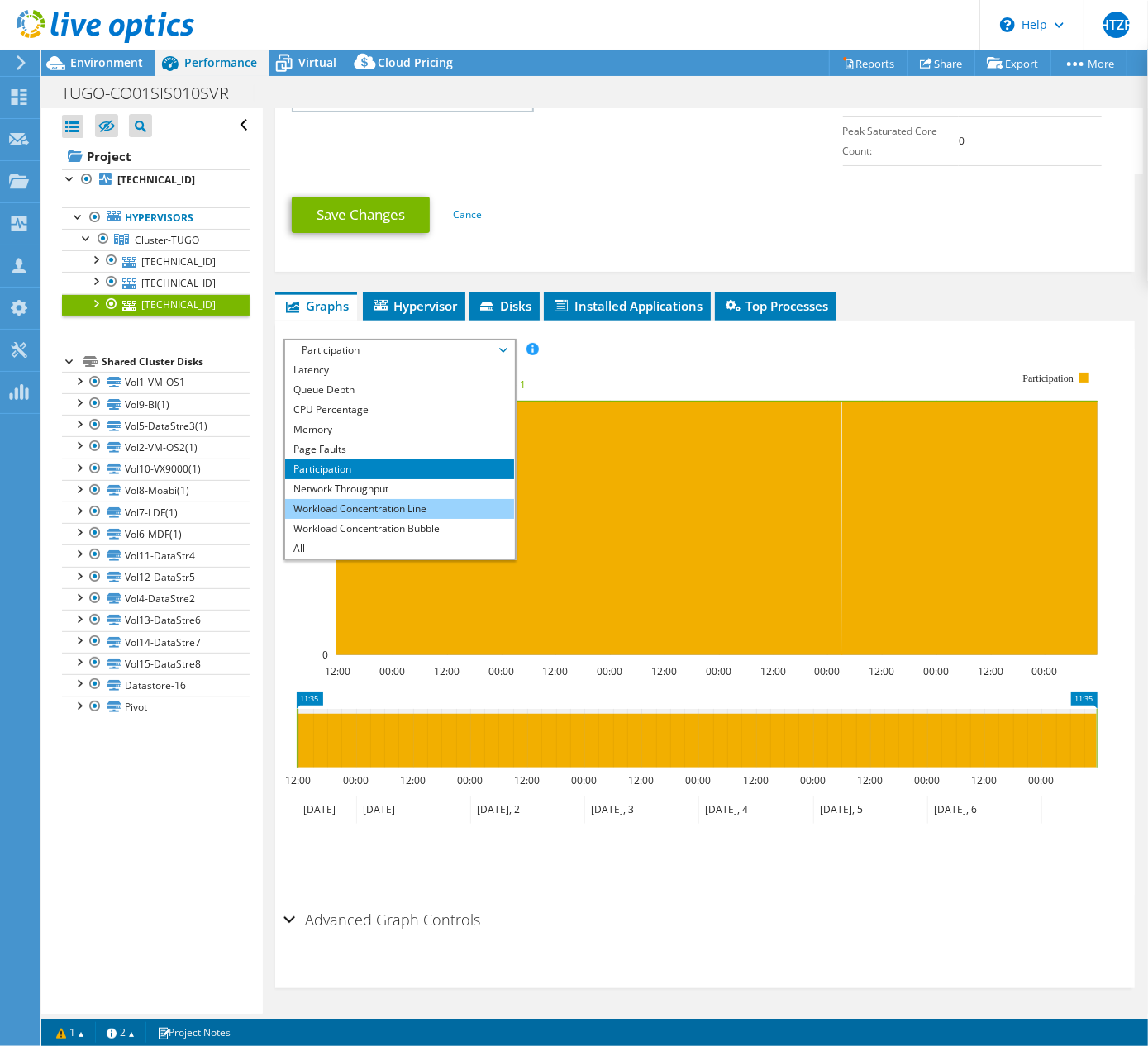
click at [405, 510] on li "Workload Concentration Line" at bounding box center [399, 509] width 229 height 20
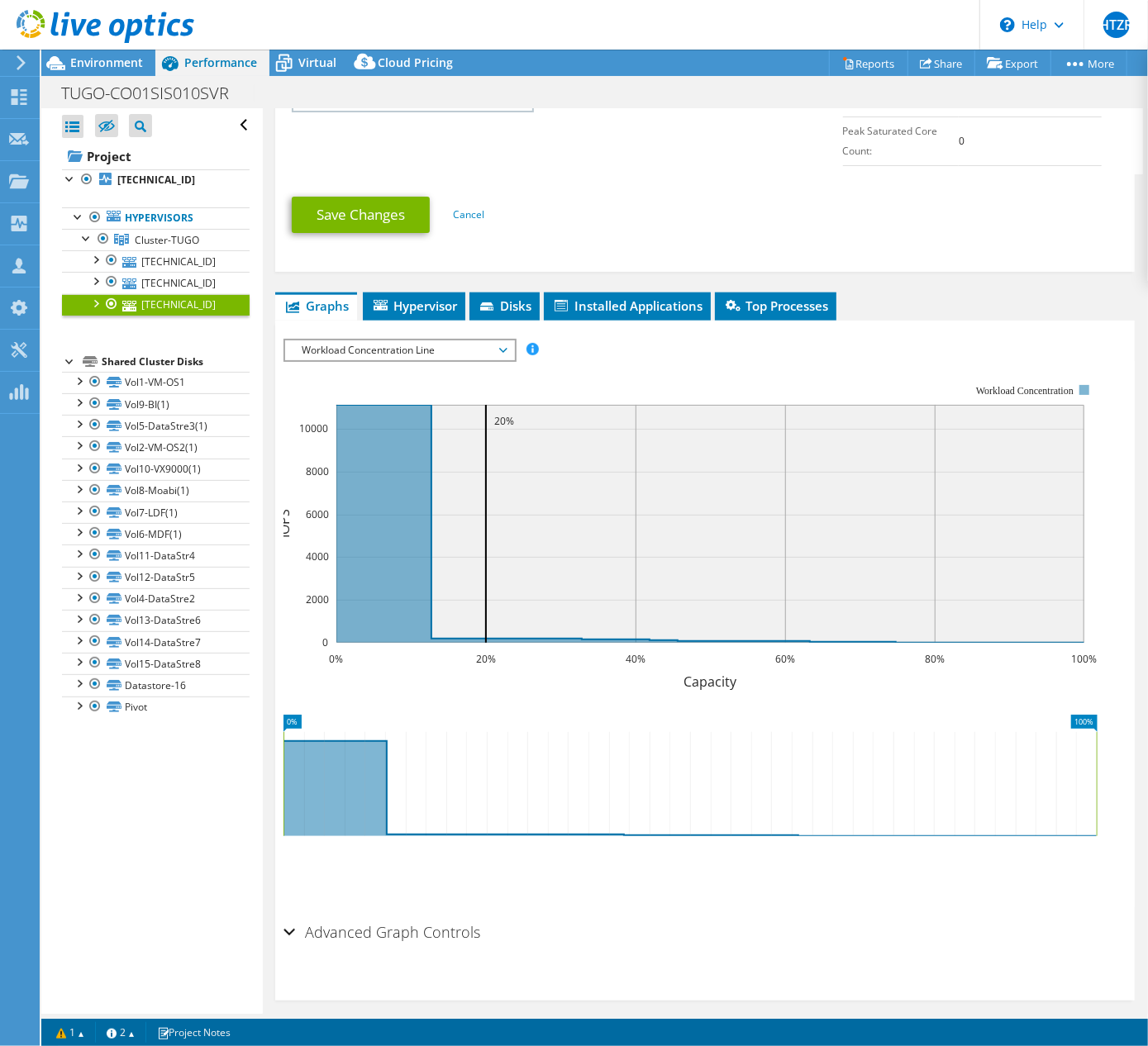
click at [397, 345] on span "Workload Concentration Line" at bounding box center [399, 350] width 212 height 20
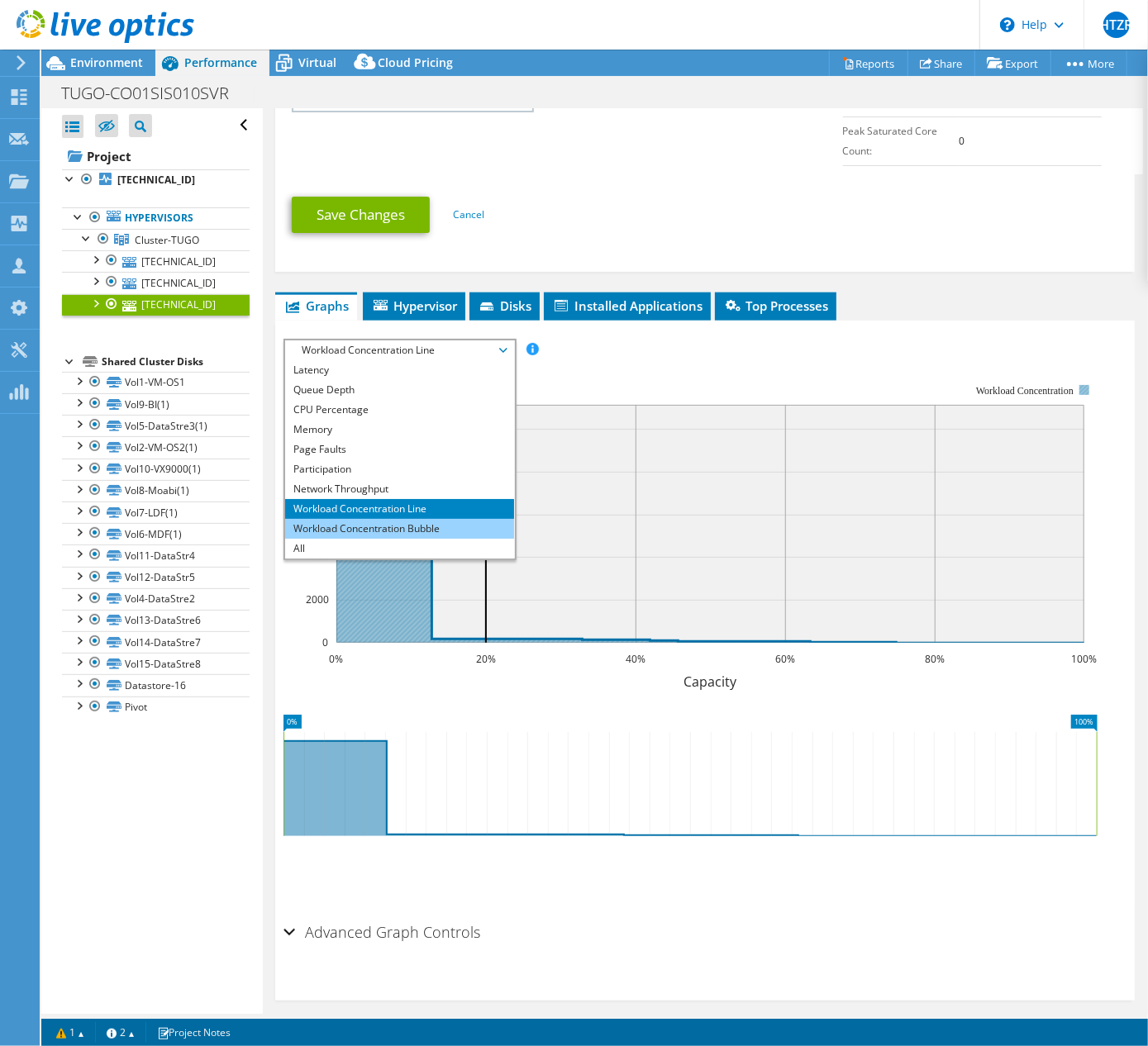
click at [402, 520] on li "Workload Concentration Bubble" at bounding box center [399, 529] width 229 height 20
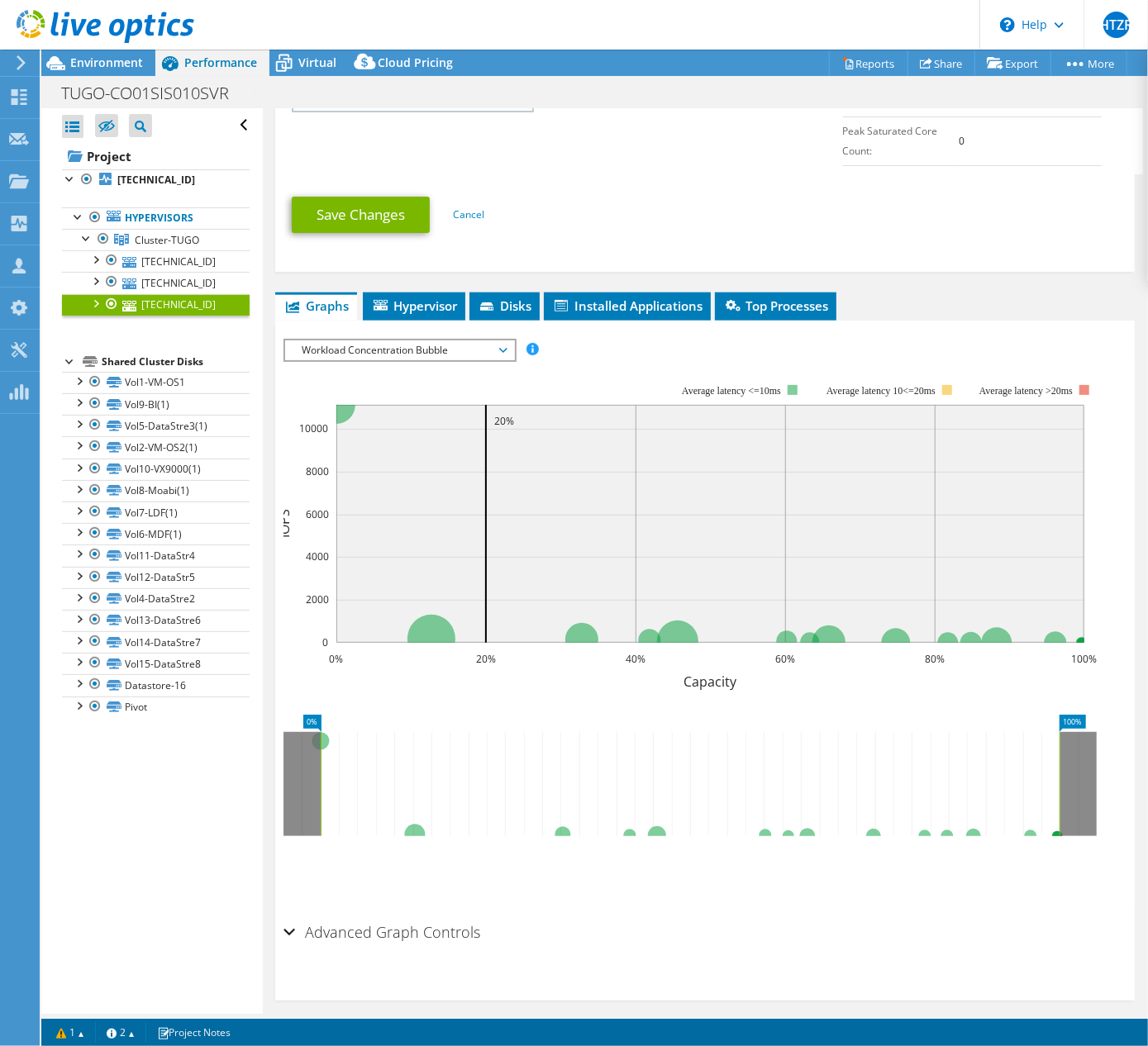
click at [405, 344] on span "Workload Concentration Bubble" at bounding box center [399, 350] width 212 height 20
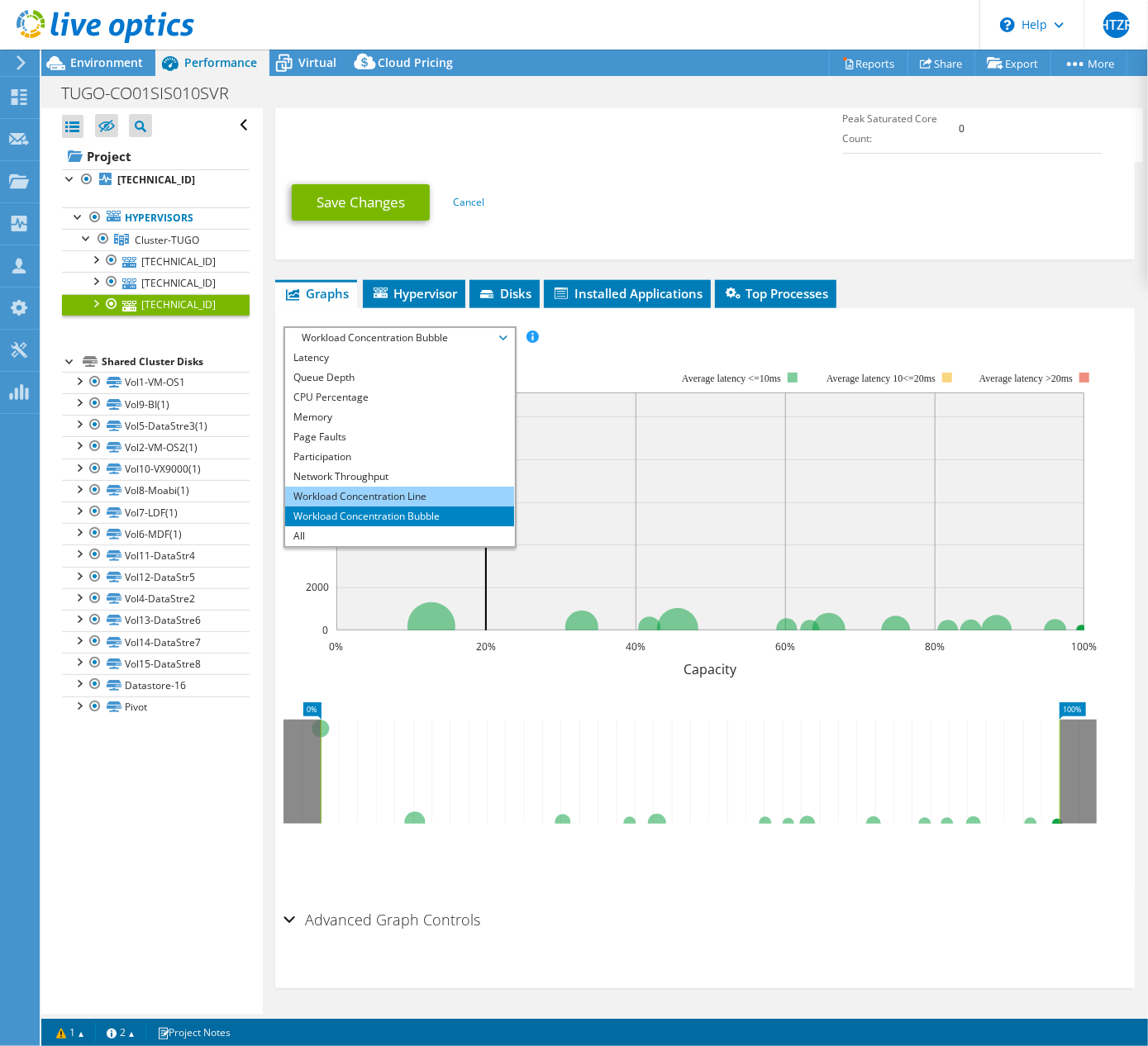
scroll to position [0, 0]
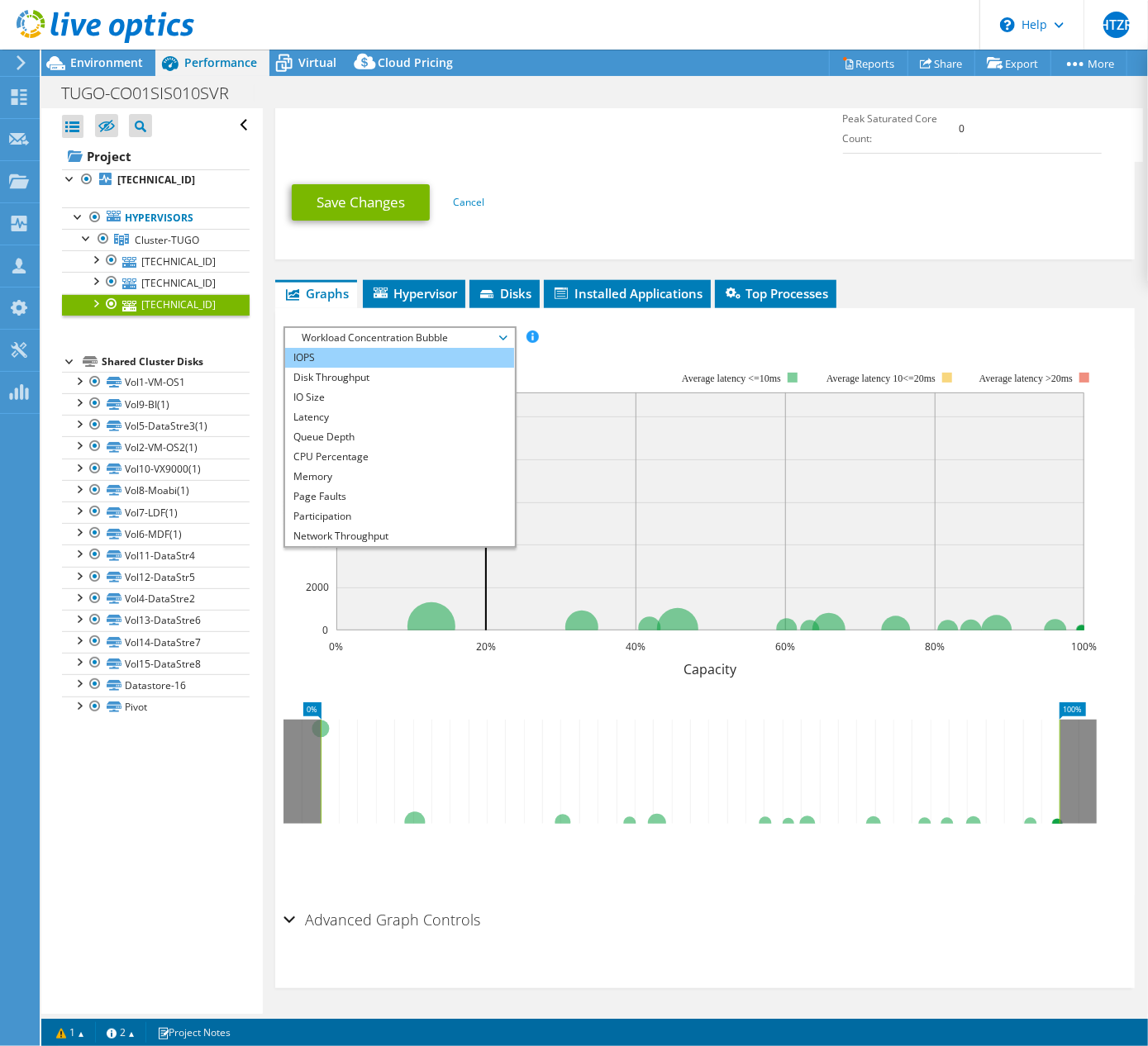
click at [325, 363] on li "IOPS" at bounding box center [399, 358] width 229 height 20
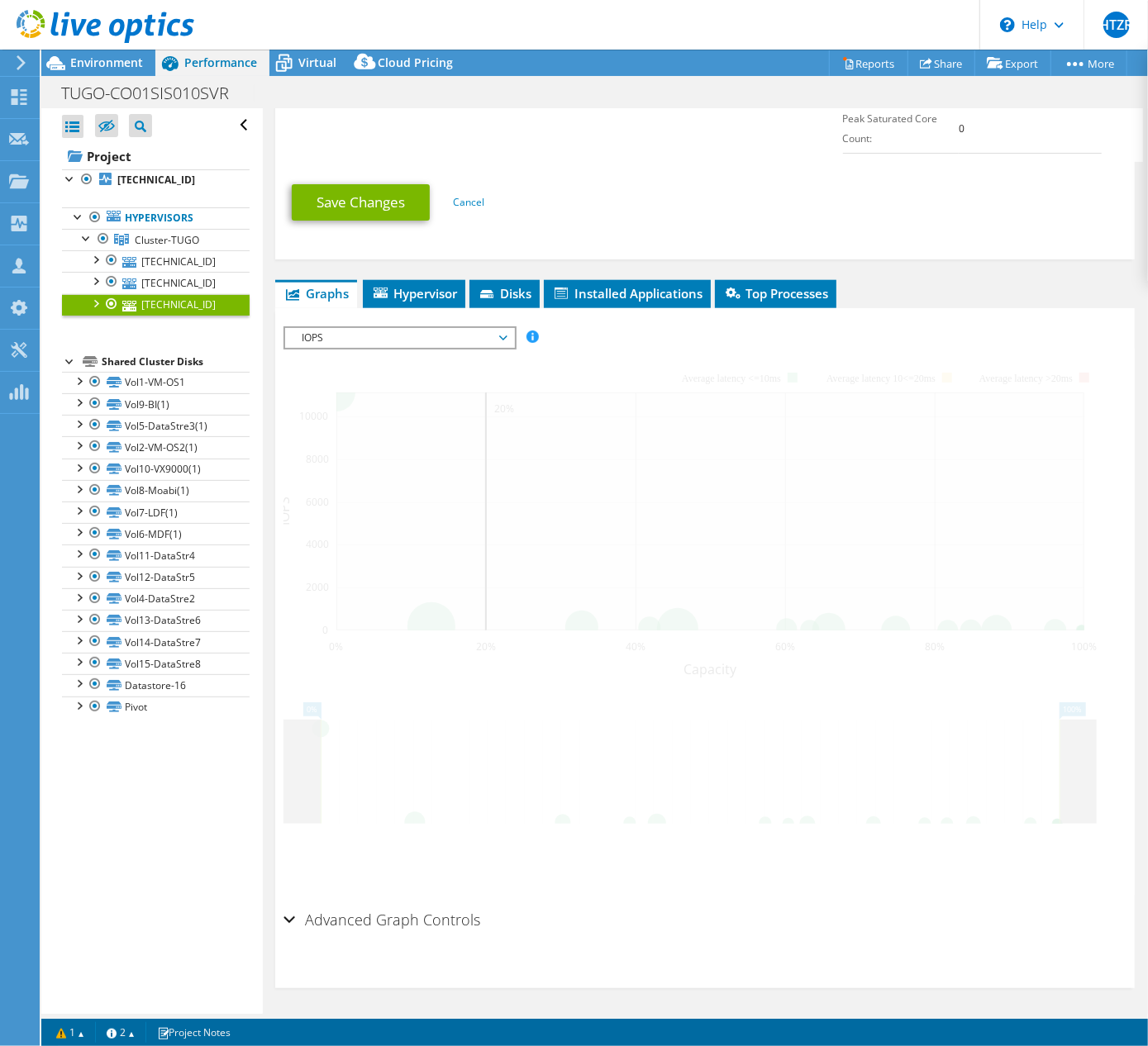
click at [368, 348] on span "IOPS" at bounding box center [399, 338] width 212 height 20
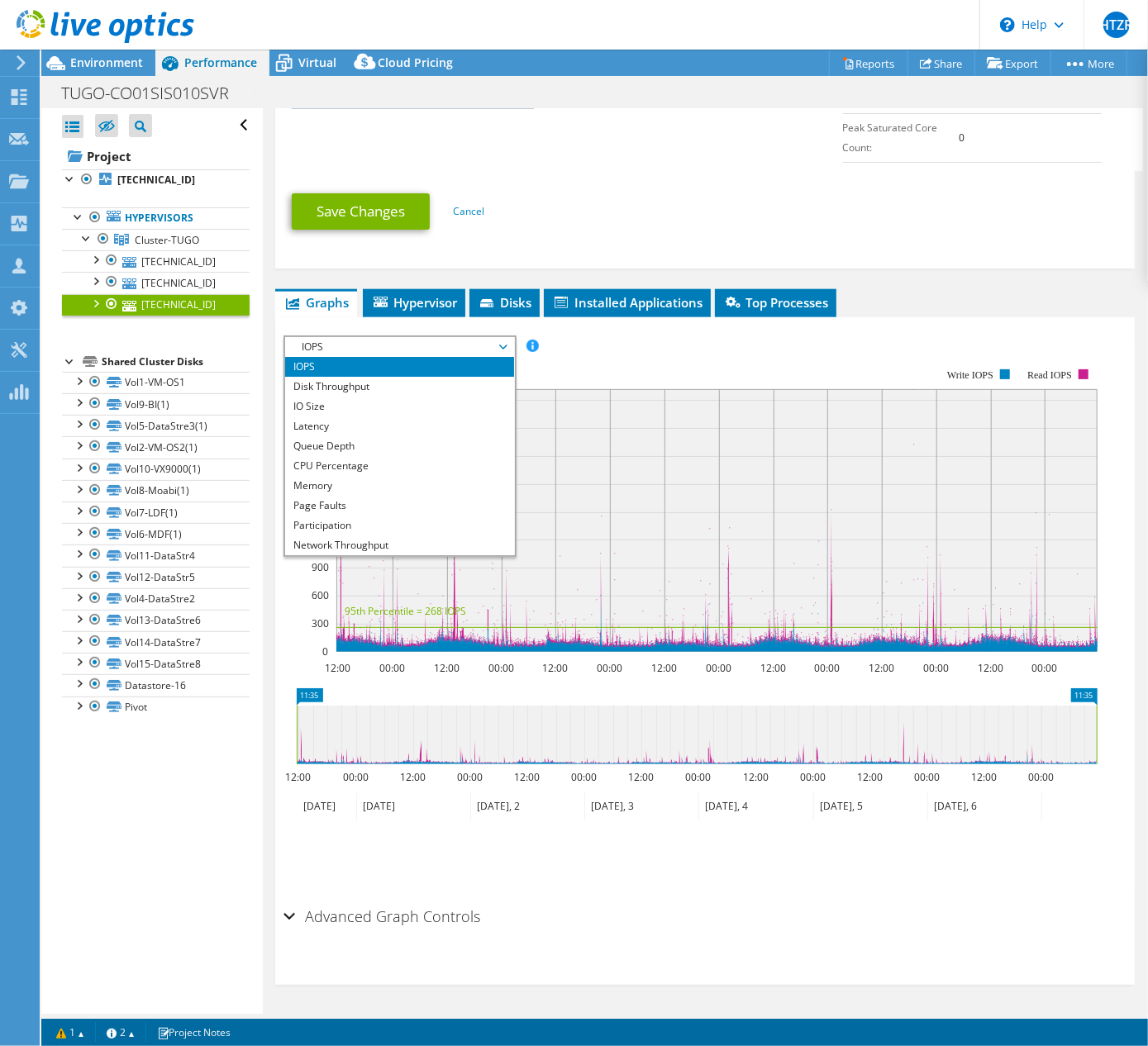
scroll to position [954, 0]
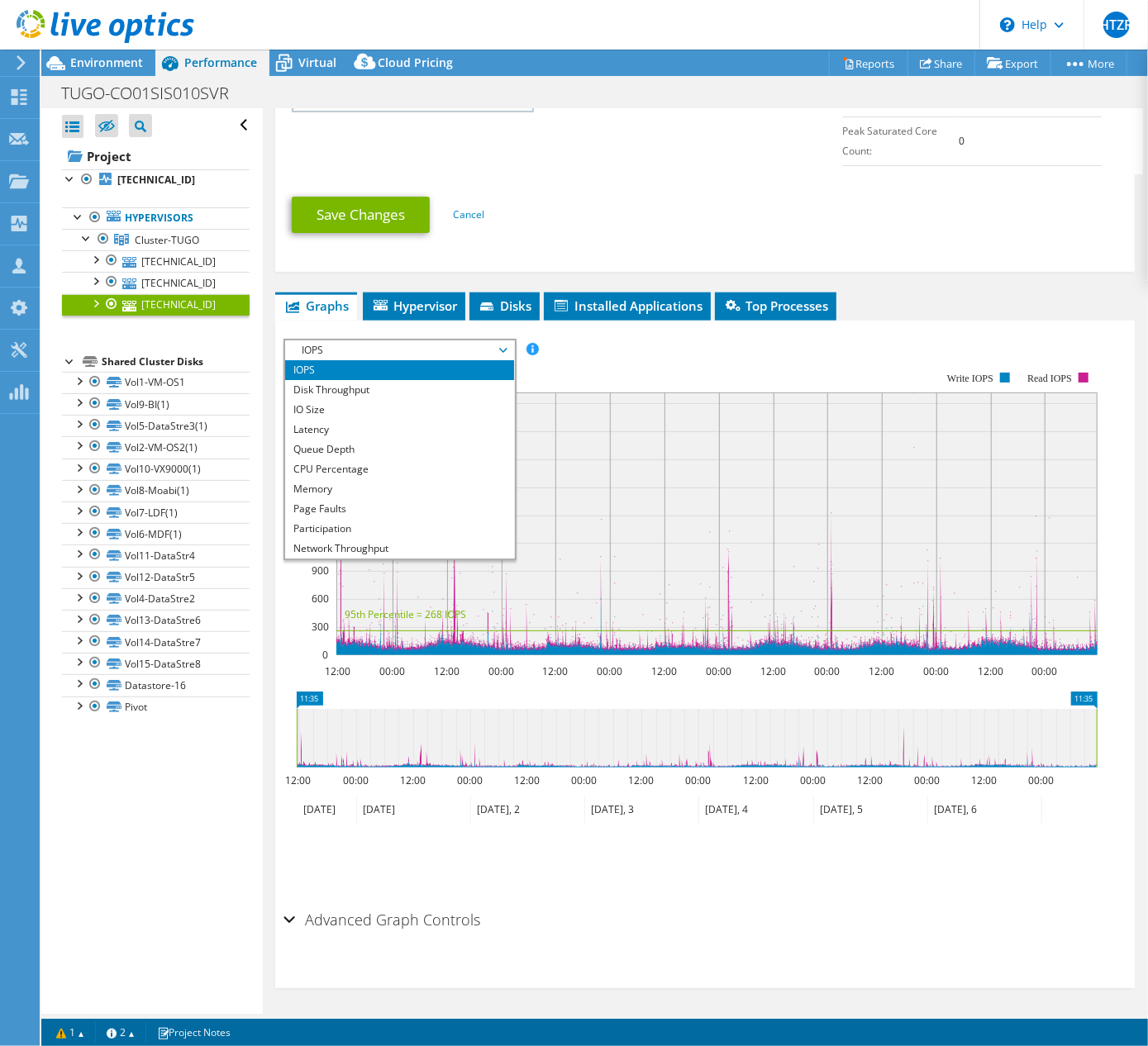
click at [362, 340] on span "IOPS" at bounding box center [399, 350] width 212 height 20
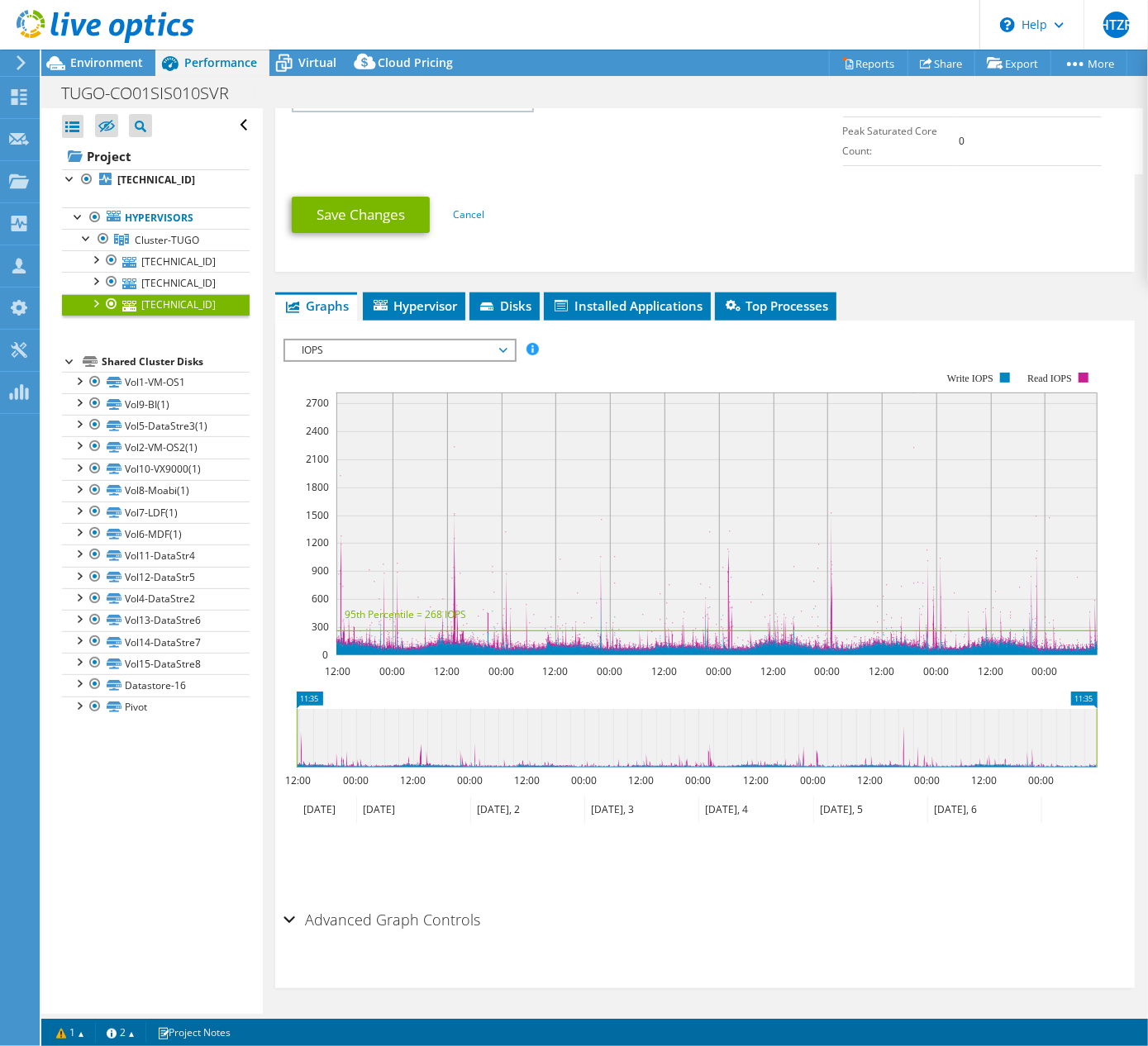
click at [362, 340] on span "IOPS" at bounding box center [399, 350] width 212 height 20
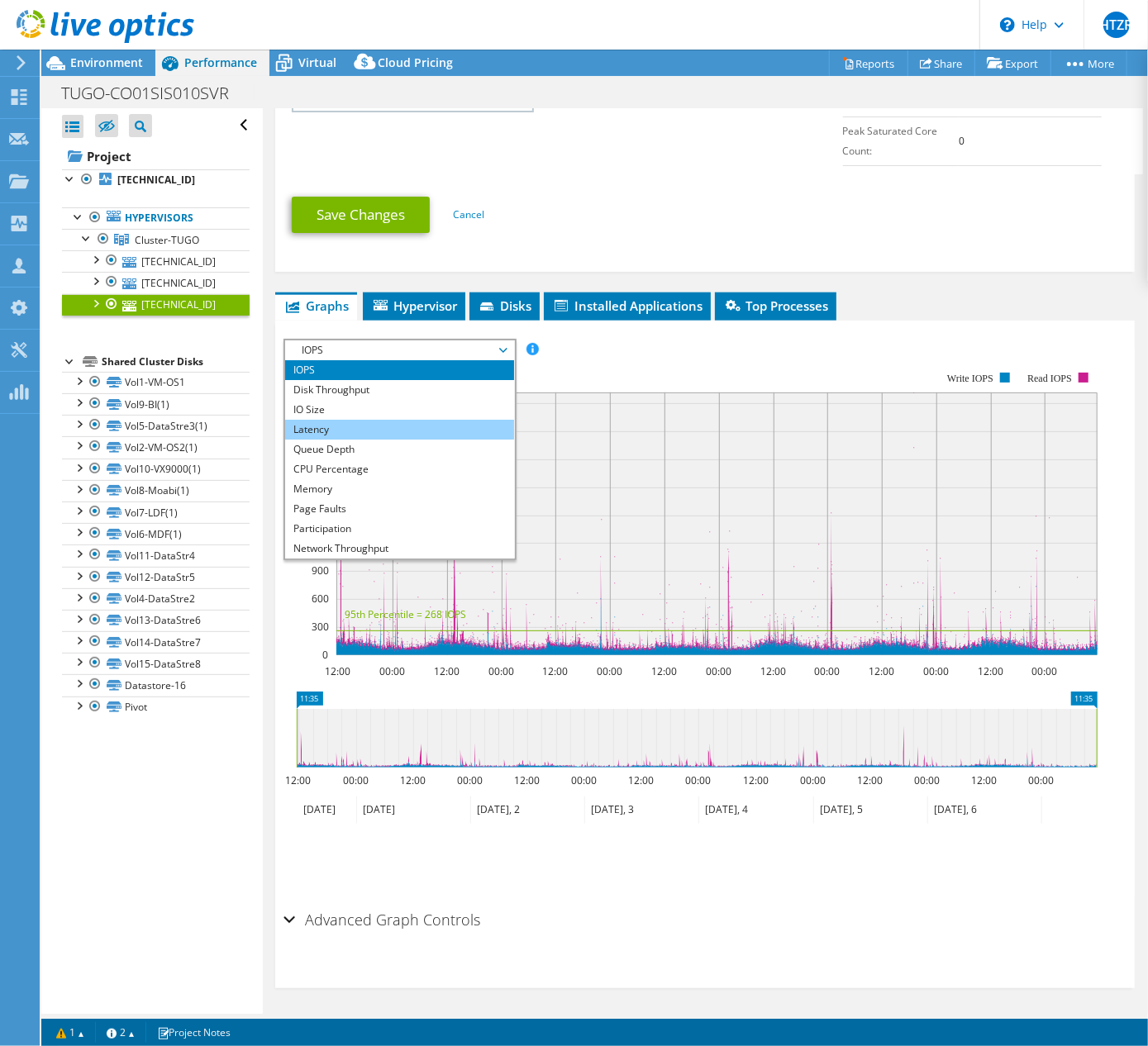
click at [355, 427] on li "Latency" at bounding box center [399, 429] width 229 height 20
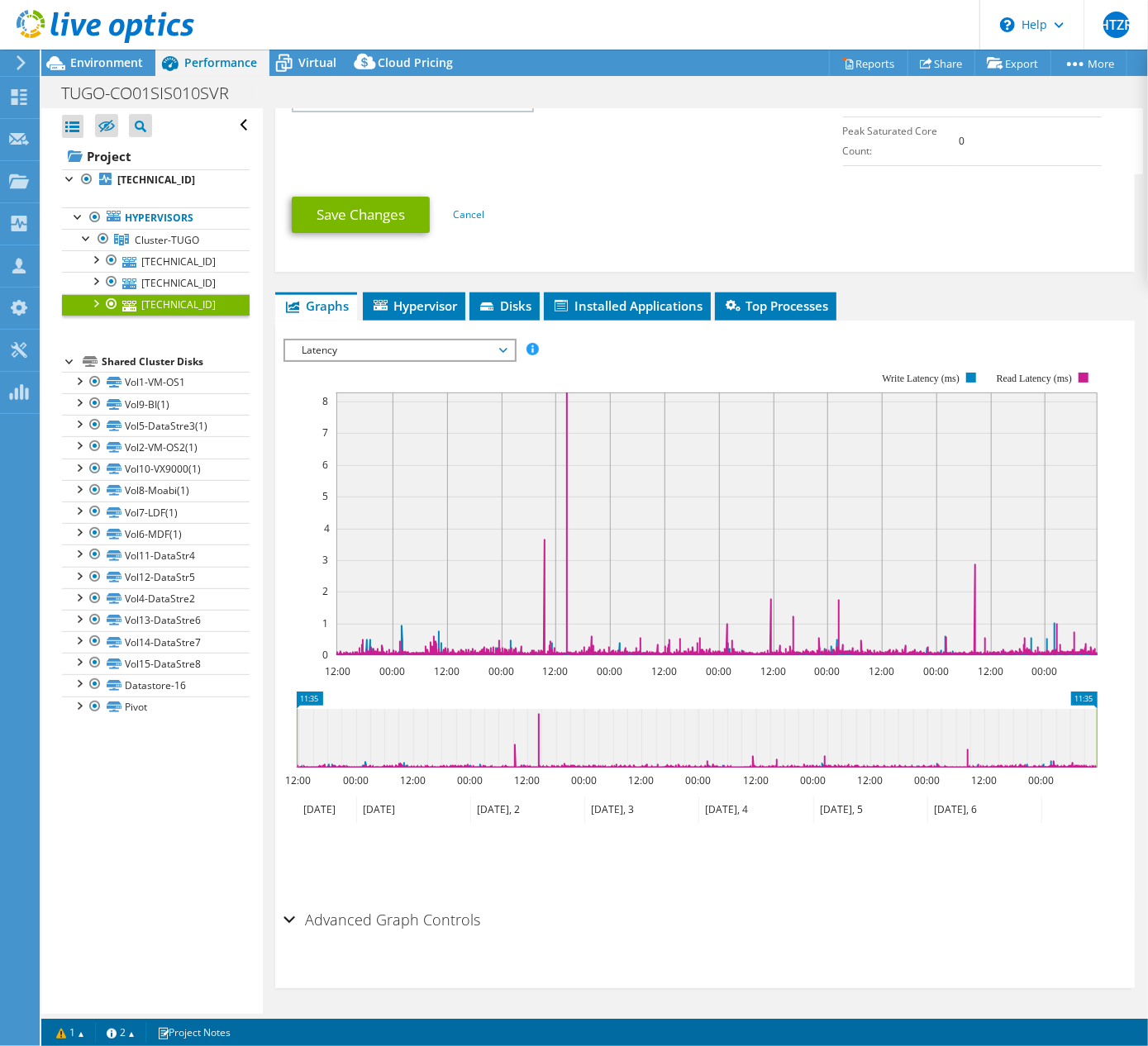
click at [430, 346] on span "Latency" at bounding box center [399, 350] width 212 height 20
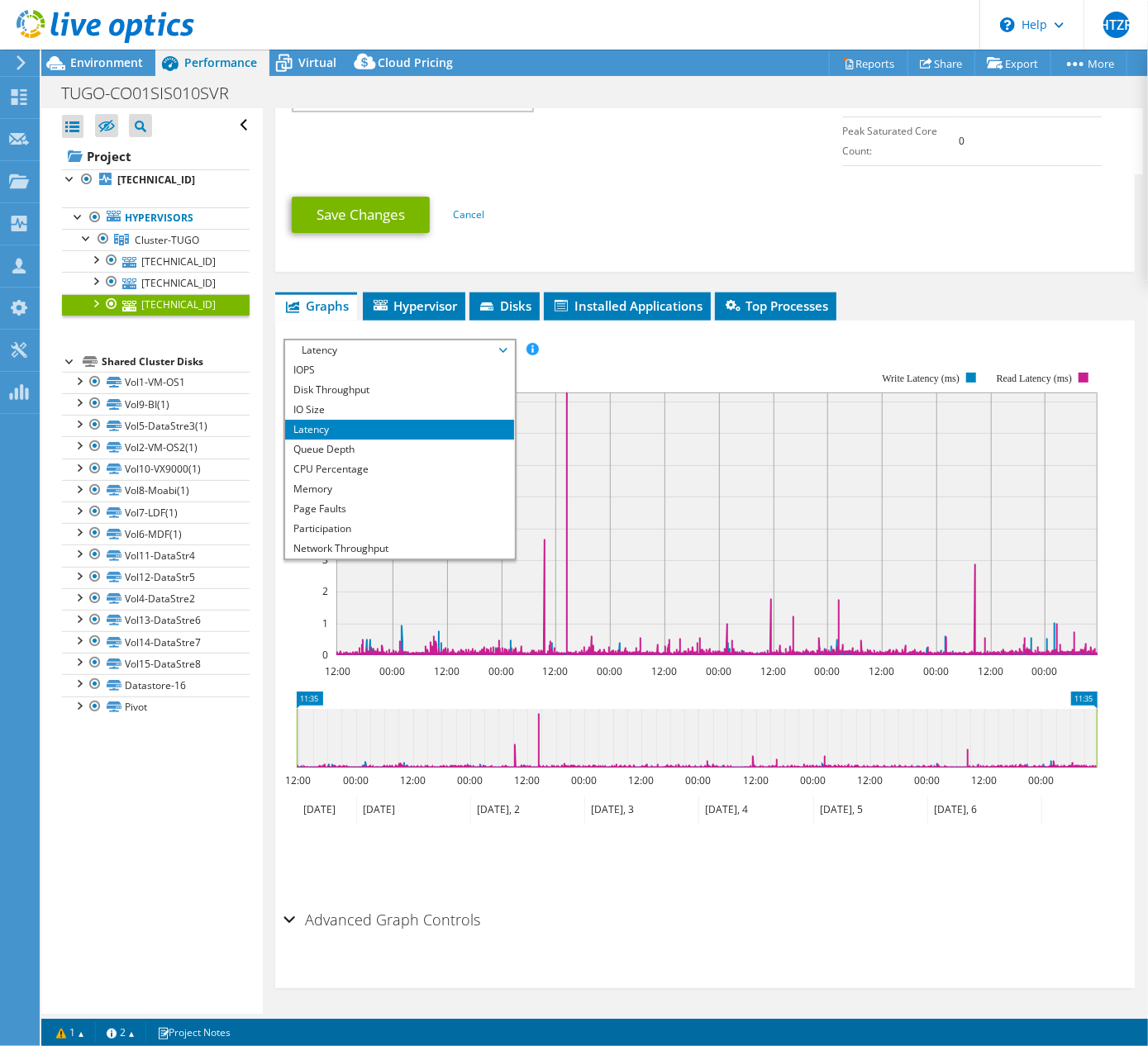
click at [727, 341] on div "IOPS Disk Throughput IO Size Latency Queue Depth CPU Percentage Memory Page Fau…" at bounding box center [705, 350] width 843 height 22
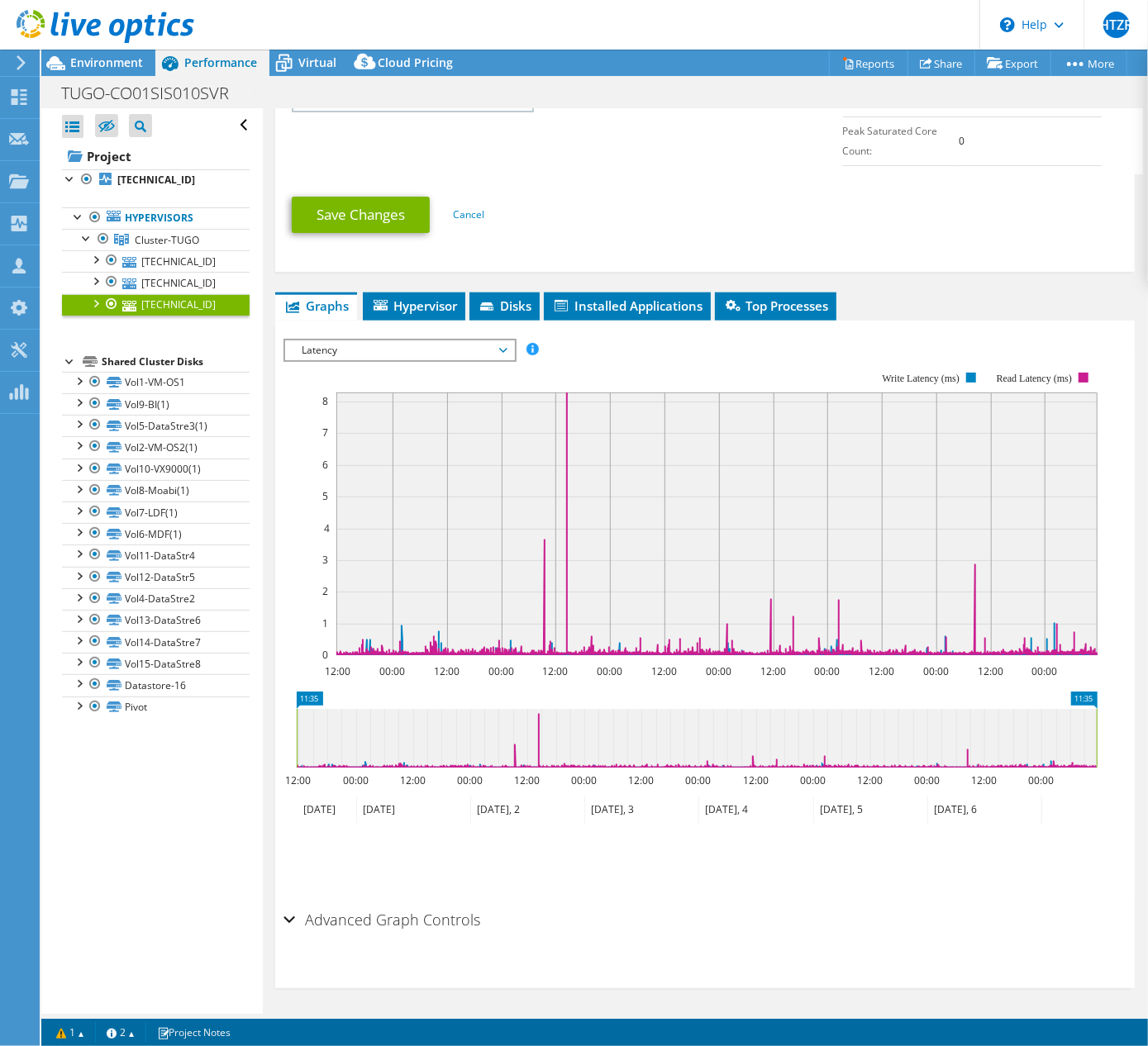
click at [425, 340] on span "Latency" at bounding box center [399, 350] width 212 height 20
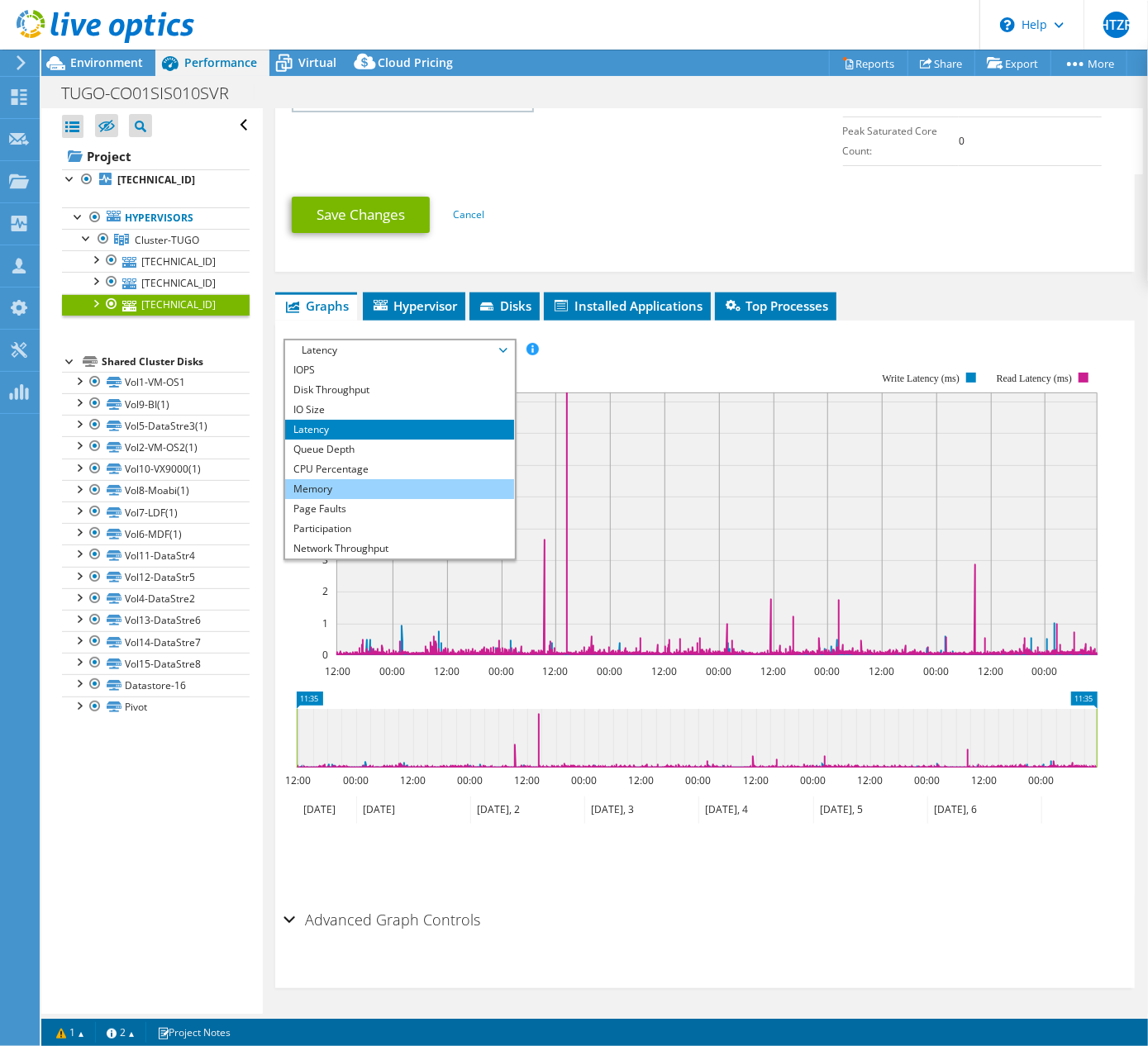
click at [379, 482] on li "Memory" at bounding box center [399, 488] width 229 height 20
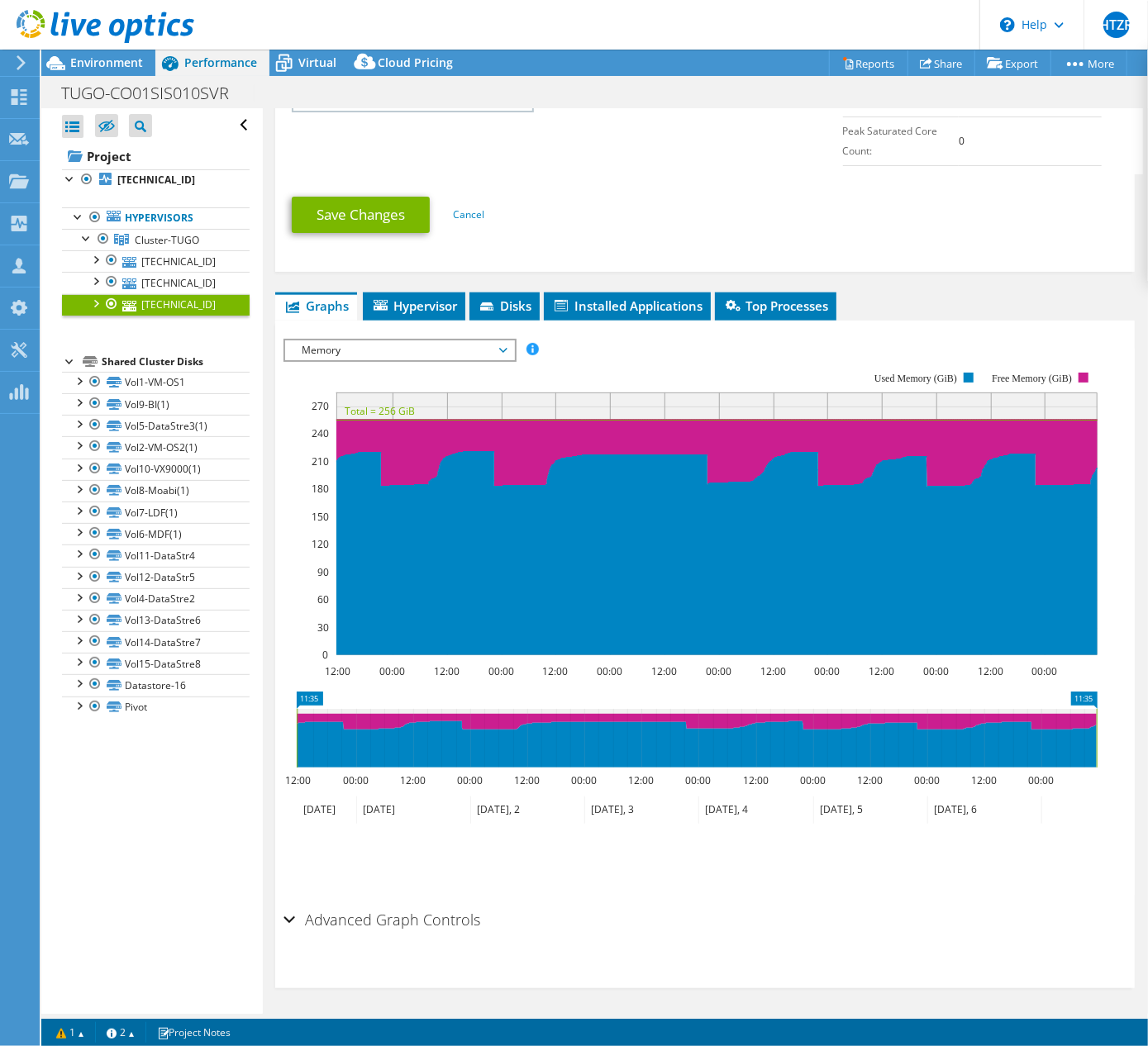
click at [334, 352] on span "Memory" at bounding box center [399, 350] width 212 height 20
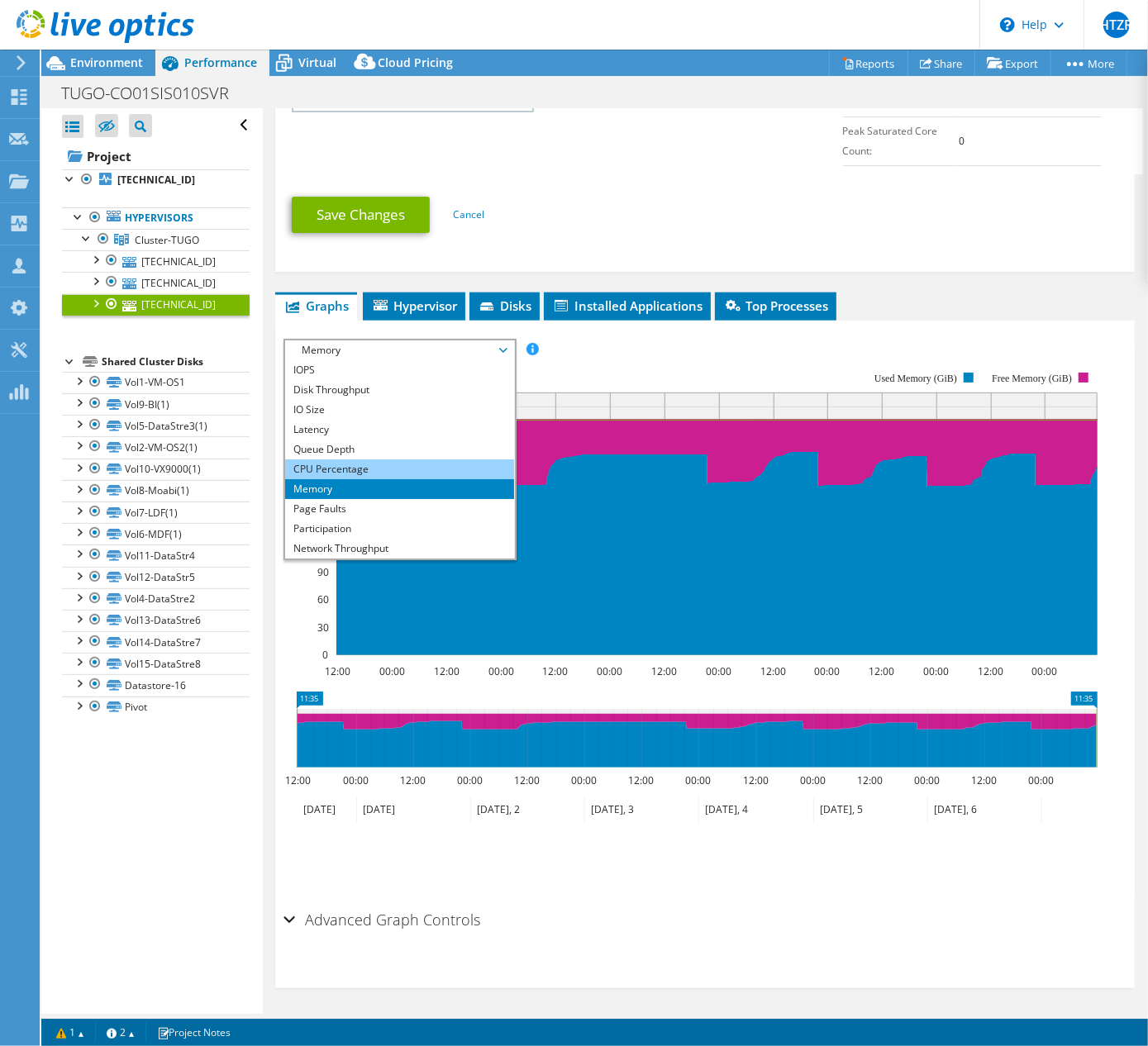
click at [347, 471] on li "CPU Percentage" at bounding box center [399, 469] width 229 height 20
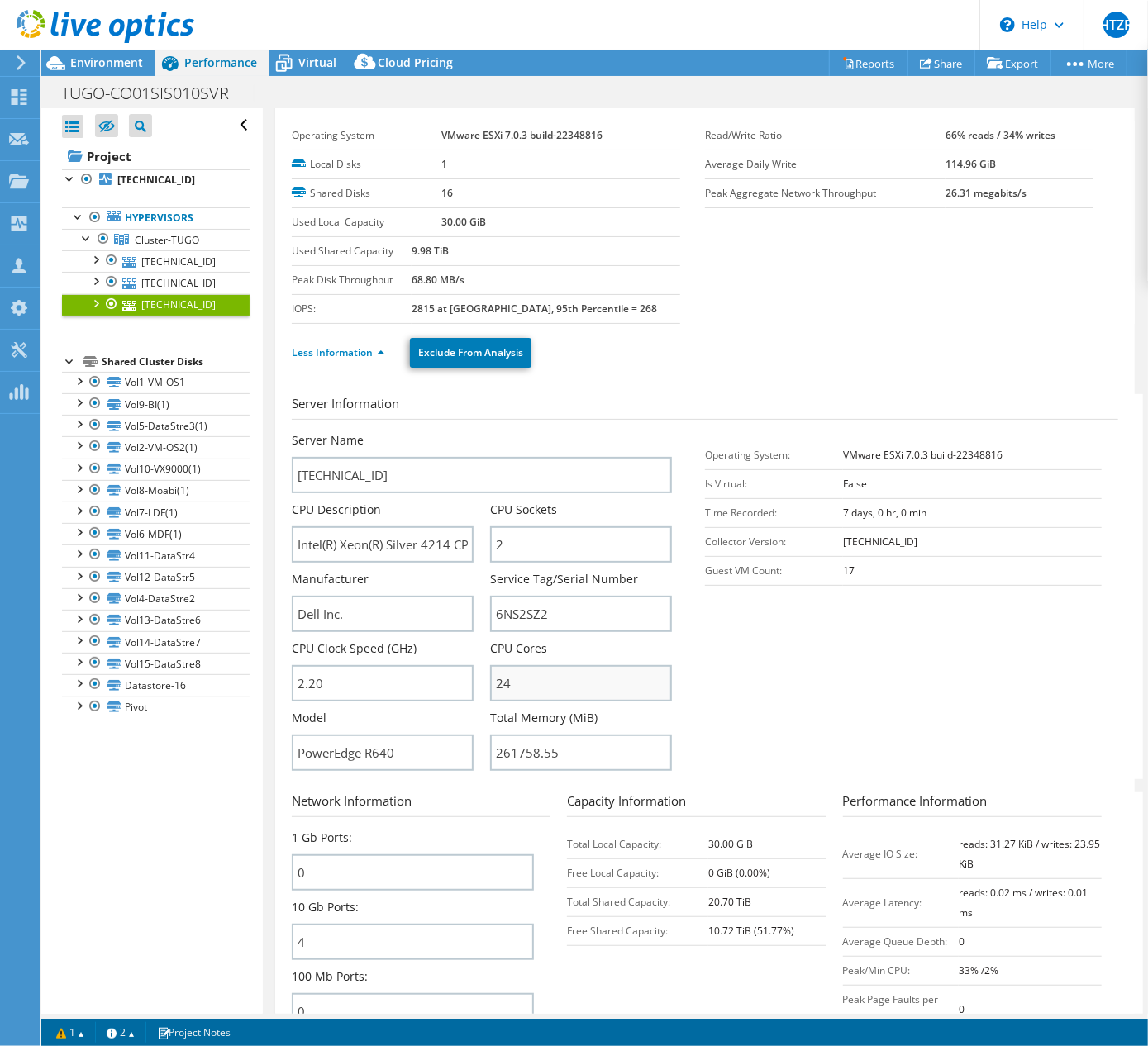
scroll to position [0, 0]
